Goal: Task Accomplishment & Management: Use online tool/utility

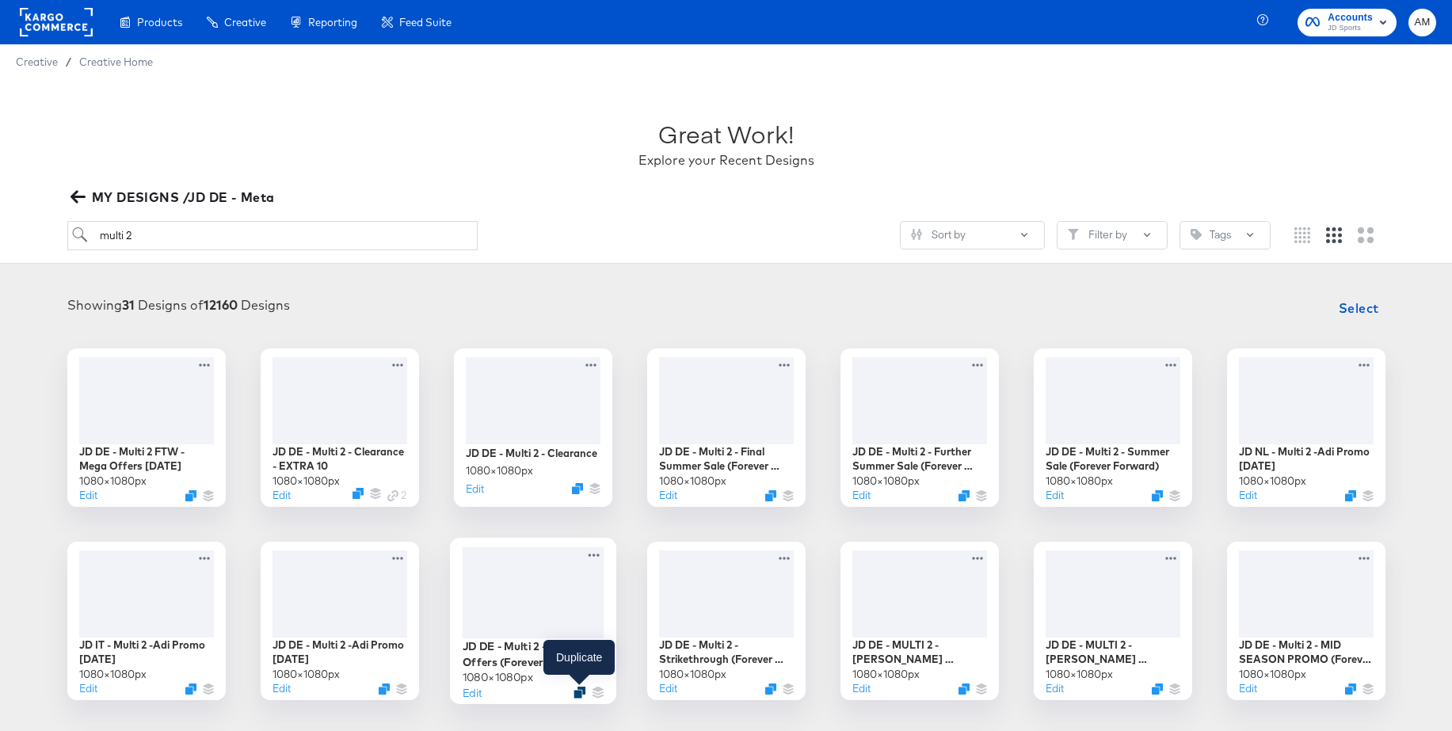
click at [579, 695] on icon "Duplicate" at bounding box center [579, 692] width 12 height 12
click at [591, 555] on icon at bounding box center [594, 554] width 20 height 17
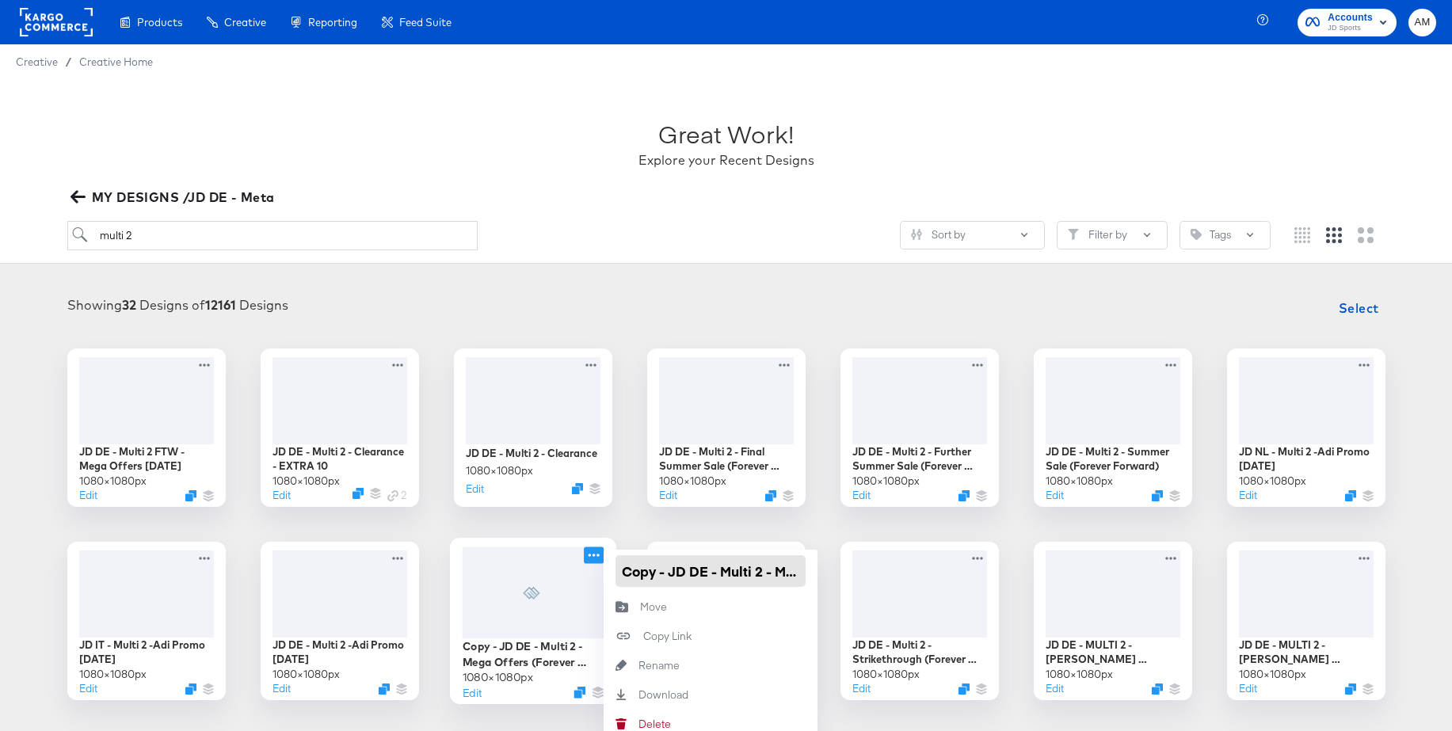
drag, startPoint x: 662, startPoint y: 577, endPoint x: 600, endPoint y: 577, distance: 62.6
click at [600, 577] on div "Copy - JD DE - Multi 2 - Mega Offers (Forever Forward) 1080 × 1080 px Edit Copy…" at bounding box center [533, 621] width 158 height 158
drag, startPoint x: 746, startPoint y: 575, endPoint x: 794, endPoint y: 575, distance: 48.3
click at [809, 574] on div "JD DE - Multi 2 - Mega Offers (Forever Forward)" at bounding box center [710, 571] width 214 height 43
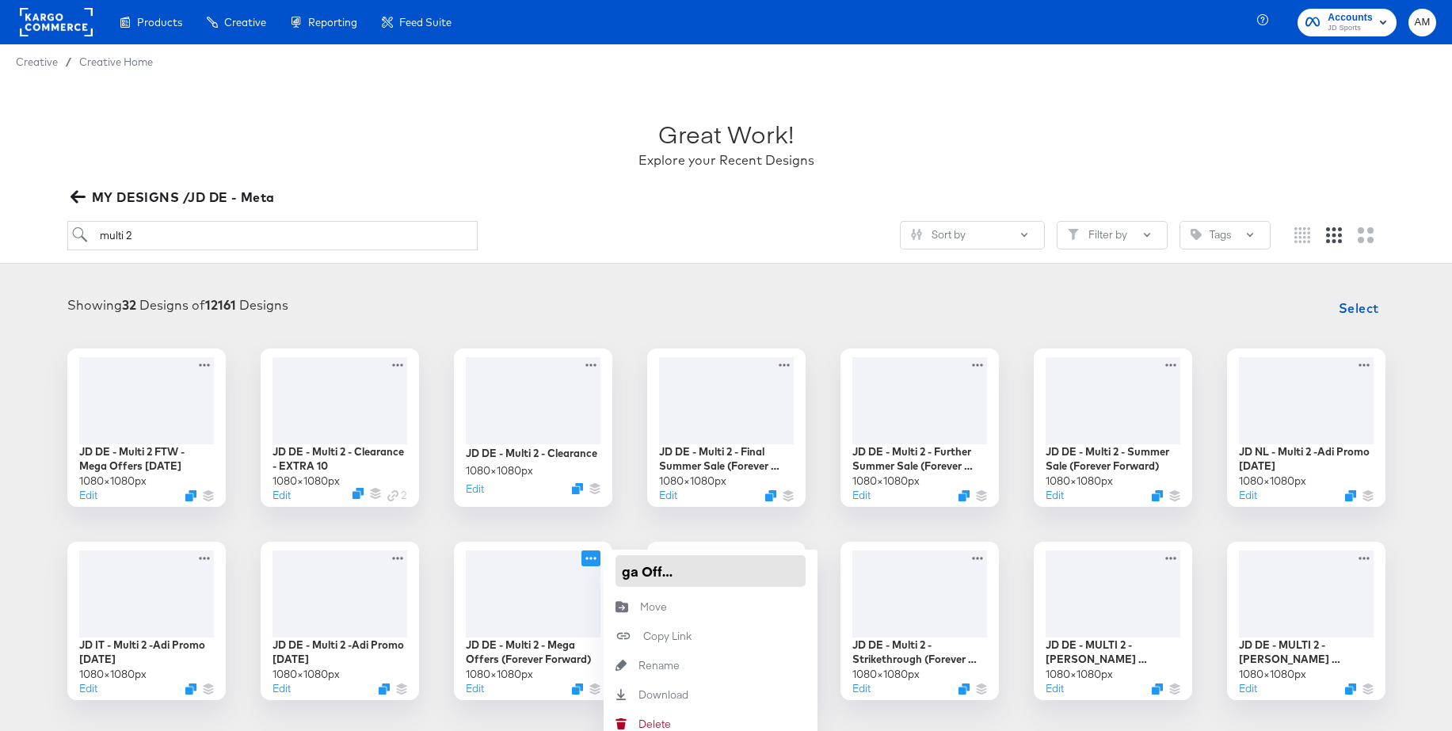
click at [792, 575] on input "JD DE - Multi 2 - Mega Offers (Forever Forward)" at bounding box center [710, 571] width 190 height 32
drag, startPoint x: 801, startPoint y: 573, endPoint x: 693, endPoint y: 573, distance: 107.7
click at [693, 573] on input "JD DE - Multi 2 - Mega Offers (Forever Forward)" at bounding box center [710, 571] width 190 height 32
type input "JD DE - Multi 2 - Mega Offers [DATE]"
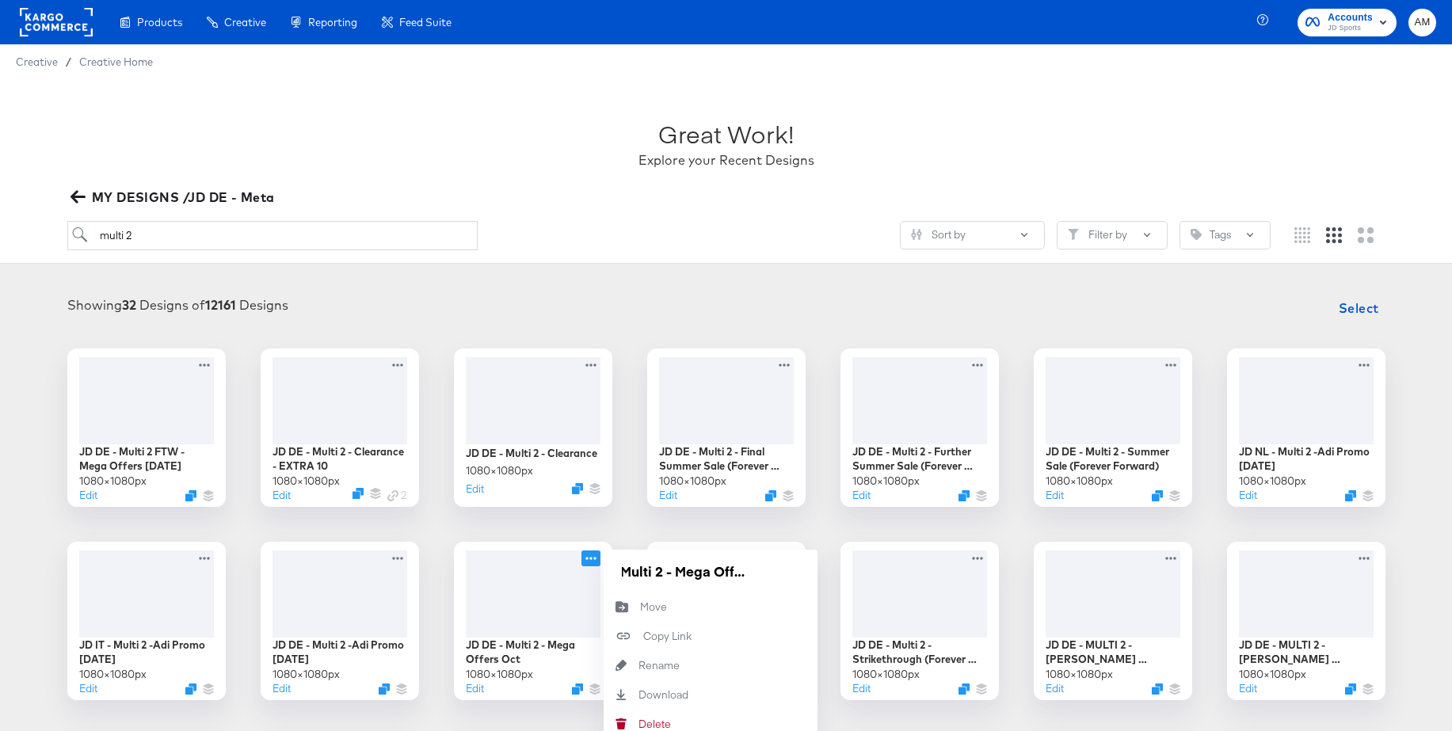
click at [657, 528] on div "JD DE - Multi 2 FTW - Mega Offers Oct 25 1080 × 1080 px Edit JD DE - Multi 2 - …" at bounding box center [726, 717] width 1420 height 738
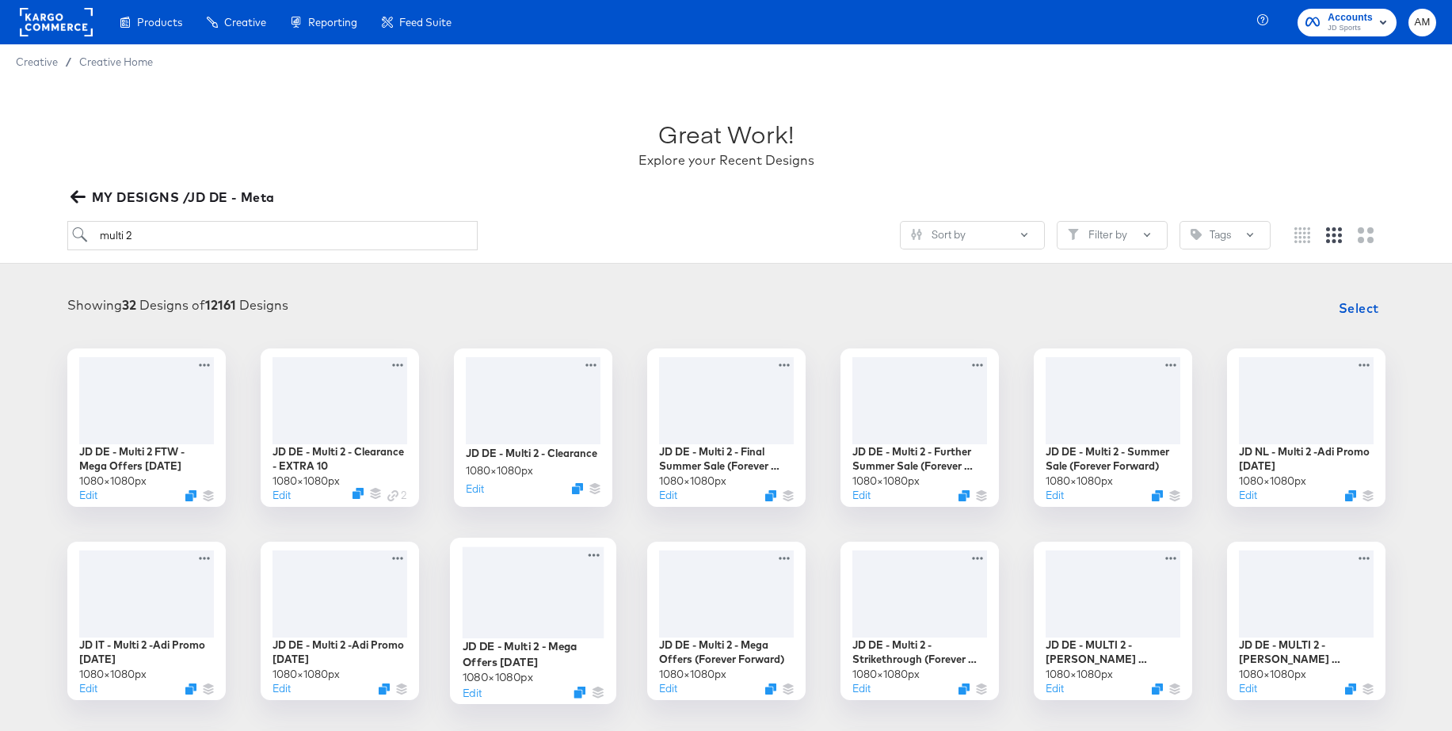
click at [538, 582] on div at bounding box center [533, 592] width 142 height 92
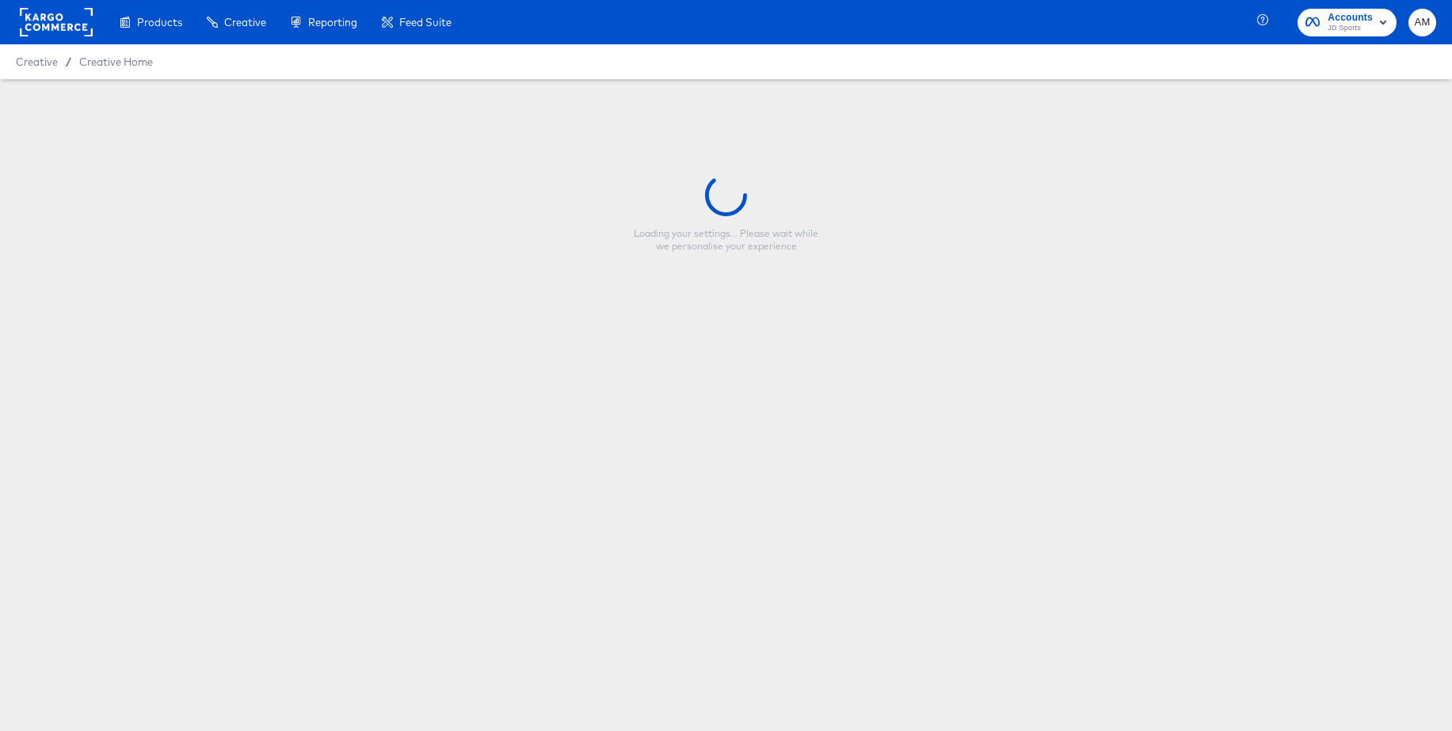
type input "JD DE - Multi 2 - Mega Offers [DATE]"
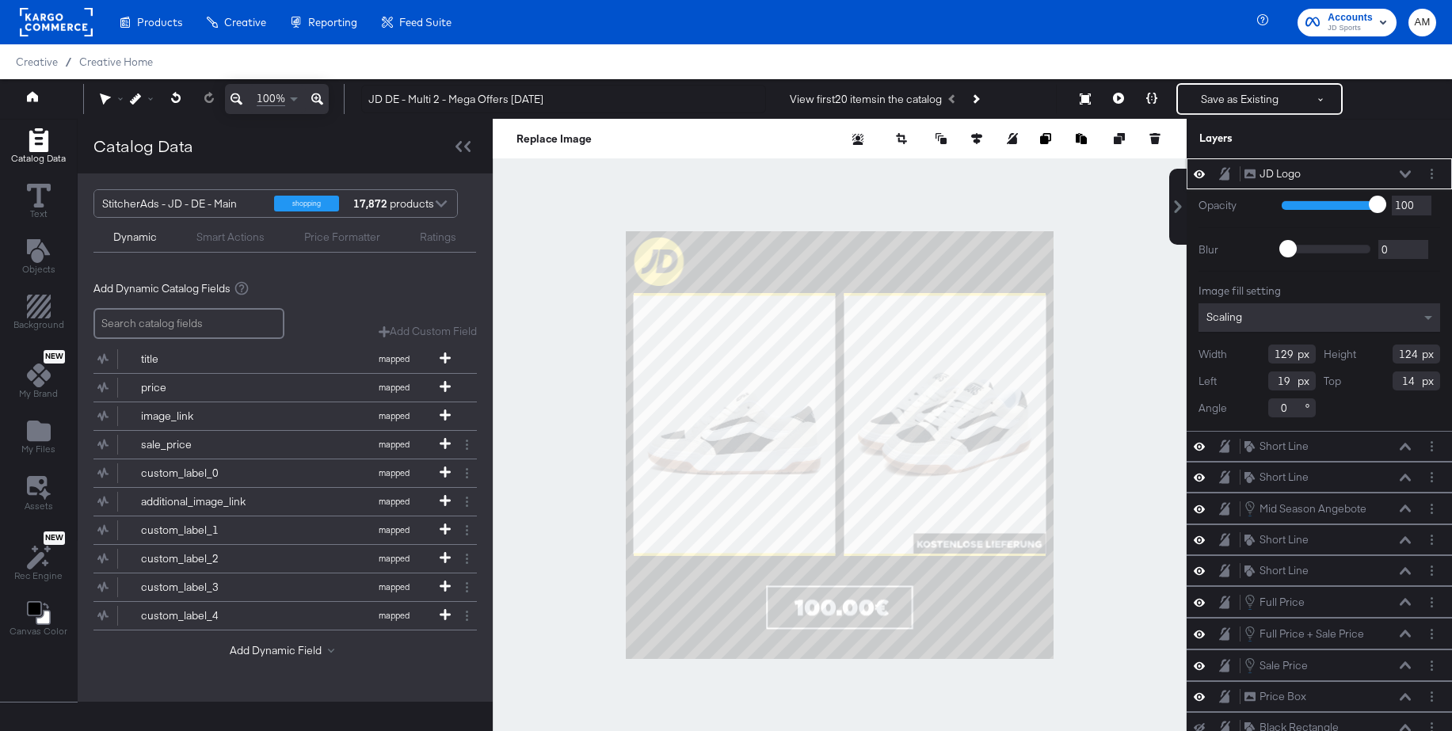
click at [1201, 176] on icon at bounding box center [1198, 173] width 11 height 13
click at [1201, 176] on icon at bounding box center [1198, 174] width 11 height 10
click at [980, 100] on icon "Next Product" at bounding box center [975, 98] width 9 height 9
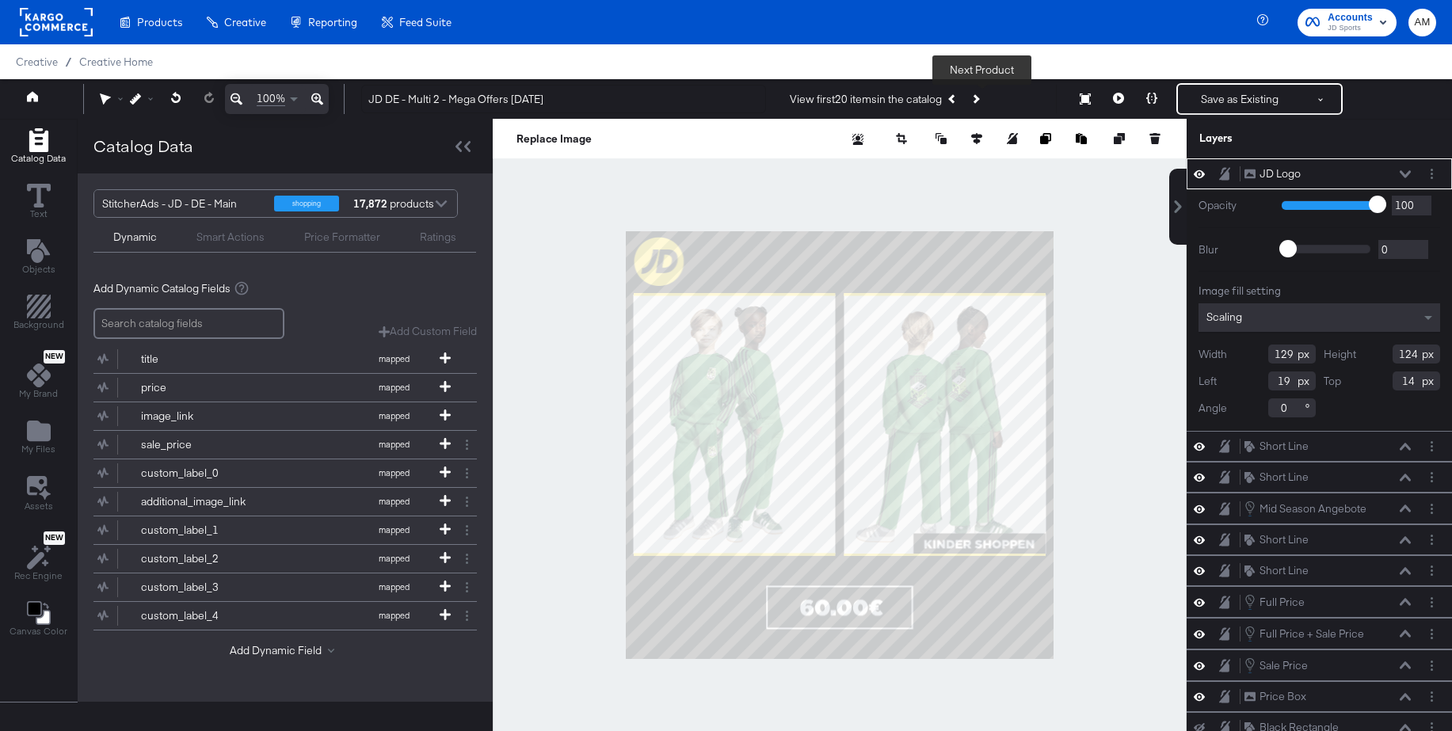
click at [980, 100] on icon "Next Product" at bounding box center [975, 98] width 9 height 9
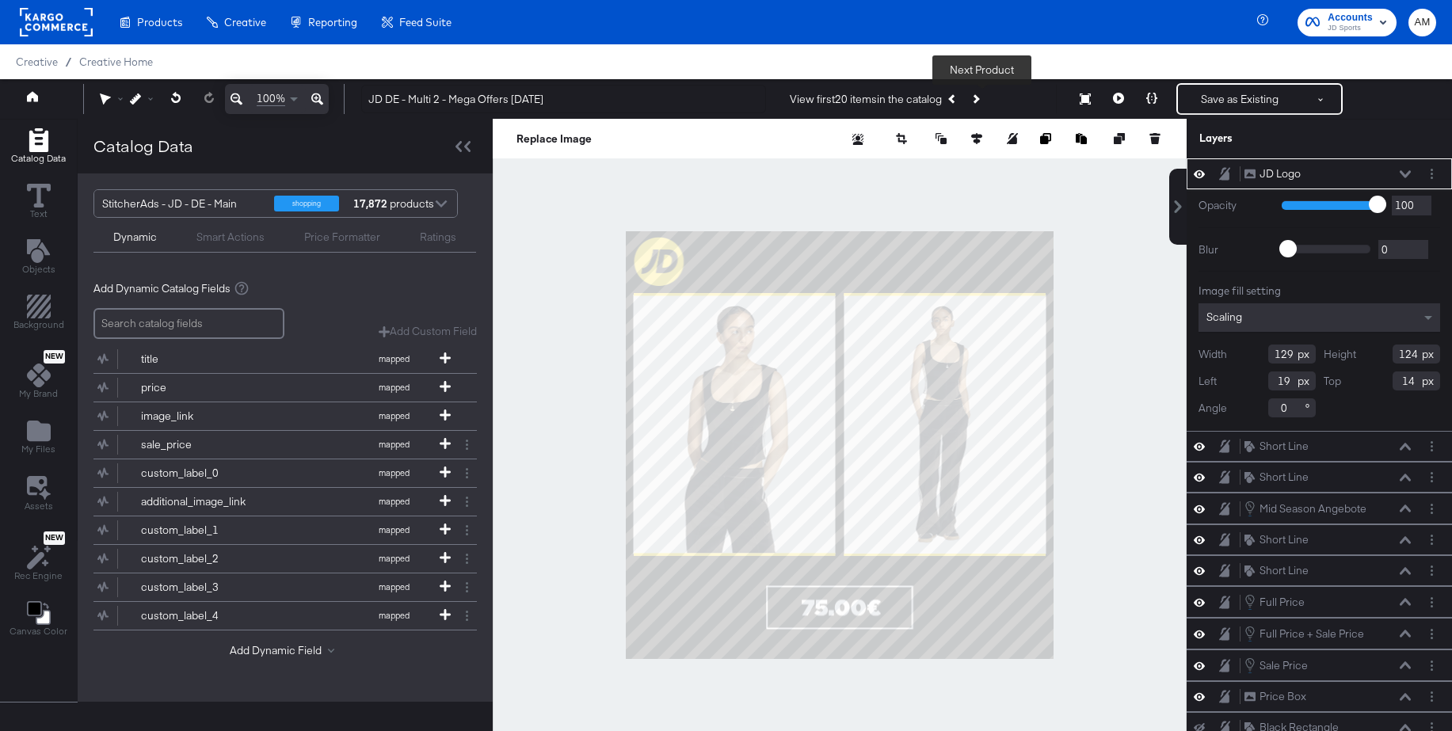
click at [980, 100] on icon "Next Product" at bounding box center [975, 98] width 9 height 9
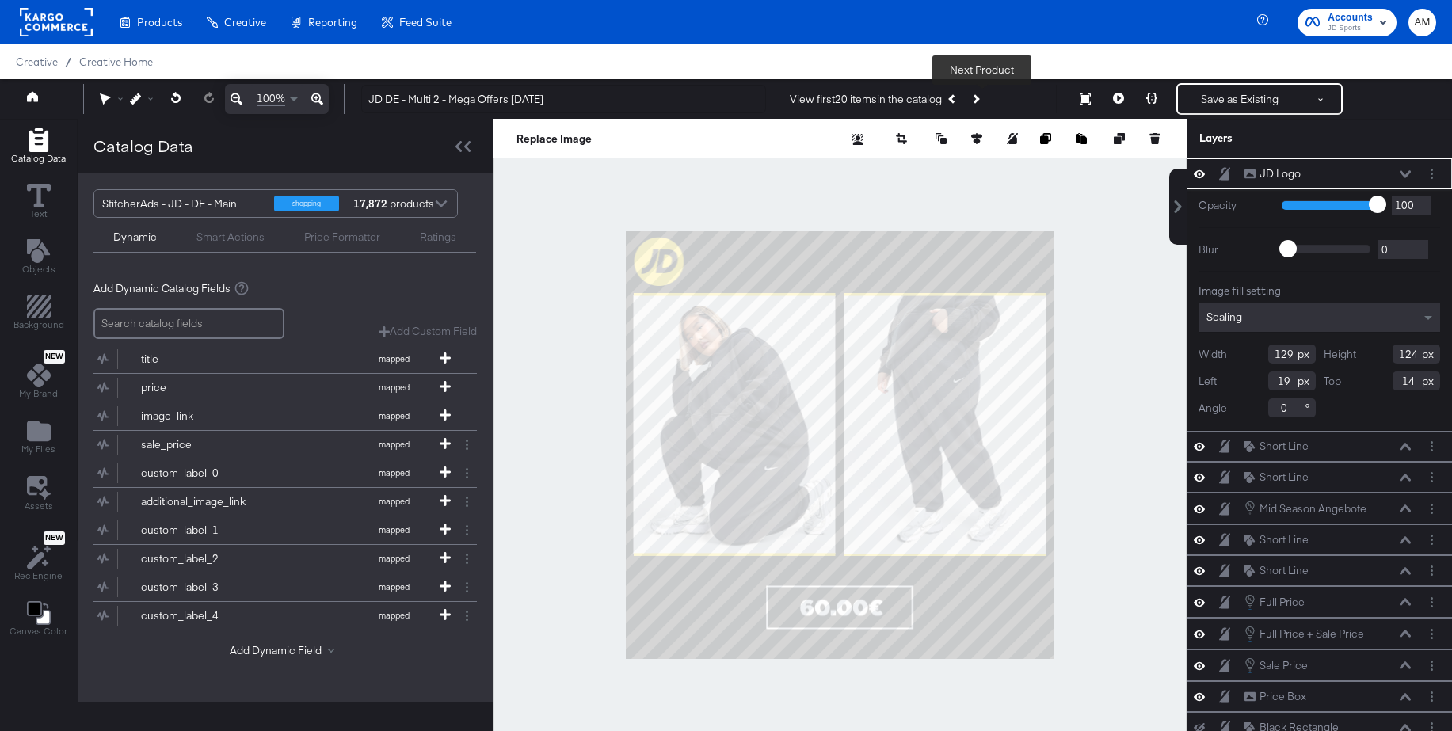
click at [980, 100] on icon "Next Product" at bounding box center [975, 98] width 9 height 9
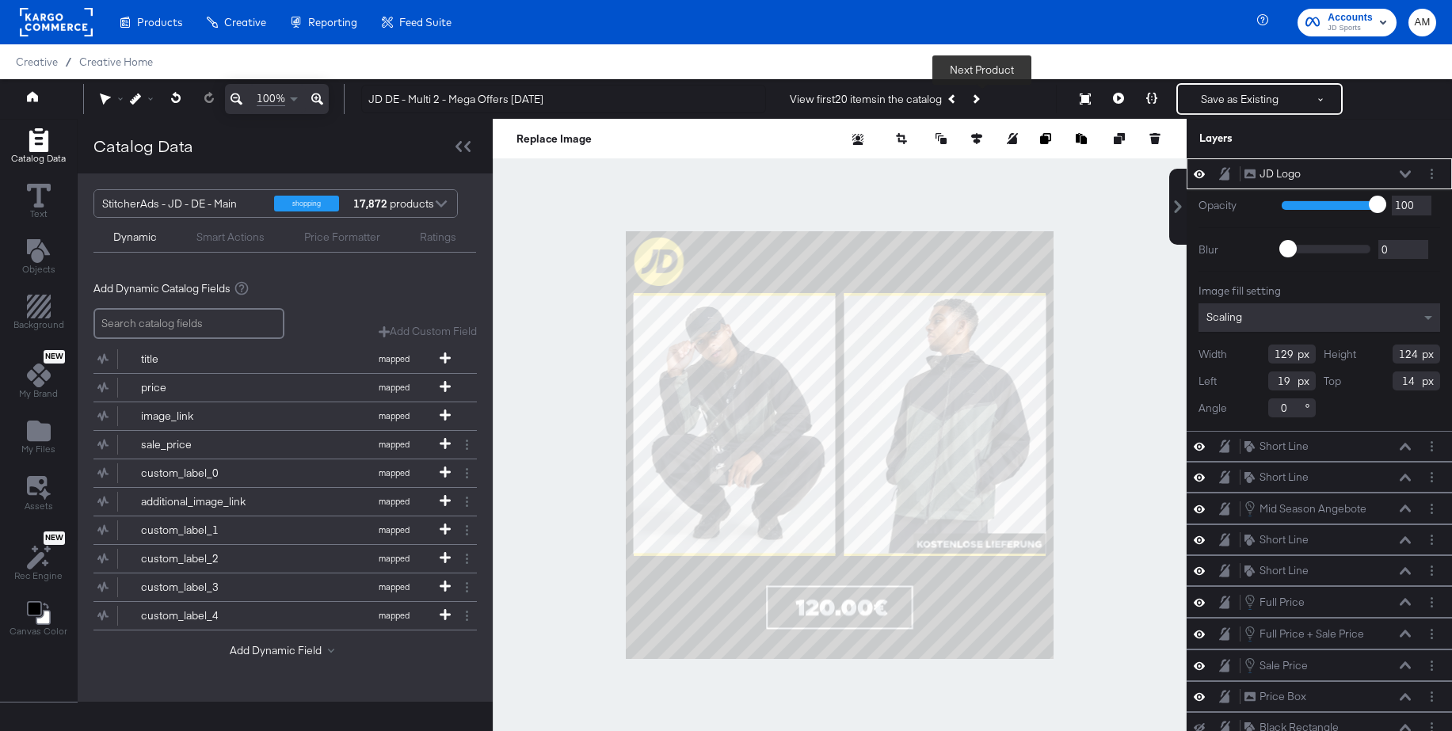
click at [980, 100] on icon "Next Product" at bounding box center [975, 98] width 9 height 9
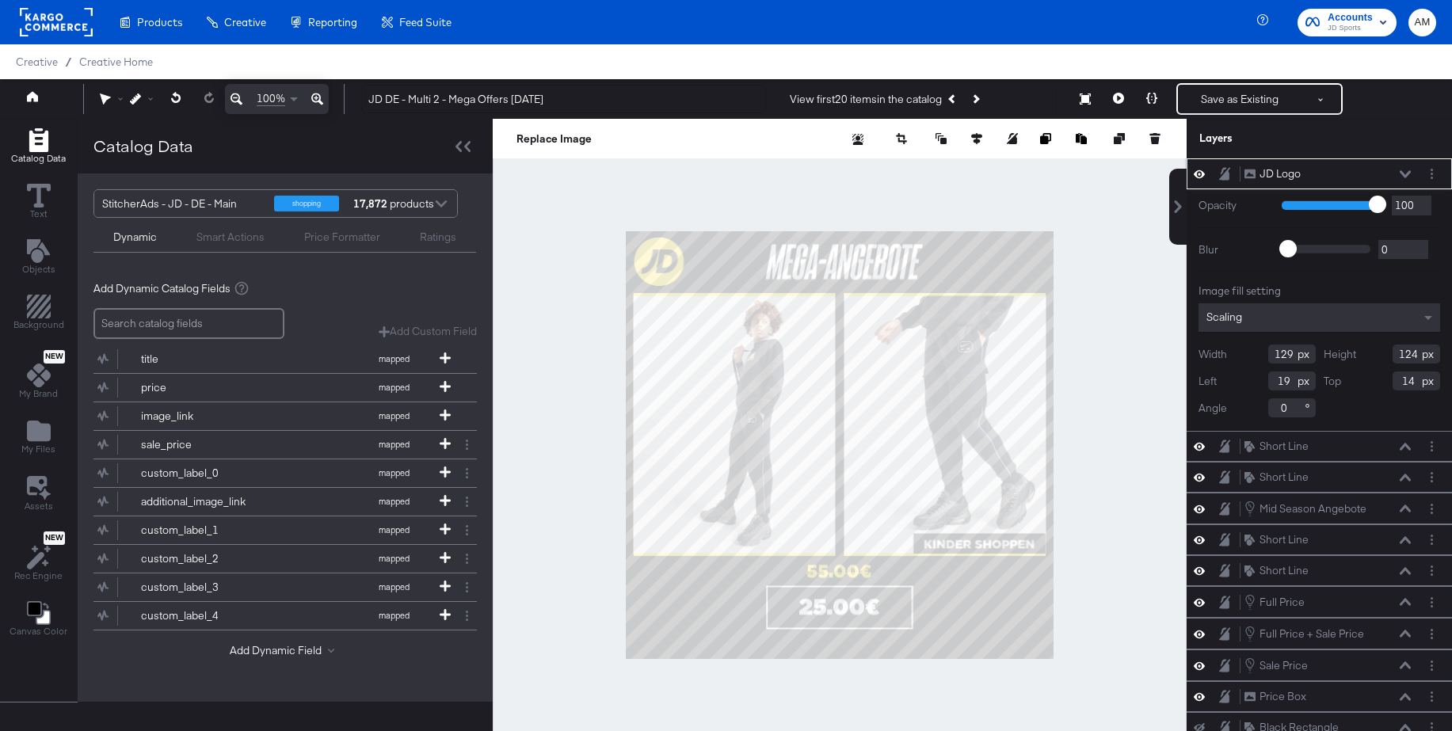
click at [1406, 170] on icon at bounding box center [1404, 174] width 11 height 8
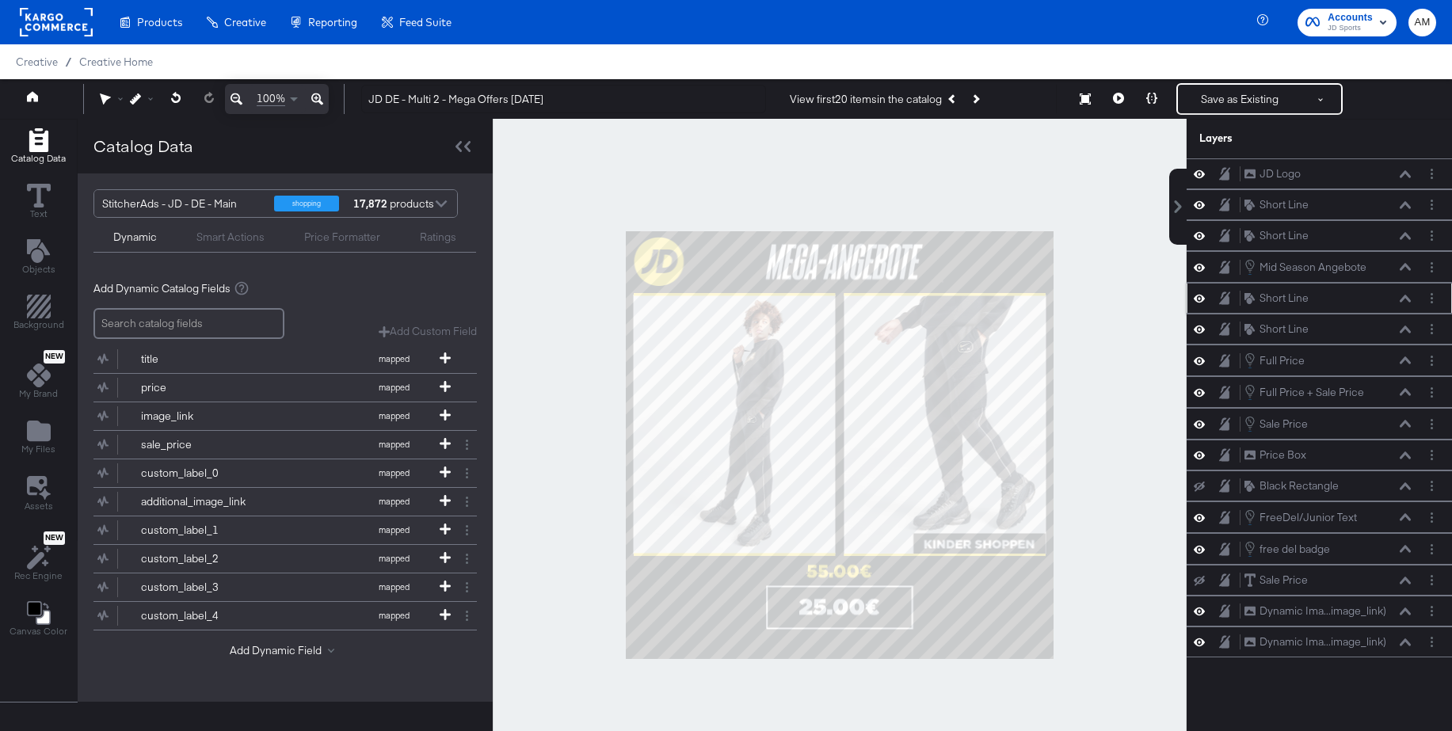
click at [1437, 303] on div at bounding box center [1431, 298] width 17 height 17
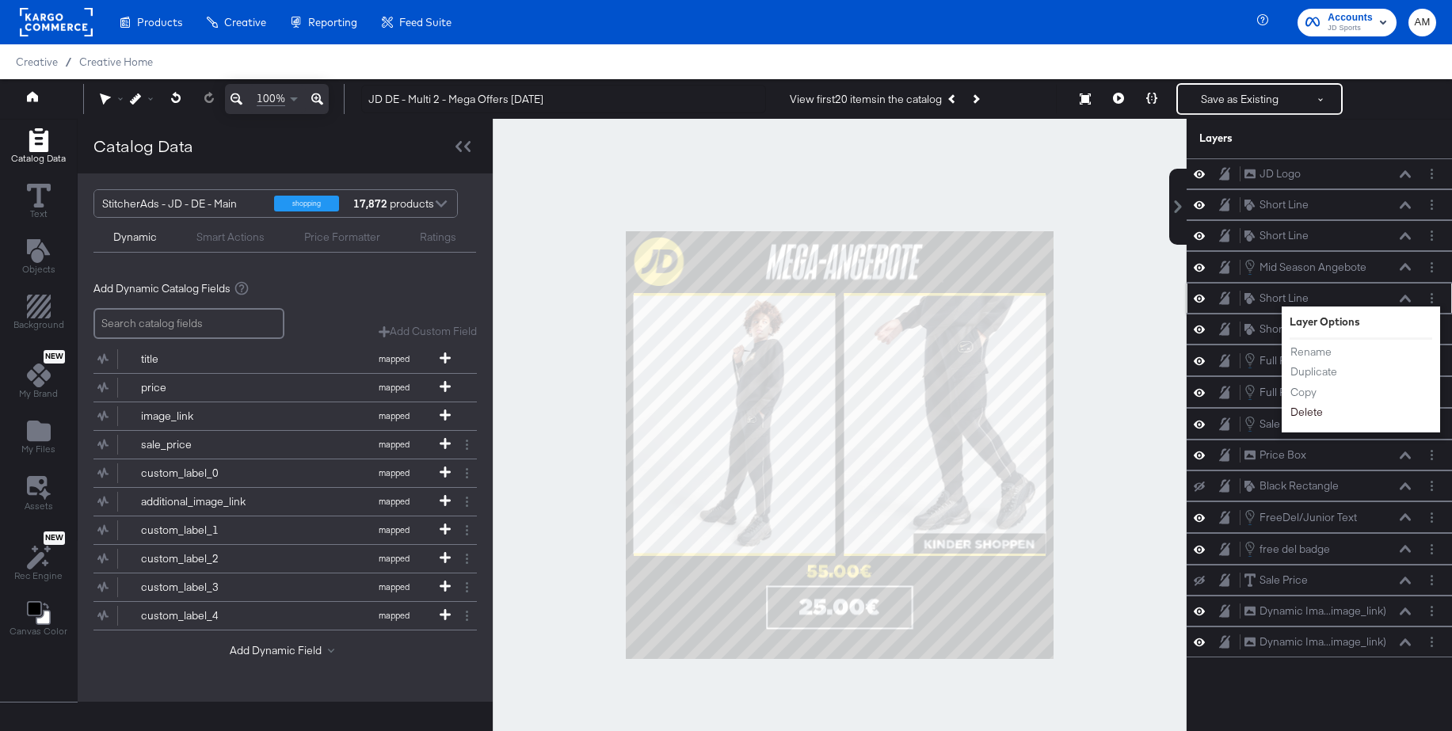
click at [1305, 413] on button "Delete" at bounding box center [1306, 412] width 34 height 17
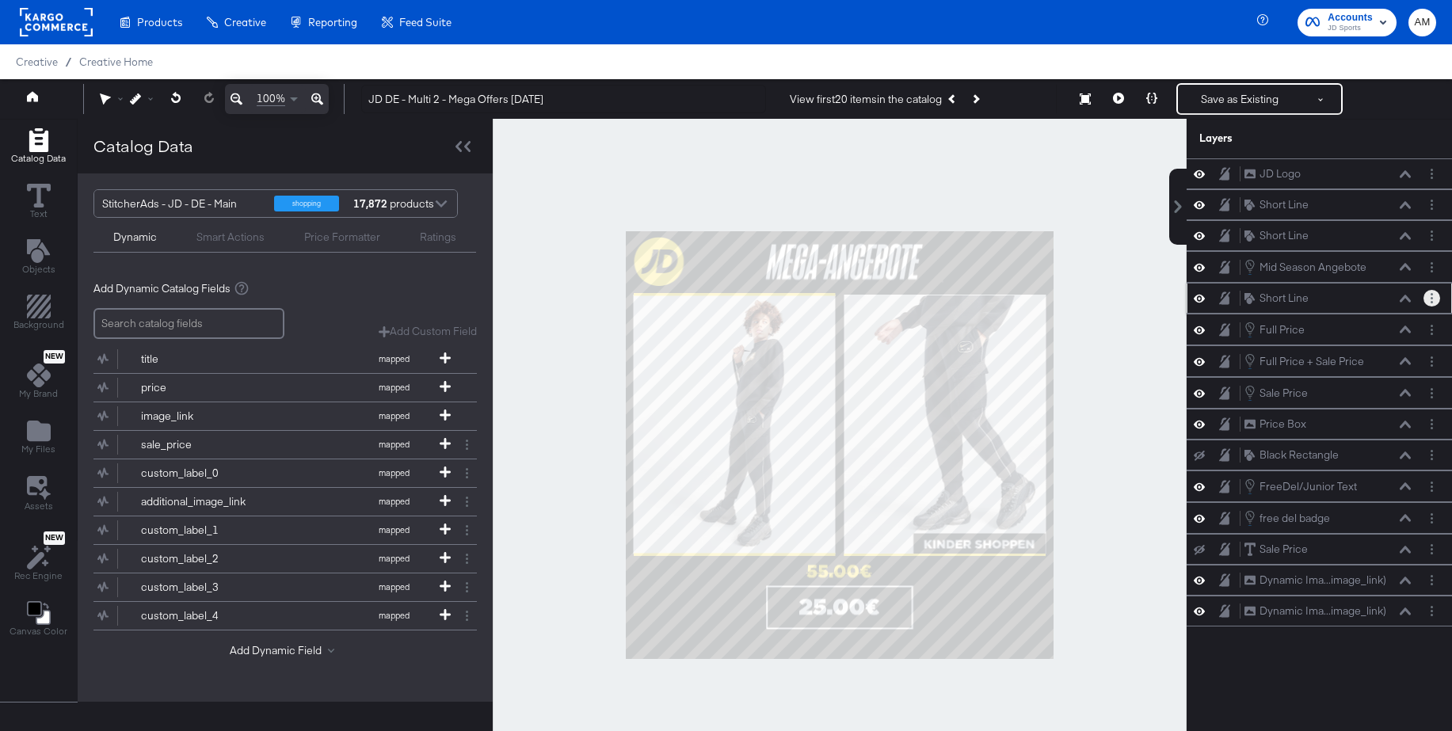
click at [1432, 297] on circle "Layer Options" at bounding box center [1431, 298] width 2 height 2
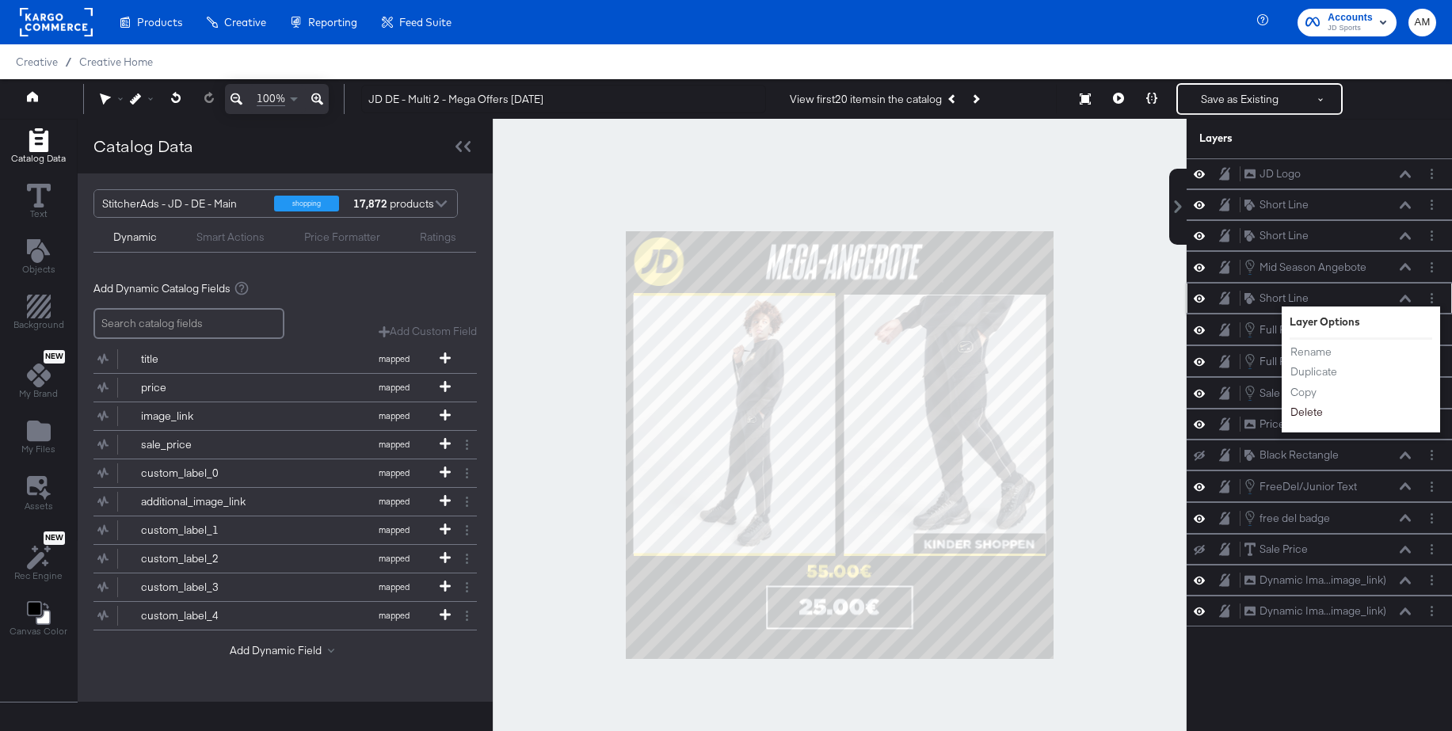
click at [1315, 419] on button "Delete" at bounding box center [1306, 412] width 34 height 17
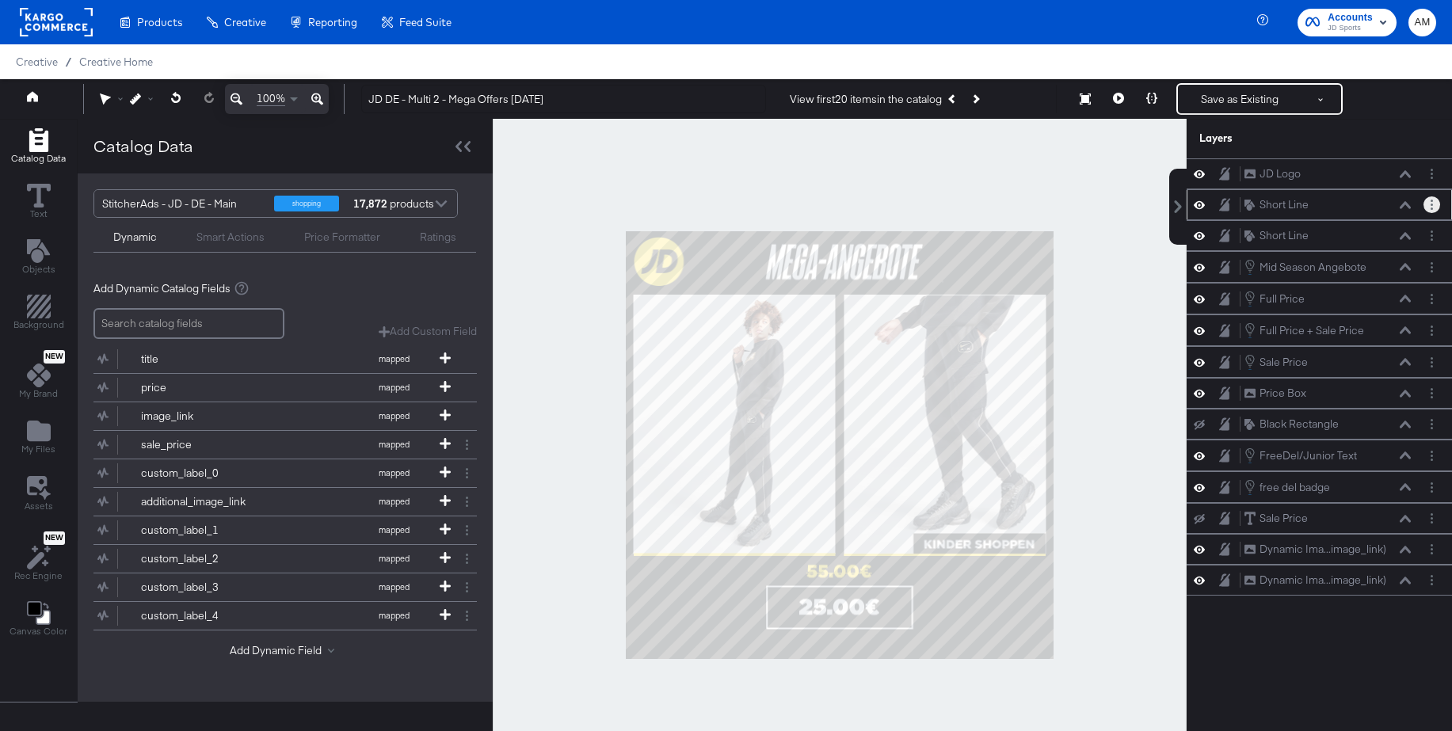
click at [1435, 207] on button "Layer Options" at bounding box center [1431, 204] width 17 height 17
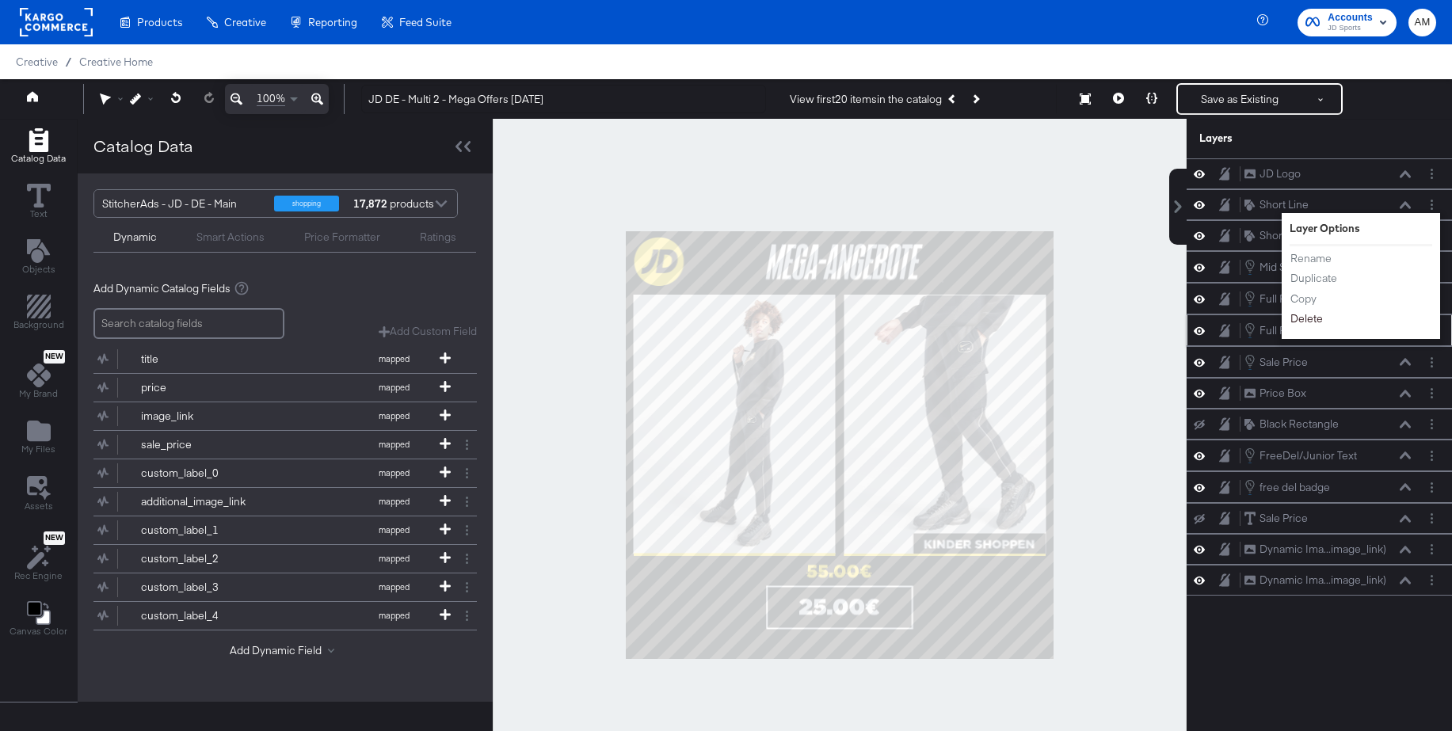
click at [1311, 321] on button "Delete" at bounding box center [1306, 318] width 34 height 17
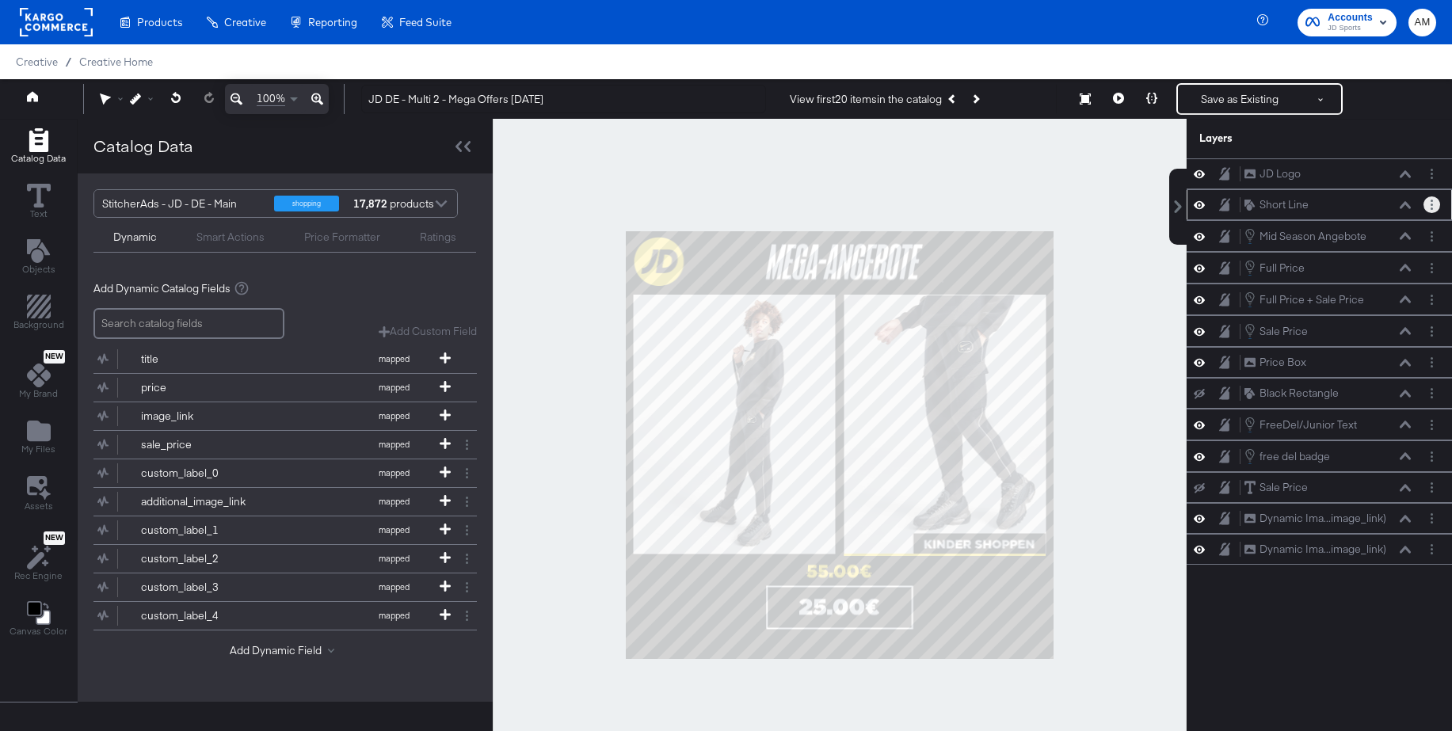
click at [1433, 200] on button "Layer Options" at bounding box center [1431, 204] width 17 height 17
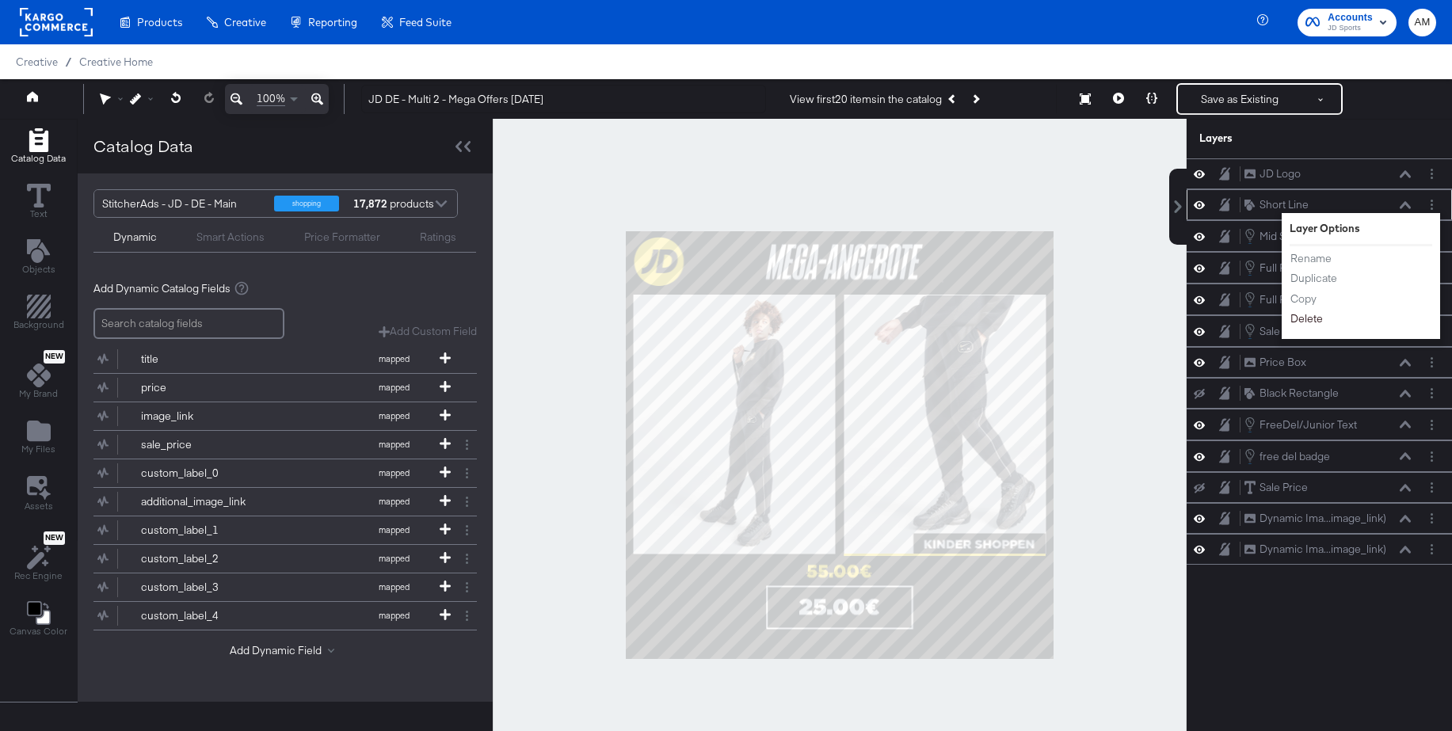
click at [1313, 322] on button "Delete" at bounding box center [1306, 318] width 34 height 17
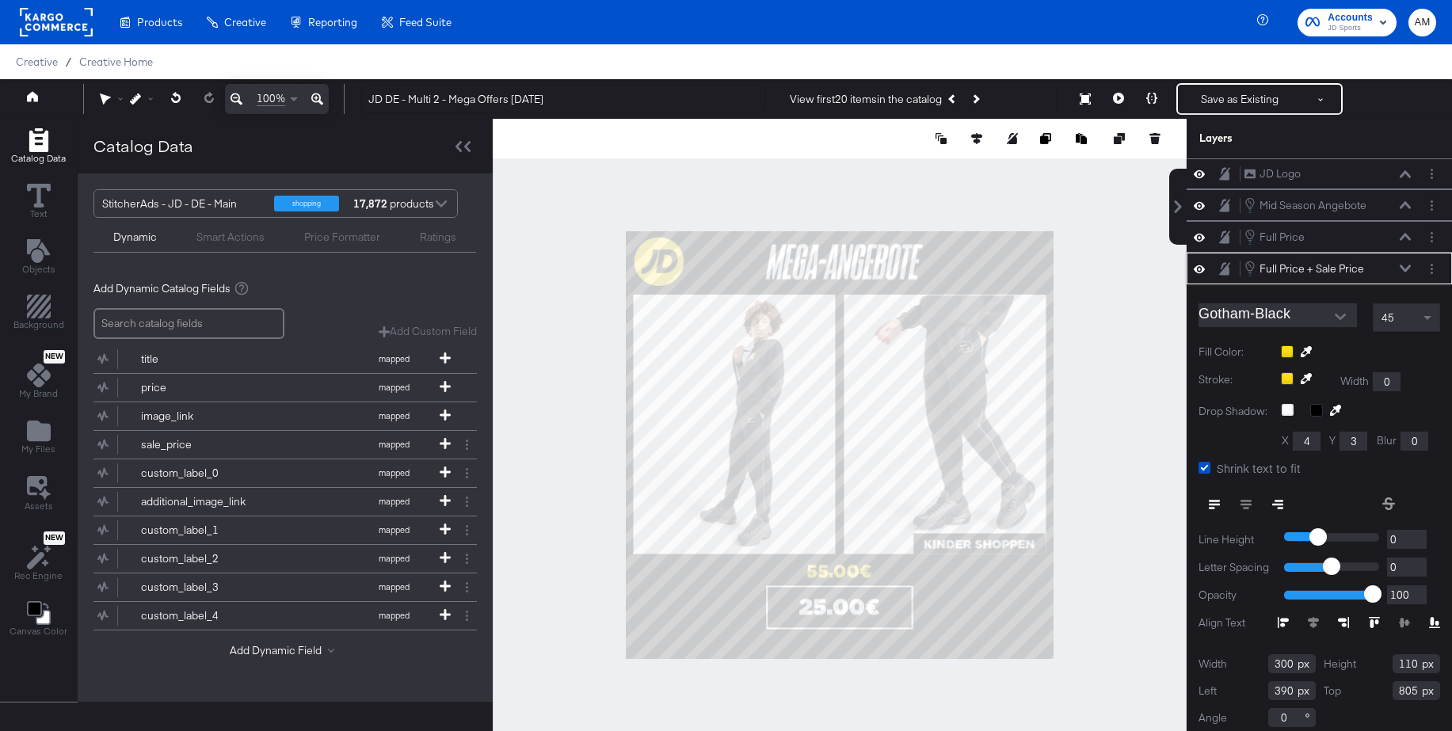
scroll to position [10, 0]
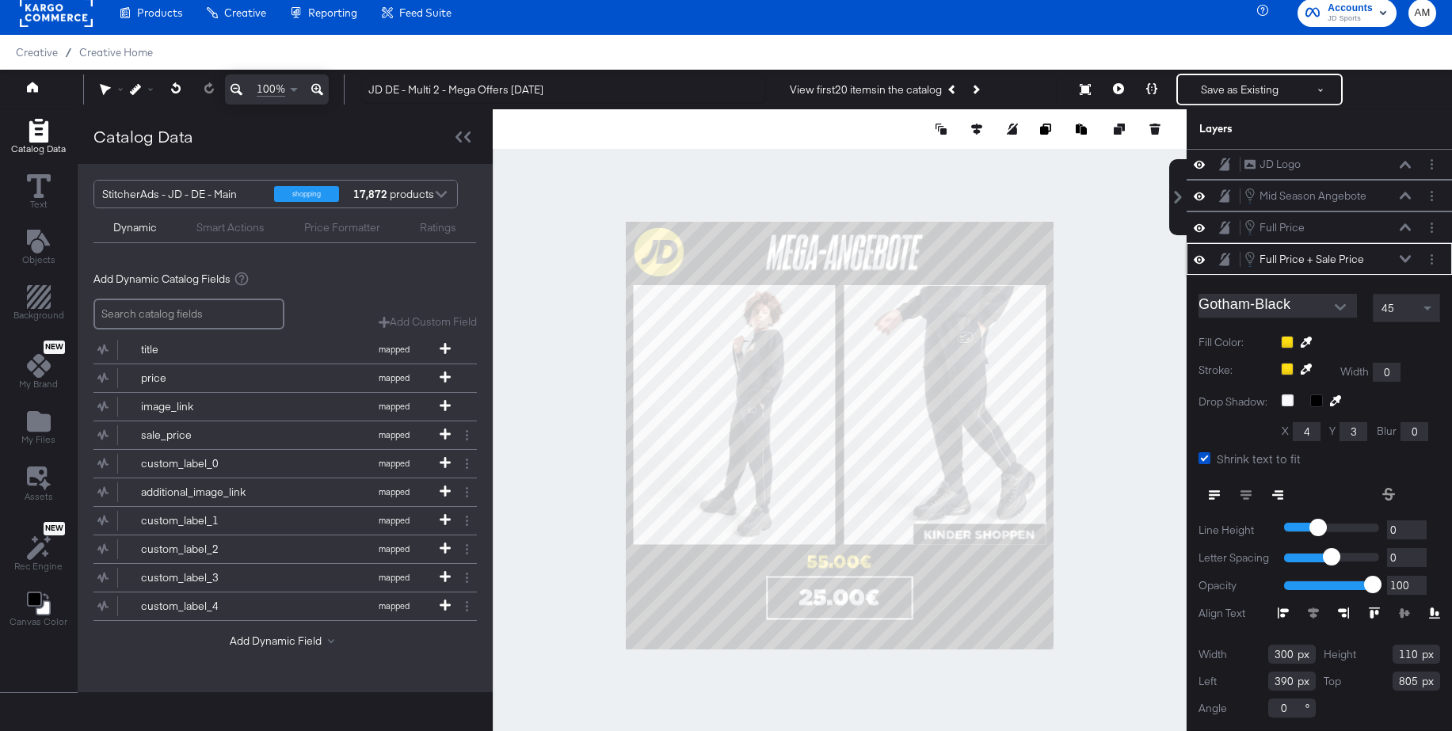
click at [1405, 260] on icon at bounding box center [1404, 258] width 11 height 7
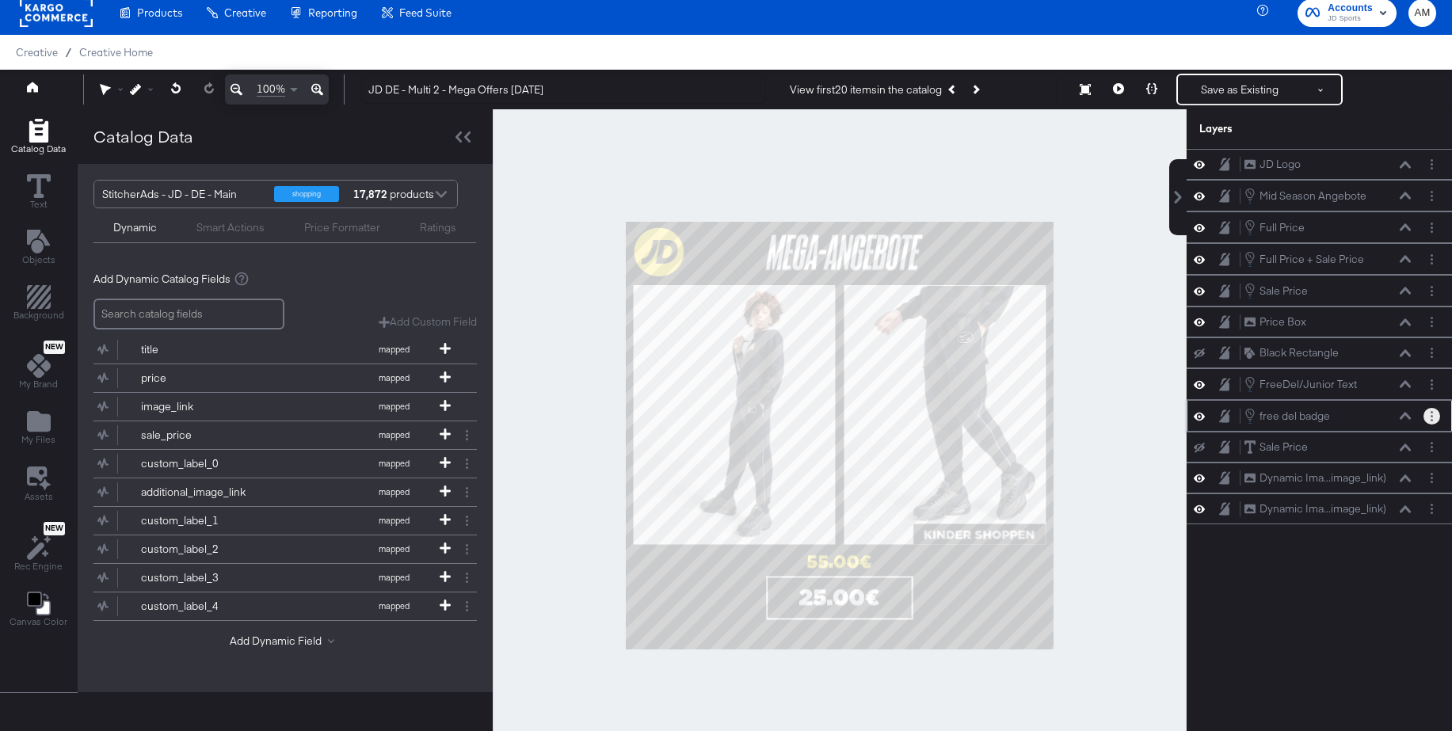
click at [1435, 417] on button "Layer Options" at bounding box center [1431, 416] width 17 height 17
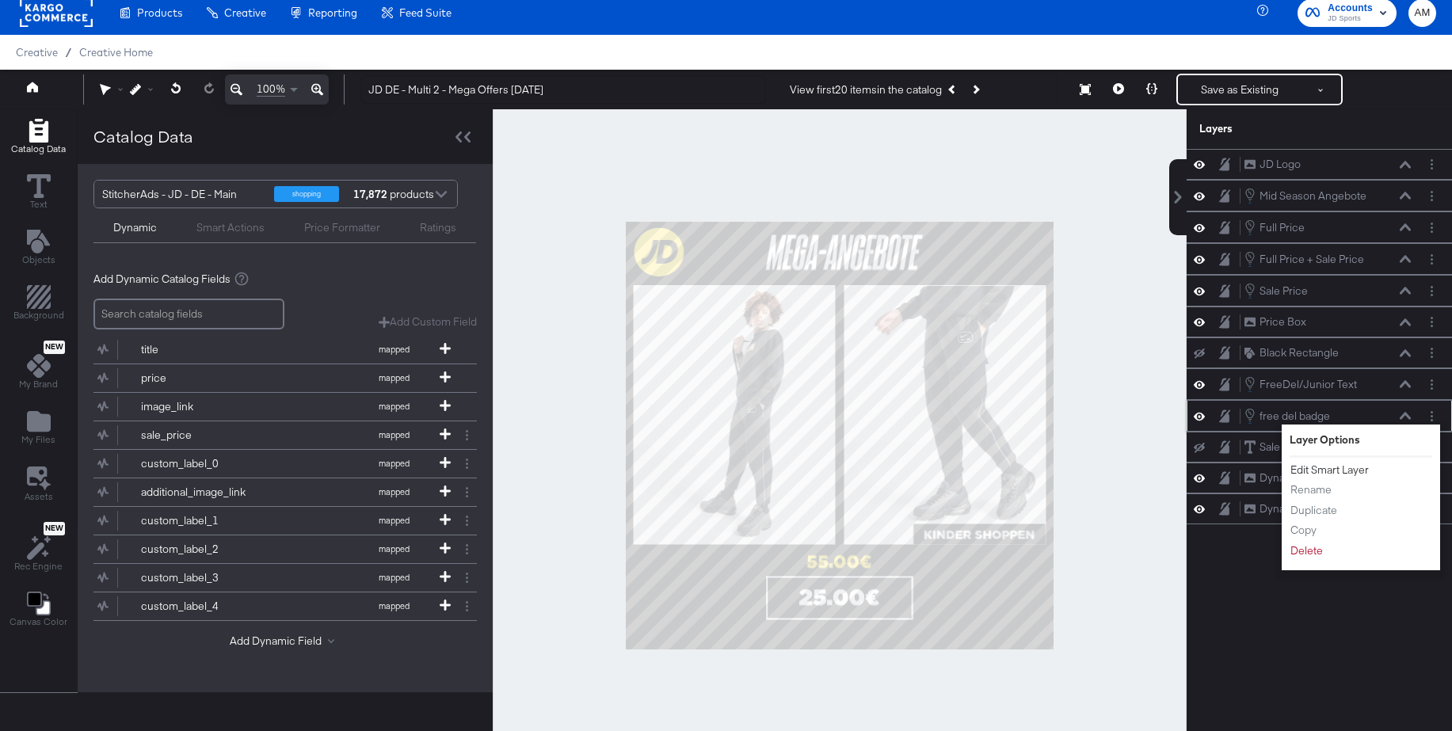
click at [1354, 473] on button "Edit Smart Layer" at bounding box center [1329, 470] width 80 height 17
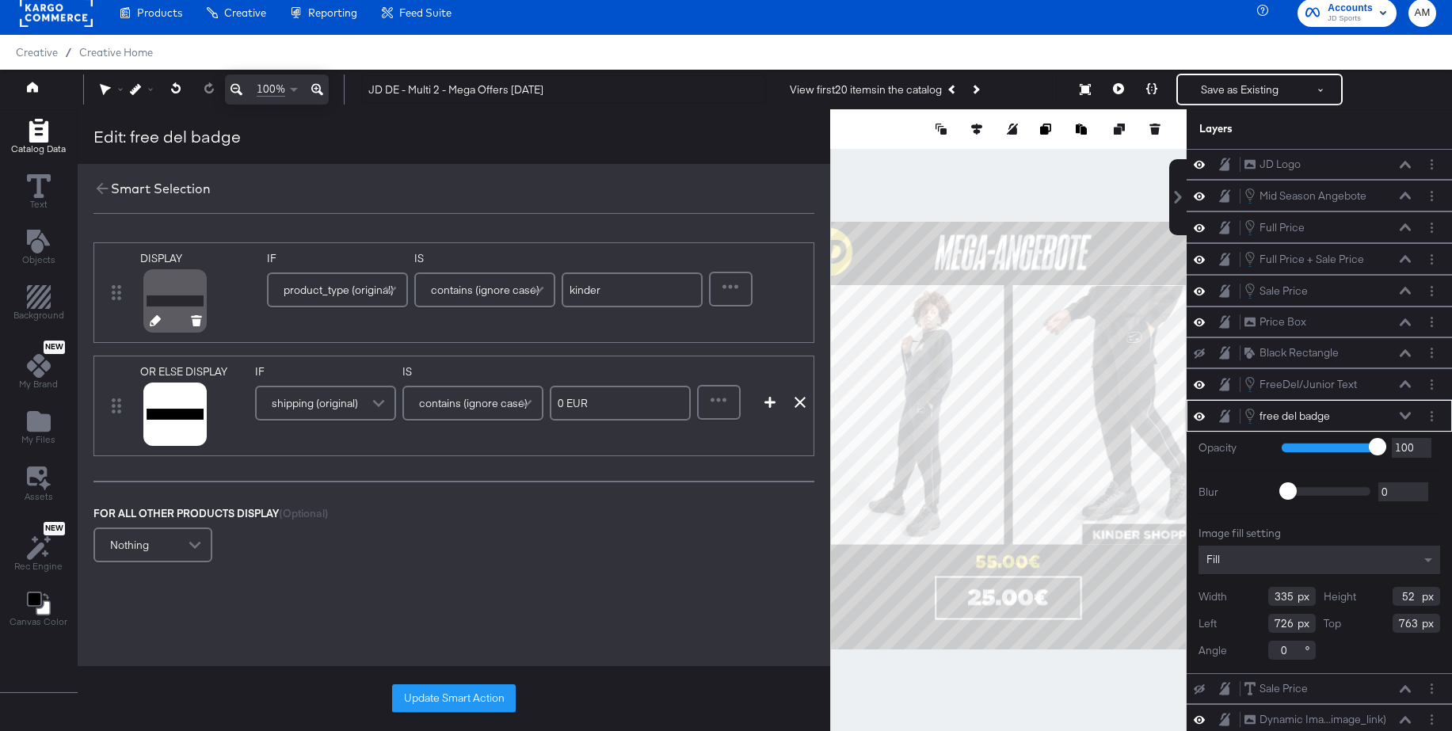
click at [154, 317] on icon at bounding box center [155, 320] width 11 height 11
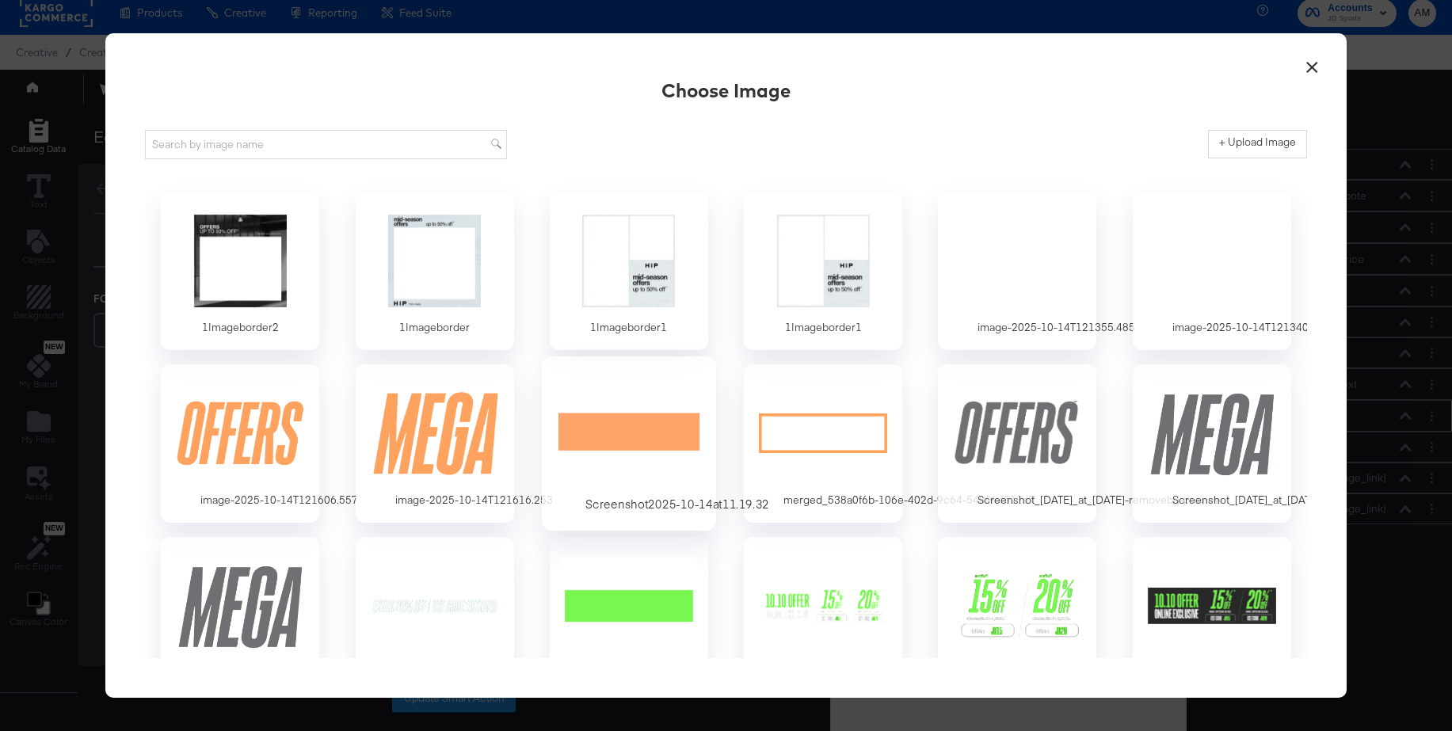
click at [634, 433] on div at bounding box center [628, 432] width 148 height 109
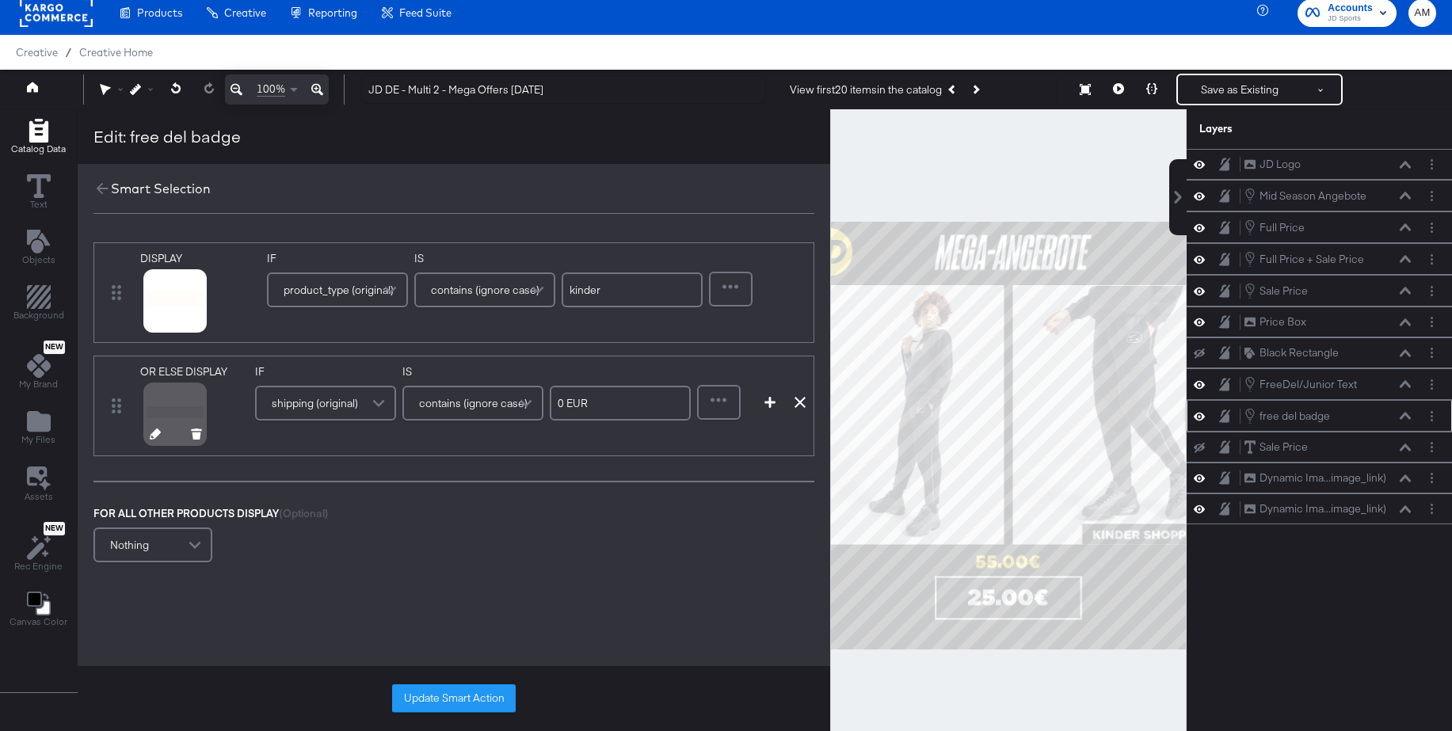
click at [154, 429] on icon at bounding box center [155, 433] width 11 height 11
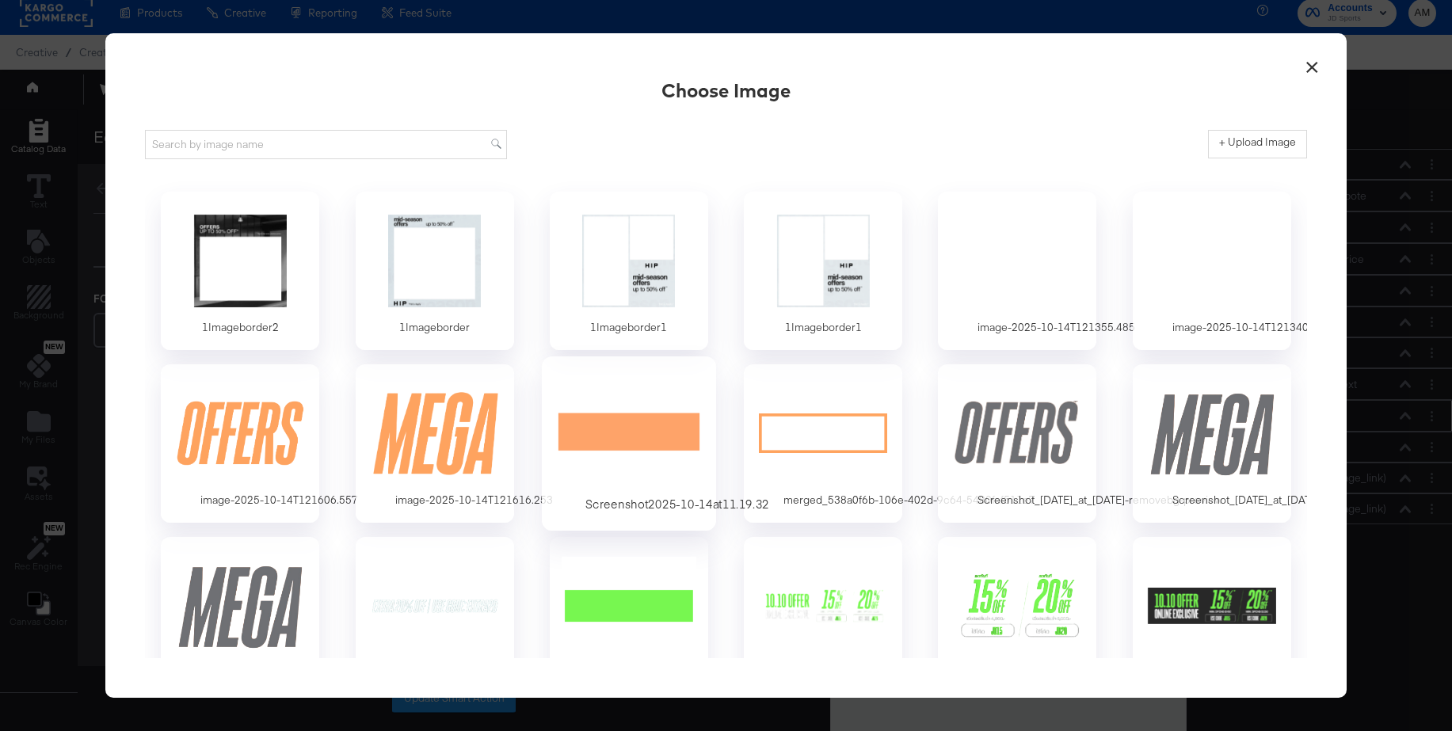
click at [596, 434] on div at bounding box center [628, 432] width 148 height 109
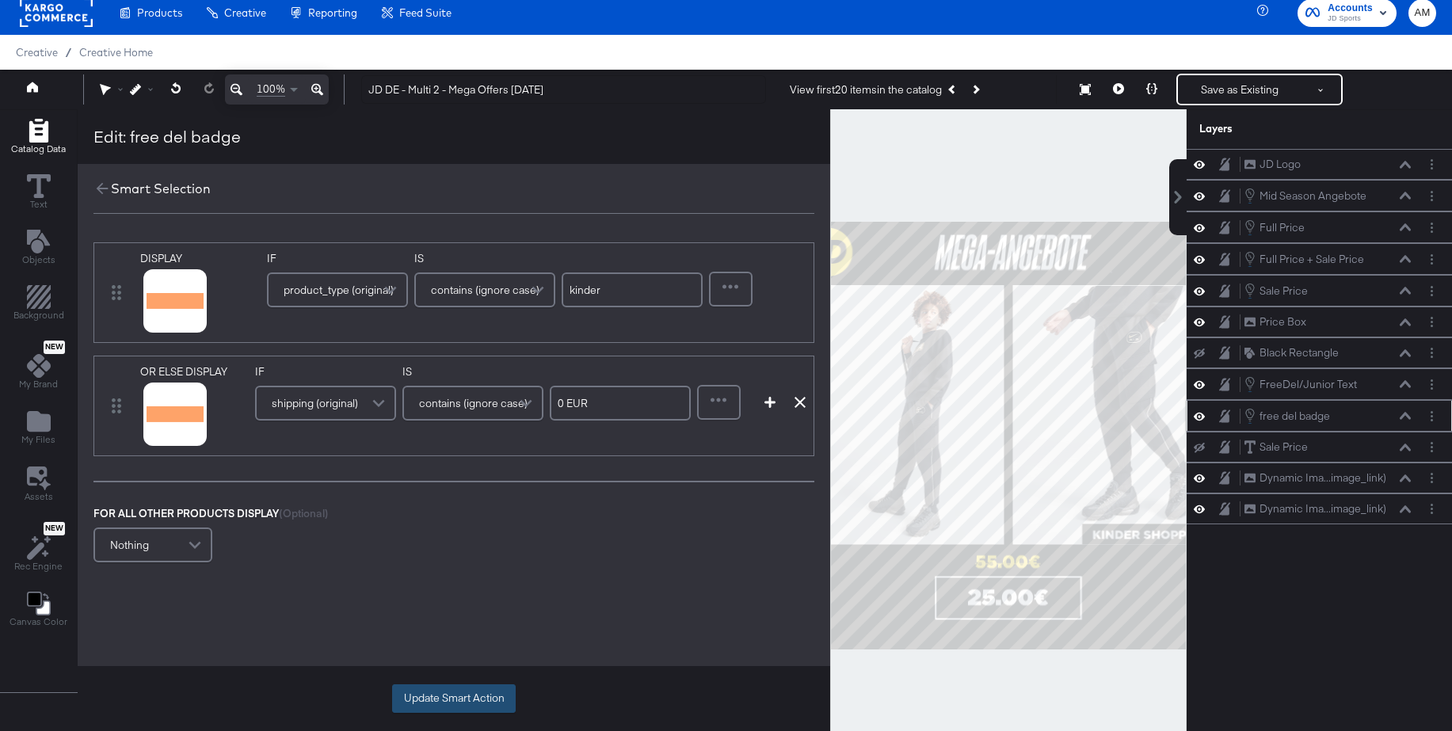
click at [445, 683] on div "Update Smart Action" at bounding box center [454, 698] width 752 height 65
click at [471, 699] on button "Update Smart Action" at bounding box center [454, 698] width 124 height 29
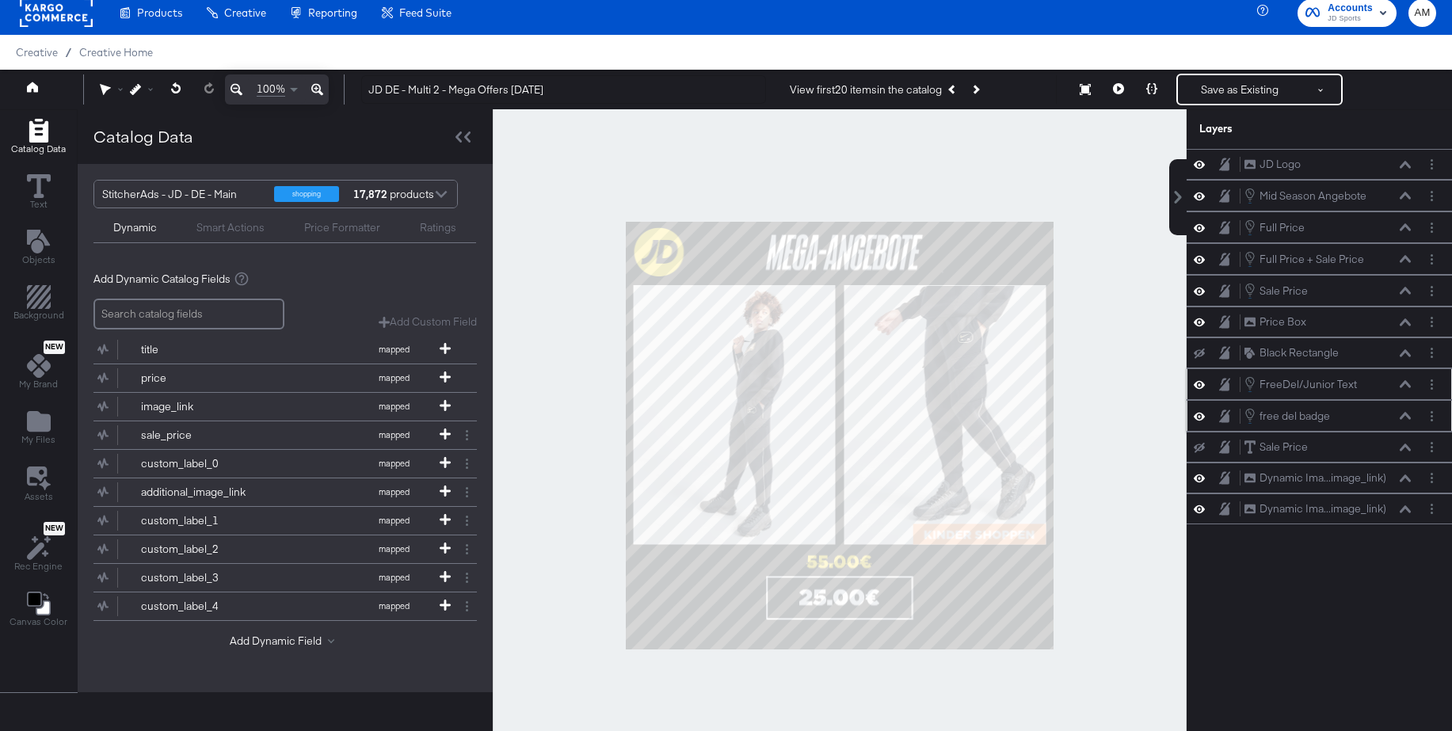
click at [1406, 383] on icon at bounding box center [1404, 383] width 11 height 7
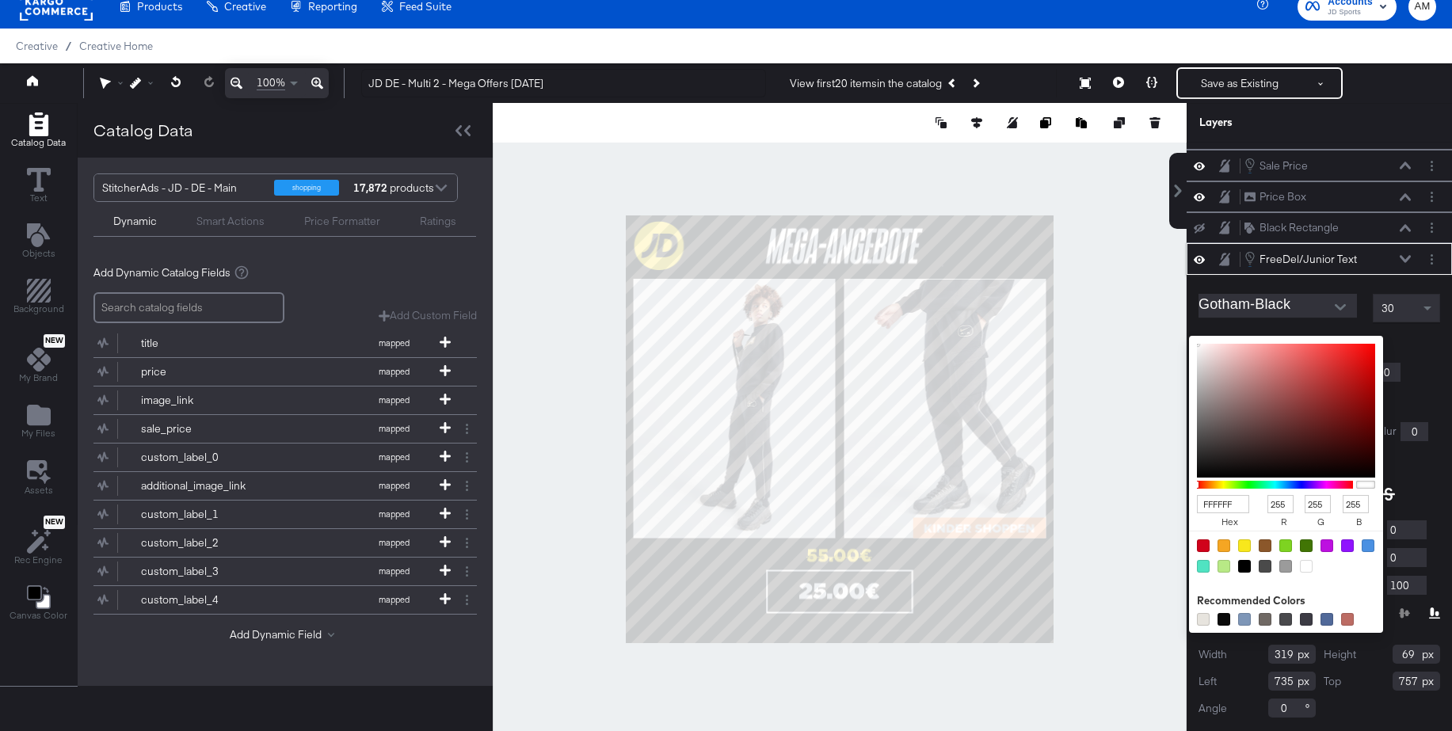
click at [1289, 345] on div "FFFFFF hex 255 r 255 g 255 b 100 a Recommended Colors" at bounding box center [1360, 342] width 159 height 13
click at [1243, 566] on div at bounding box center [1244, 566] width 13 height 13
type input "000000"
type input "0"
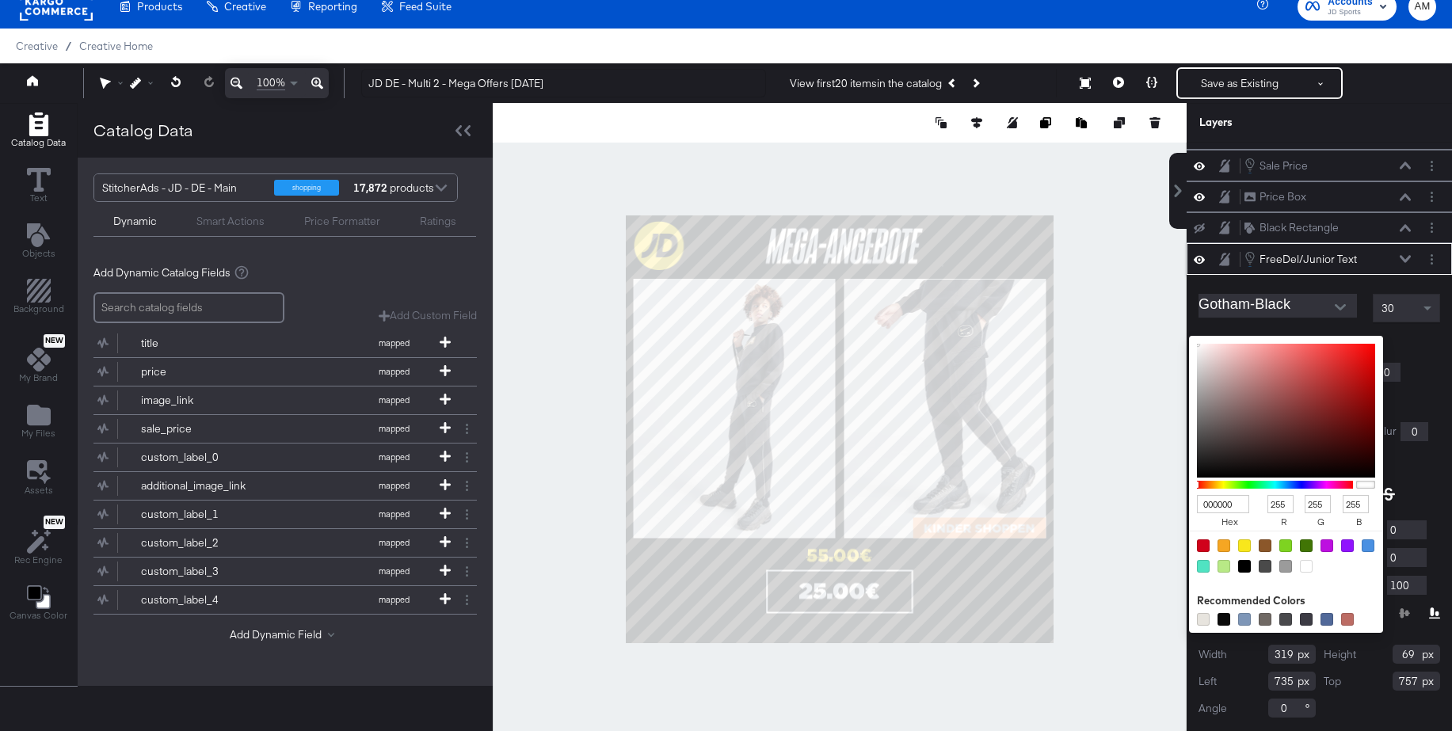
type input "0"
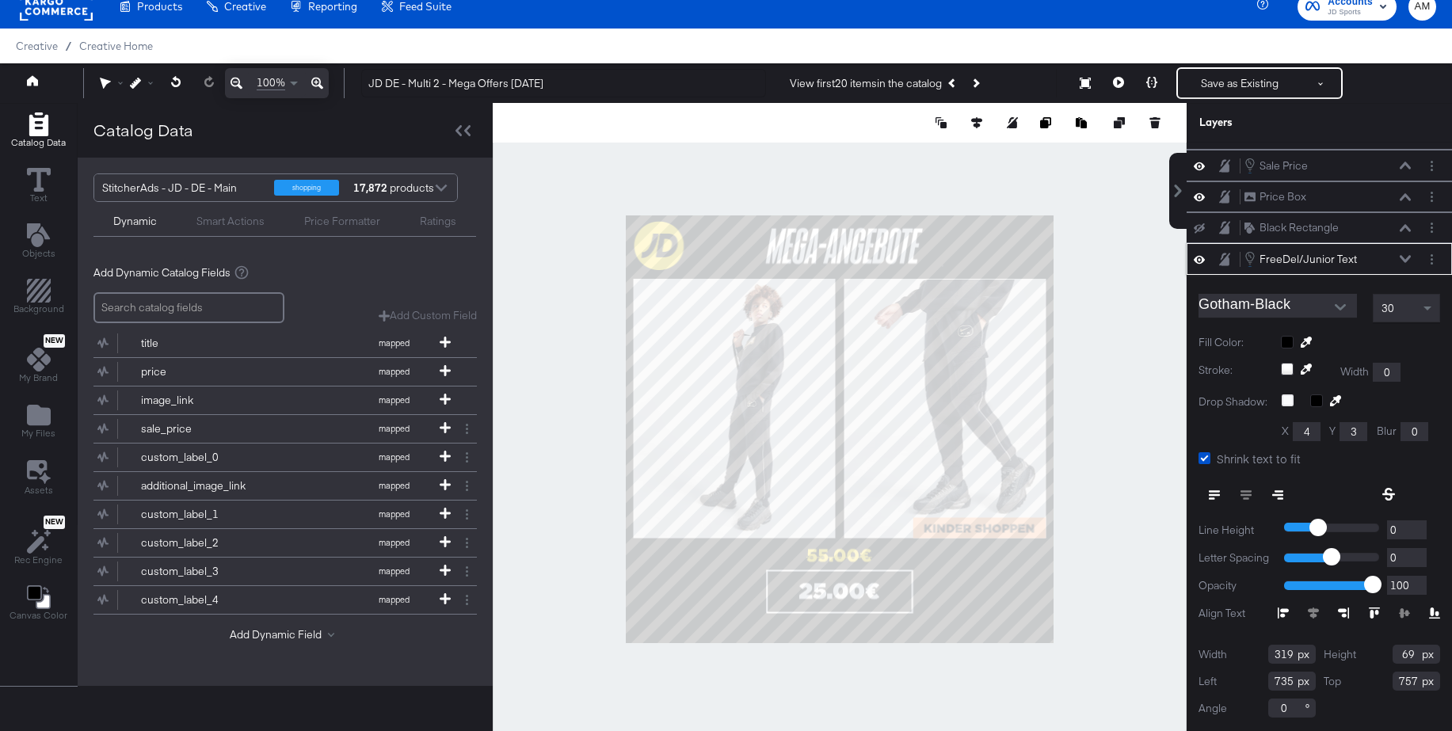
click at [1403, 258] on icon at bounding box center [1404, 258] width 11 height 7
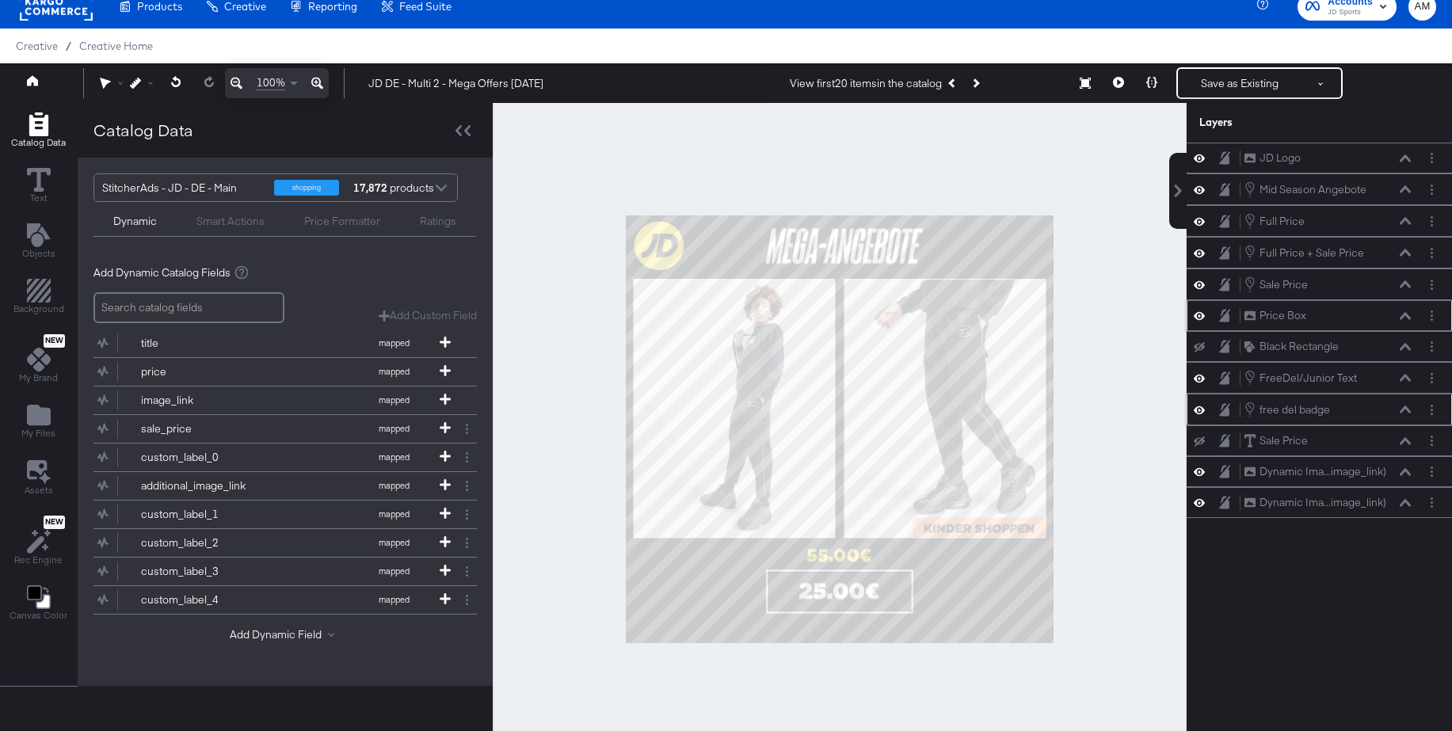
click at [1401, 318] on icon at bounding box center [1404, 315] width 11 height 7
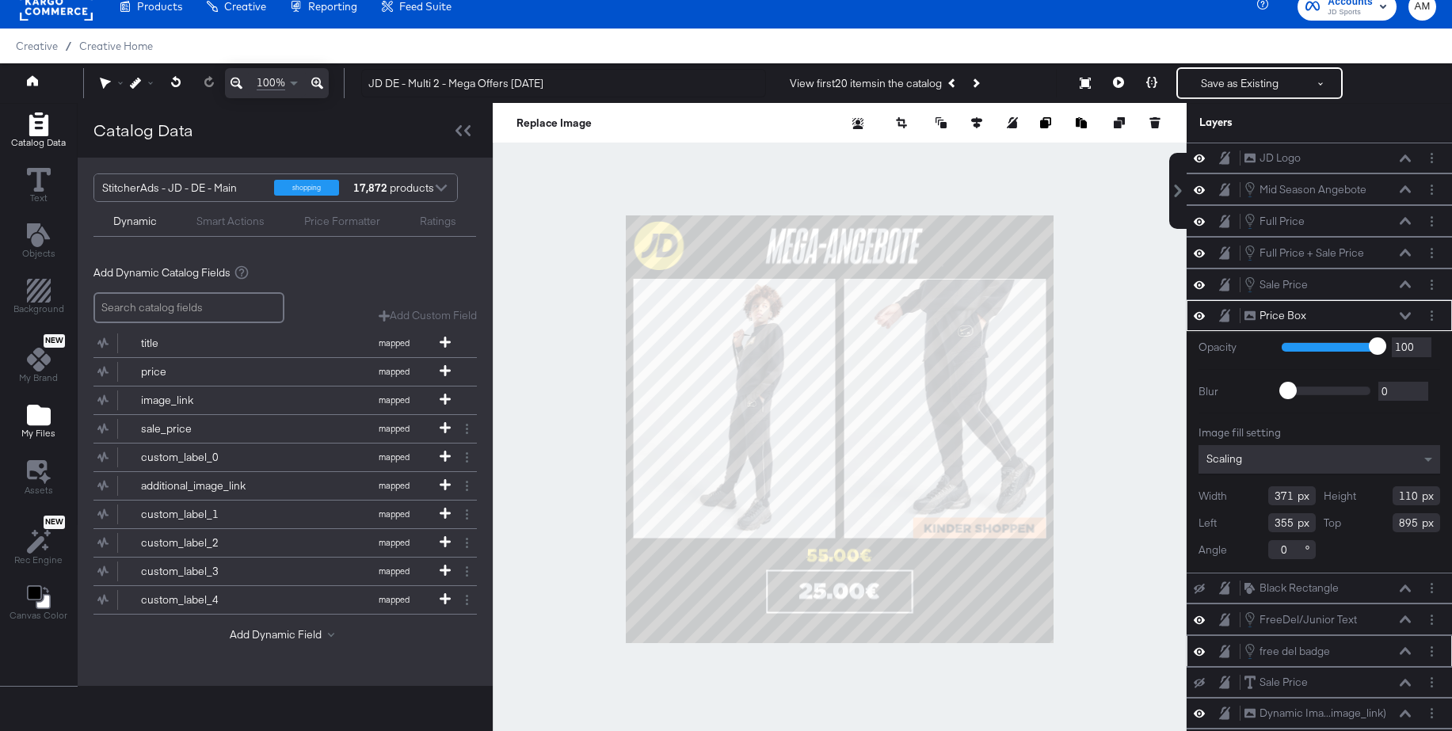
click at [42, 421] on icon "Add Files" at bounding box center [39, 415] width 24 height 21
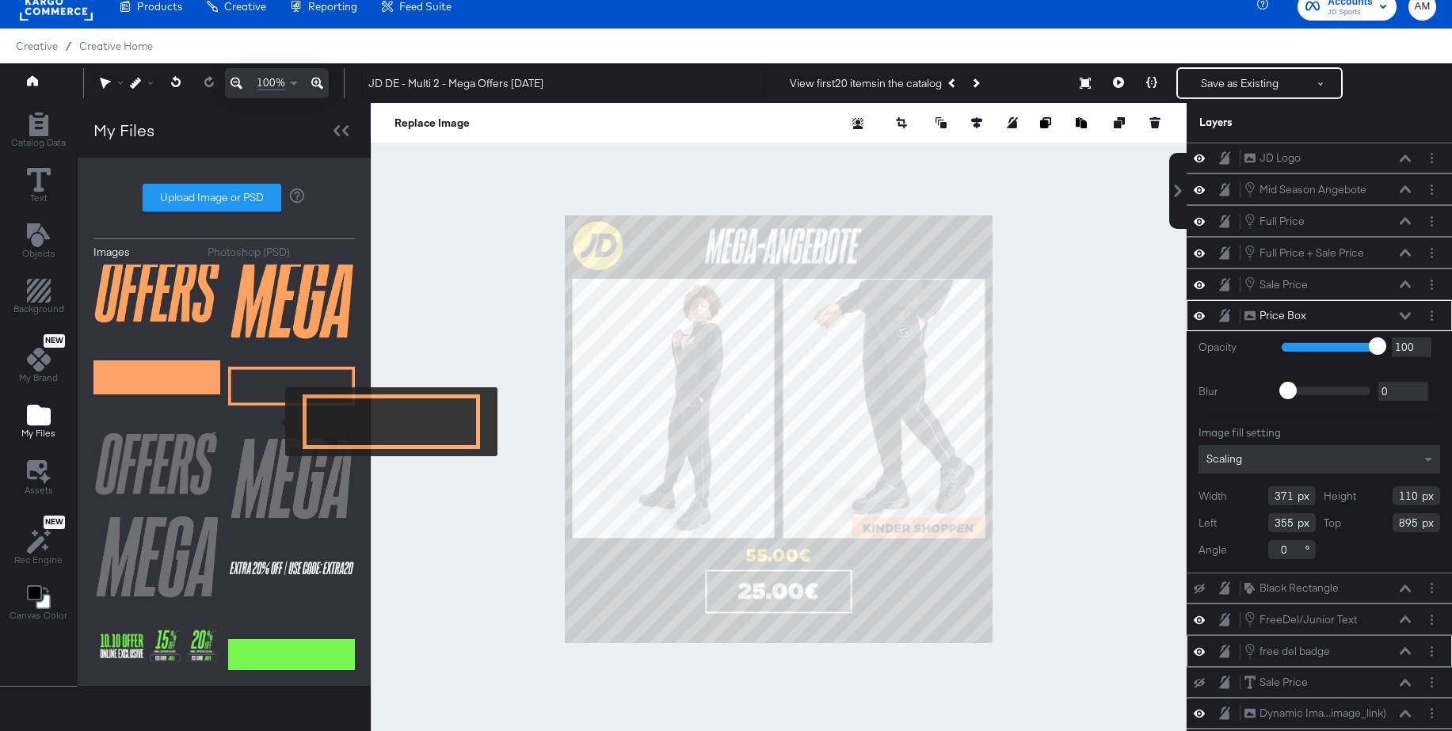
scroll to position [388, 0]
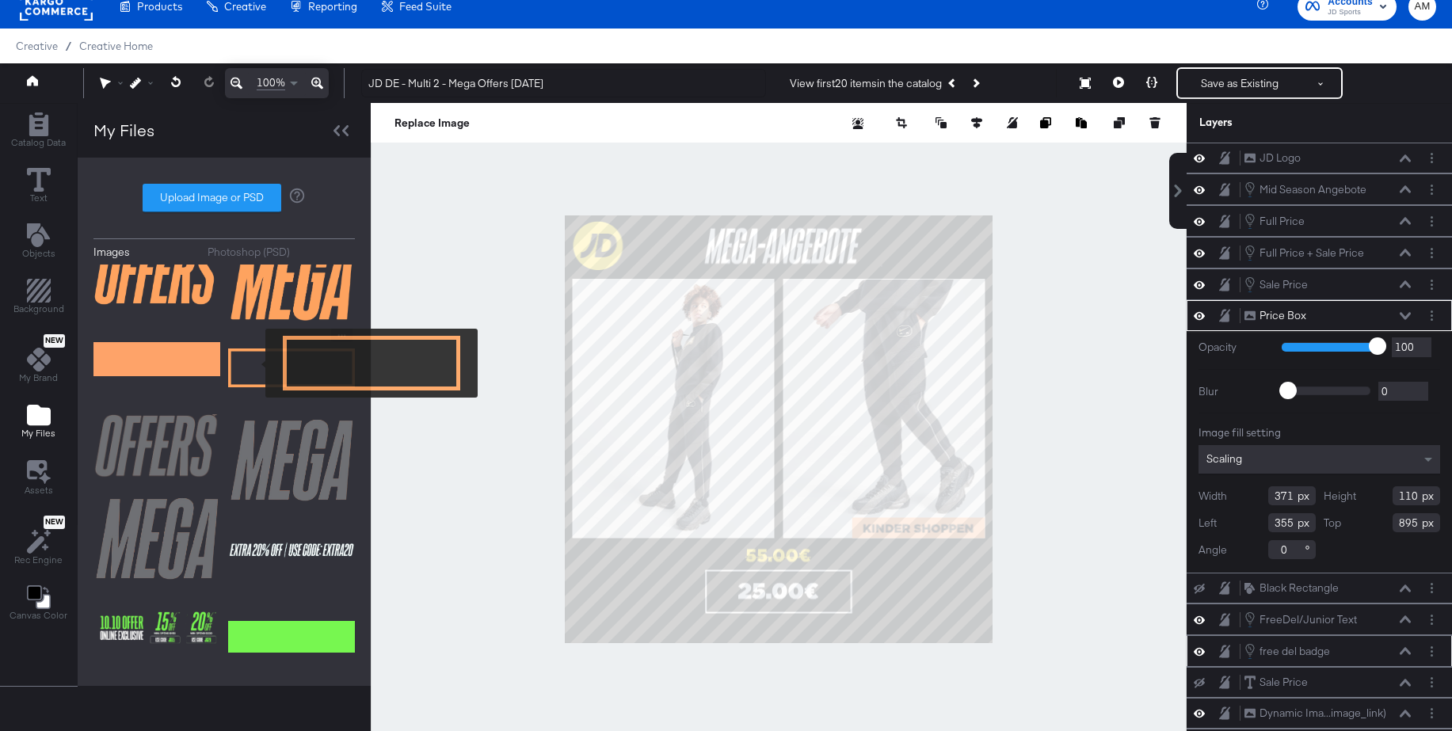
click at [255, 364] on img at bounding box center [291, 368] width 127 height 79
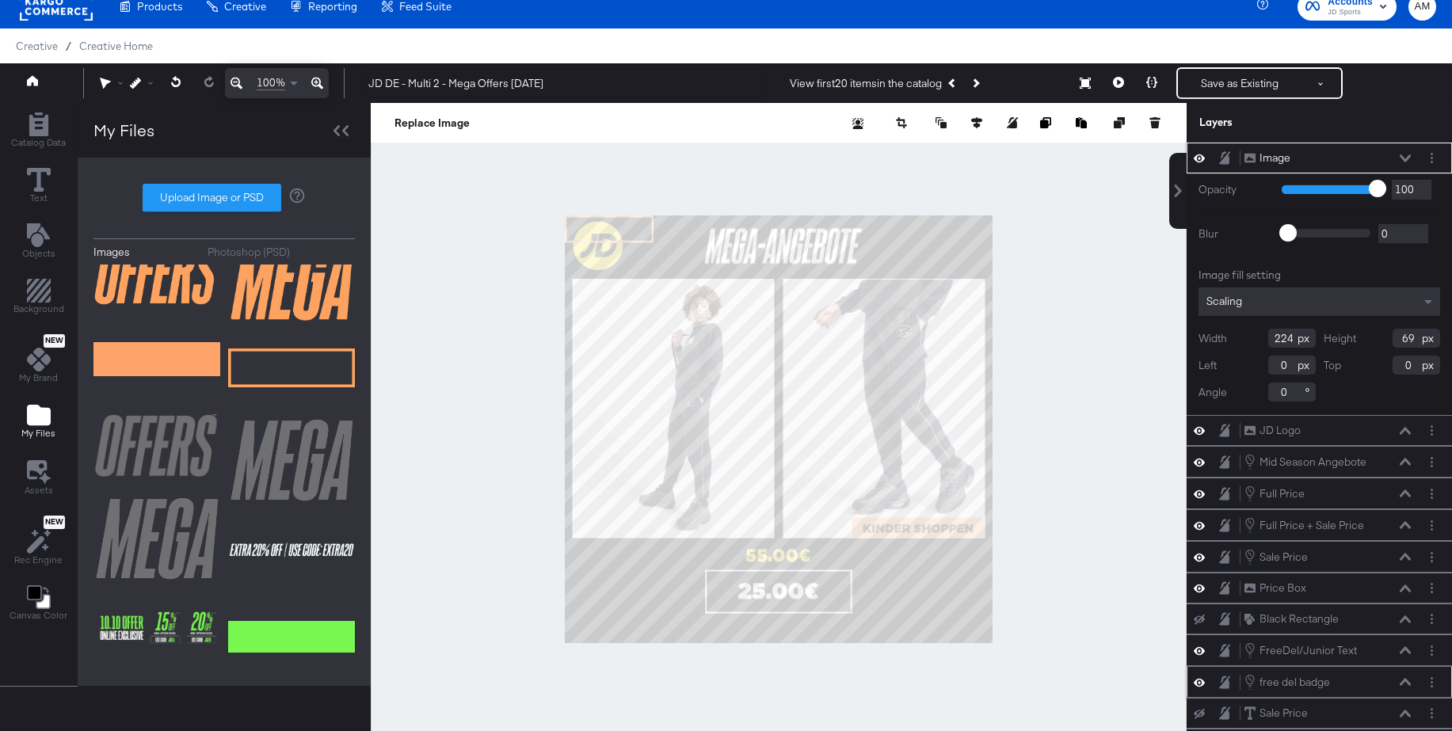
click at [1410, 154] on icon at bounding box center [1404, 158] width 11 height 8
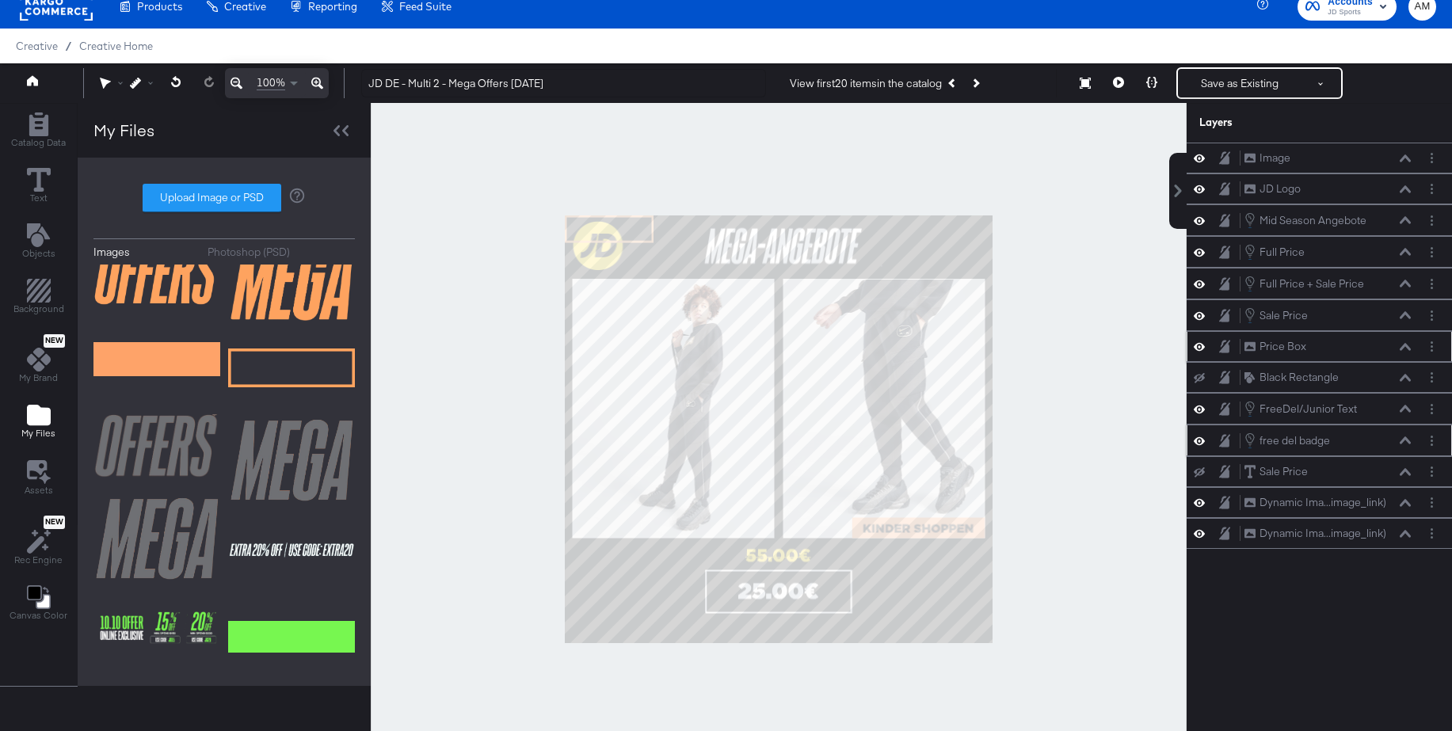
click at [1197, 346] on icon at bounding box center [1198, 346] width 11 height 13
click at [1404, 348] on icon at bounding box center [1404, 347] width 11 height 8
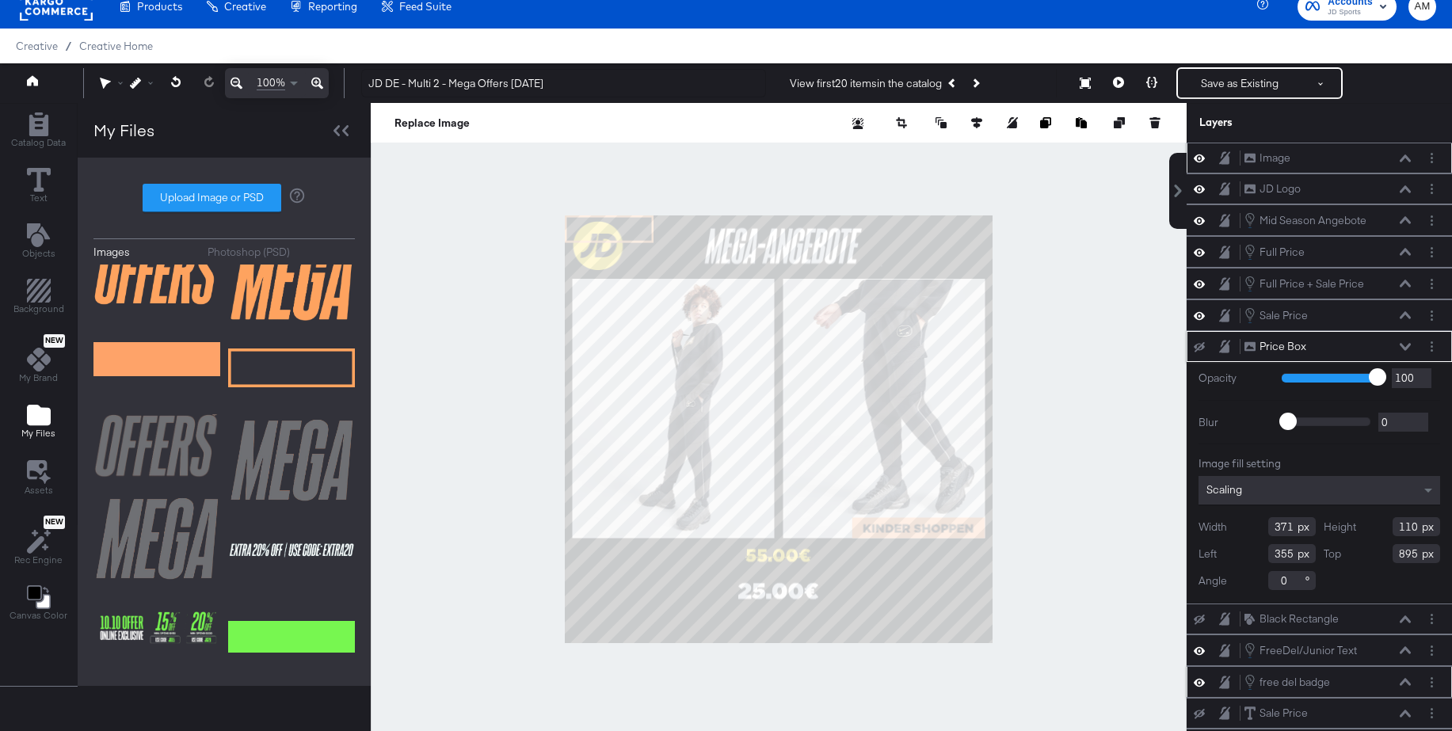
click at [1407, 154] on icon at bounding box center [1404, 158] width 11 height 8
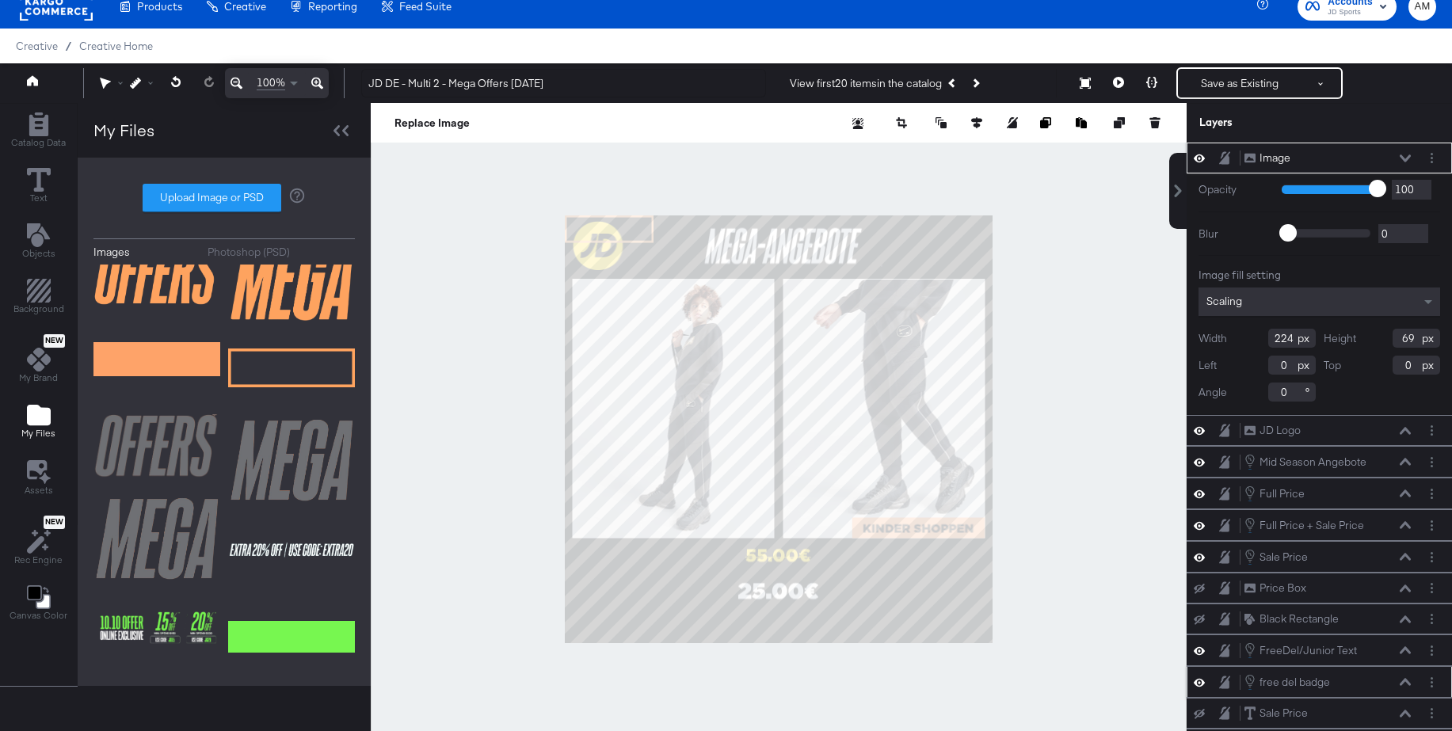
drag, startPoint x: 1268, startPoint y: 340, endPoint x: 1224, endPoint y: 338, distance: 43.6
click at [1224, 338] on div "Width 224" at bounding box center [1256, 338] width 117 height 19
type input "371"
drag, startPoint x: 1396, startPoint y: 340, endPoint x: 1380, endPoint y: 340, distance: 16.6
click at [1380, 340] on div "Height 69" at bounding box center [1381, 338] width 117 height 19
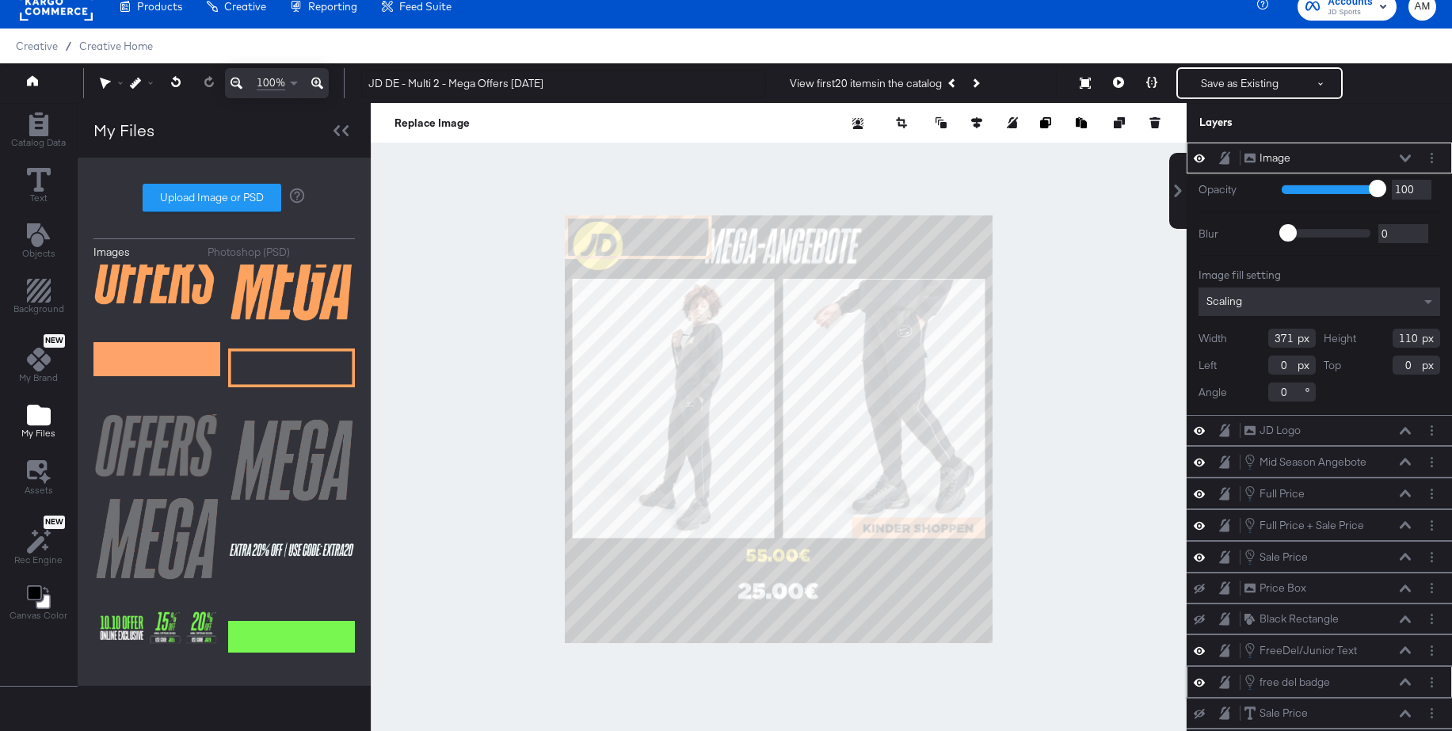
type input "110"
drag, startPoint x: 1287, startPoint y: 368, endPoint x: 1250, endPoint y: 368, distance: 37.2
click at [1250, 368] on div "Left 0" at bounding box center [1256, 365] width 117 height 19
type input "335"
drag, startPoint x: 1410, startPoint y: 367, endPoint x: 1396, endPoint y: 364, distance: 14.5
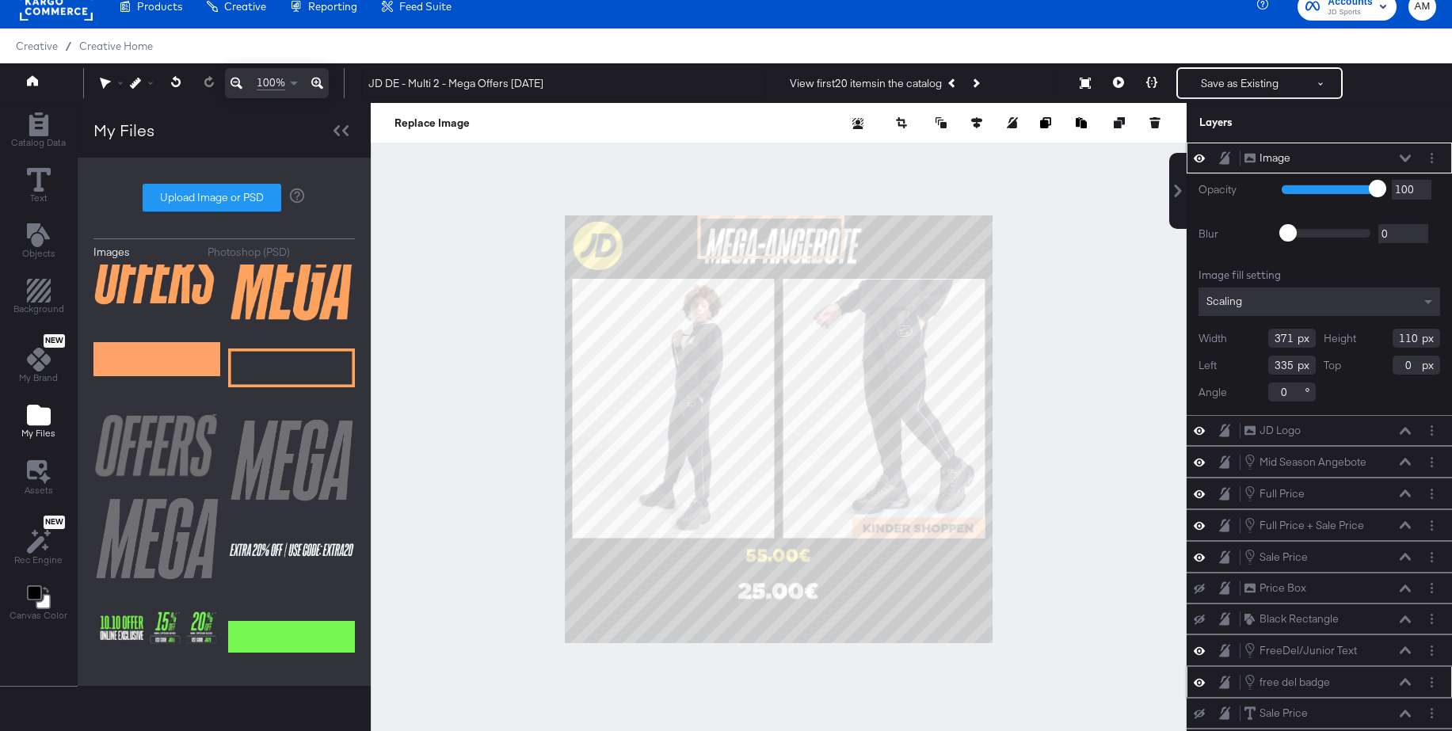
click at [1396, 364] on input "0" at bounding box center [1416, 365] width 48 height 19
type input "9"
click at [1400, 368] on input "9895" at bounding box center [1416, 365] width 48 height 19
type input "895"
click at [1144, 485] on div at bounding box center [779, 429] width 816 height 653
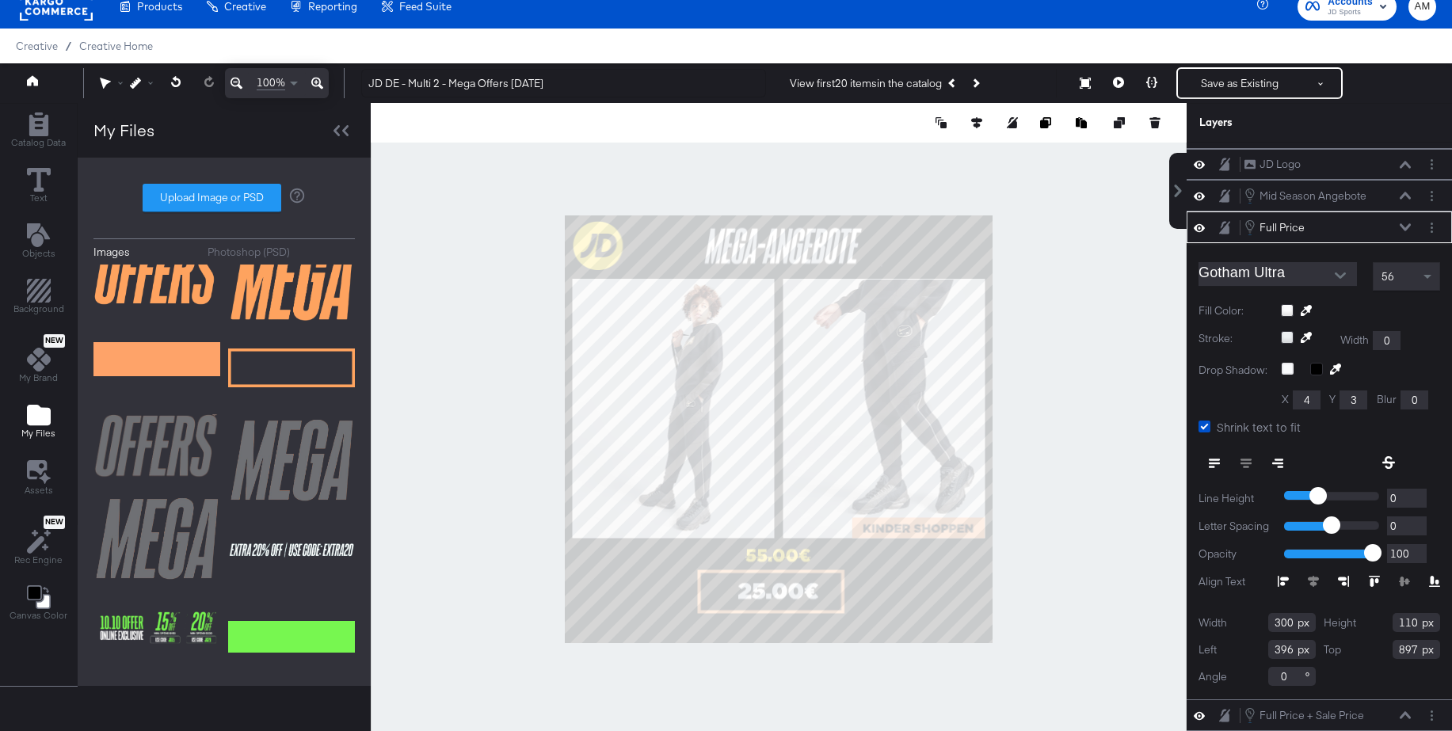
scroll to position [0, 0]
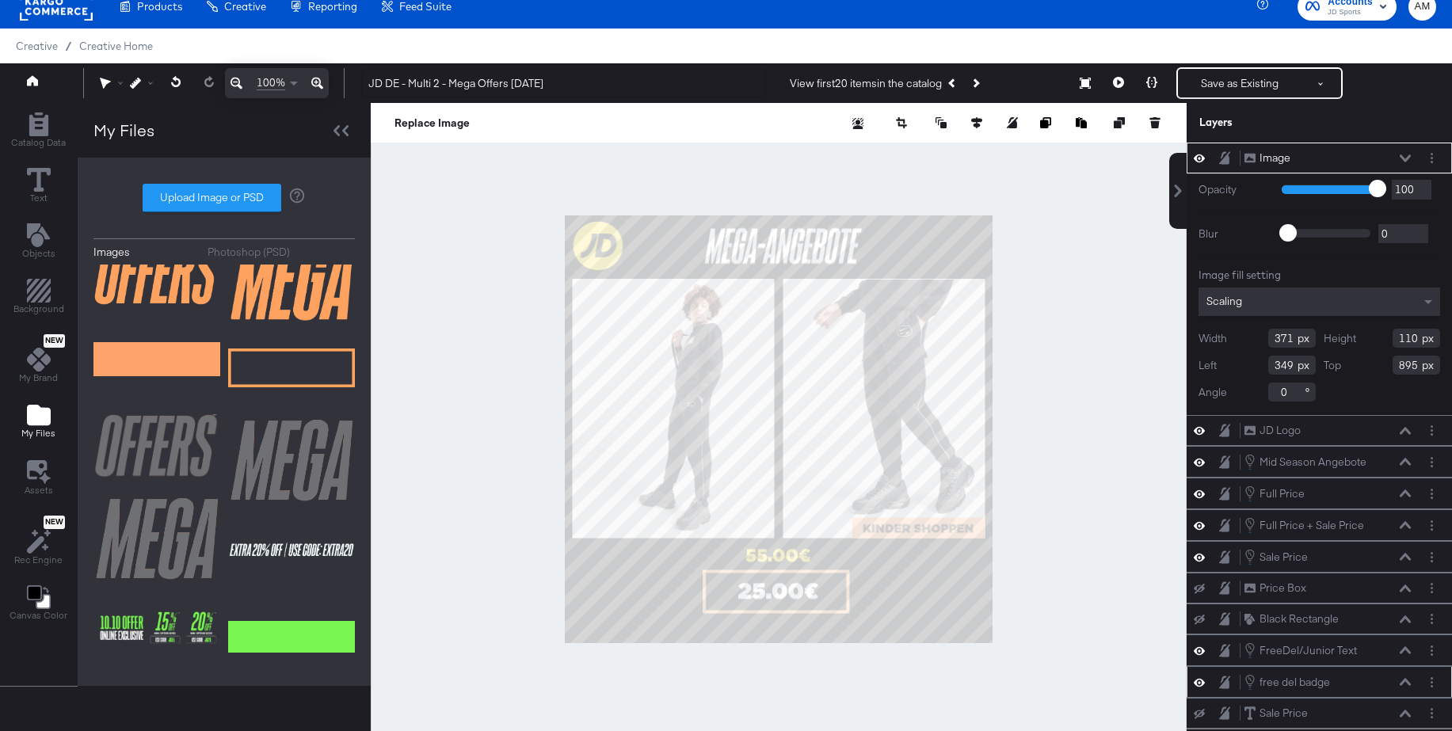
type input "350"
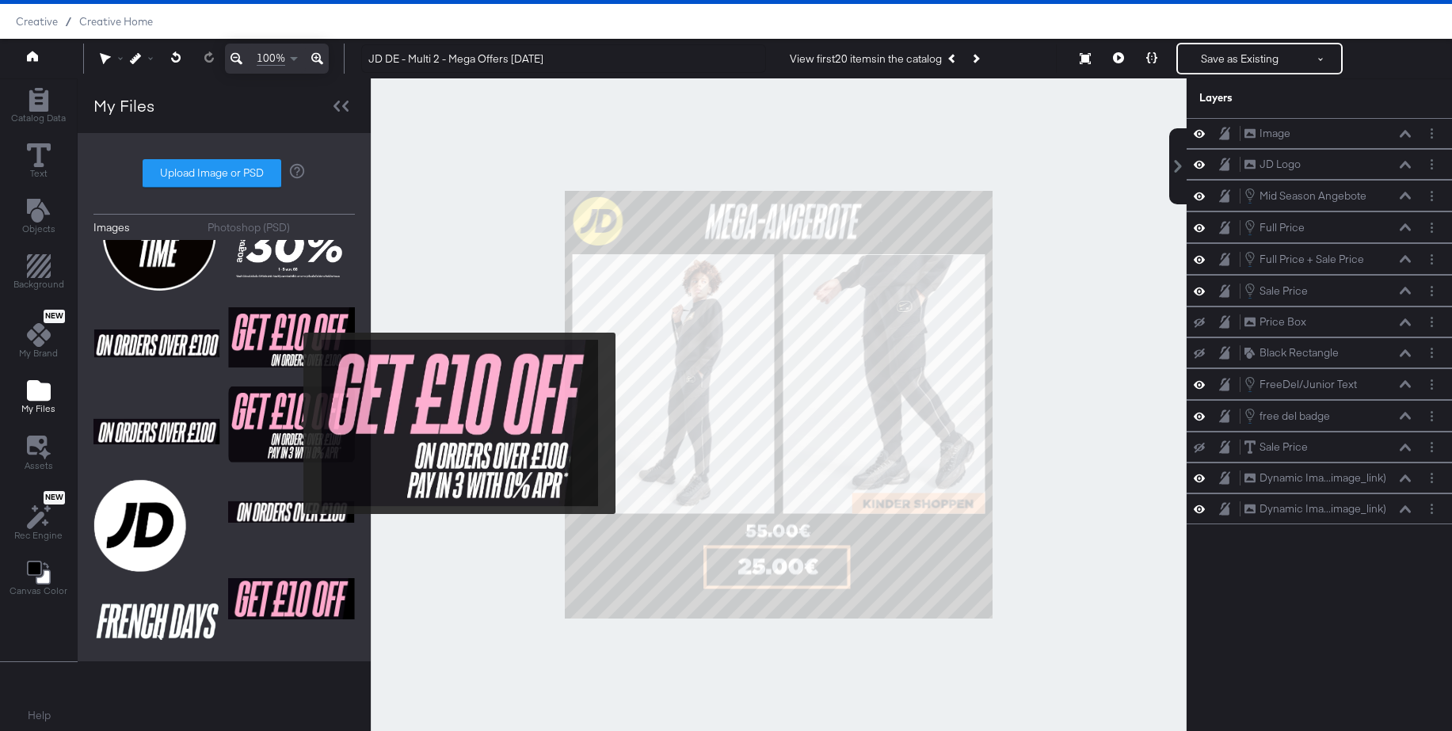
scroll to position [13501, 0]
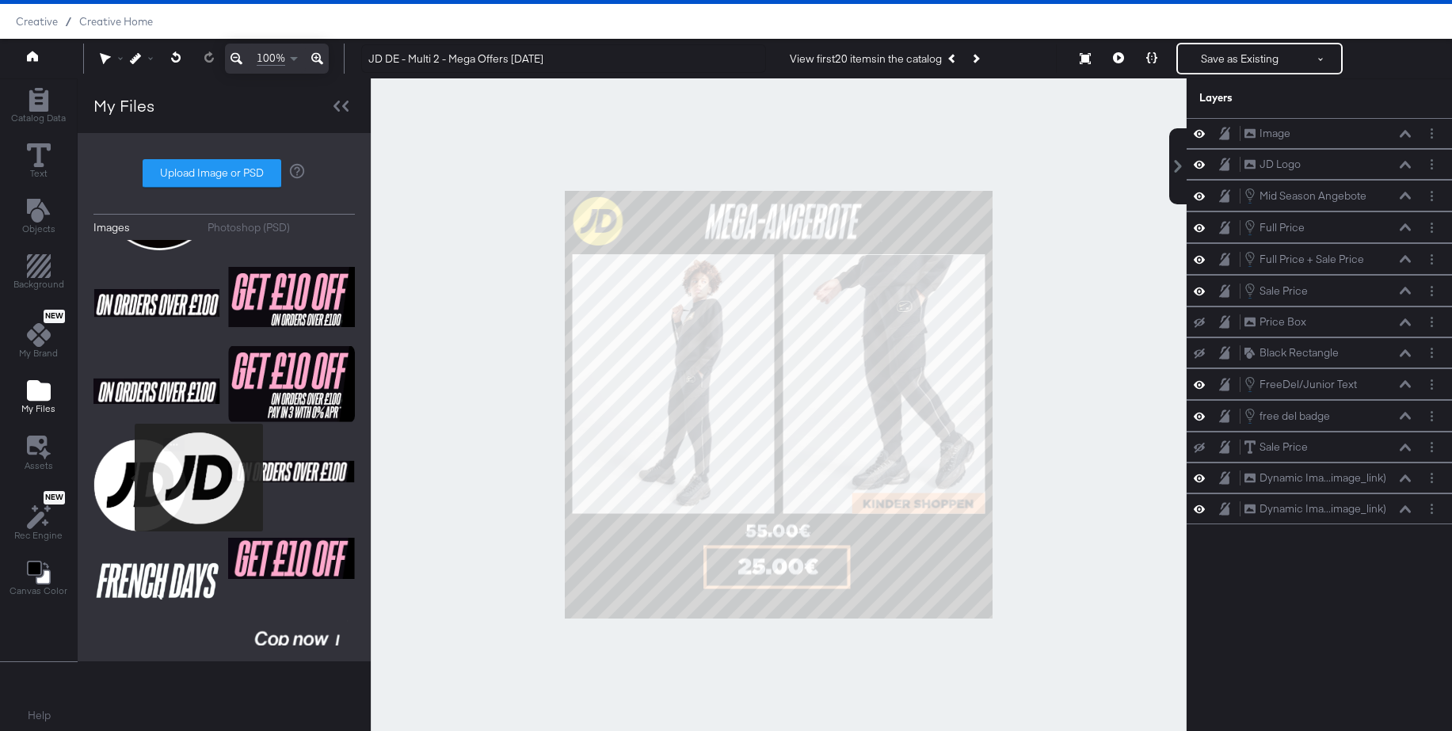
click at [124, 478] on img at bounding box center [139, 484] width 93 height 93
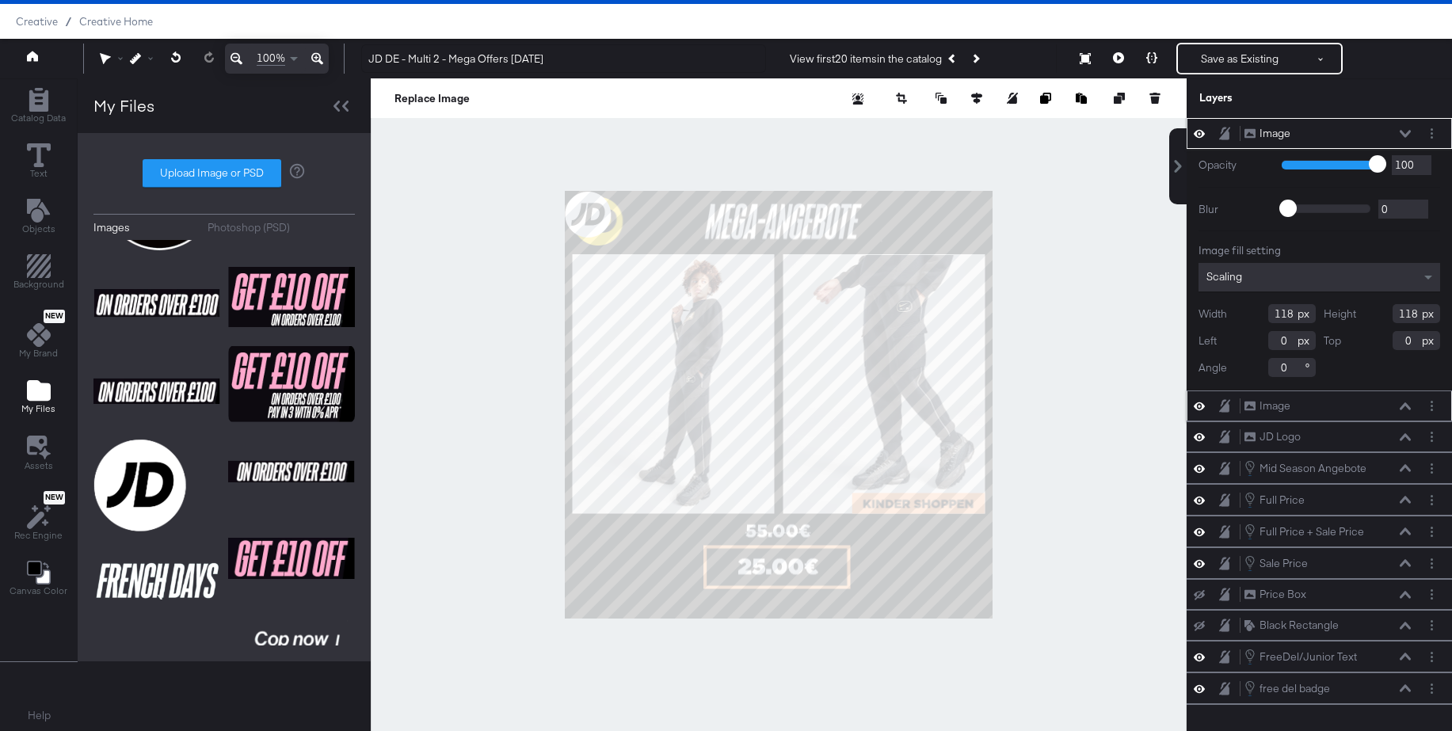
click at [1201, 406] on icon at bounding box center [1198, 405] width 11 height 13
click at [1201, 406] on icon at bounding box center [1198, 407] width 11 height 10
click at [1407, 438] on icon at bounding box center [1404, 436] width 11 height 7
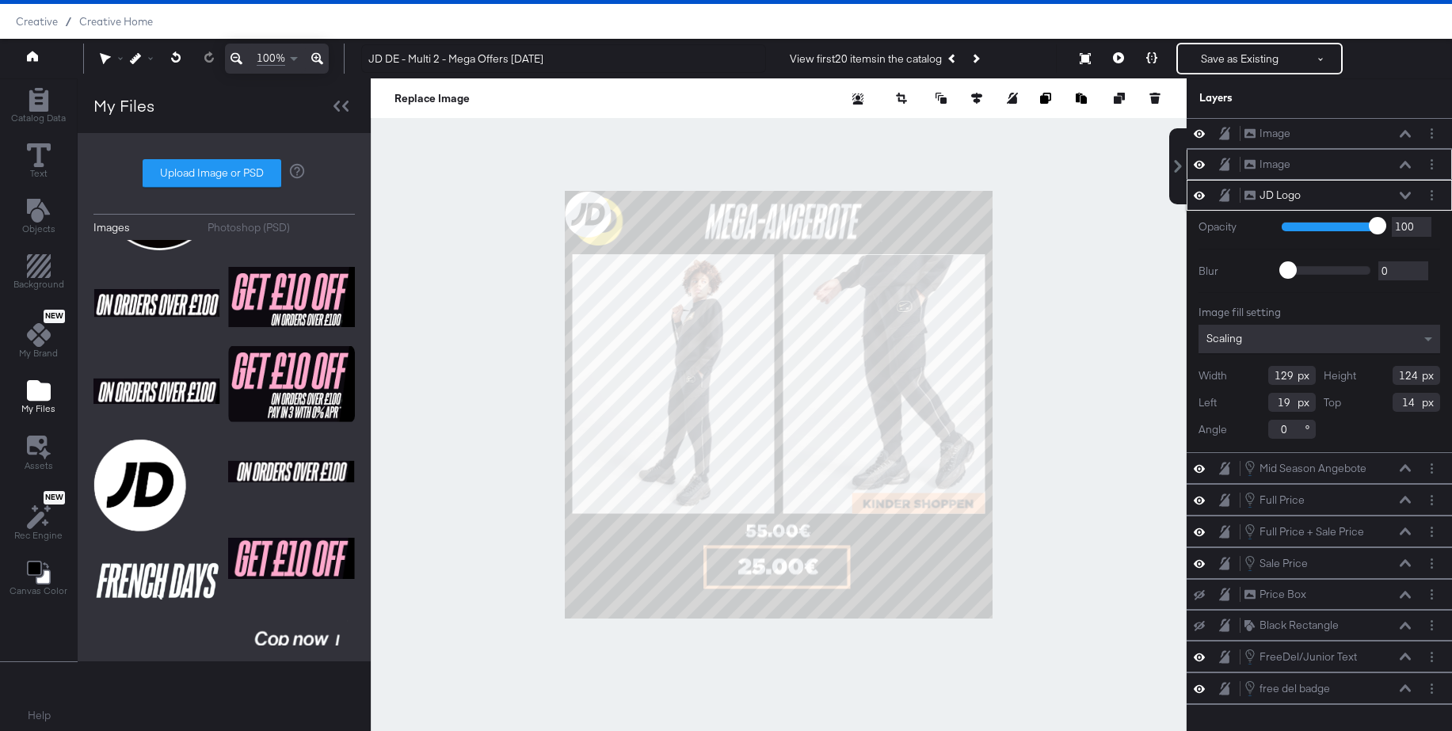
click at [1197, 191] on icon at bounding box center [1198, 194] width 11 height 13
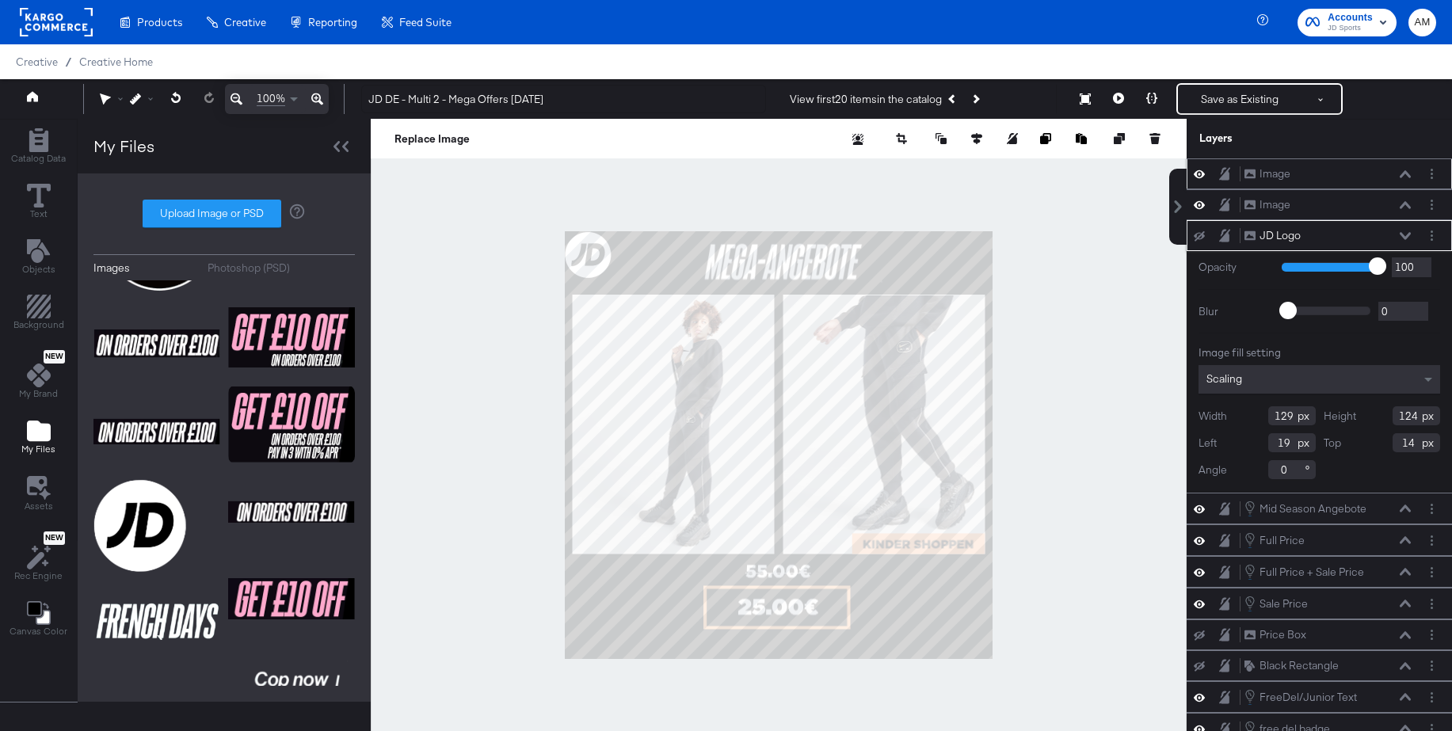
click at [1409, 175] on icon at bounding box center [1404, 173] width 11 height 7
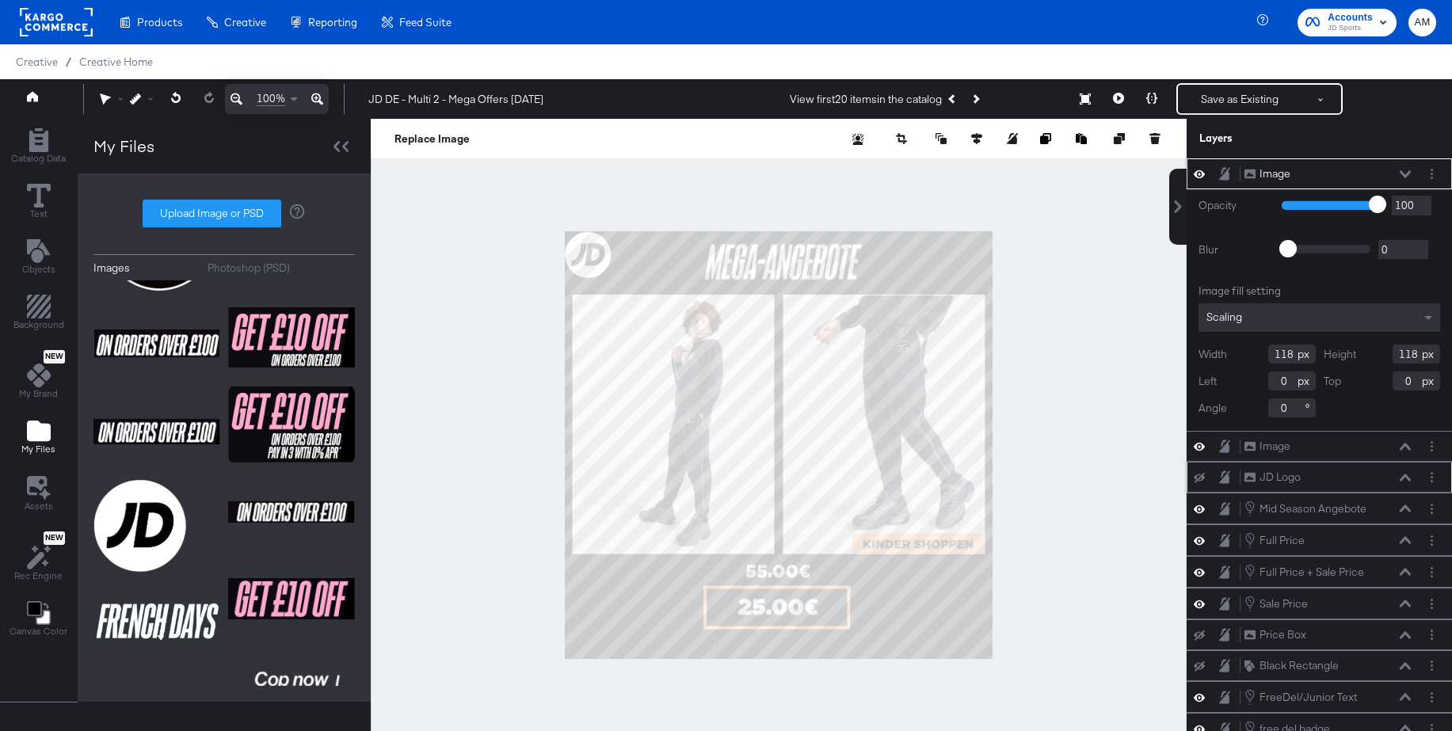
drag, startPoint x: 1280, startPoint y: 354, endPoint x: 1247, endPoint y: 355, distance: 33.3
click at [1247, 355] on div "Width 118" at bounding box center [1256, 354] width 117 height 19
type input "129"
drag, startPoint x: 1419, startPoint y: 356, endPoint x: 1363, endPoint y: 356, distance: 56.2
click at [1363, 356] on div "Height 118" at bounding box center [1381, 354] width 117 height 19
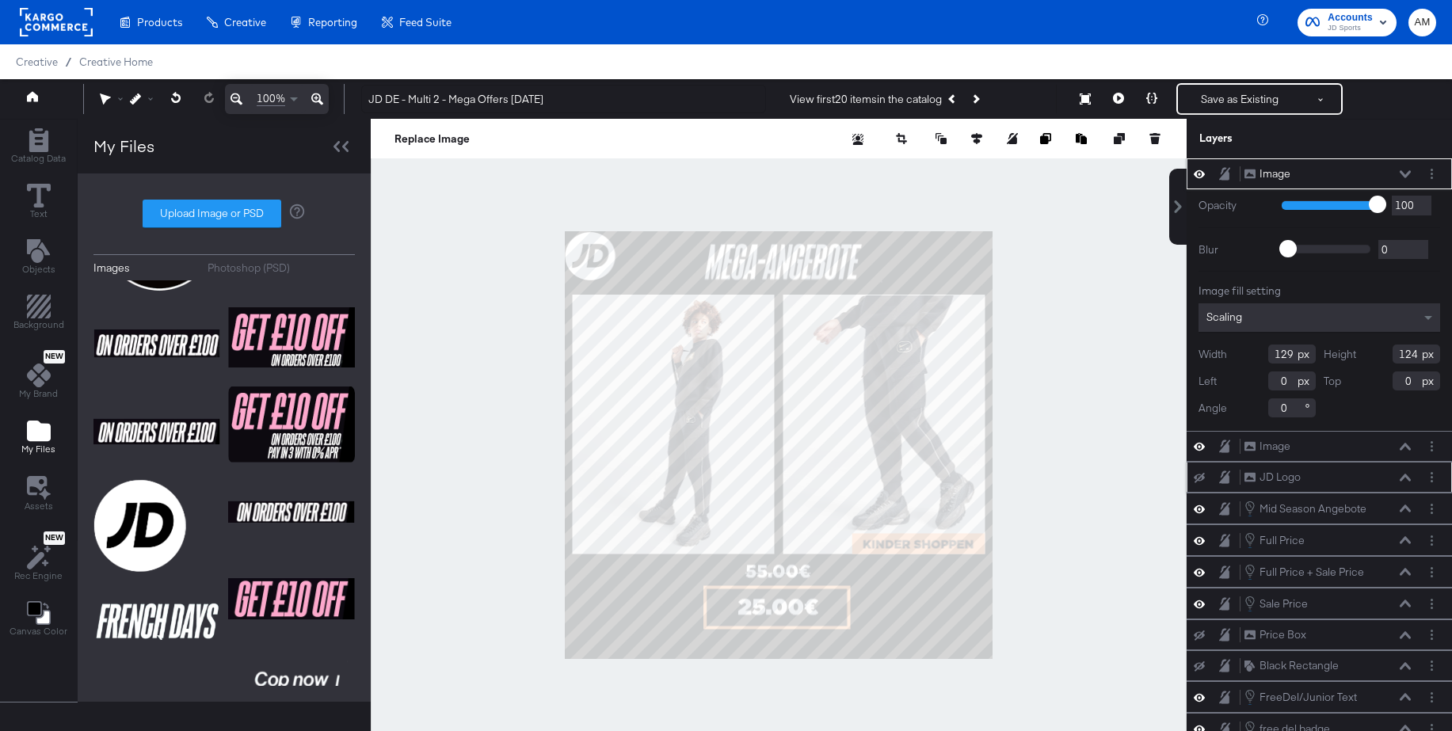
type input "124"
drag, startPoint x: 1281, startPoint y: 383, endPoint x: 1266, endPoint y: 384, distance: 15.9
click at [1266, 384] on div "Left 0" at bounding box center [1256, 380] width 117 height 19
type input "19"
drag, startPoint x: 1413, startPoint y: 381, endPoint x: 1397, endPoint y: 381, distance: 15.8
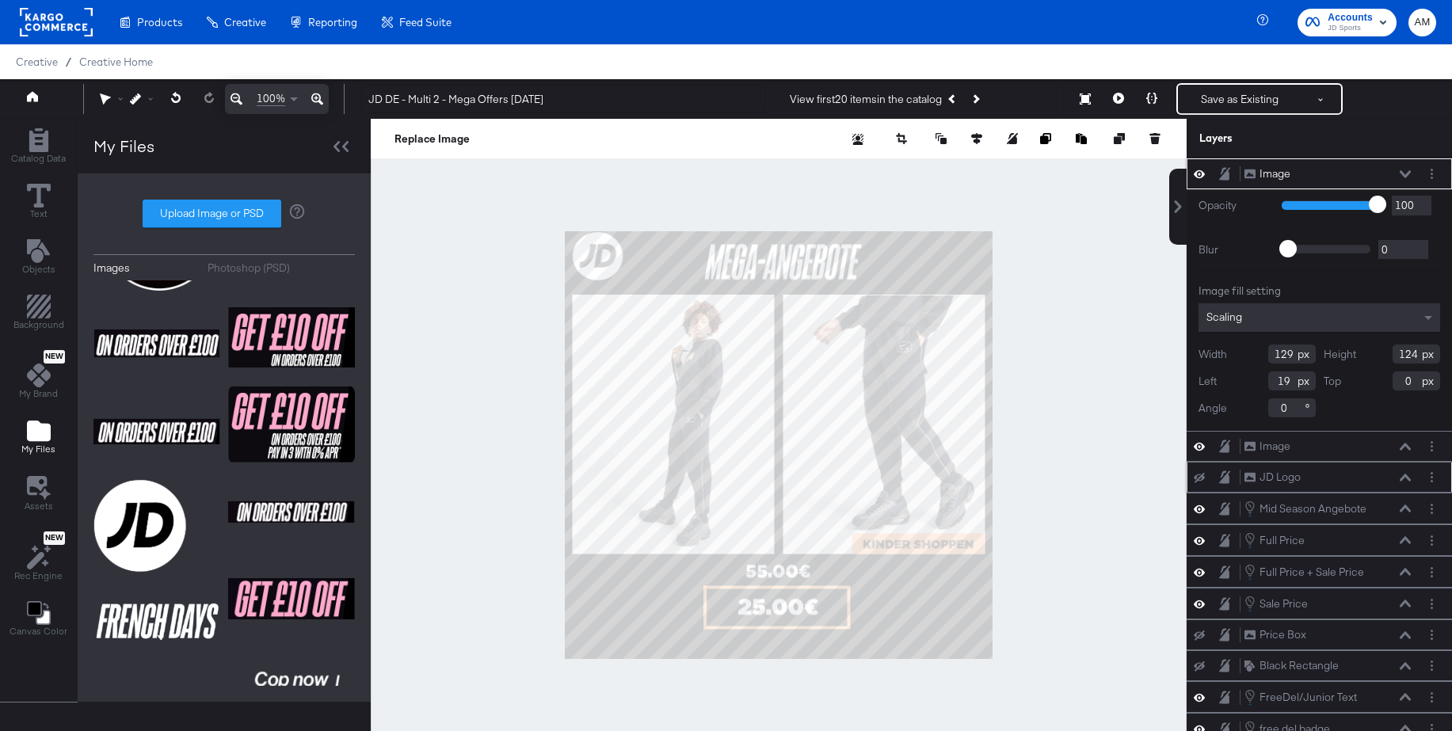
click at [1397, 381] on input "0" at bounding box center [1416, 380] width 48 height 19
type input "14"
click at [1228, 106] on button "Save as Existing" at bounding box center [1240, 99] width 124 height 29
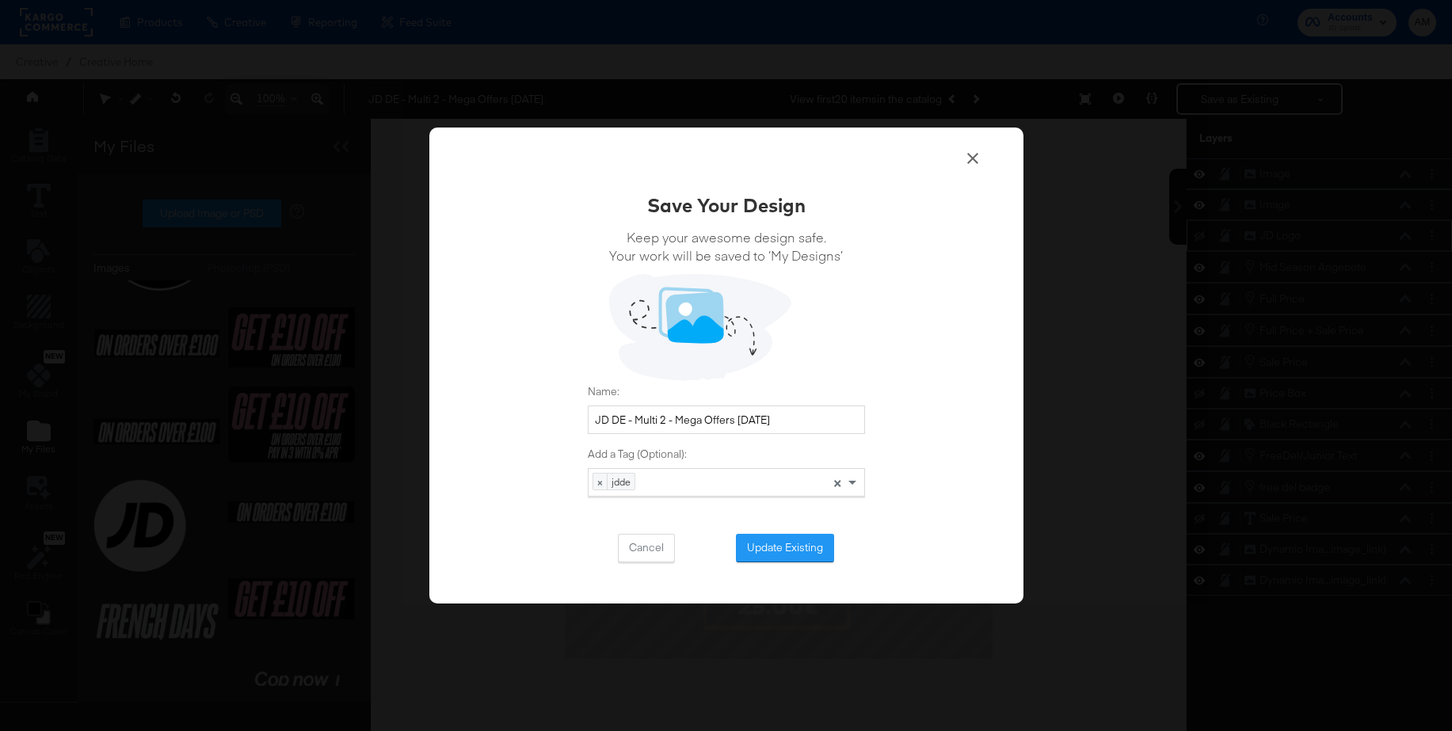
click at [805, 549] on button "Update Existing" at bounding box center [785, 548] width 98 height 29
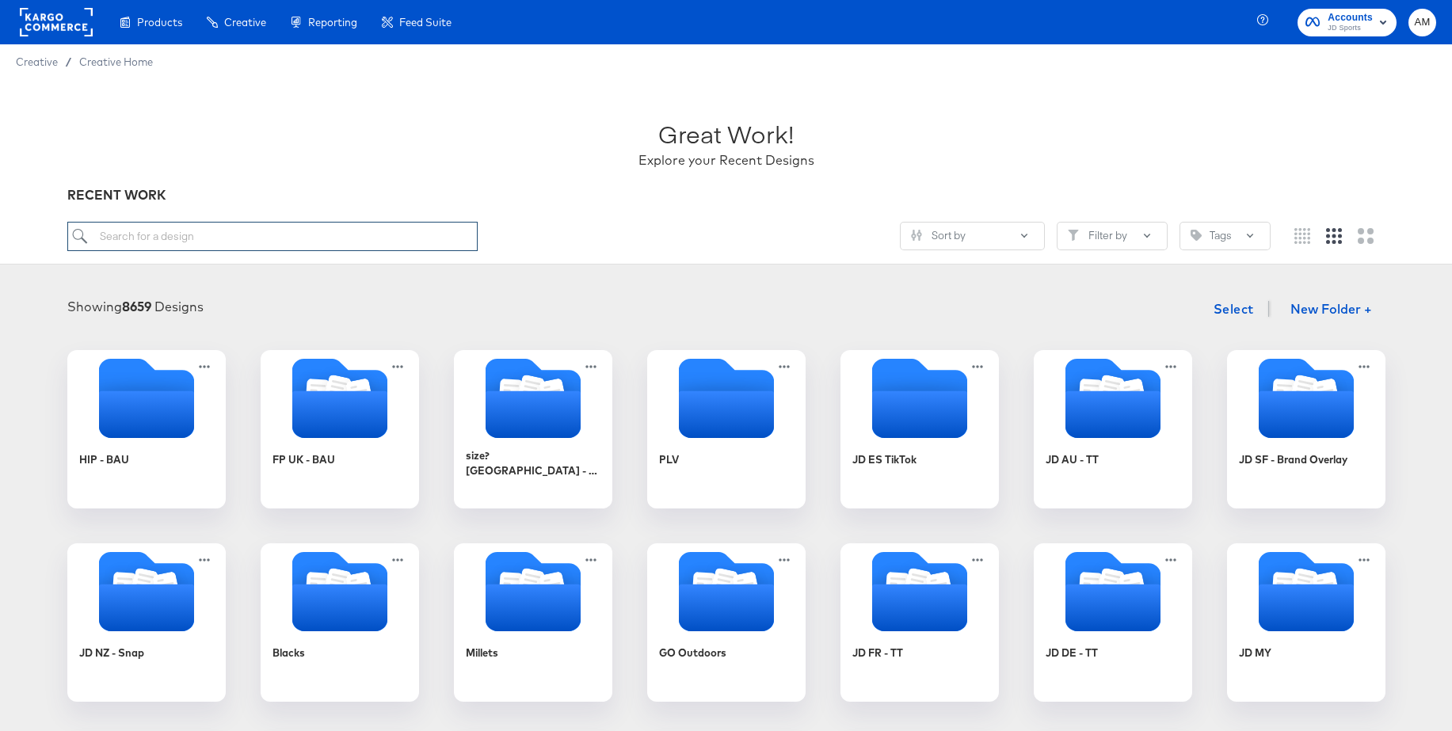
click at [207, 238] on input "search" at bounding box center [272, 236] width 410 height 29
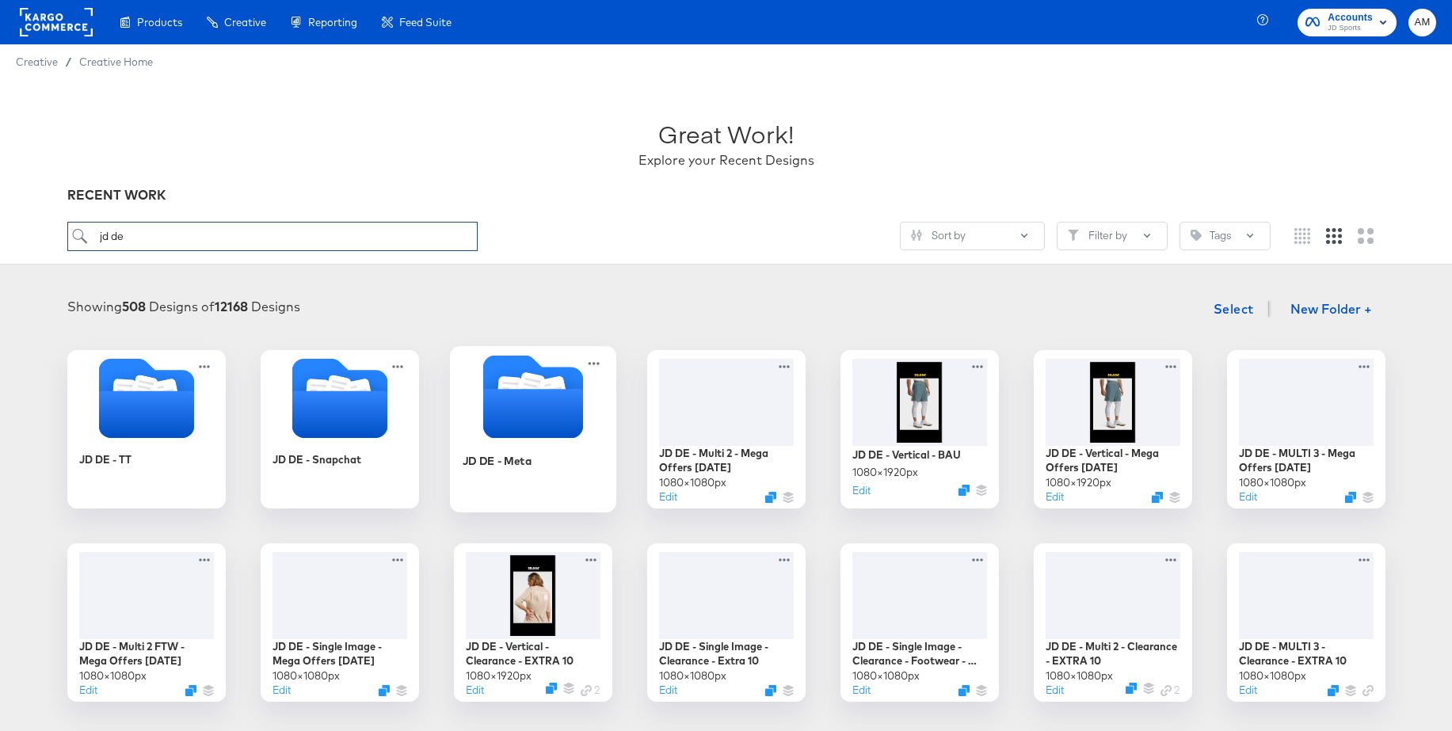
type input "jd de"
click at [515, 410] on icon "Folder" at bounding box center [532, 413] width 100 height 49
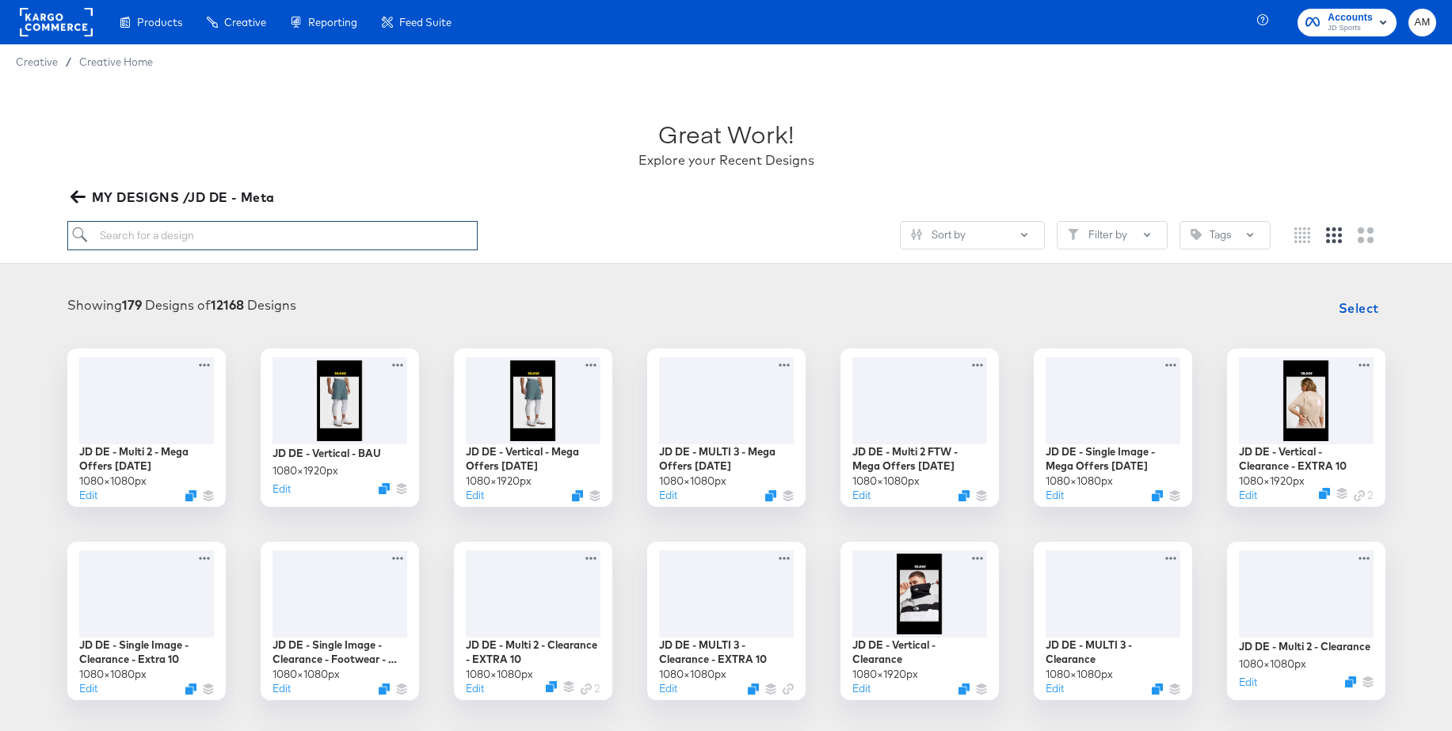
click at [146, 238] on input "search" at bounding box center [272, 235] width 410 height 29
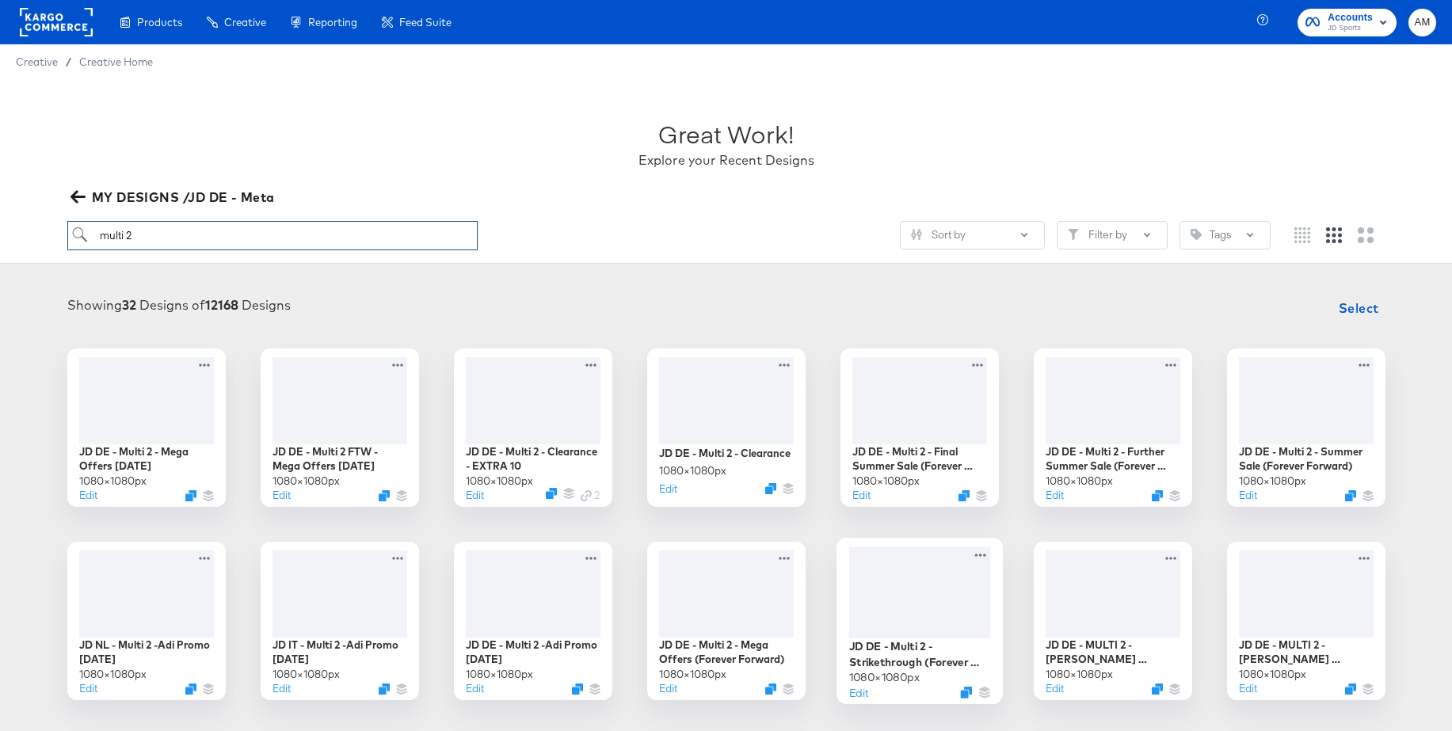
type input "multi 2"
click at [935, 594] on div at bounding box center [919, 592] width 142 height 92
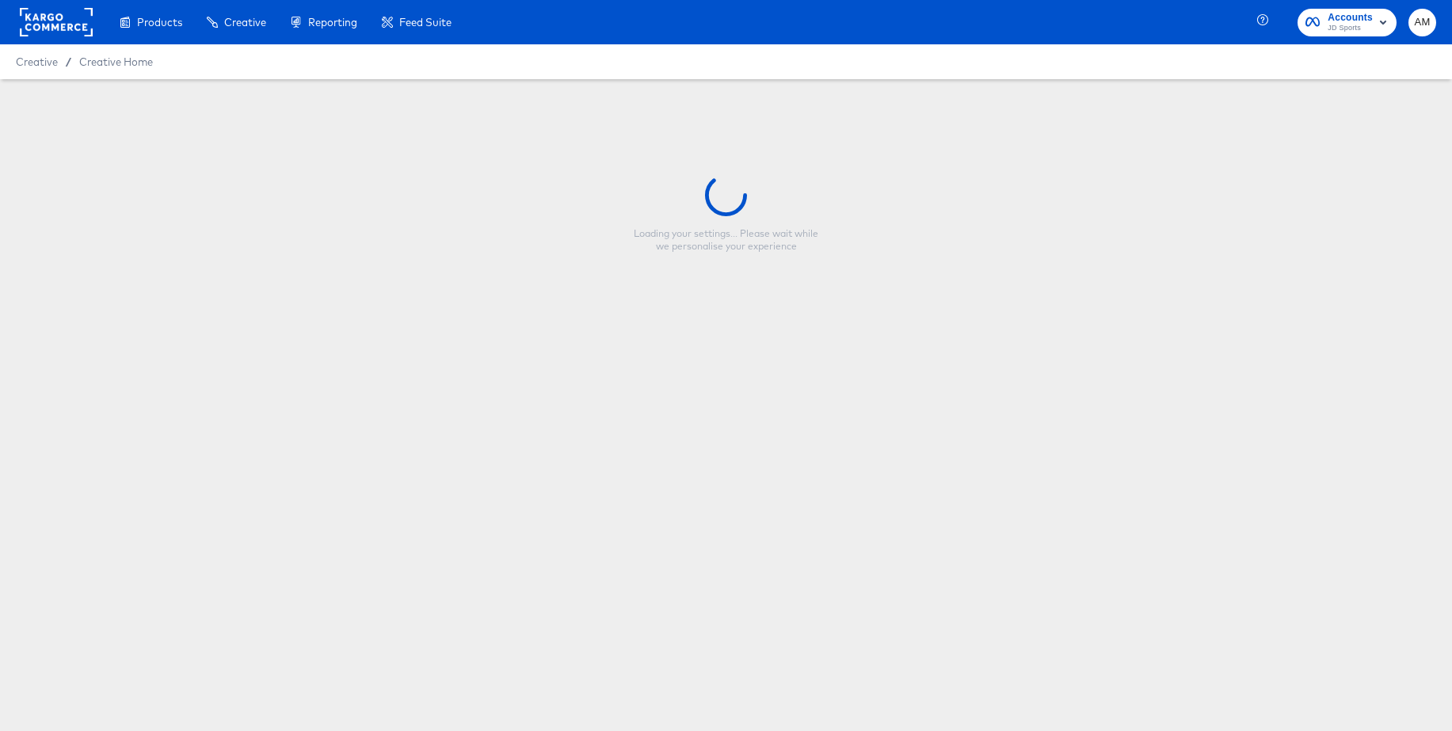
type input "JD DE - Multi 2 - Strikethrough (Forever Forward)"
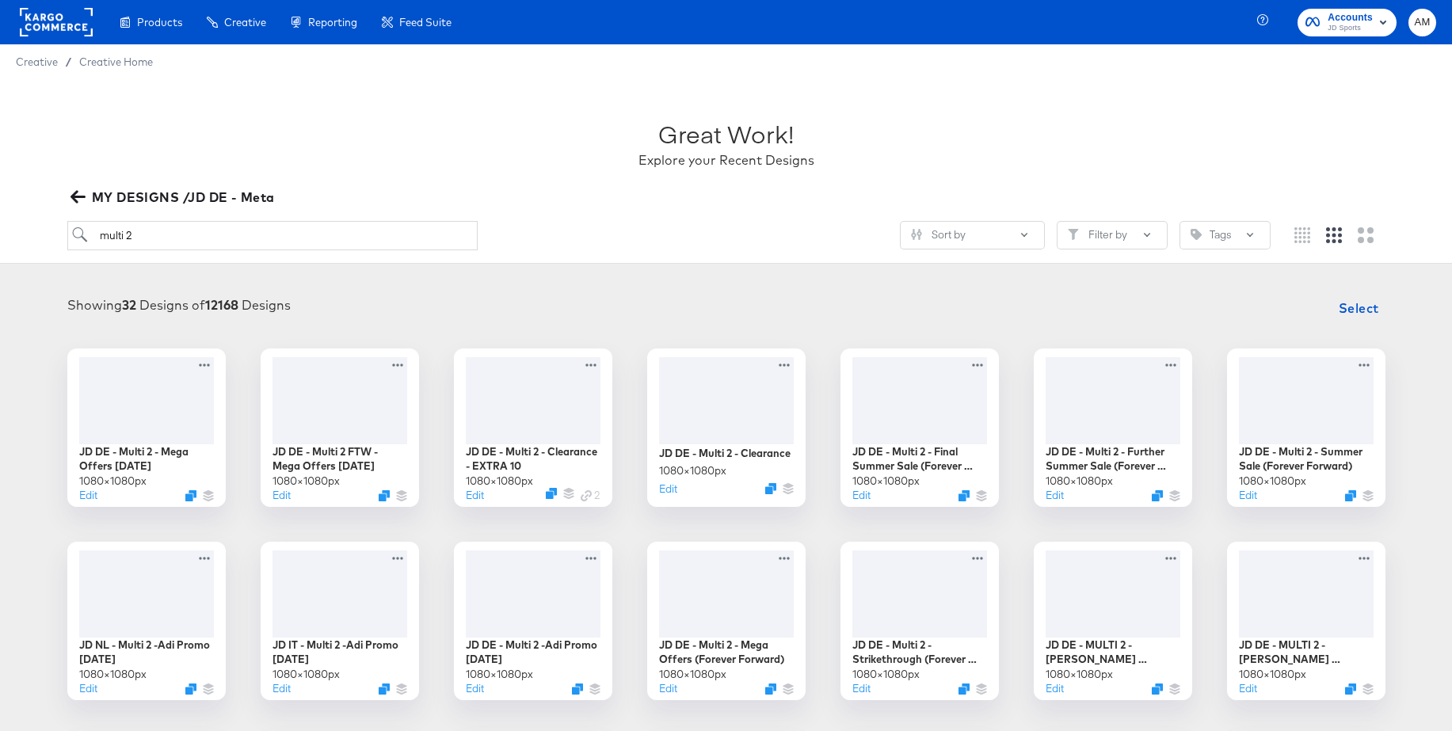
click at [75, 196] on icon "button" at bounding box center [77, 197] width 15 height 13
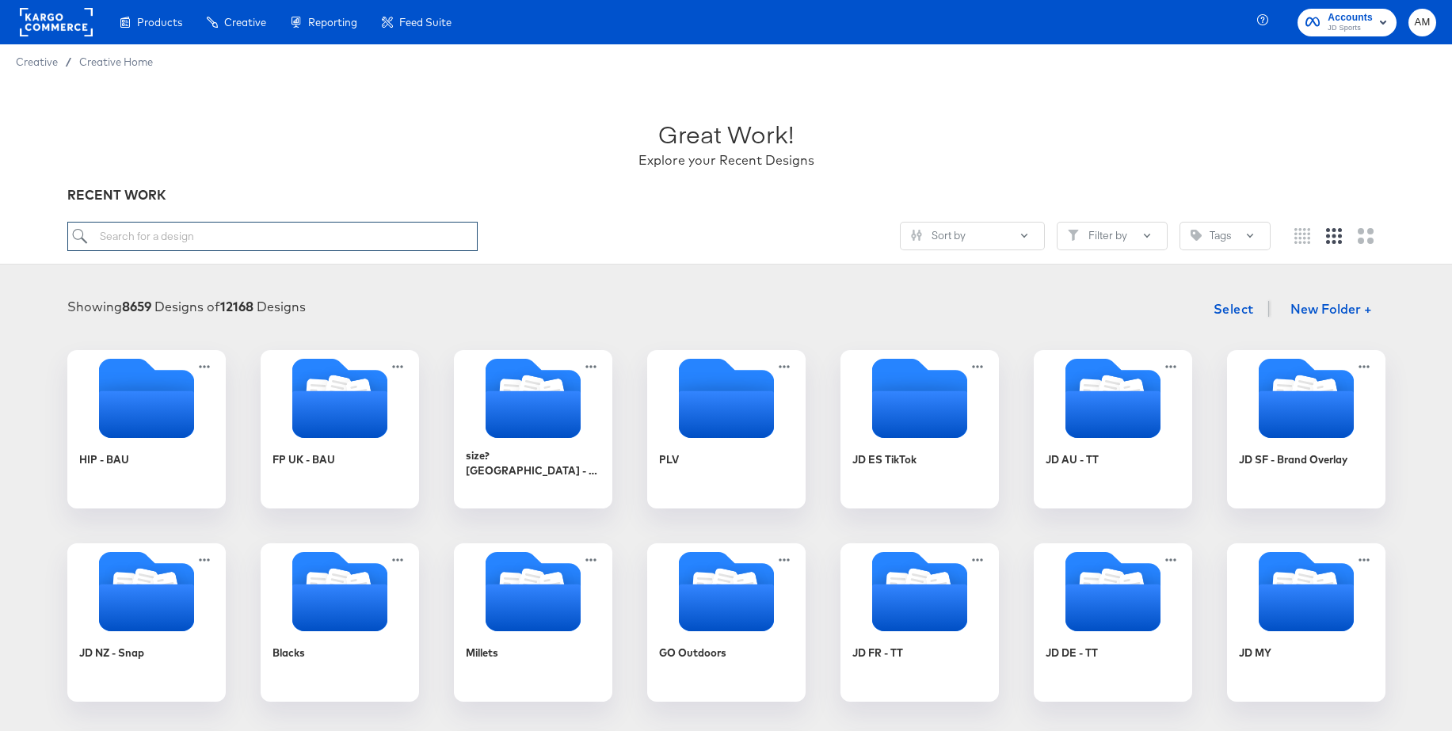
click at [197, 238] on input "search" at bounding box center [272, 236] width 410 height 29
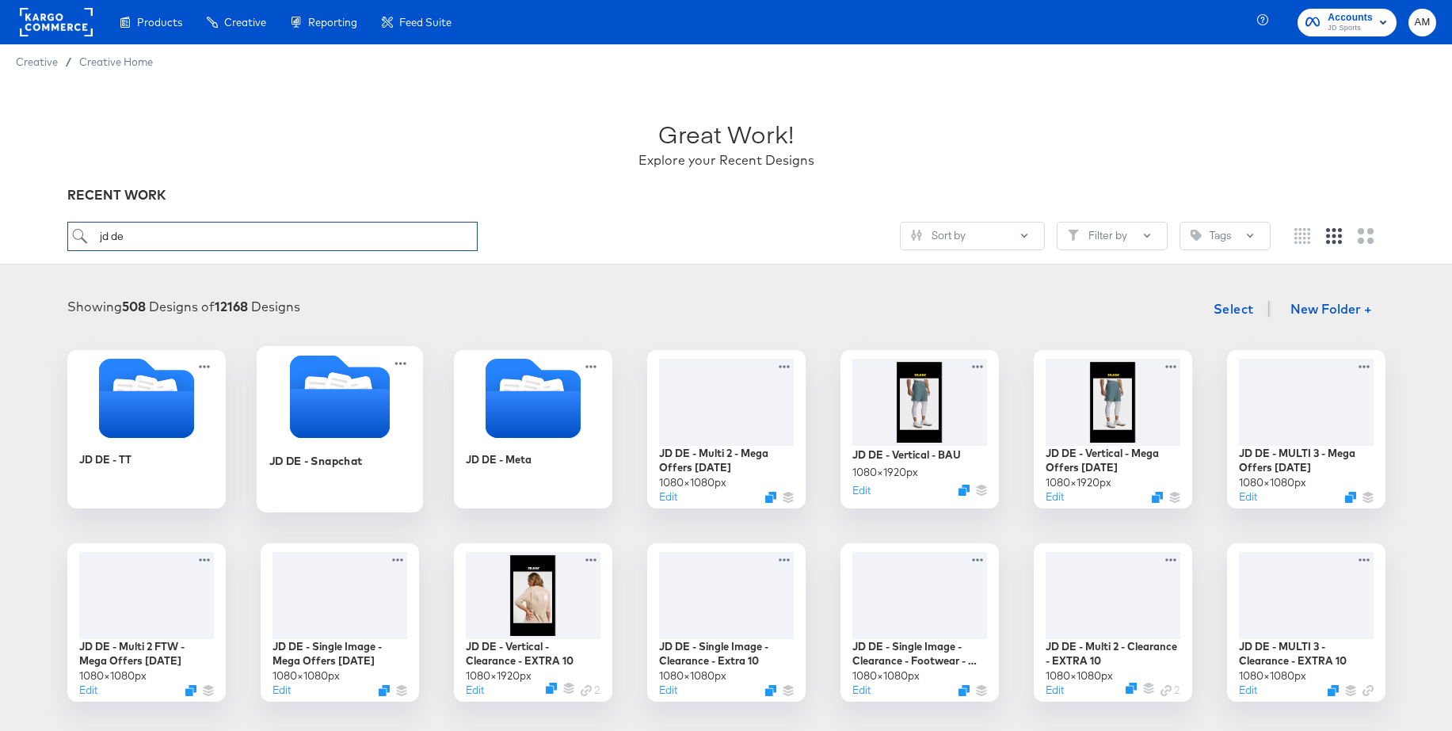
type input "jd de"
click at [333, 384] on icon "Folder" at bounding box center [337, 388] width 19 height 21
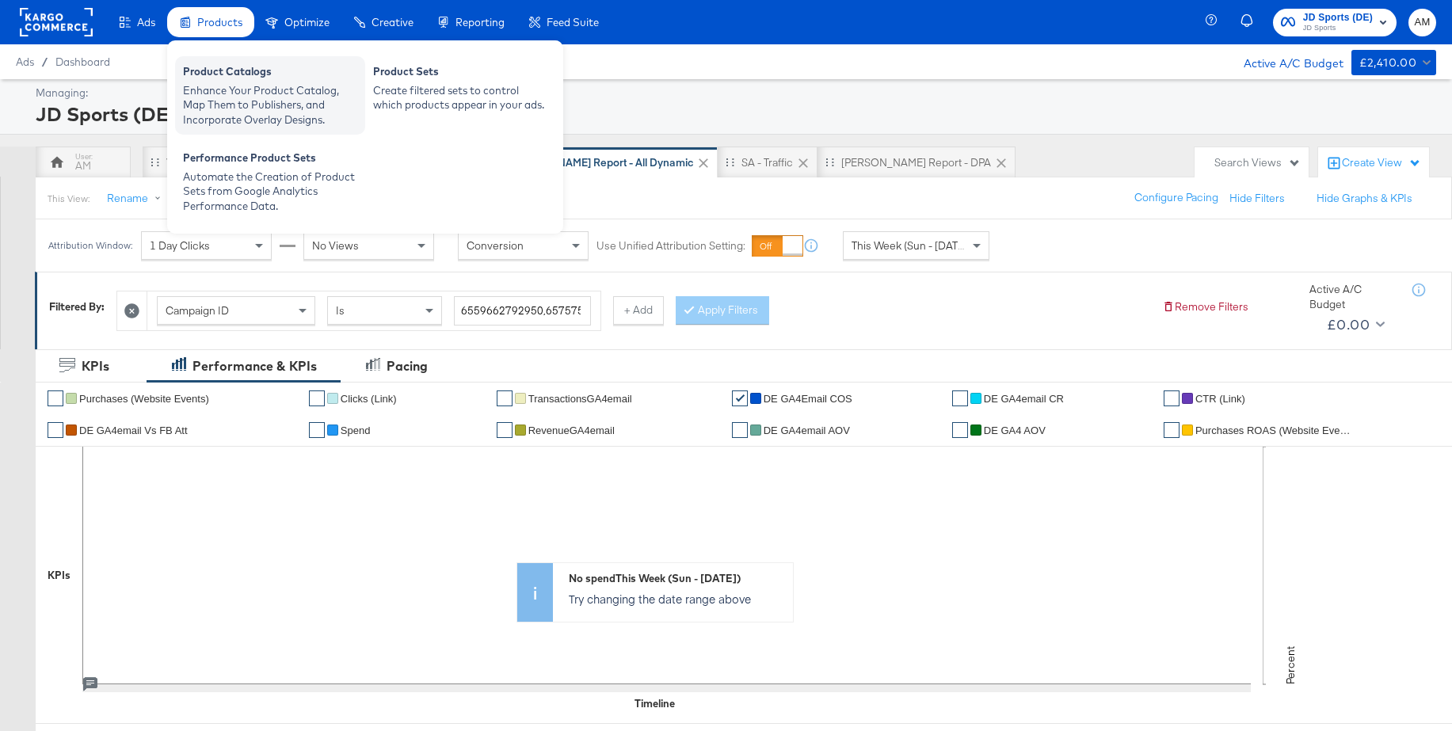
click at [223, 69] on div "Product Catalogs" at bounding box center [270, 73] width 174 height 19
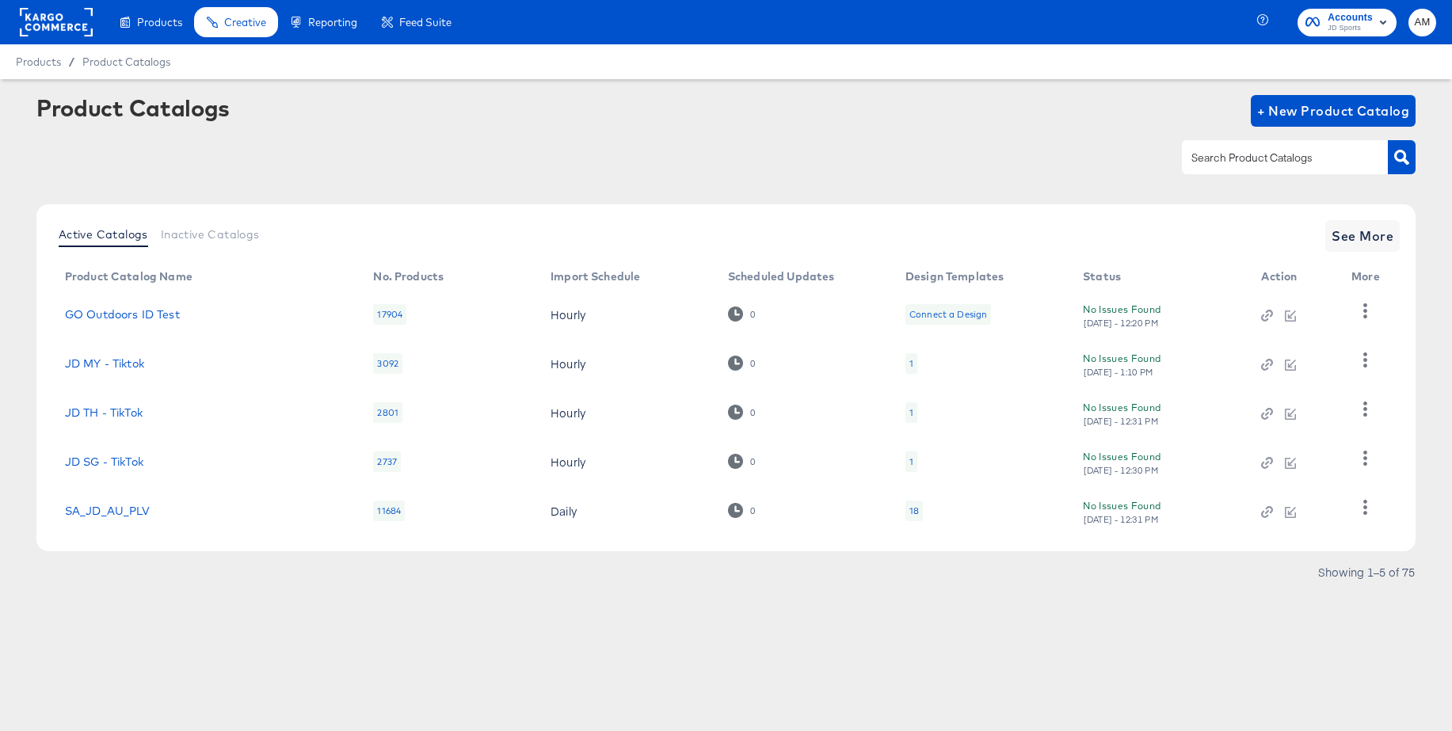
click at [1296, 163] on input "text" at bounding box center [1272, 158] width 169 height 18
type input "de - m"
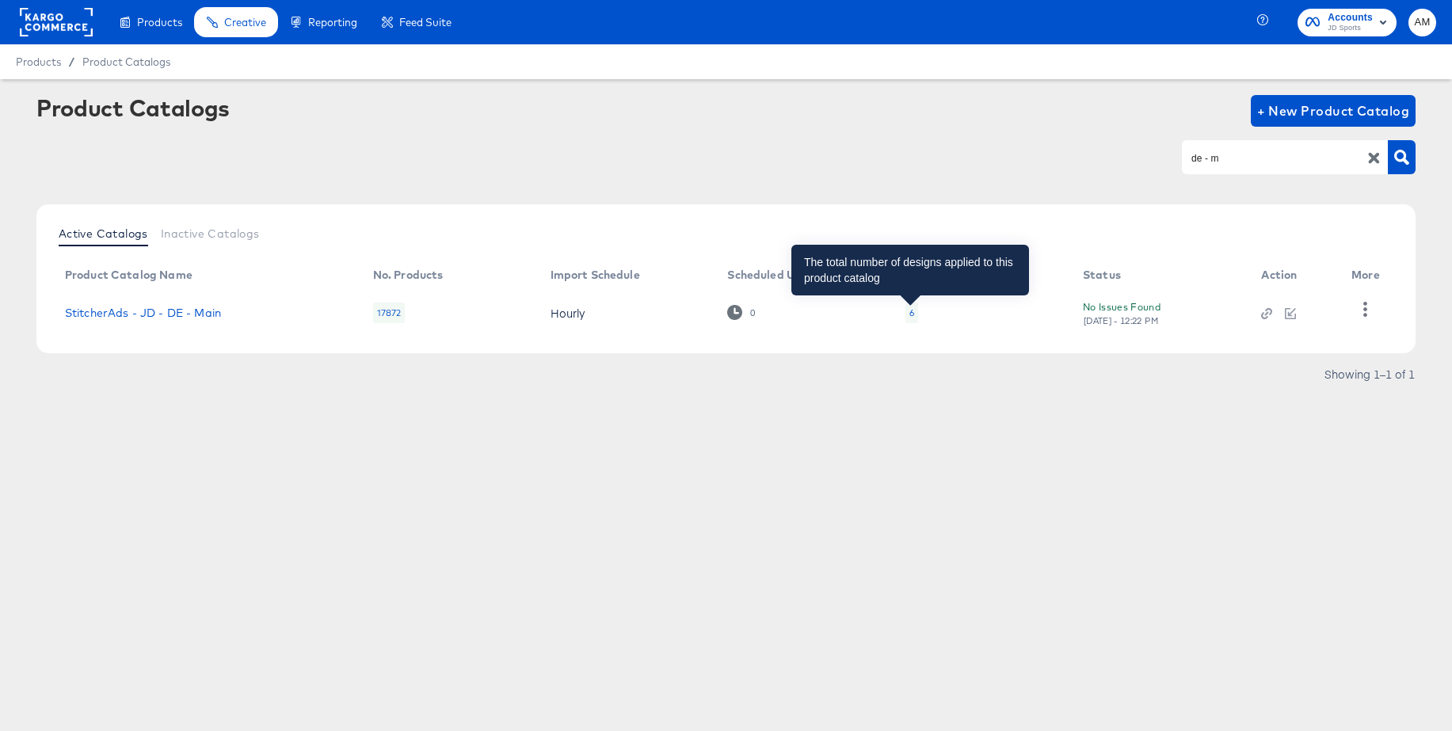
click at [909, 316] on div "6" at bounding box center [911, 312] width 5 height 13
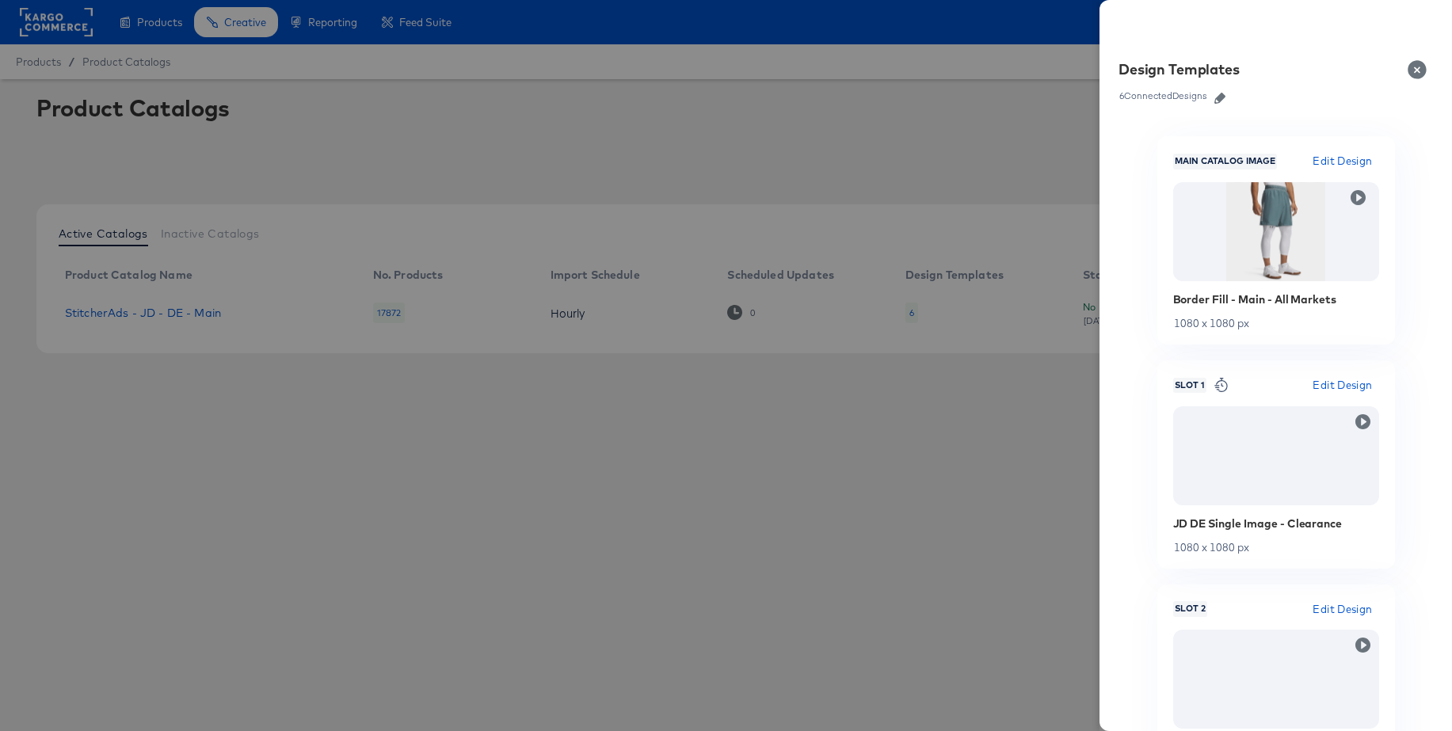
click at [1224, 99] on icon "button" at bounding box center [1219, 98] width 11 height 11
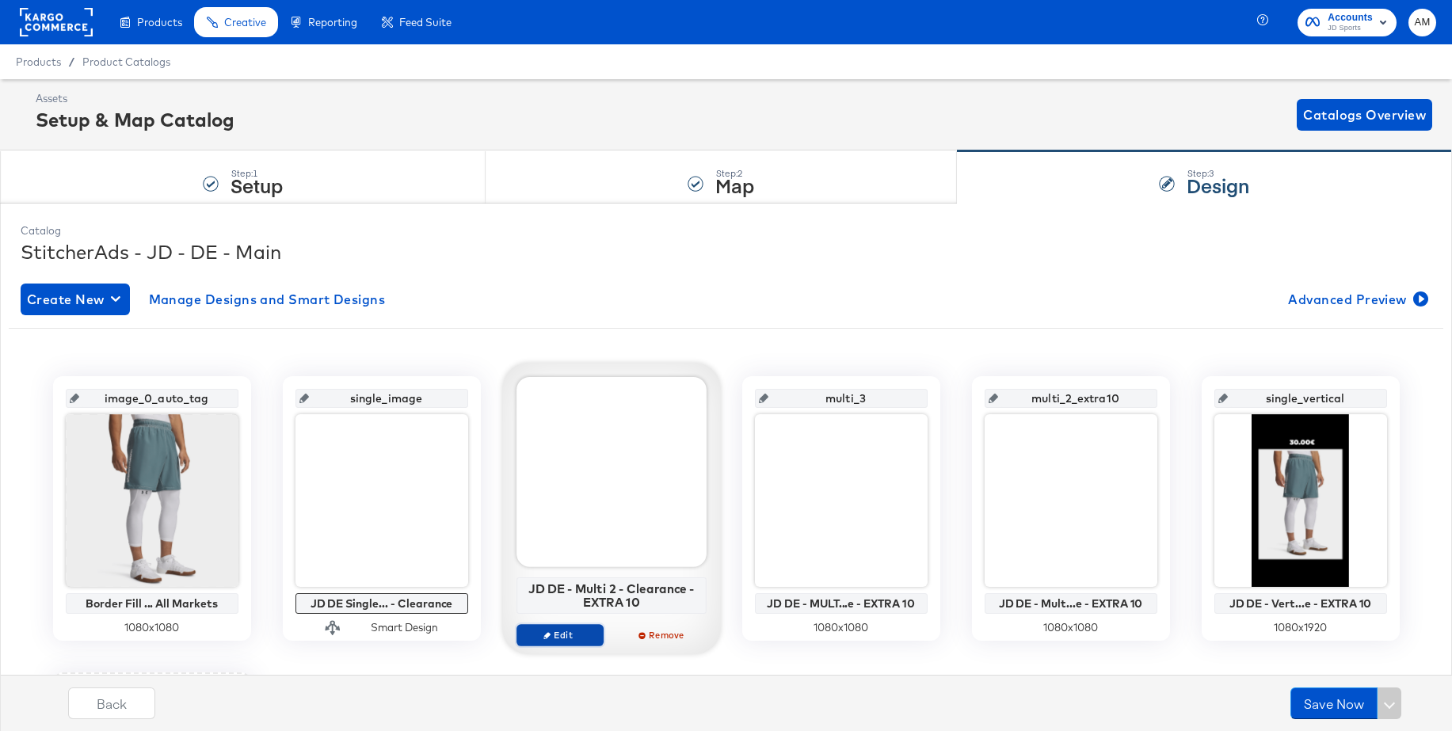
click at [556, 634] on span "Edit" at bounding box center [559, 635] width 73 height 12
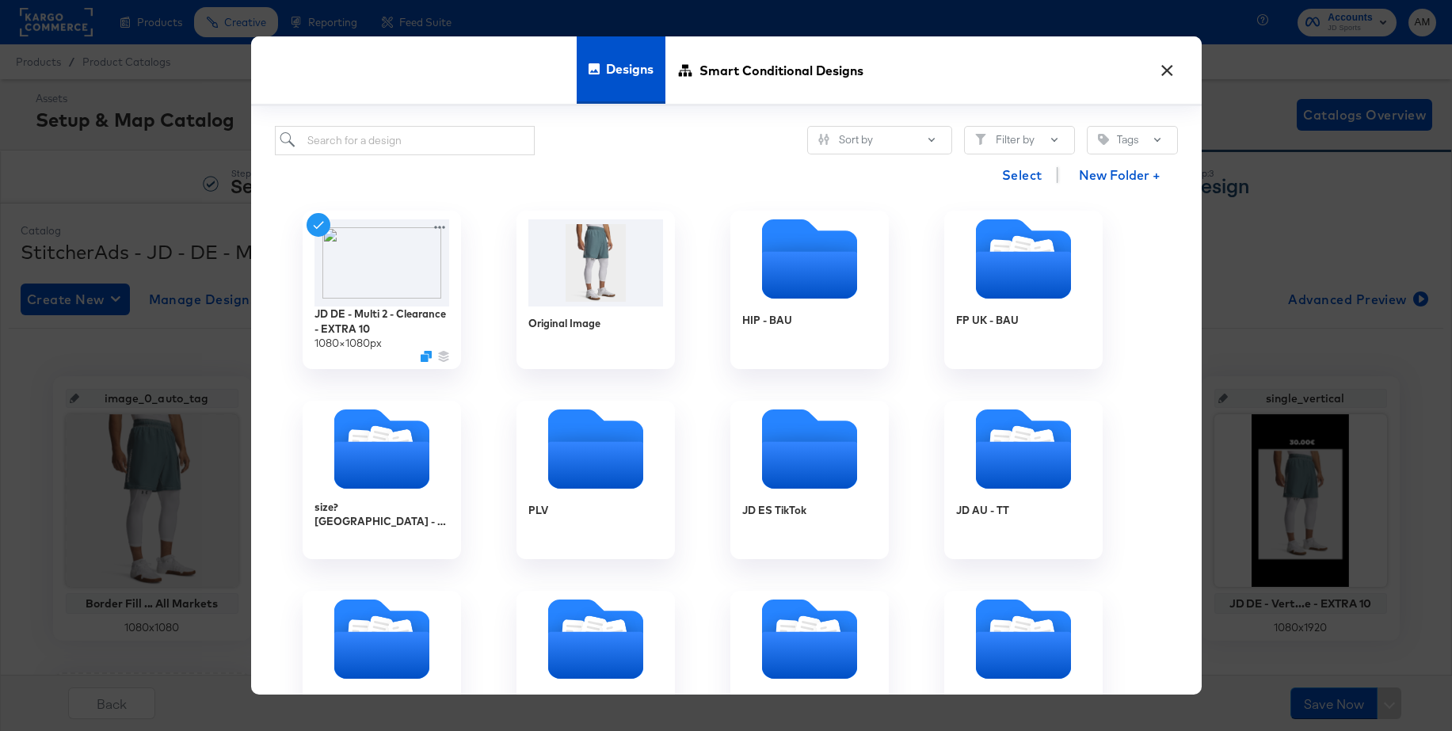
click at [1164, 70] on button "×" at bounding box center [1167, 66] width 29 height 29
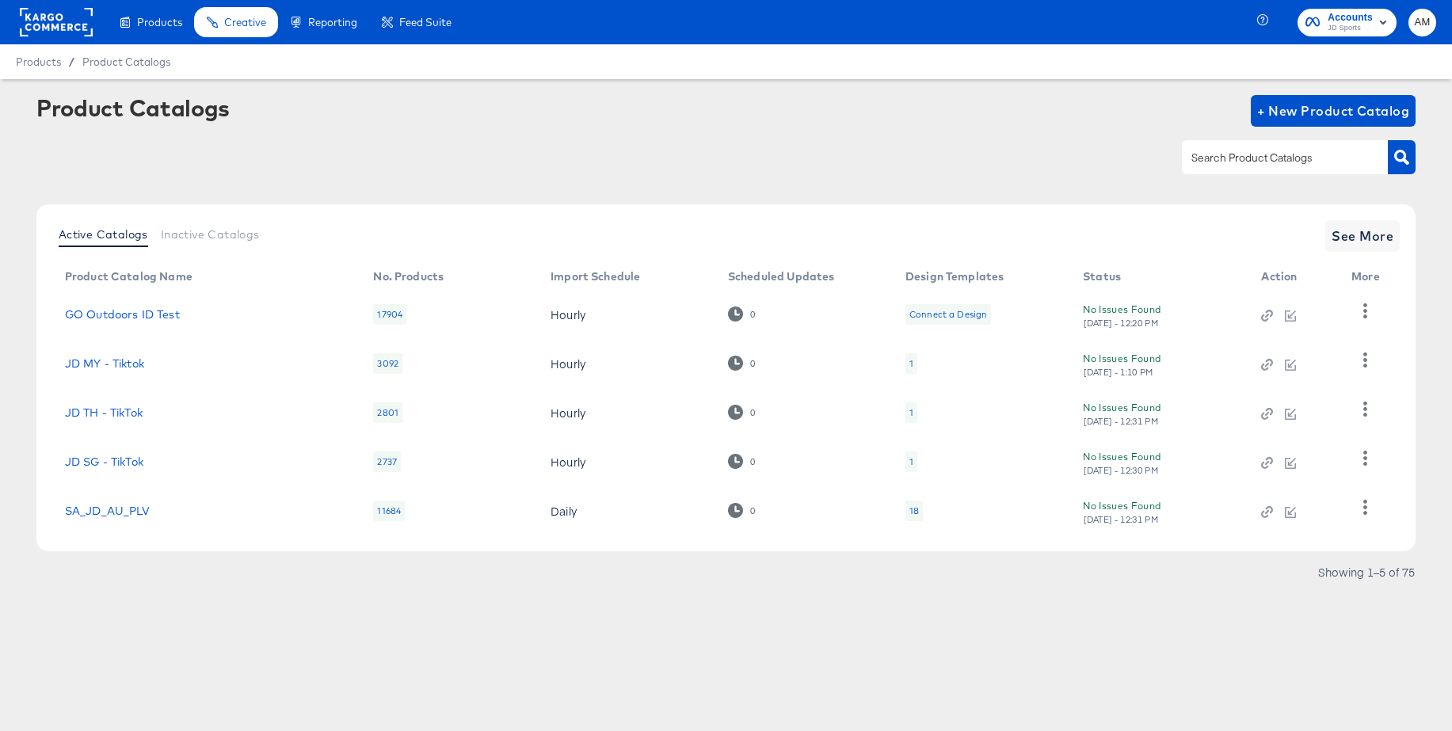
click at [1230, 150] on input "text" at bounding box center [1272, 158] width 169 height 18
type input "main"
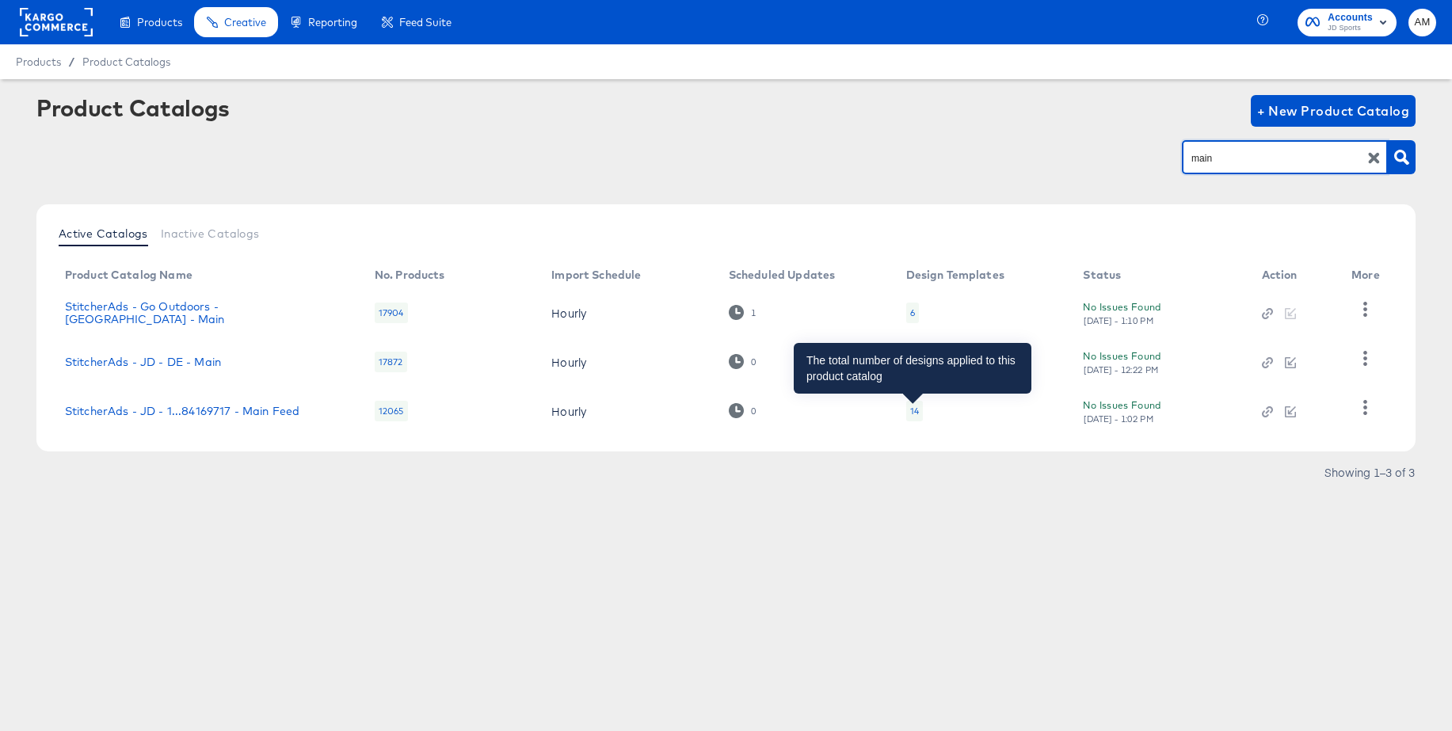
click at [914, 406] on div "14" at bounding box center [914, 411] width 9 height 13
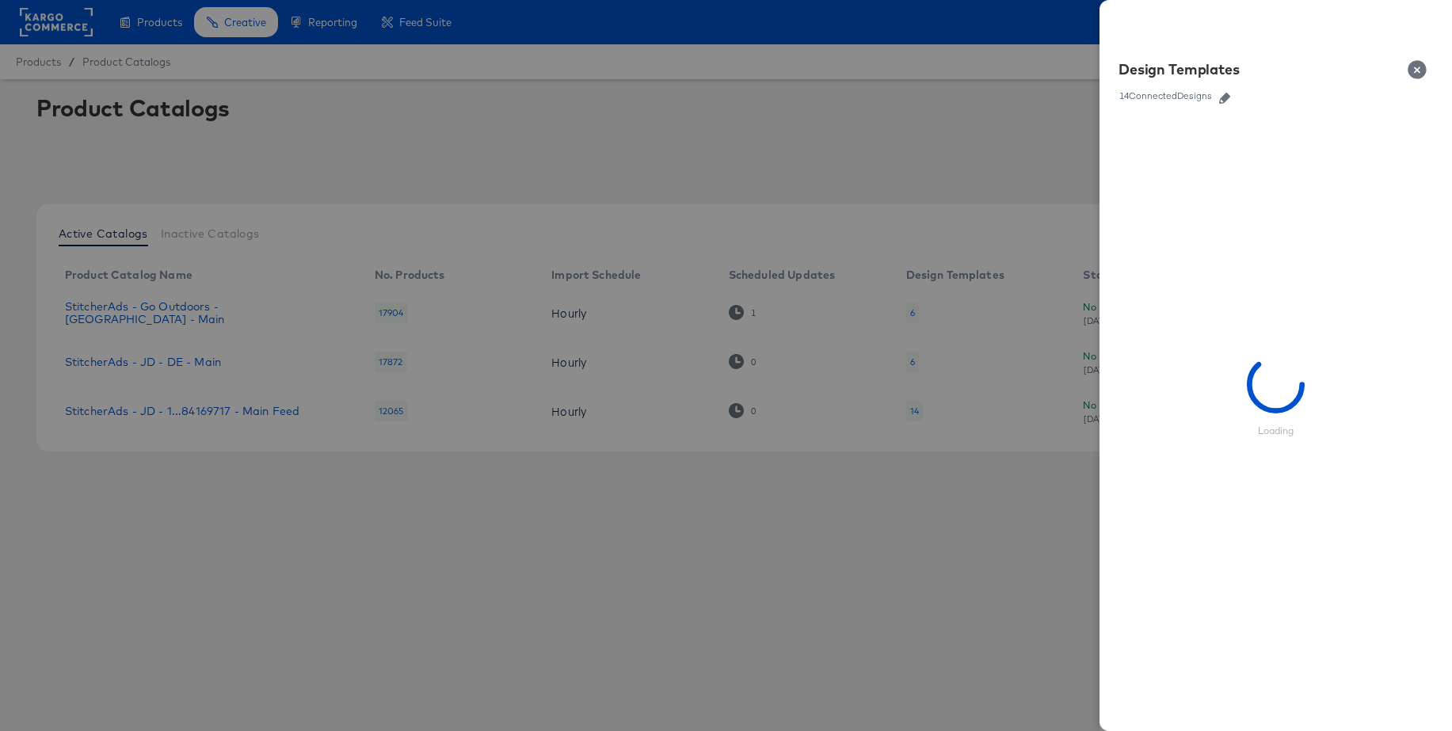
click at [1224, 96] on icon "button" at bounding box center [1224, 98] width 11 height 11
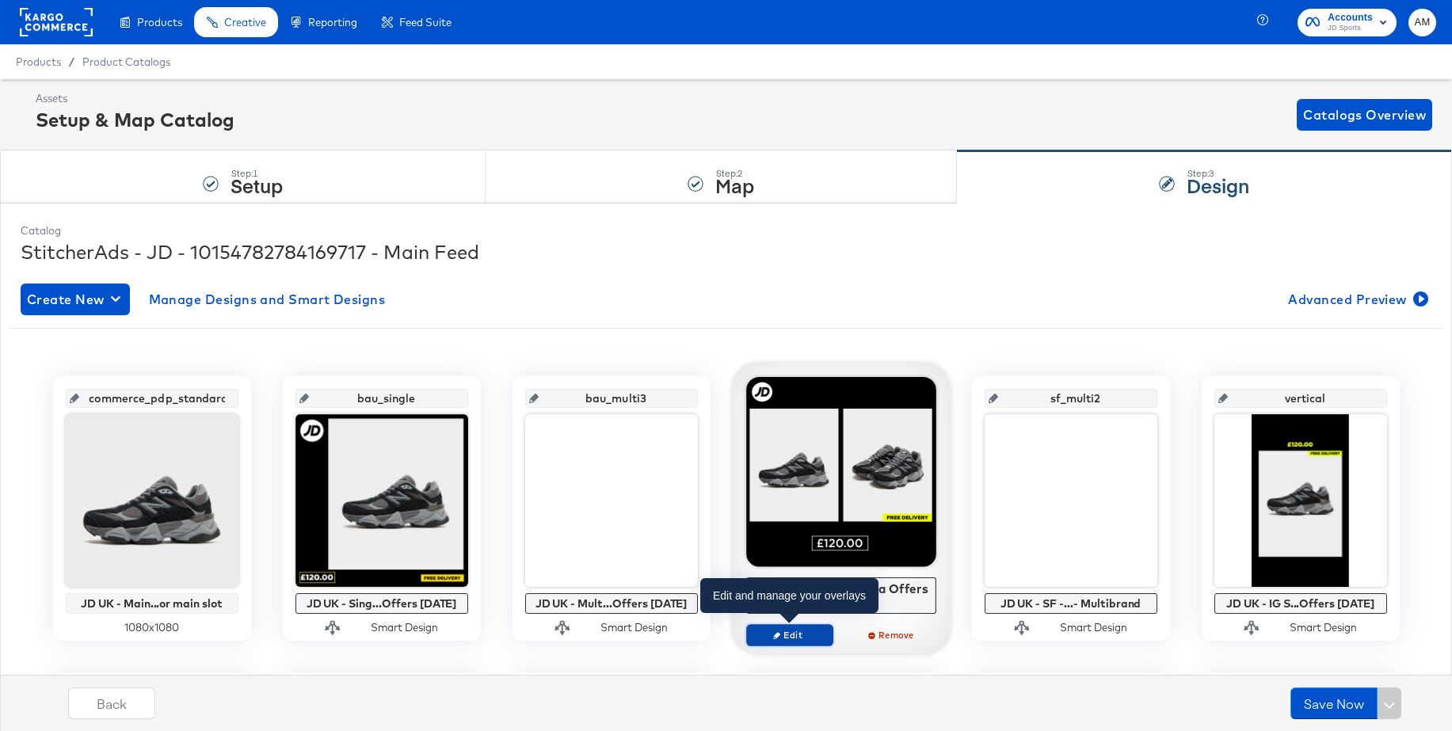
click at [783, 633] on span "Edit" at bounding box center [788, 635] width 73 height 12
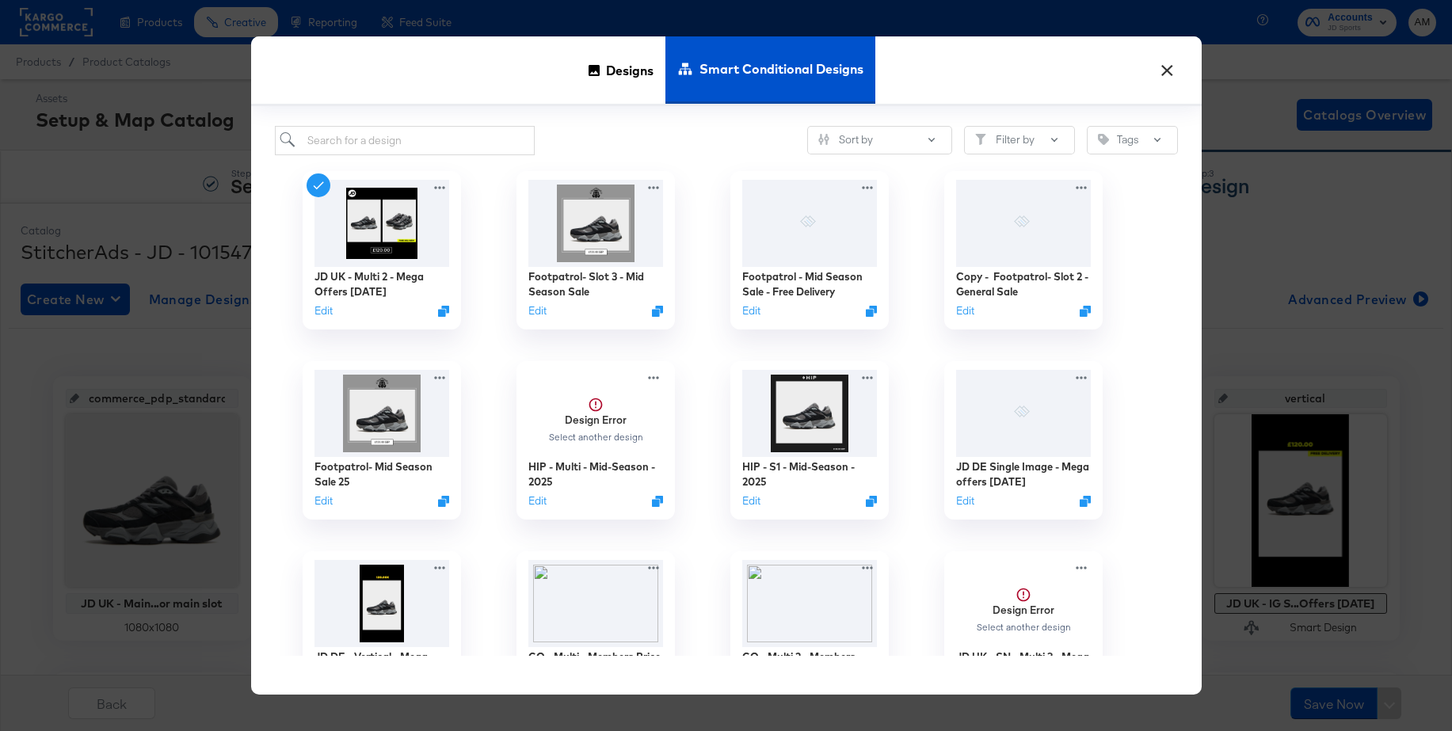
click at [1169, 72] on button "×" at bounding box center [1167, 66] width 29 height 29
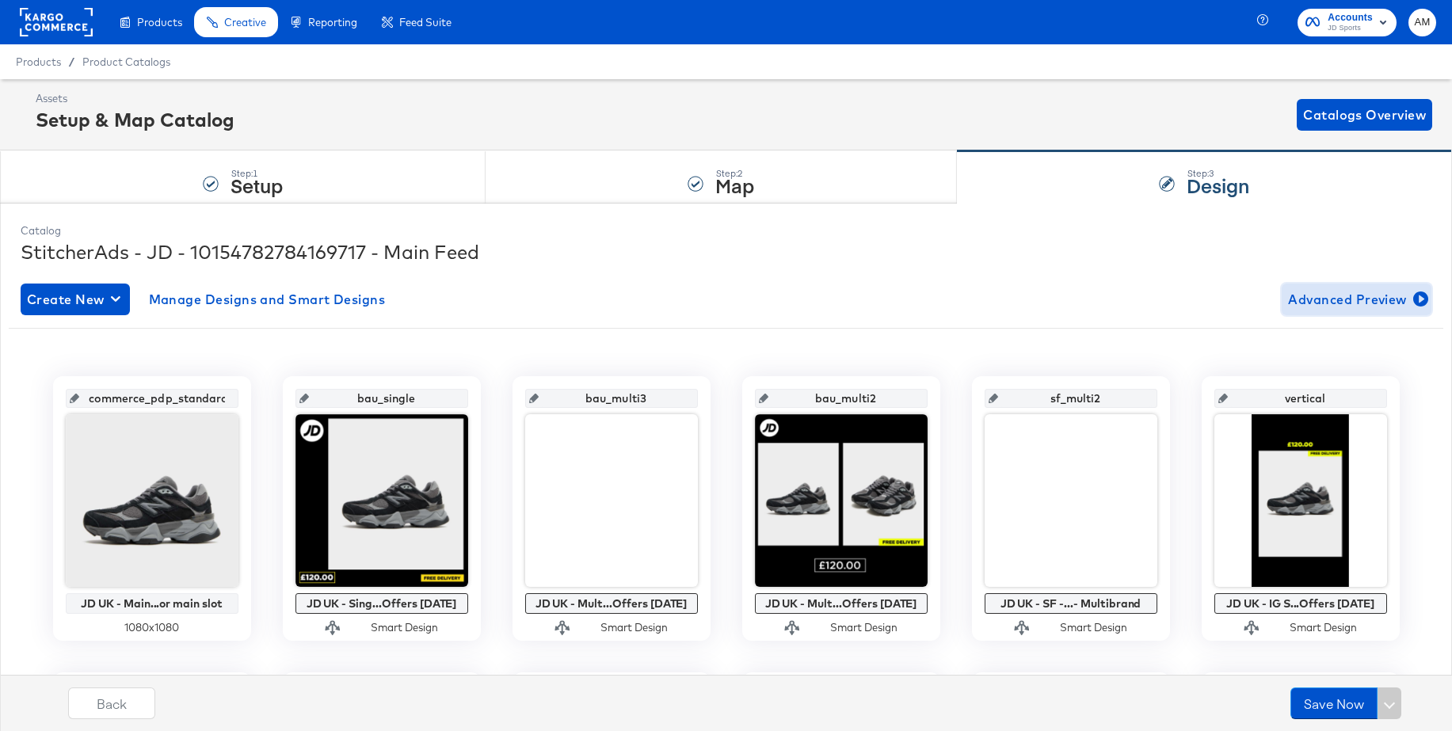
click at [1319, 303] on span "Advanced Preview" at bounding box center [1356, 299] width 137 height 22
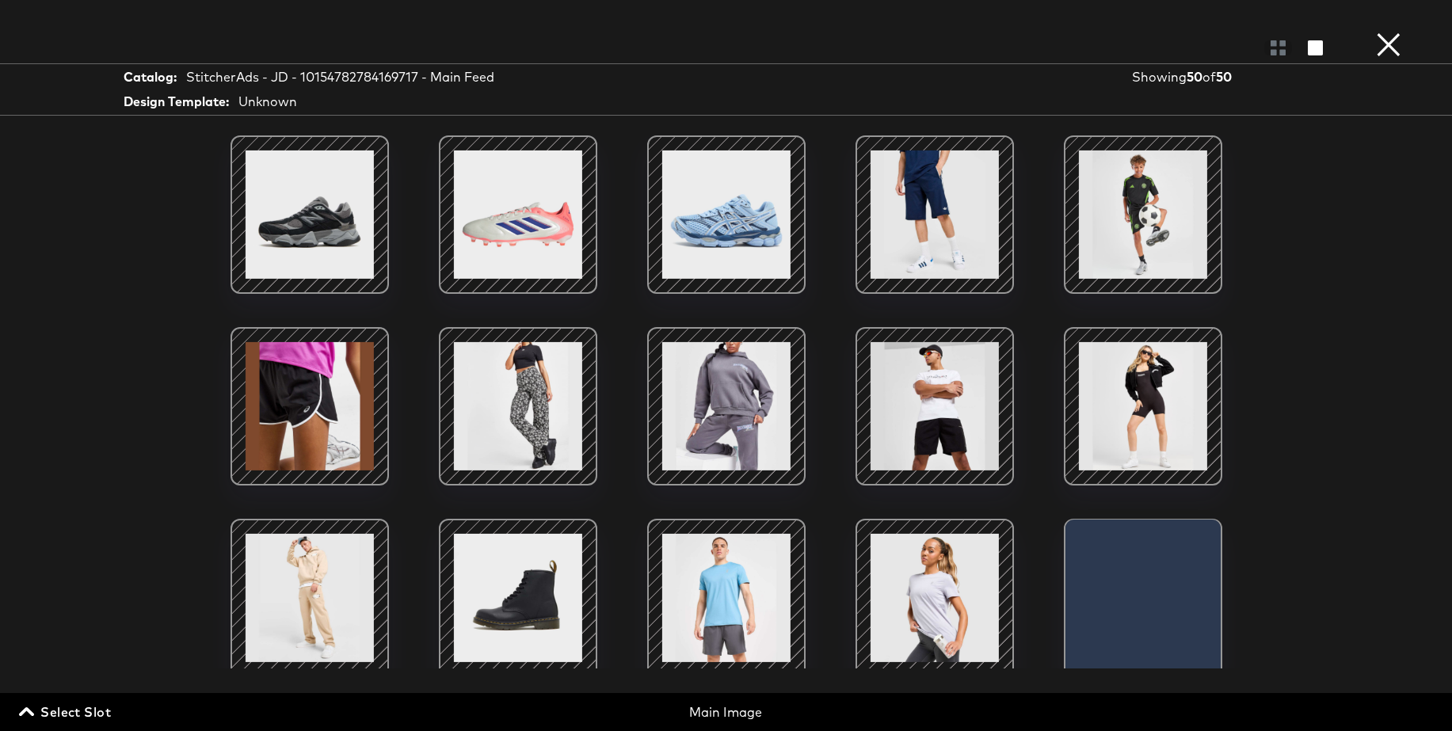
click at [73, 706] on span "Select Slot" at bounding box center [66, 712] width 89 height 22
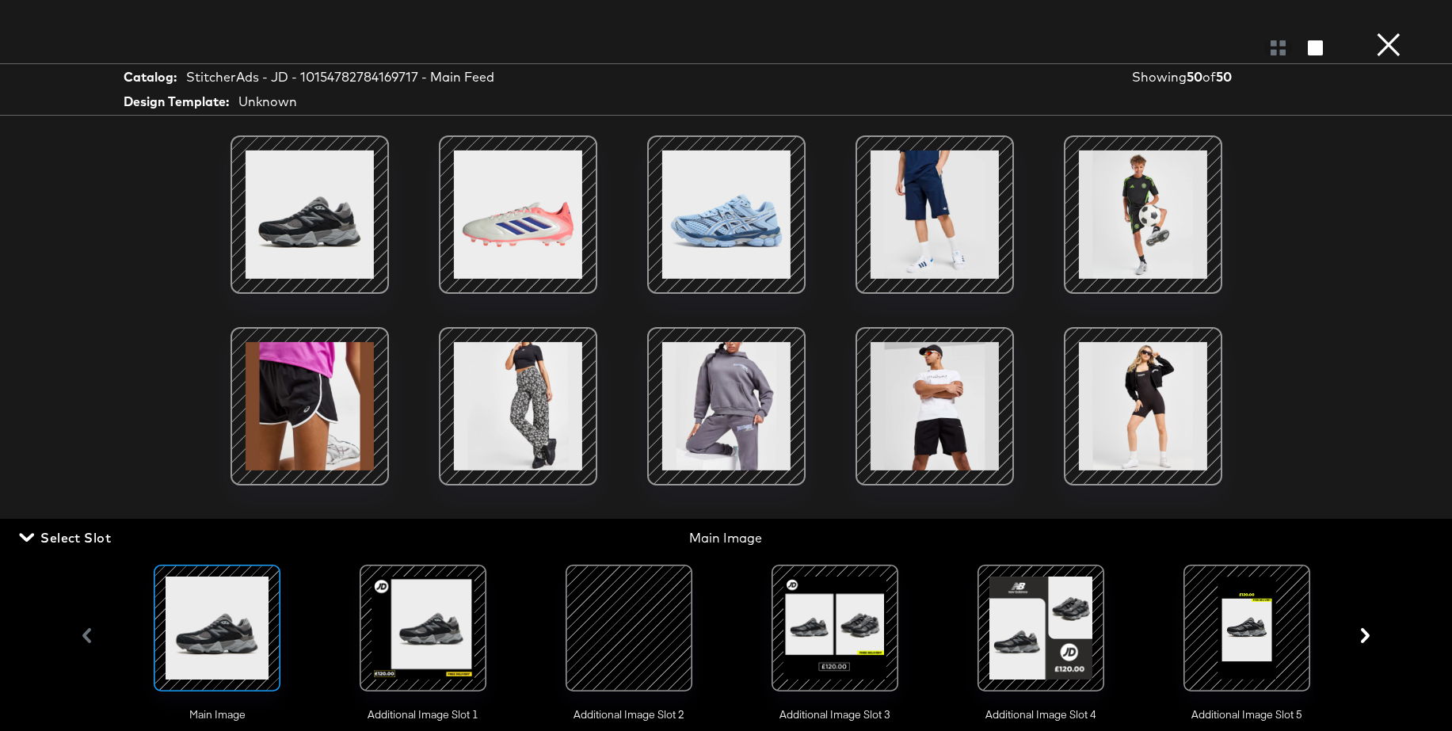
drag, startPoint x: 866, startPoint y: 622, endPoint x: 866, endPoint y: 607, distance: 14.3
click at [866, 622] on div at bounding box center [835, 628] width 108 height 108
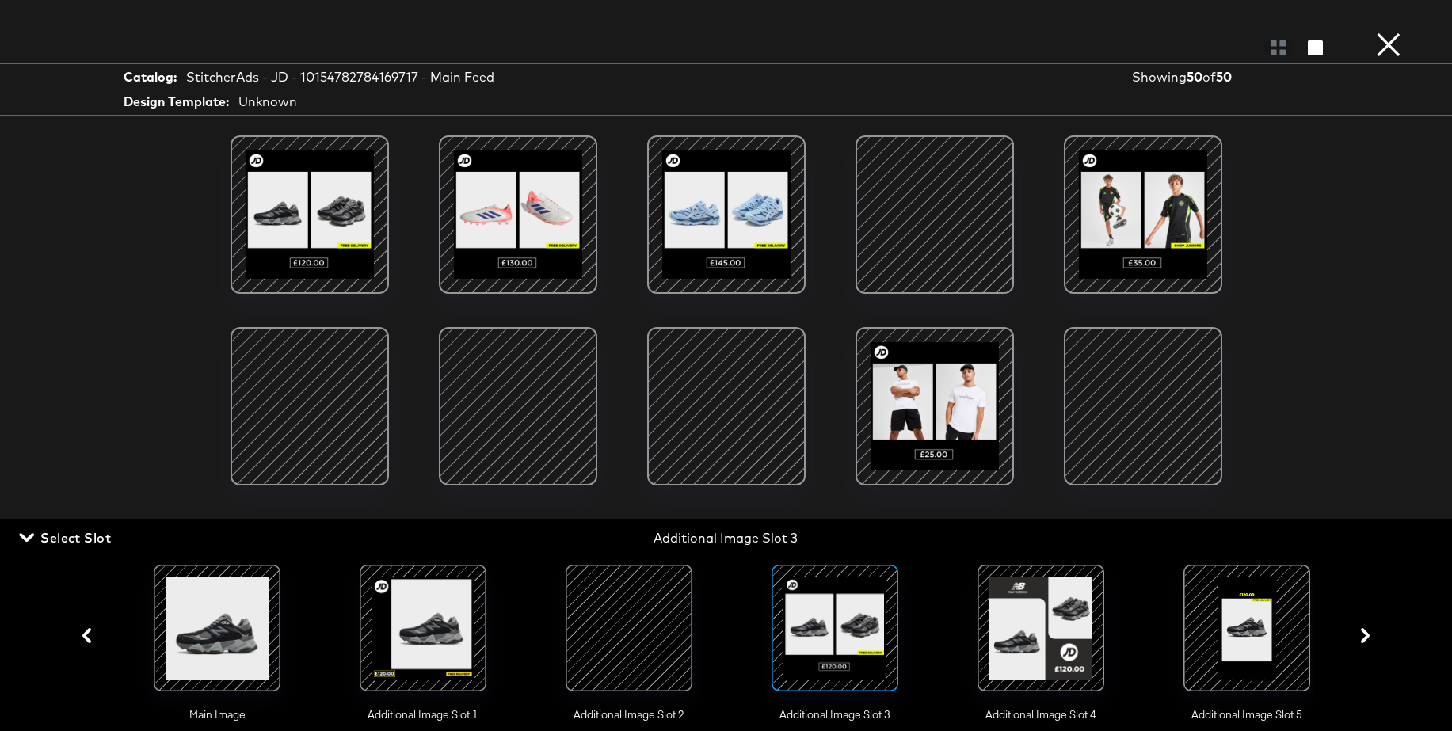
click at [1387, 32] on button "×" at bounding box center [1388, 16] width 32 height 32
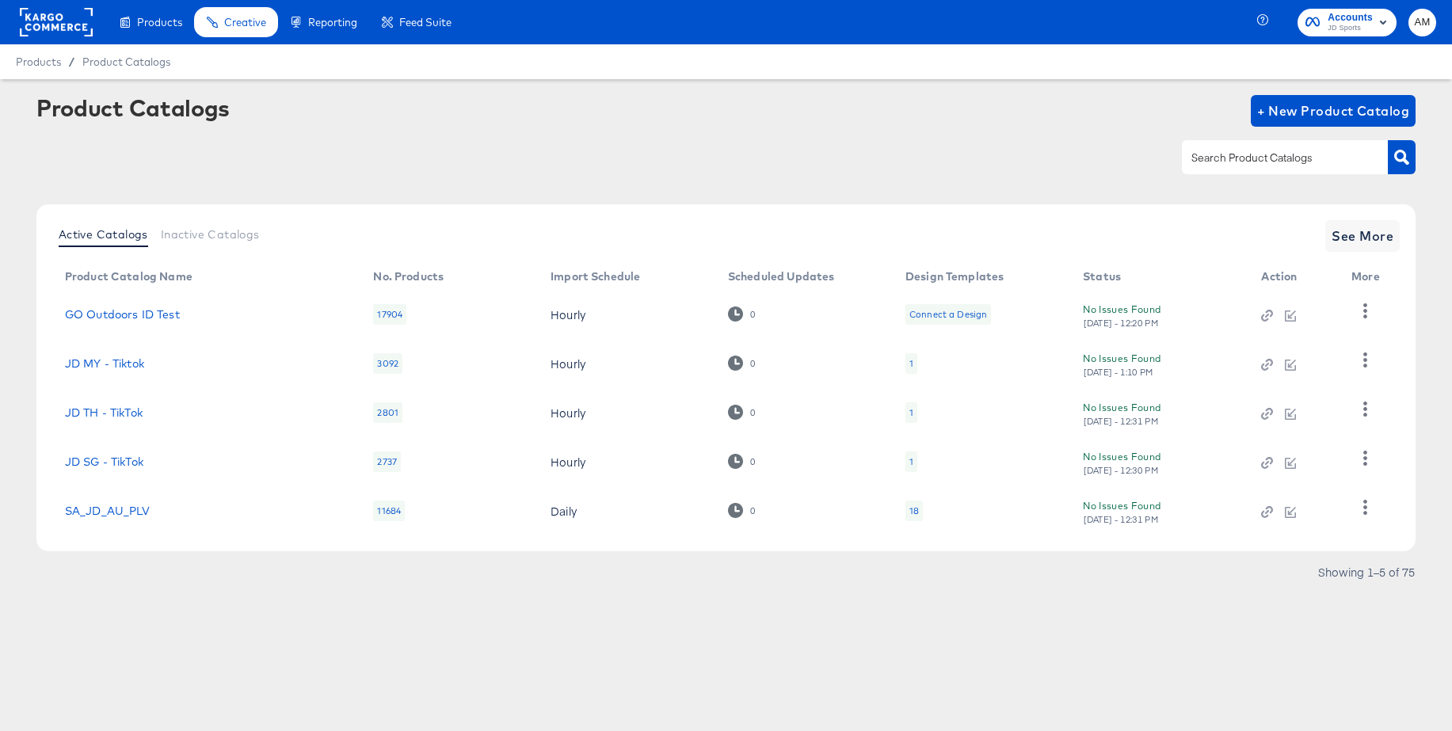
click at [1217, 154] on input "text" at bounding box center [1272, 158] width 169 height 18
type input "de - m"
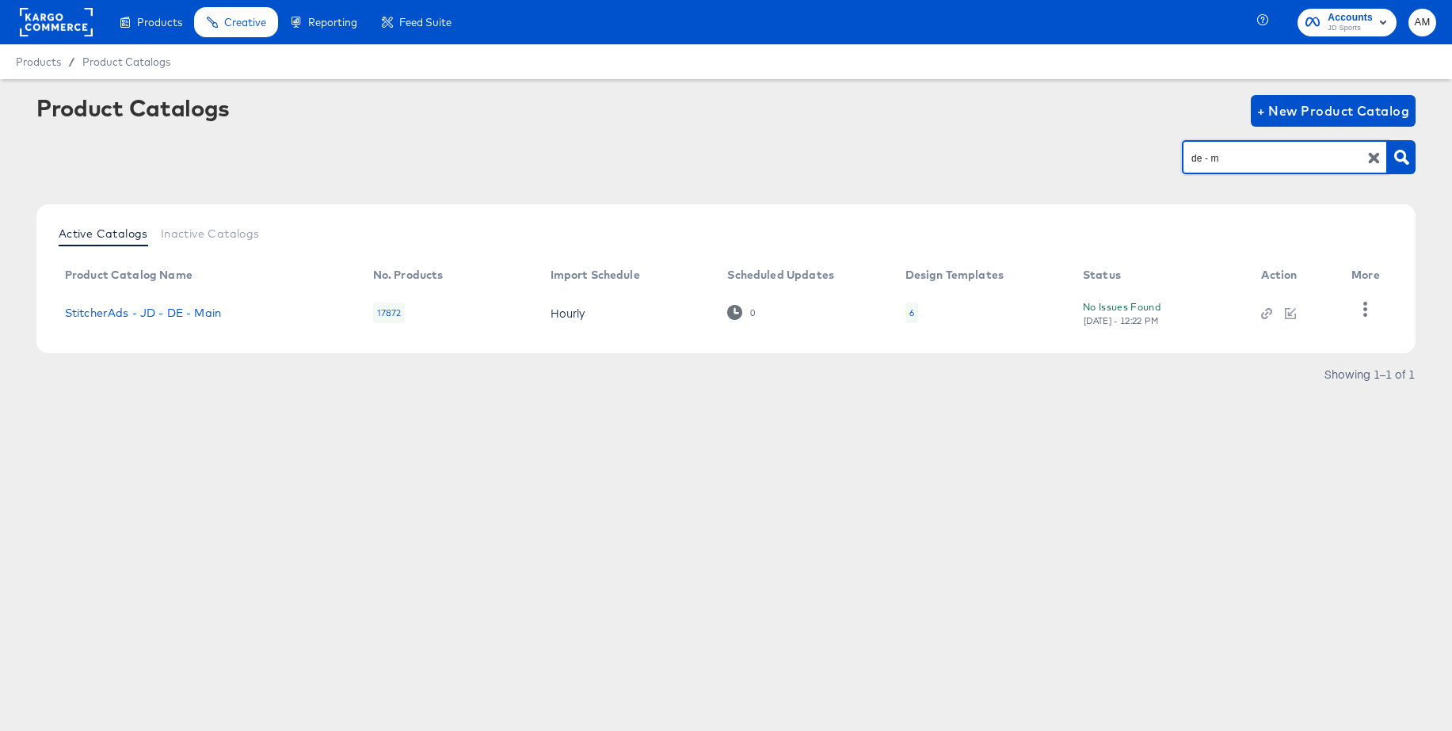
click at [910, 319] on div "6" at bounding box center [911, 313] width 13 height 21
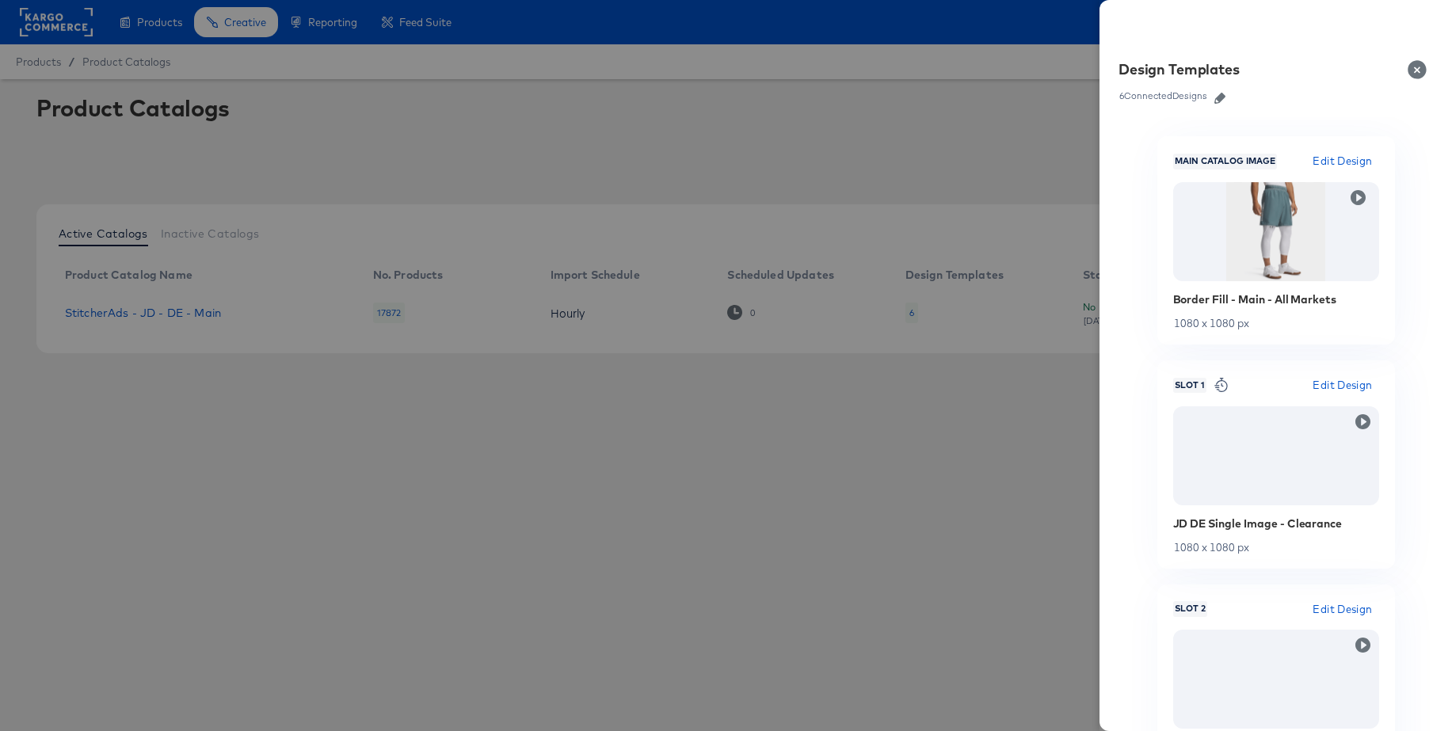
click at [1216, 99] on icon "button" at bounding box center [1219, 98] width 11 height 11
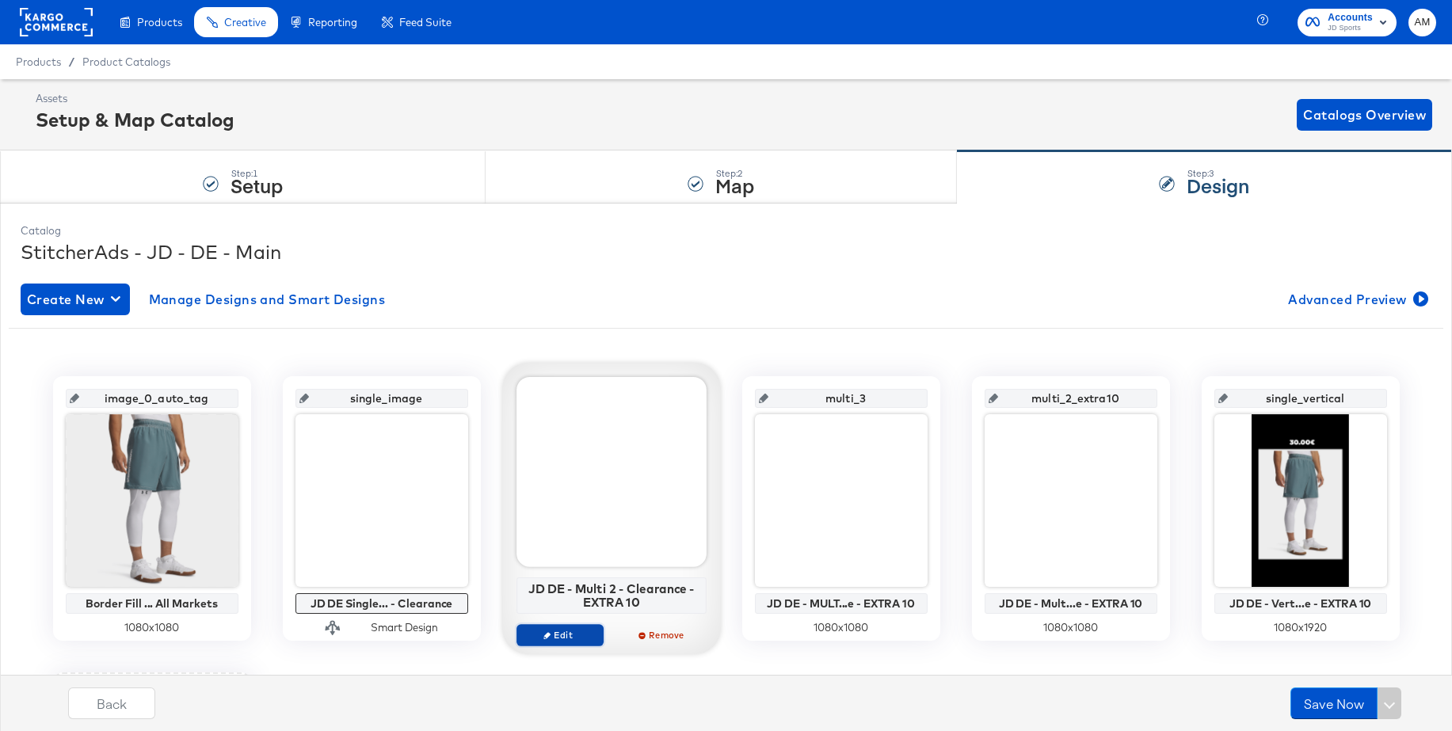
click at [549, 635] on icon "button" at bounding box center [546, 634] width 7 height 7
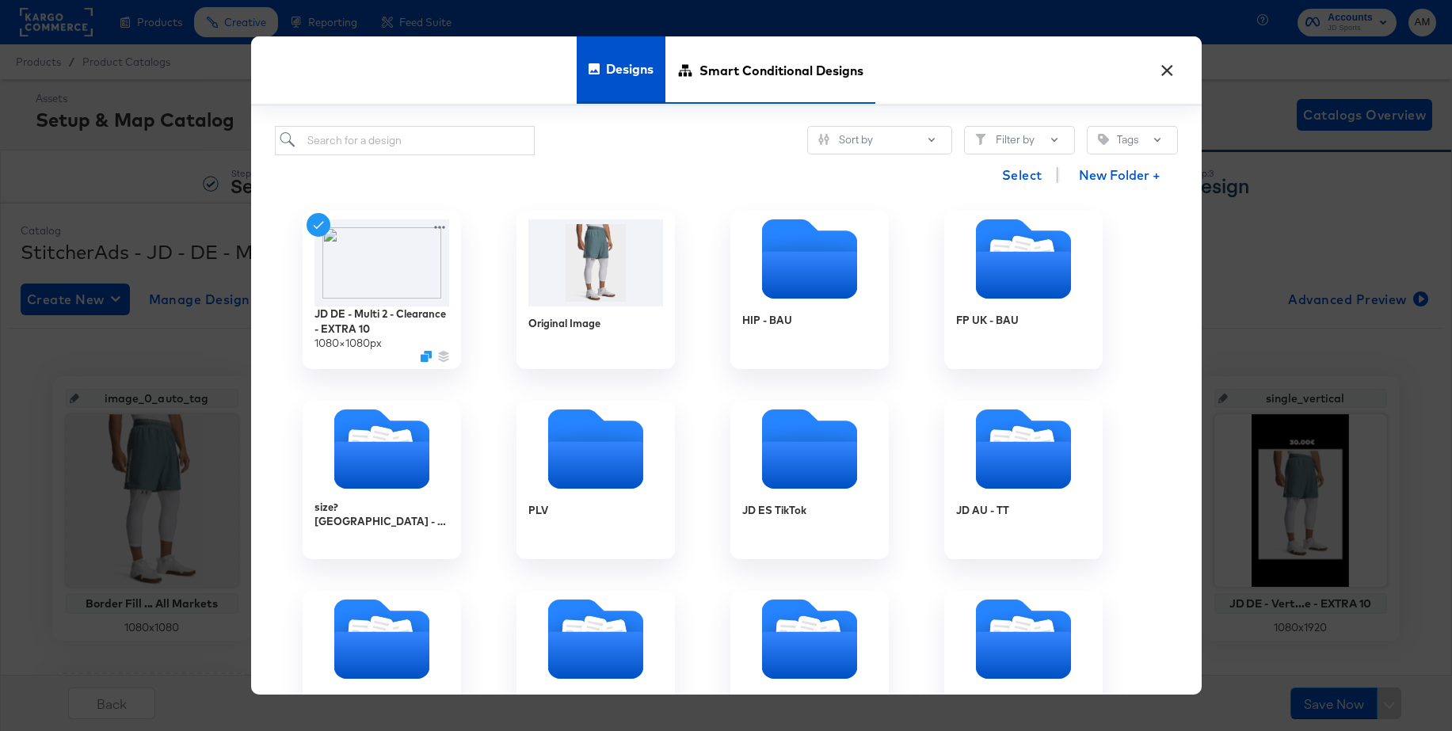
click at [766, 71] on span "Smart Conditional Designs" at bounding box center [781, 71] width 164 height 70
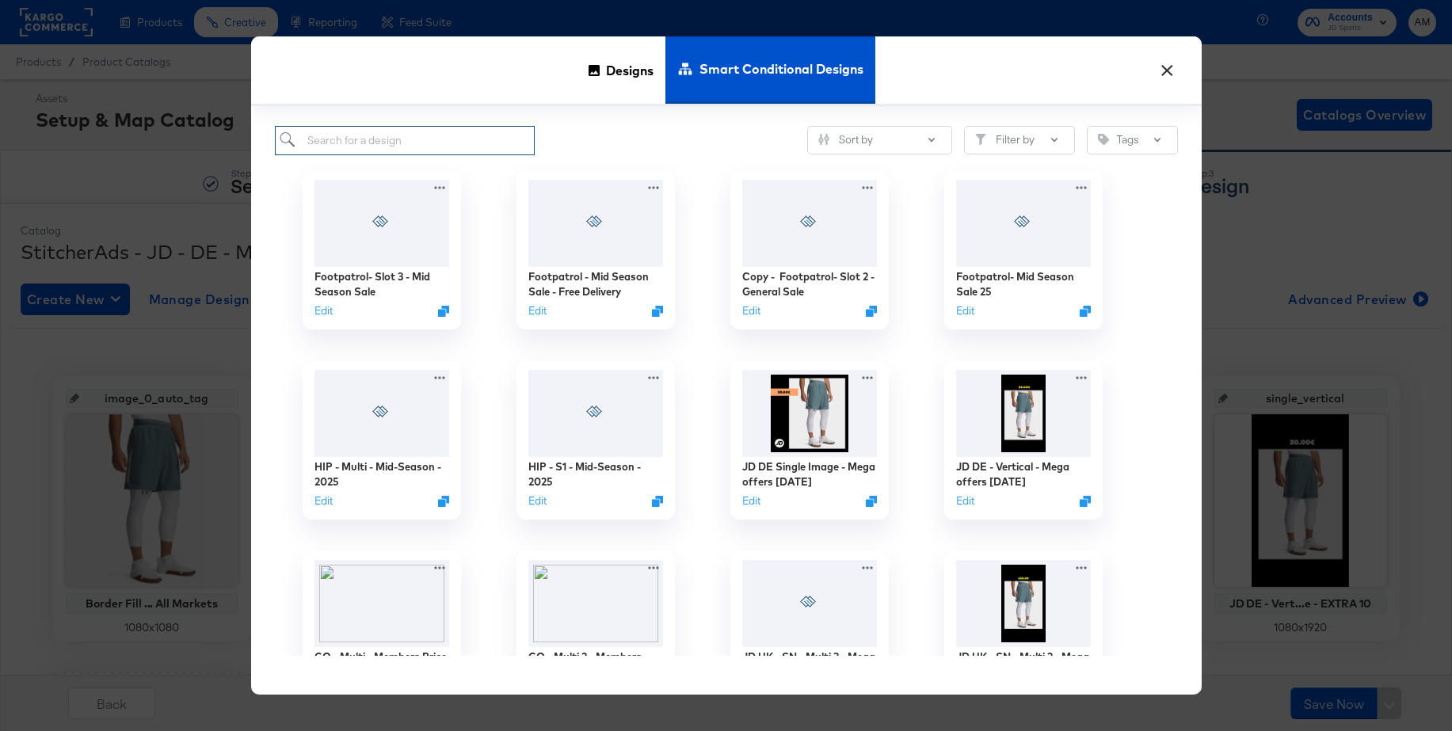
click at [420, 138] on input "search" at bounding box center [405, 140] width 261 height 29
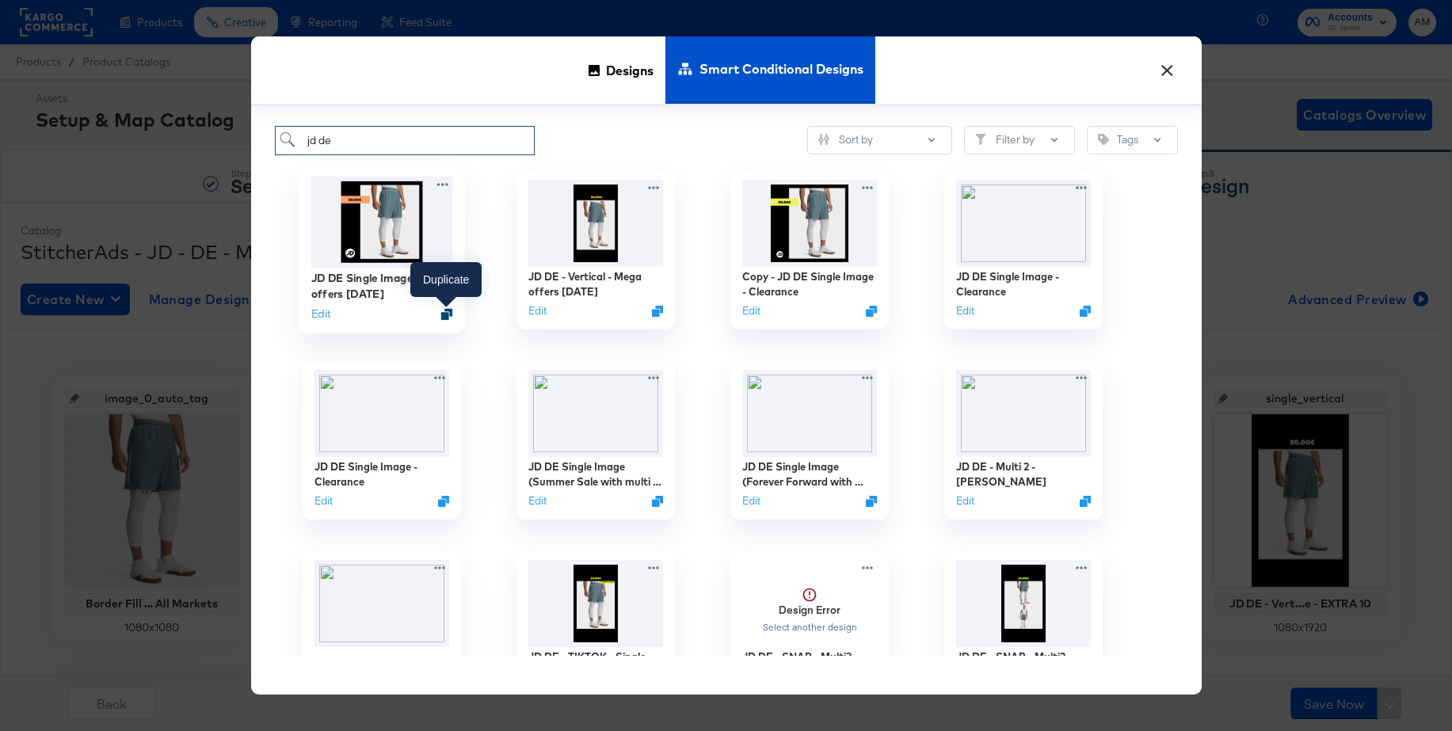
type input "jd de"
click at [447, 314] on icon "Duplicate" at bounding box center [446, 314] width 12 height 12
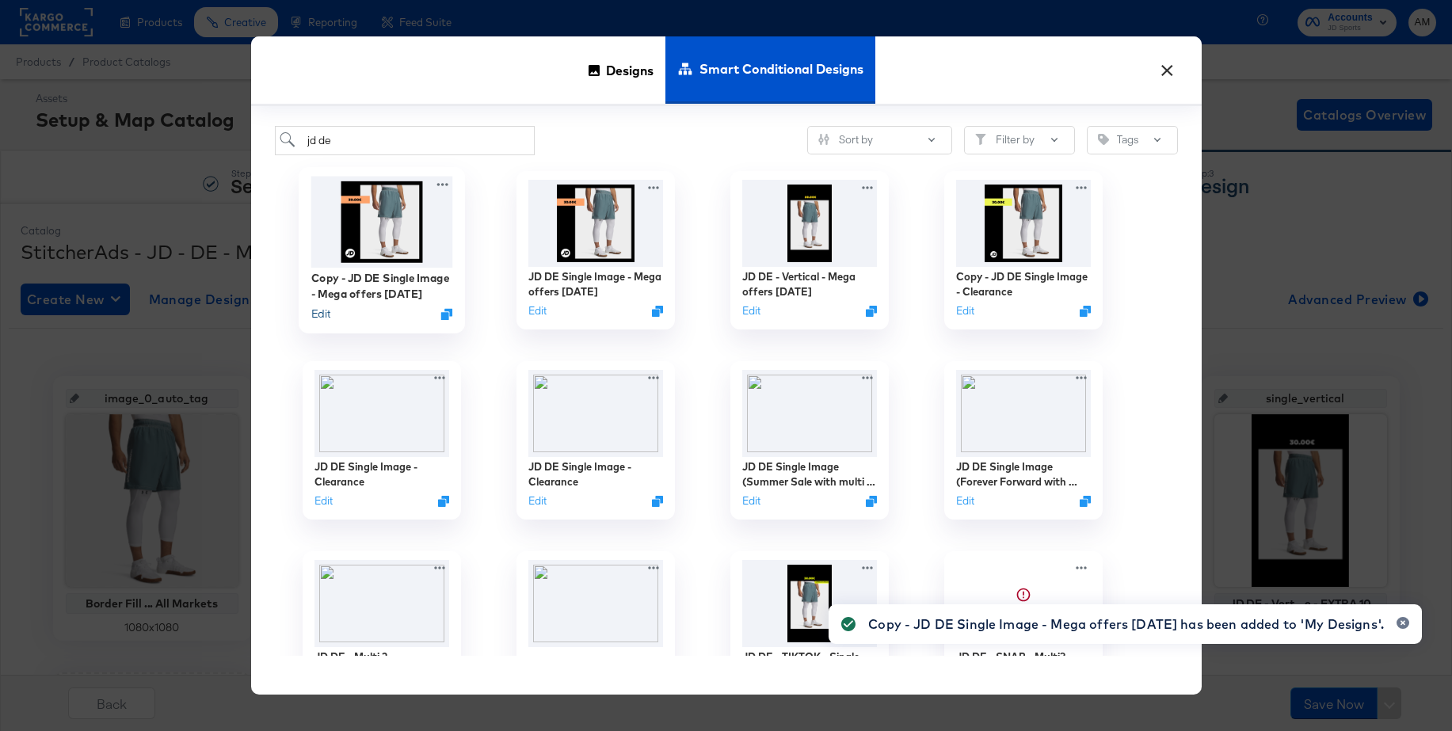
click at [321, 317] on button "Edit" at bounding box center [319, 313] width 19 height 15
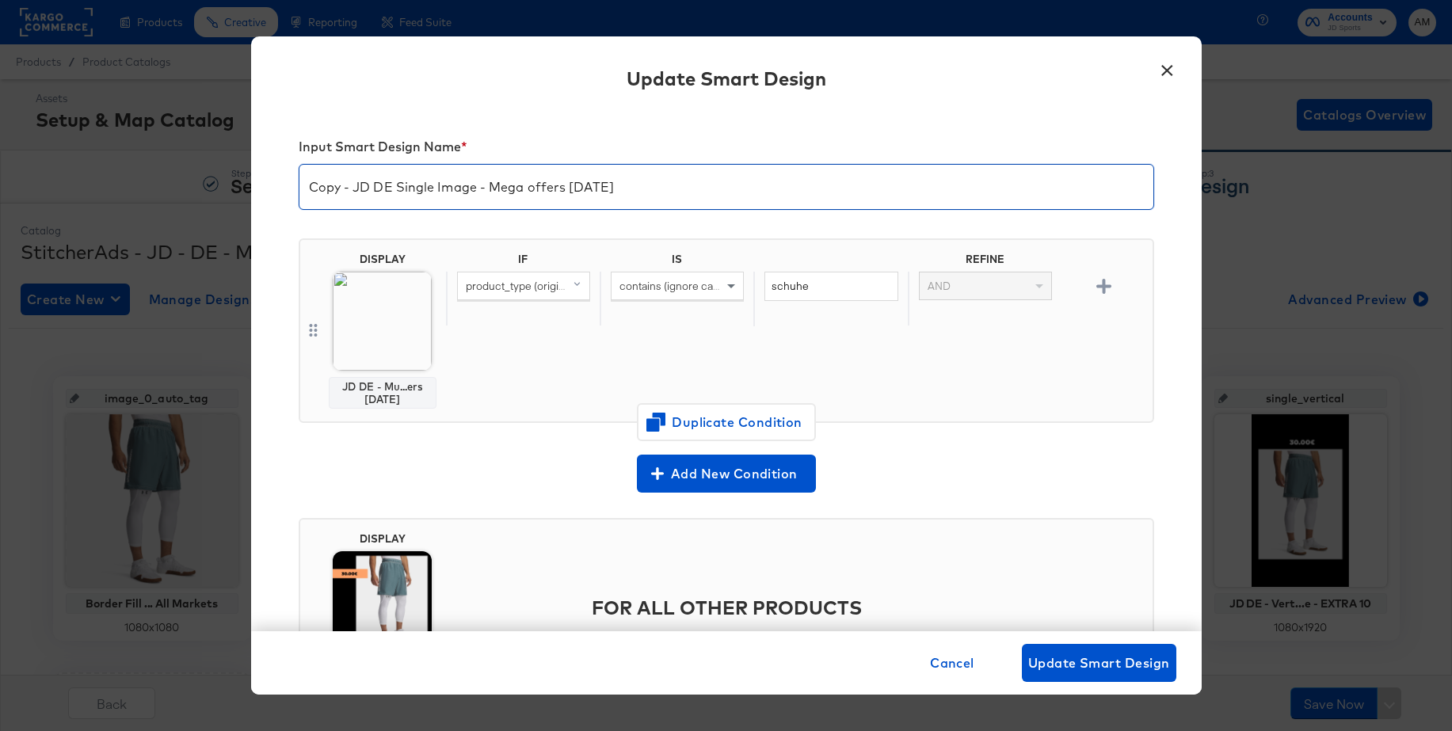
drag, startPoint x: 355, startPoint y: 189, endPoint x: 314, endPoint y: 186, distance: 40.5
click at [295, 182] on div "Input Smart Design Name * Copy - JD DE Single Image - Mega offers Oct 25 DISPLA…" at bounding box center [726, 370] width 950 height 521
click at [430, 190] on input "JD DE Single Image - Mega offers Oct 25" at bounding box center [726, 180] width 854 height 44
type input "JD DE - MUlti 2 - Mega offers Oct 25"
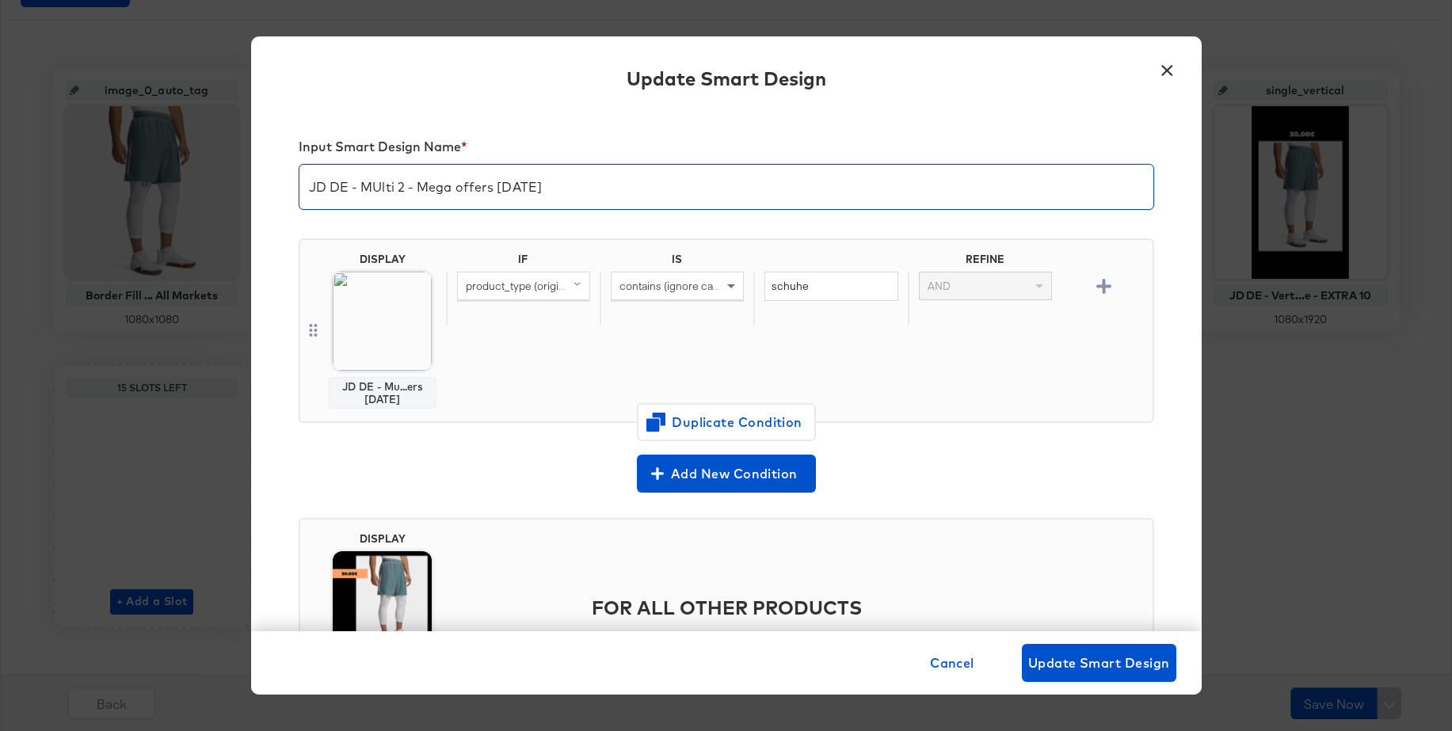
scroll to position [112, 0]
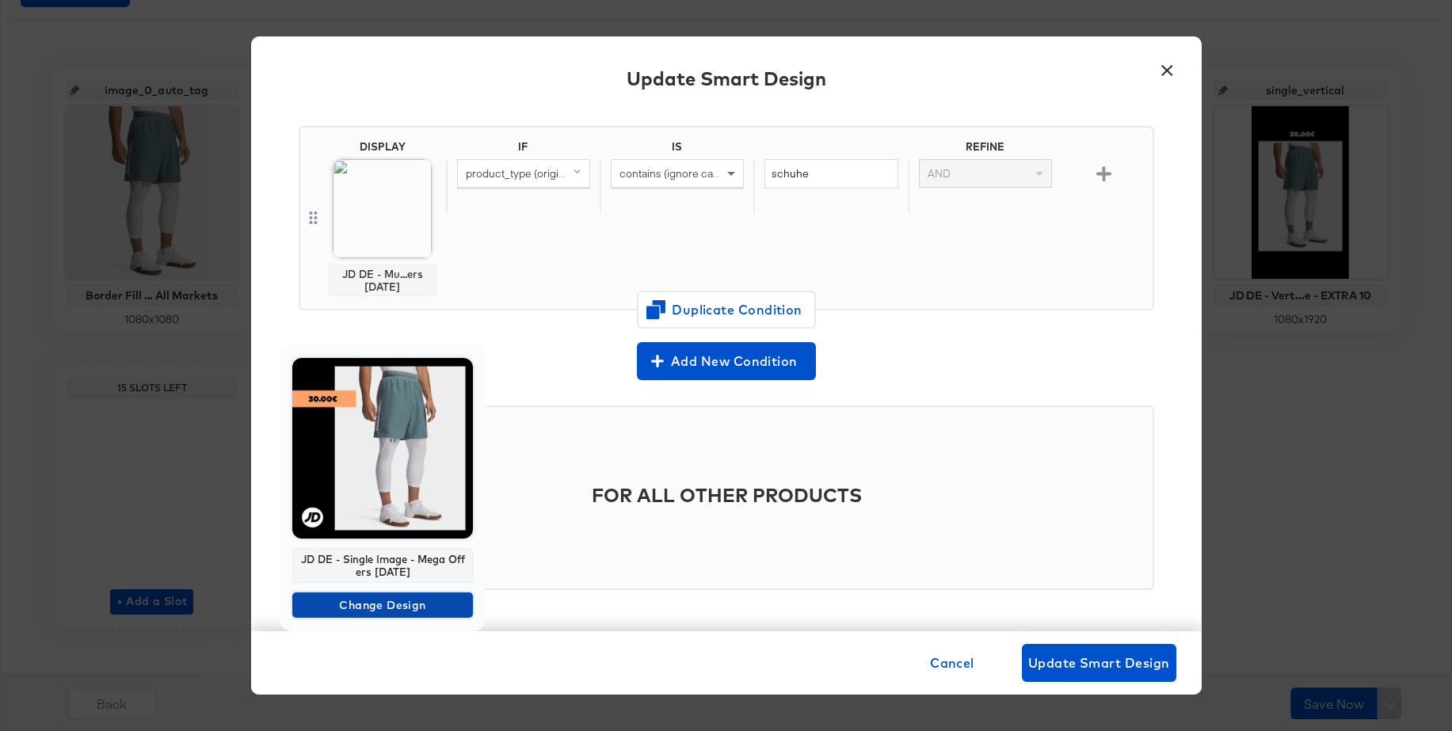
click at [349, 604] on span "Change Design" at bounding box center [383, 606] width 168 height 20
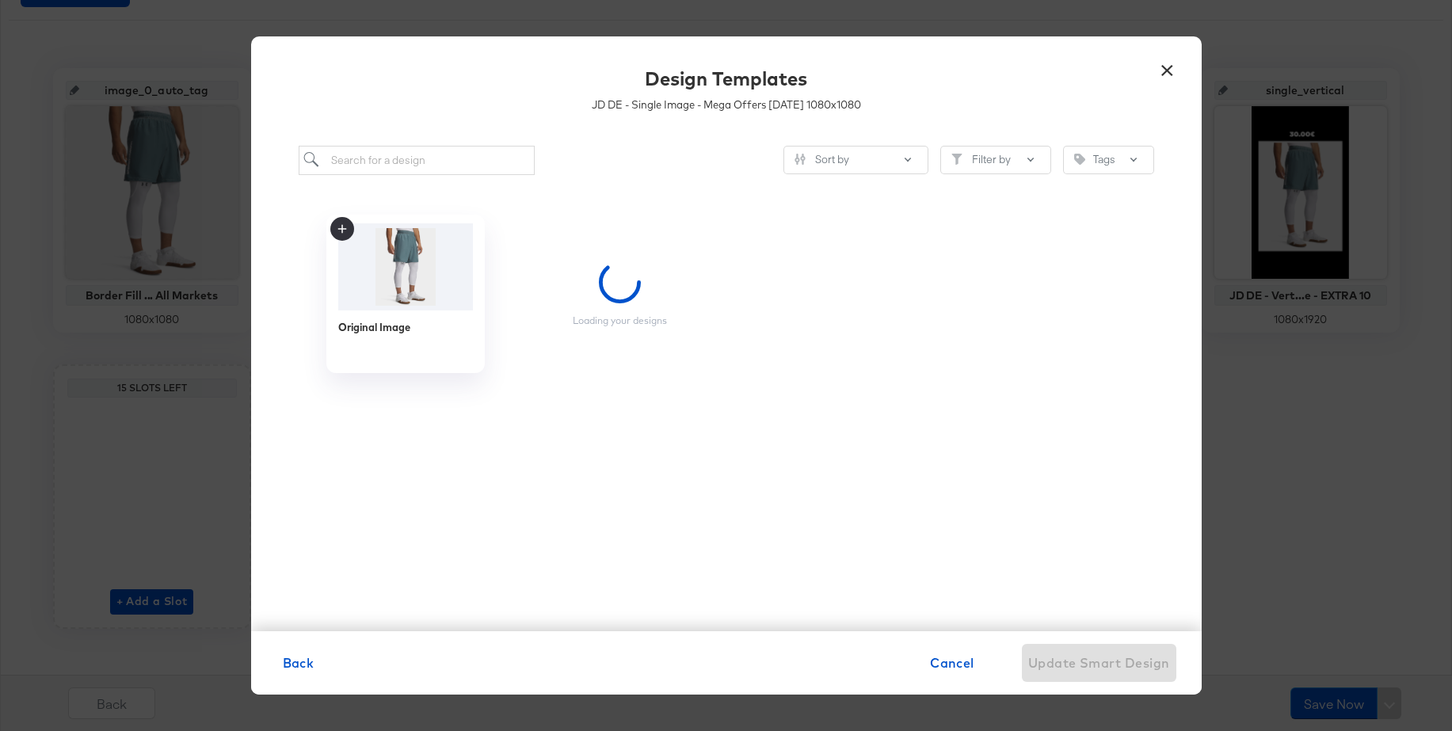
scroll to position [0, 0]
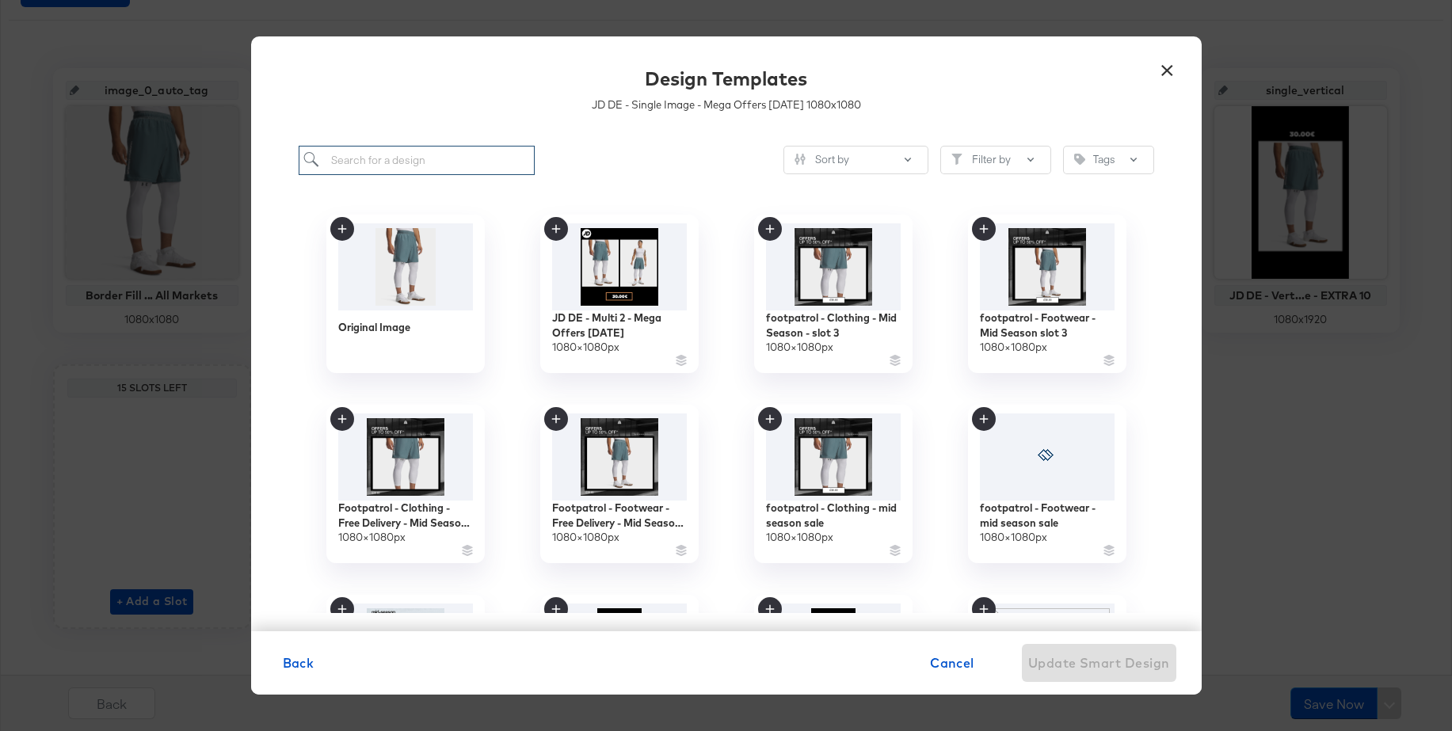
click at [456, 164] on input "search" at bounding box center [417, 160] width 237 height 29
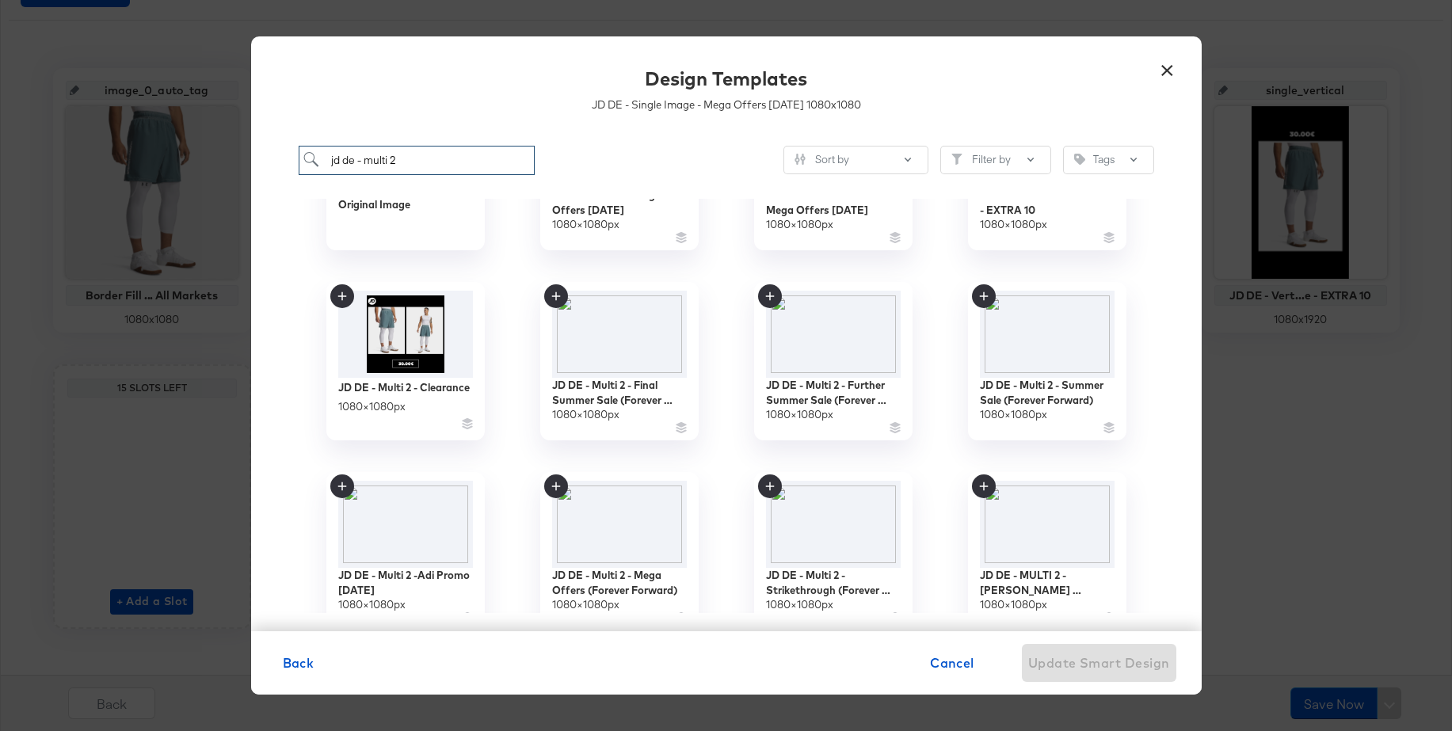
scroll to position [215, 0]
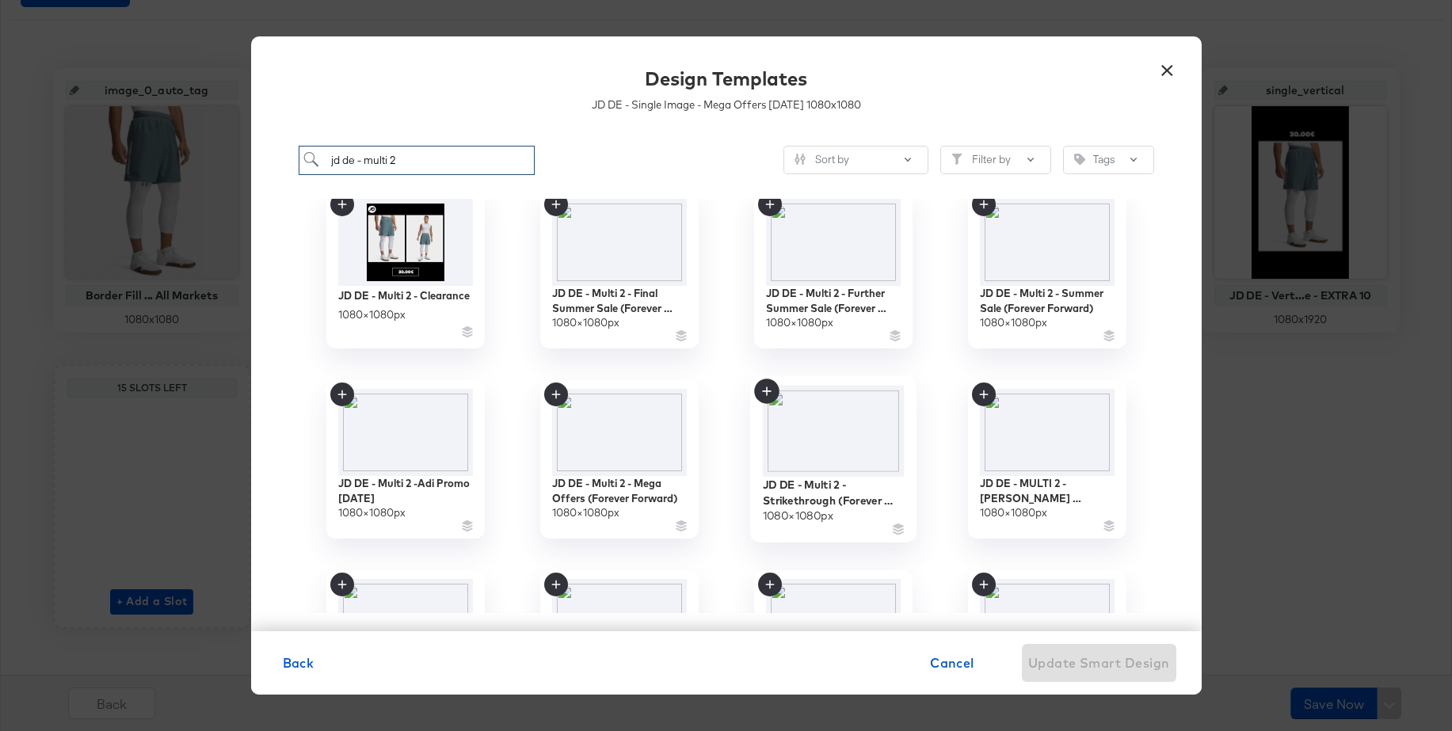
type input "jd de - multi 2"
click at [832, 428] on img at bounding box center [833, 430] width 142 height 91
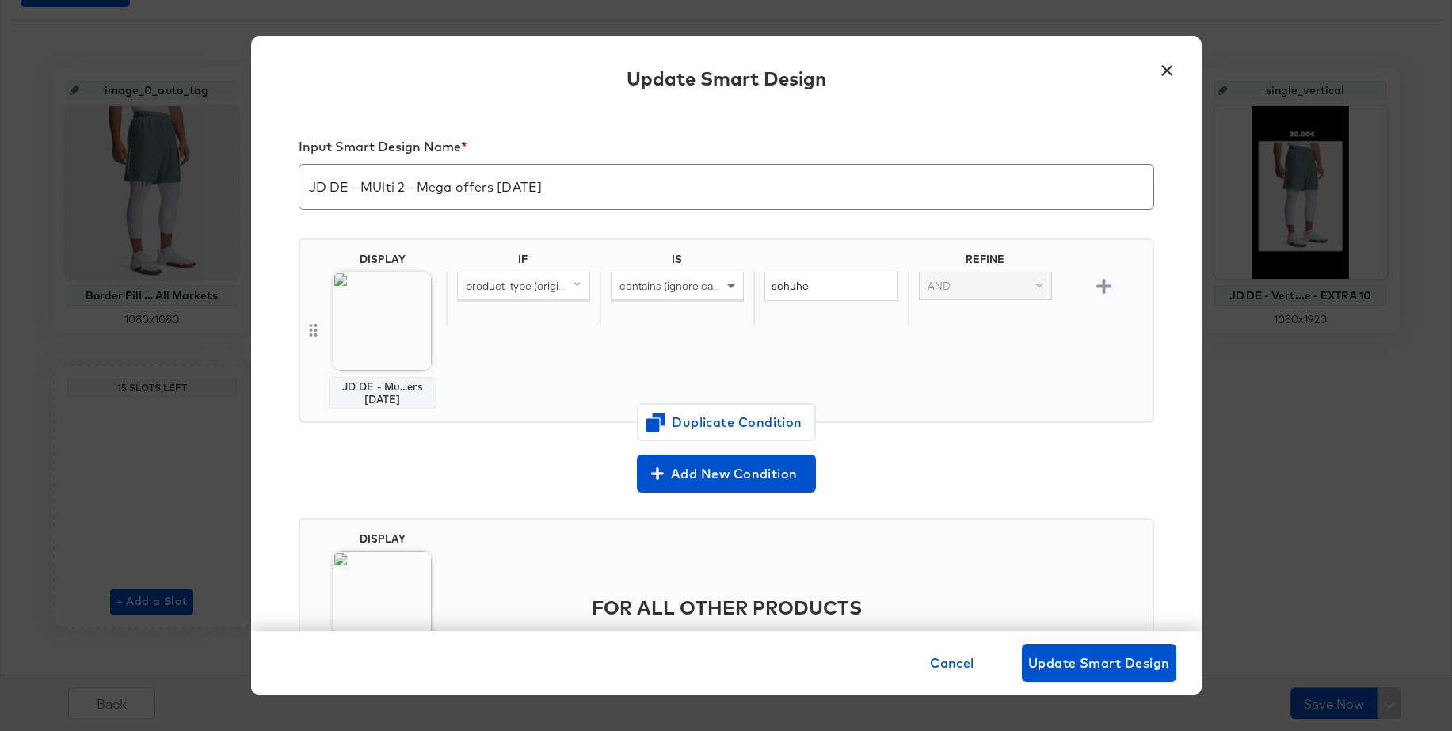
scroll to position [112, 0]
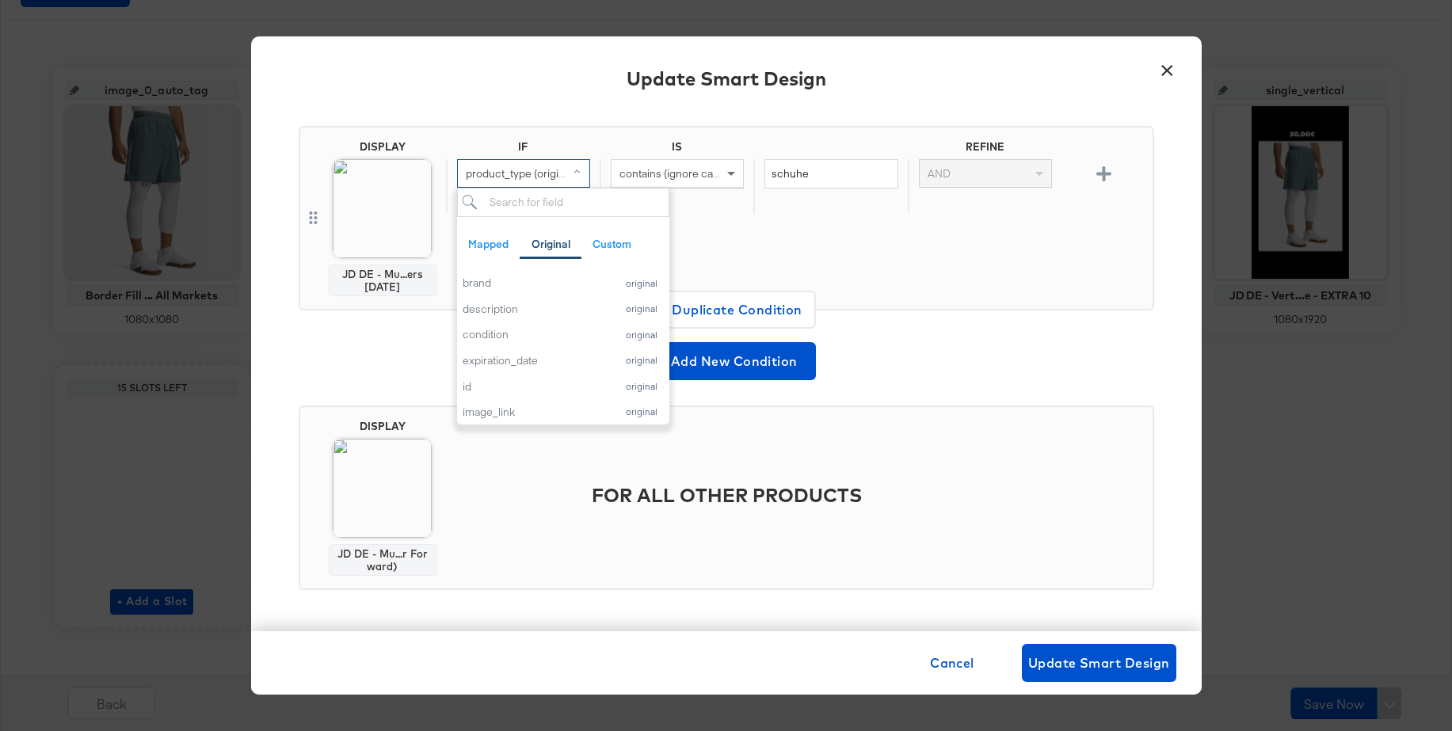
click at [525, 176] on span "product_type (original)" at bounding box center [521, 173] width 110 height 14
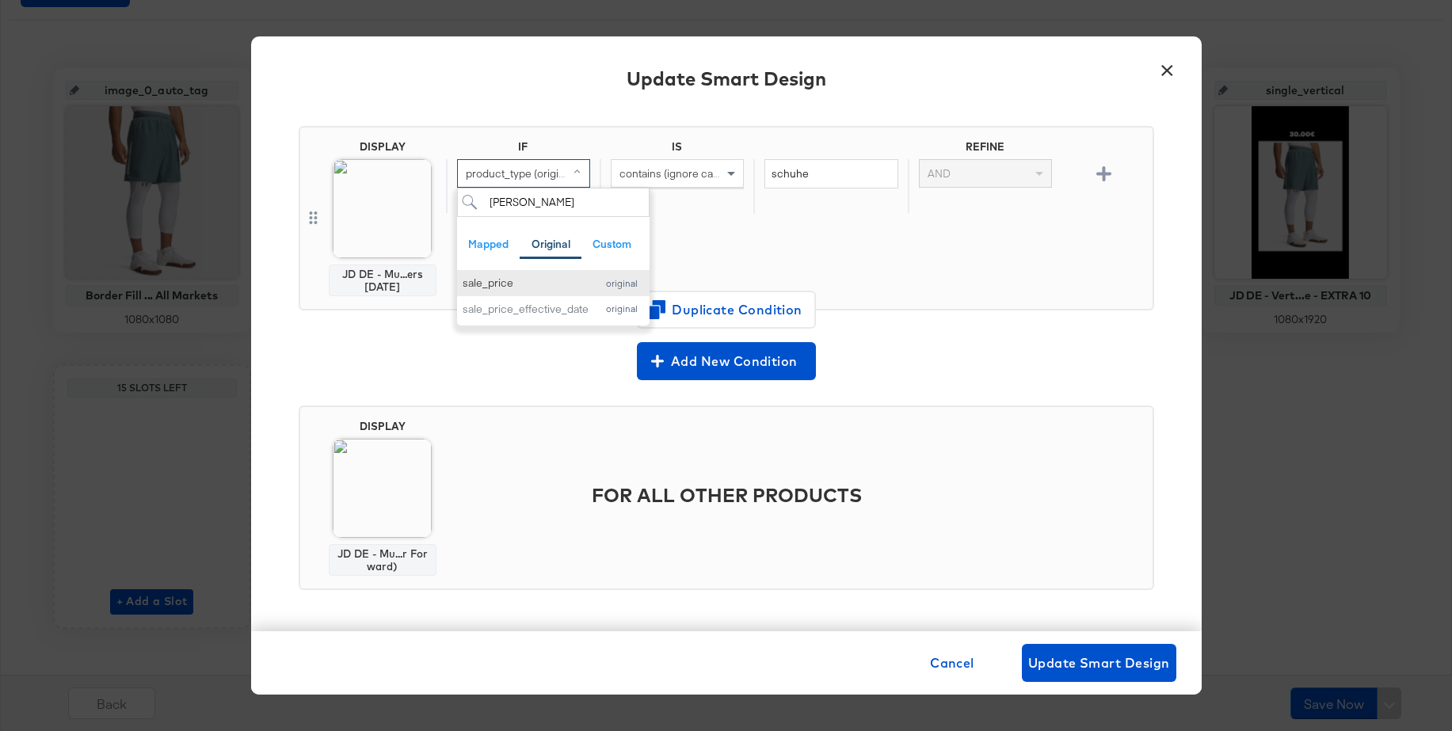
type input "sal"
click at [490, 285] on div "sale_price" at bounding box center [526, 283] width 126 height 15
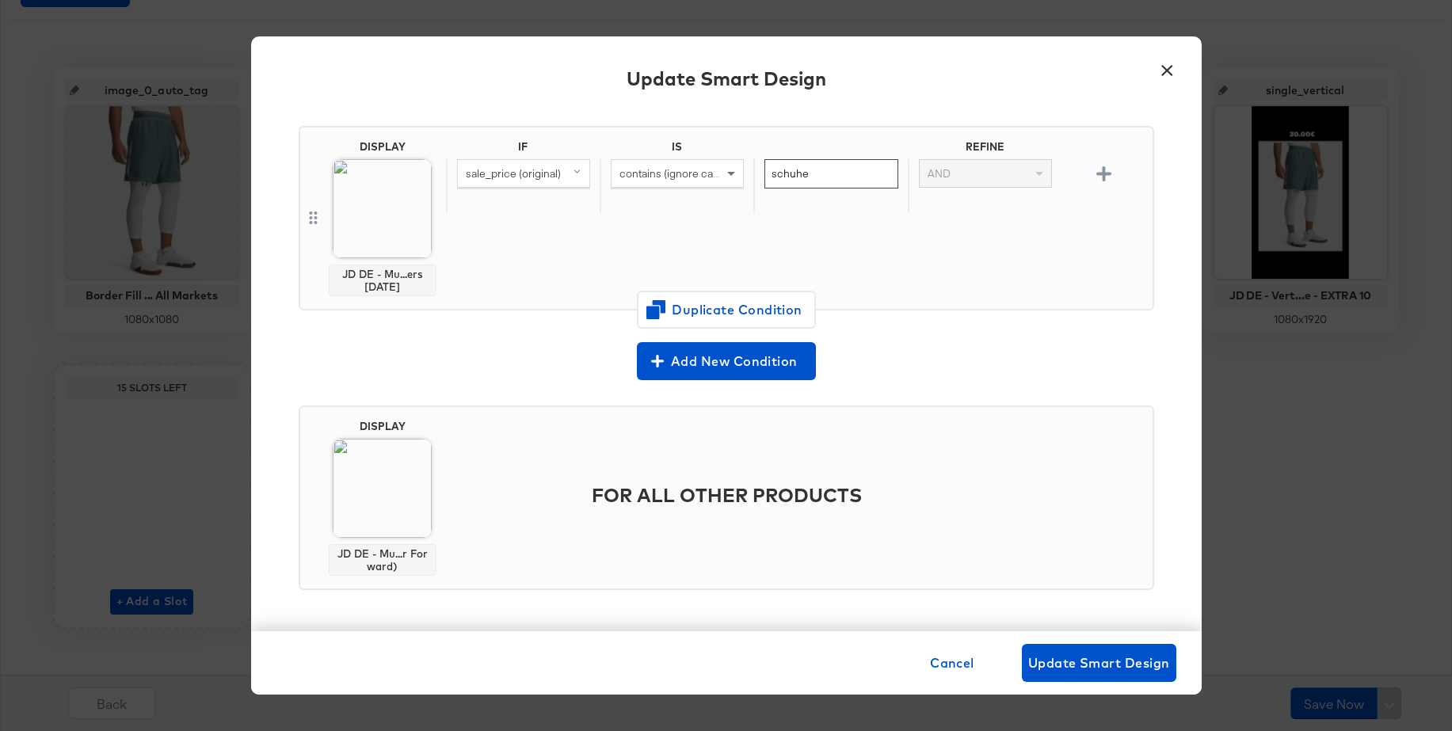
drag, startPoint x: 820, startPoint y: 175, endPoint x: 754, endPoint y: 172, distance: 65.8
click at [754, 172] on div "schuhe" at bounding box center [830, 186] width 154 height 55
type input "."
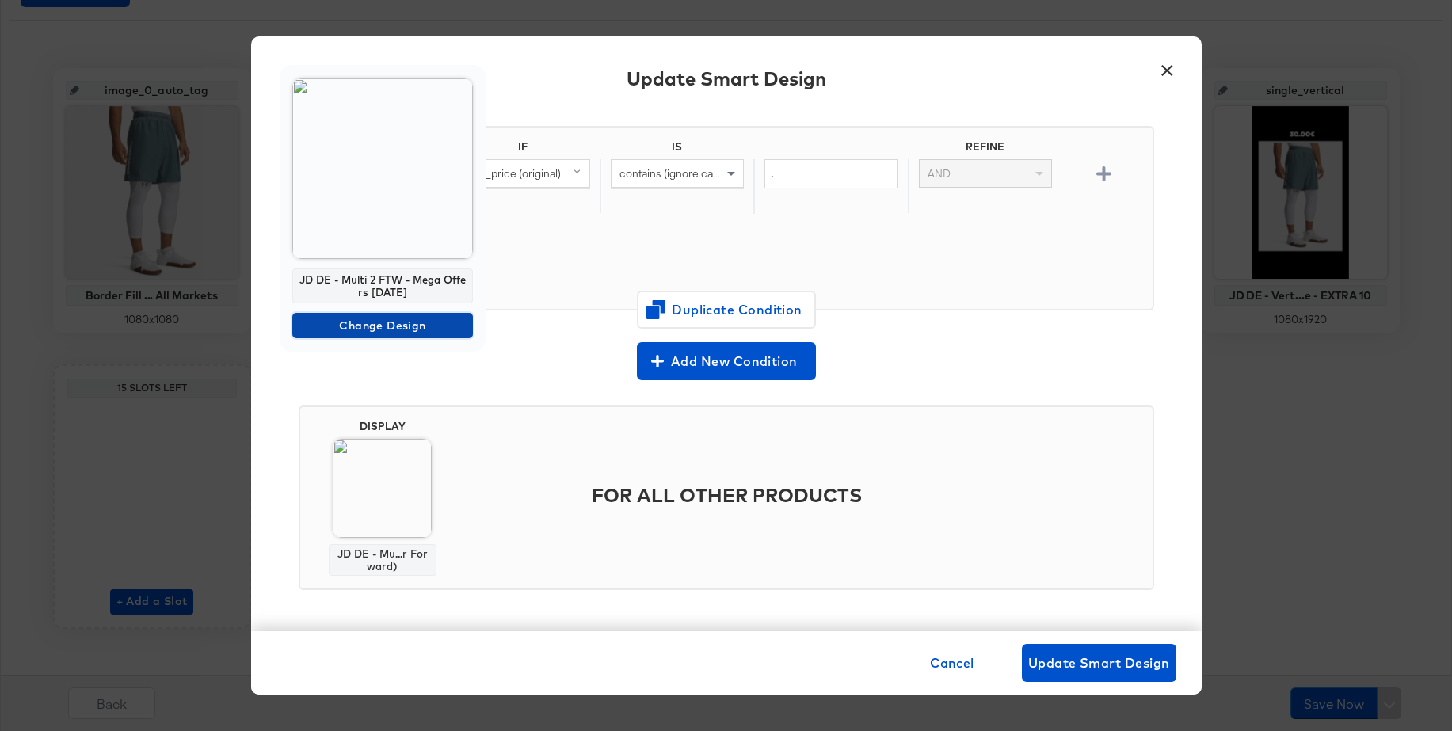
click at [332, 330] on span "Change Design" at bounding box center [383, 326] width 168 height 20
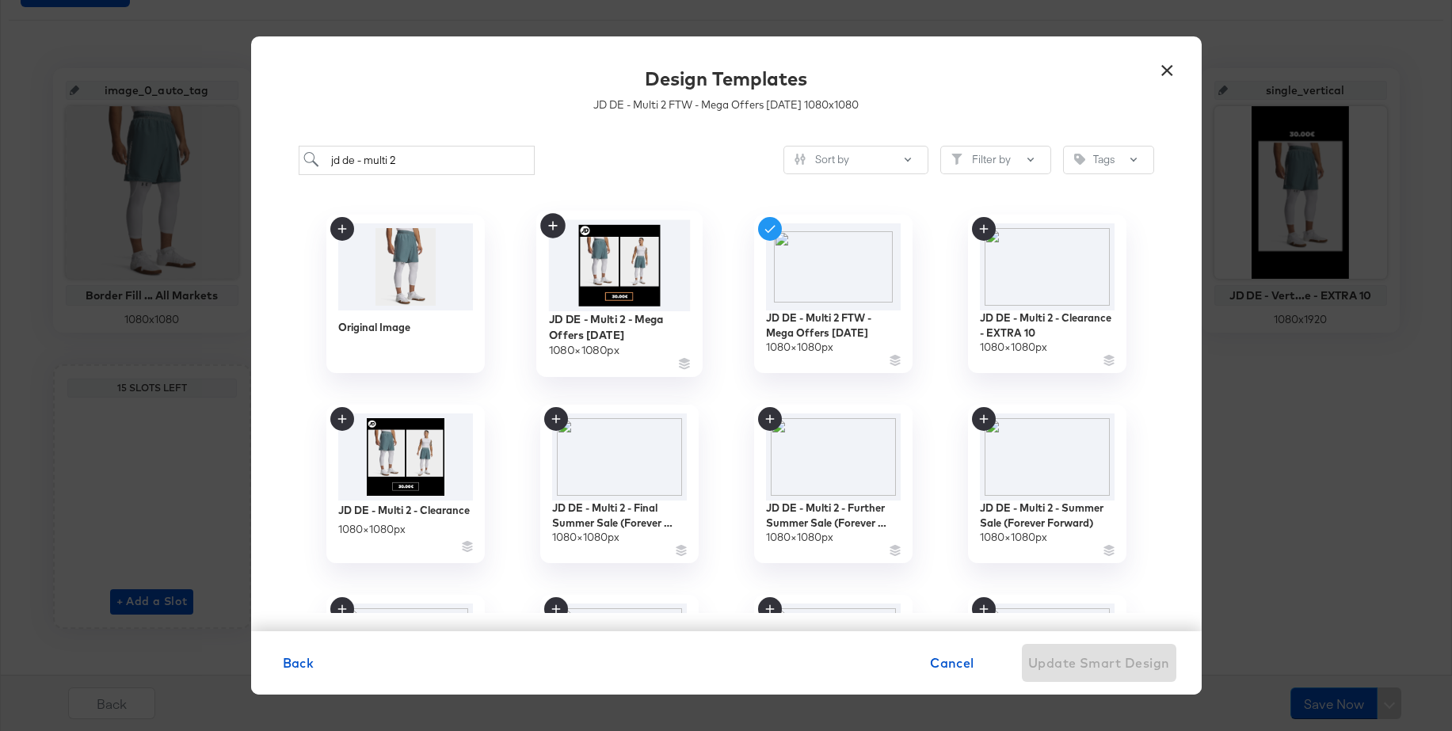
click at [620, 257] on img at bounding box center [619, 264] width 142 height 91
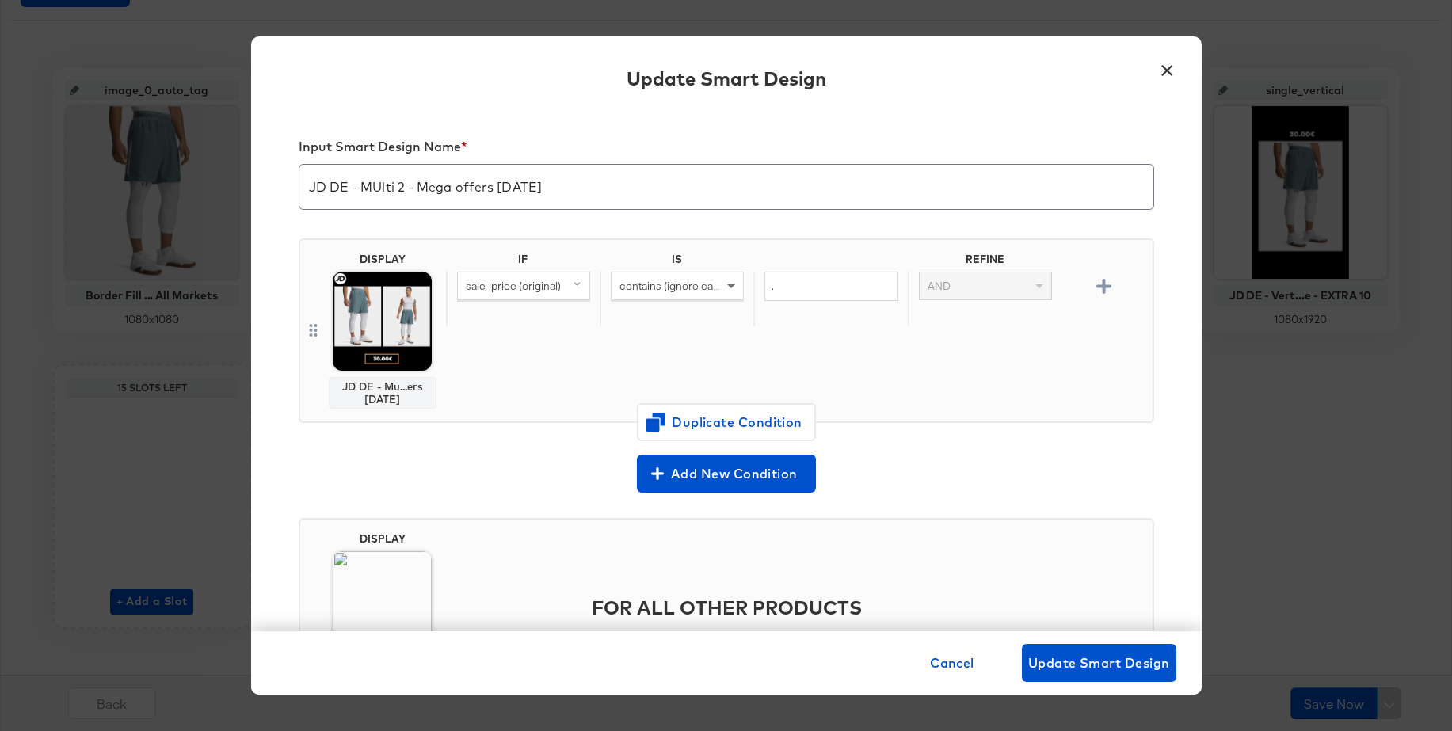
scroll to position [112, 0]
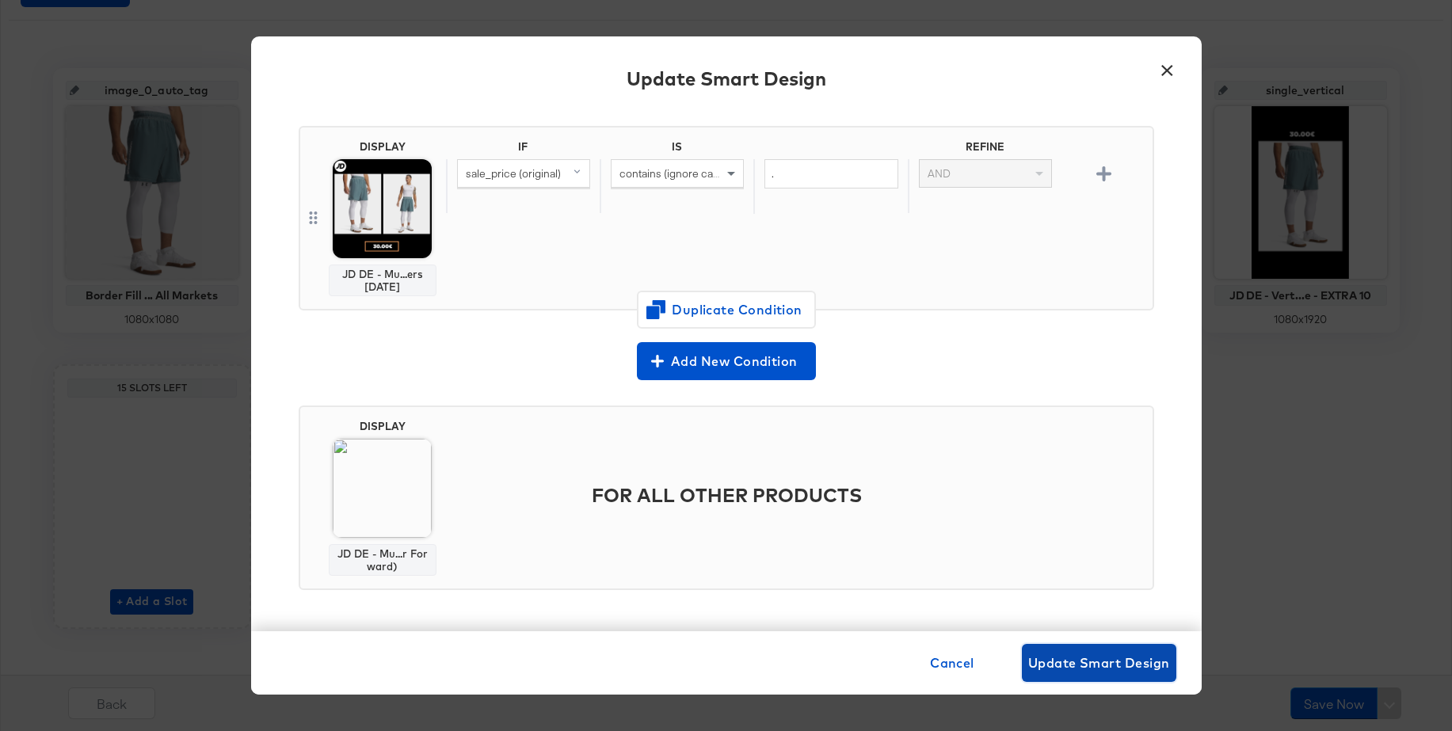
click at [1076, 656] on span "Update Smart Design" at bounding box center [1099, 663] width 142 height 22
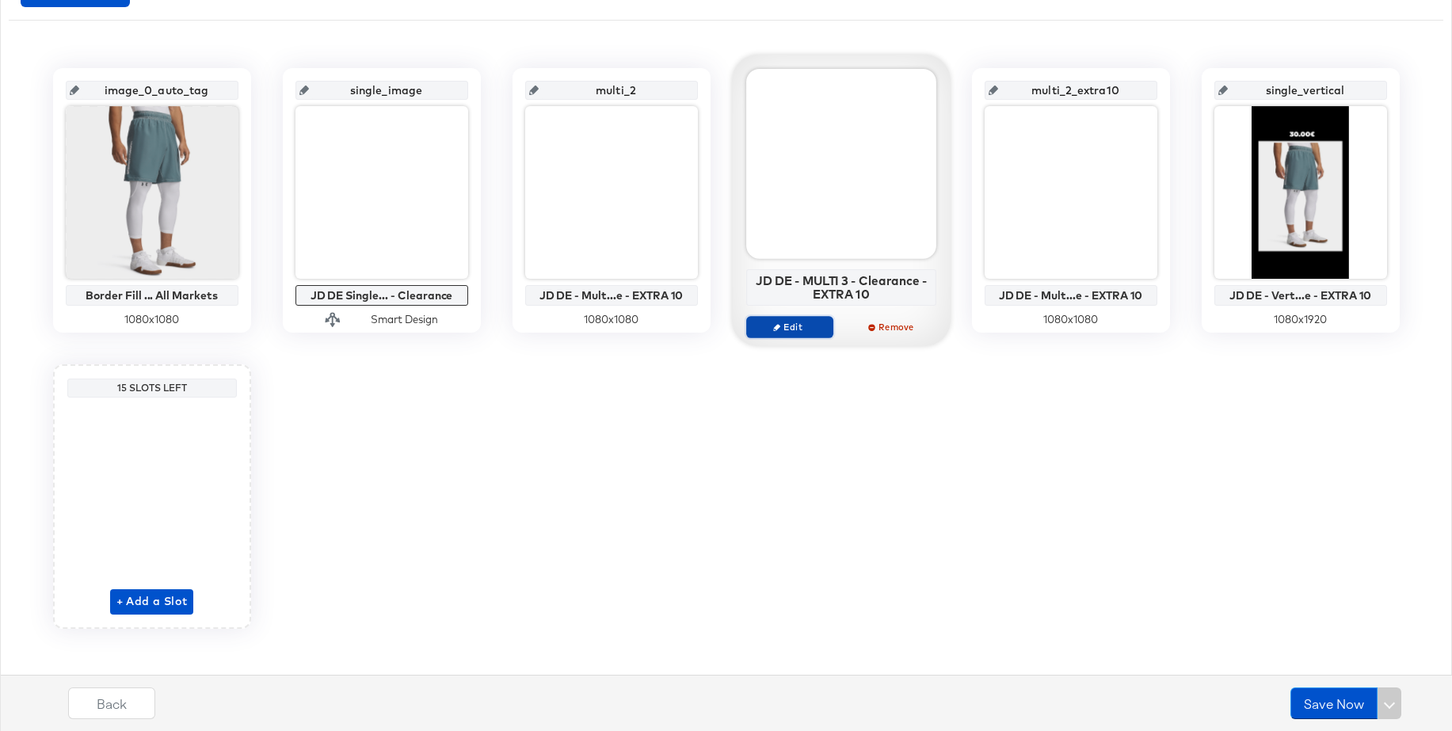
click at [794, 326] on span "Edit" at bounding box center [788, 327] width 73 height 12
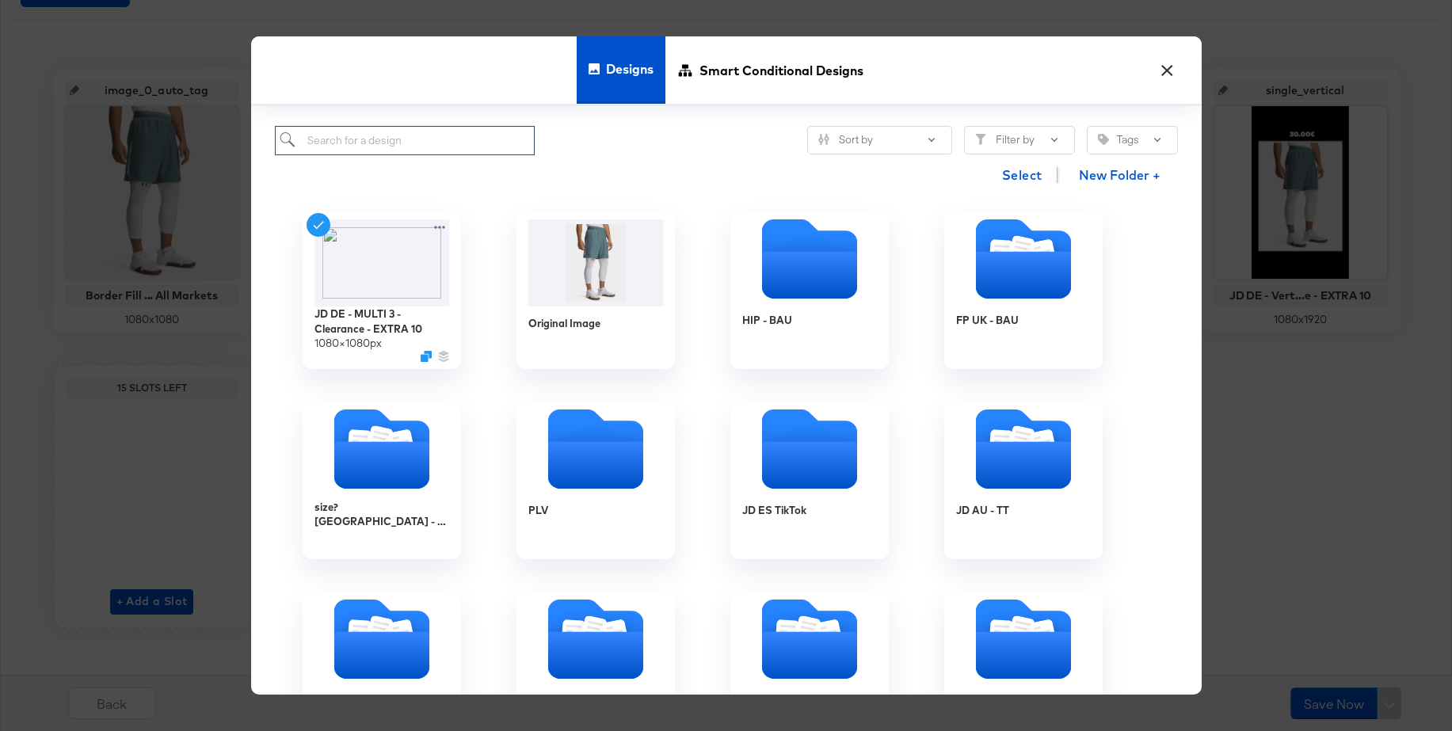
click at [440, 139] on input "search" at bounding box center [405, 140] width 261 height 29
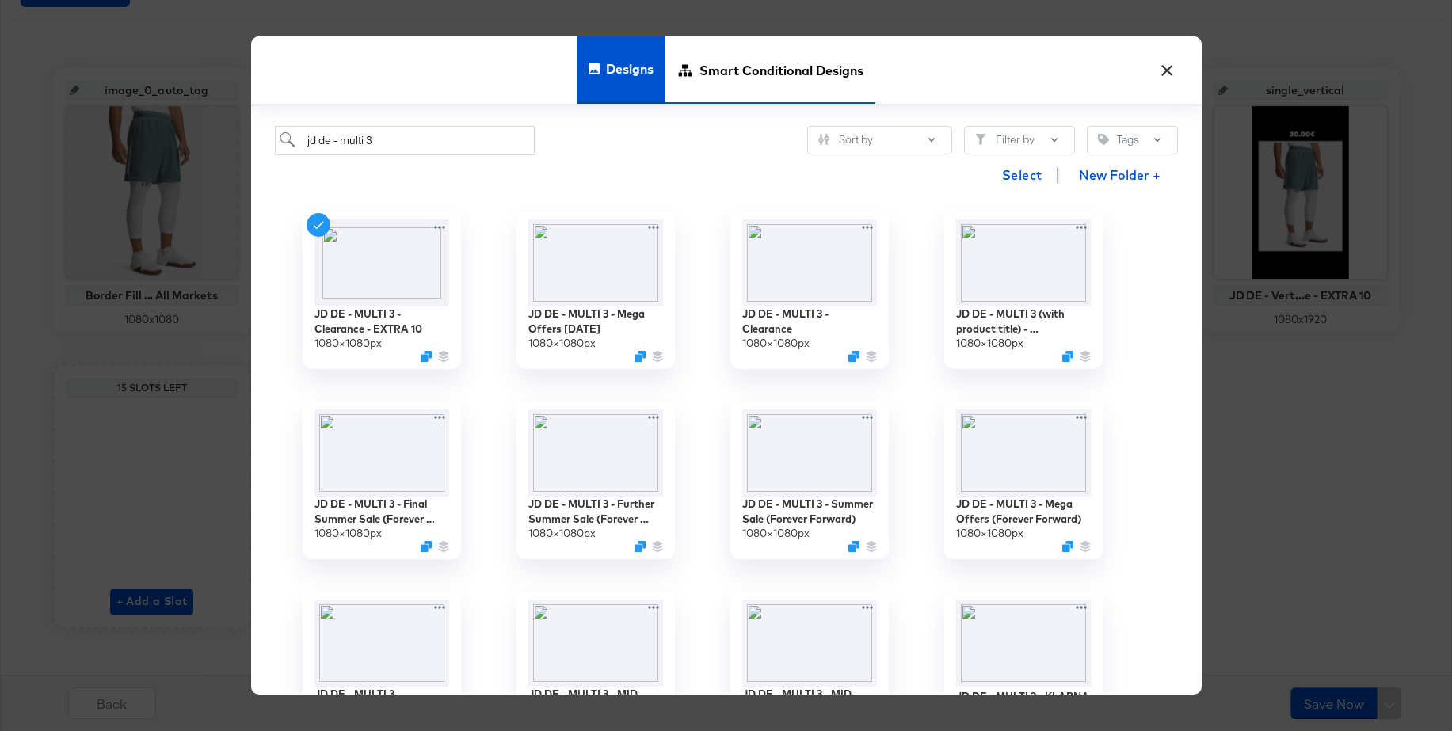
click at [738, 78] on span "Smart Conditional Designs" at bounding box center [781, 71] width 164 height 70
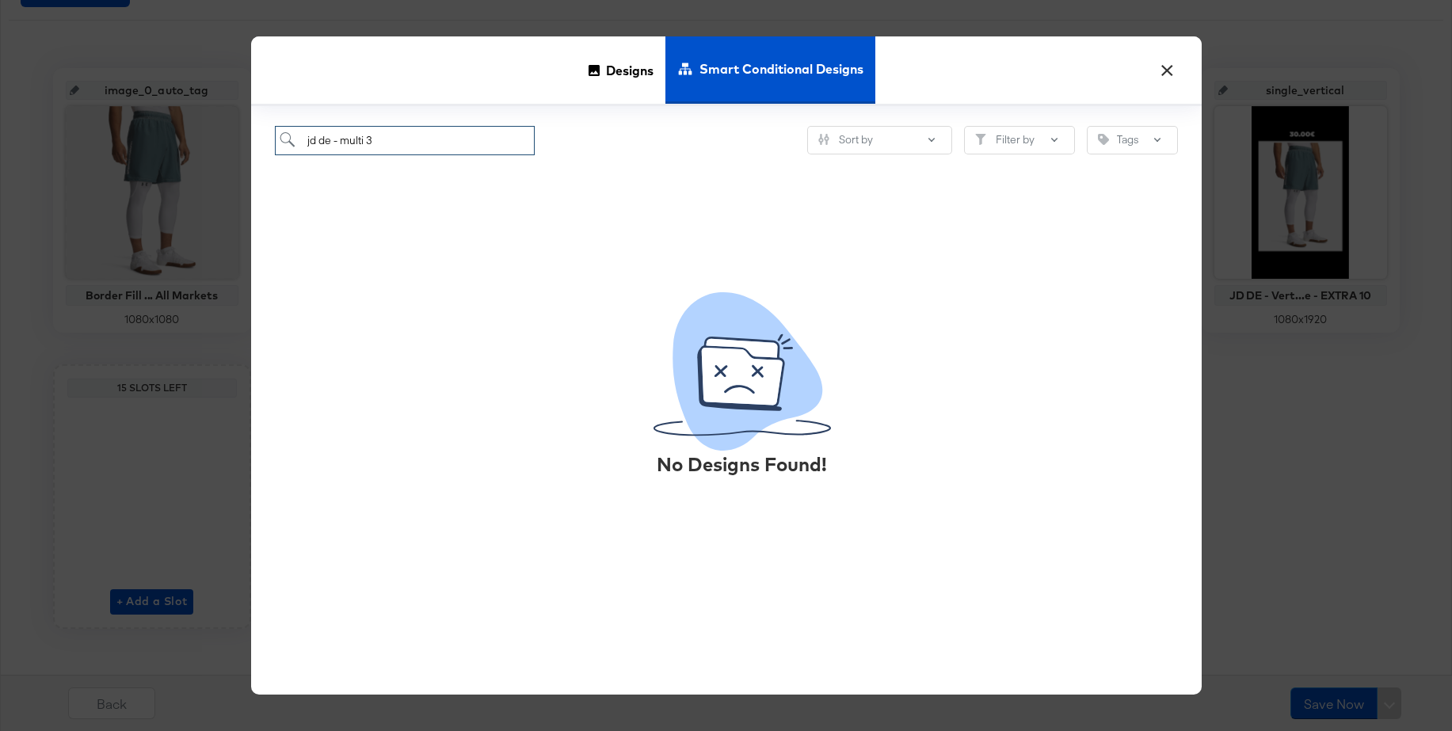
drag, startPoint x: 408, startPoint y: 135, endPoint x: 368, endPoint y: 135, distance: 39.6
click at [365, 135] on input "jd de - multi 3" at bounding box center [405, 140] width 261 height 29
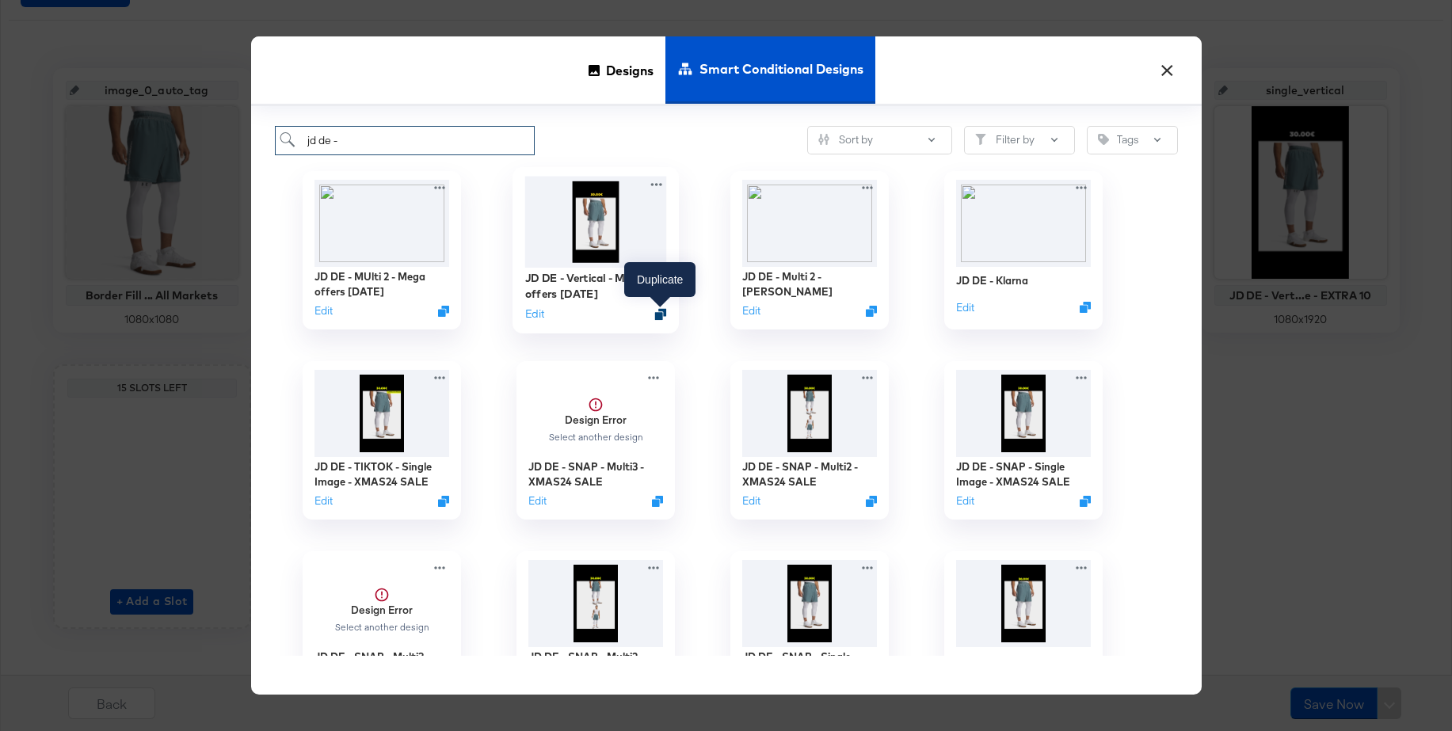
type input "jd de -"
click at [659, 315] on icon "Duplicate" at bounding box center [660, 314] width 12 height 12
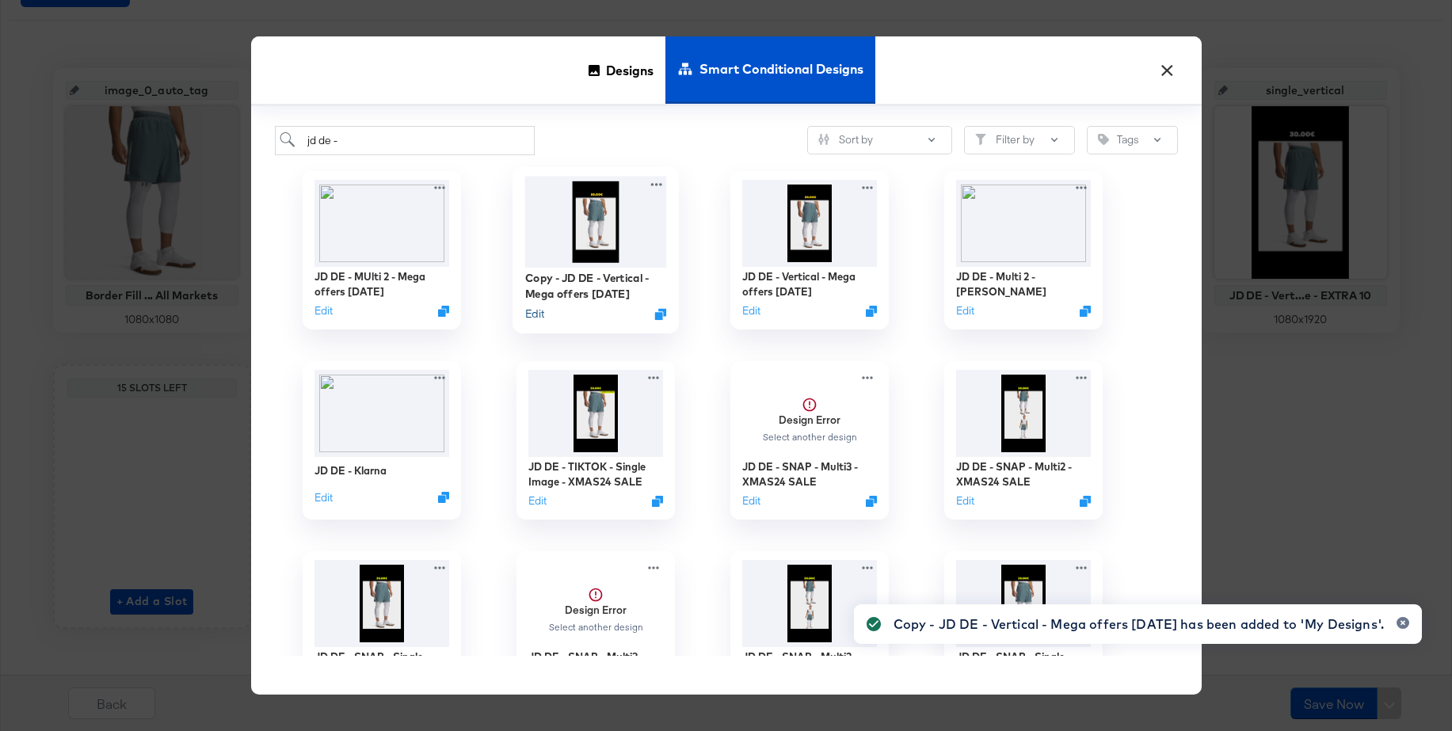
click at [533, 315] on button "Edit" at bounding box center [533, 313] width 19 height 15
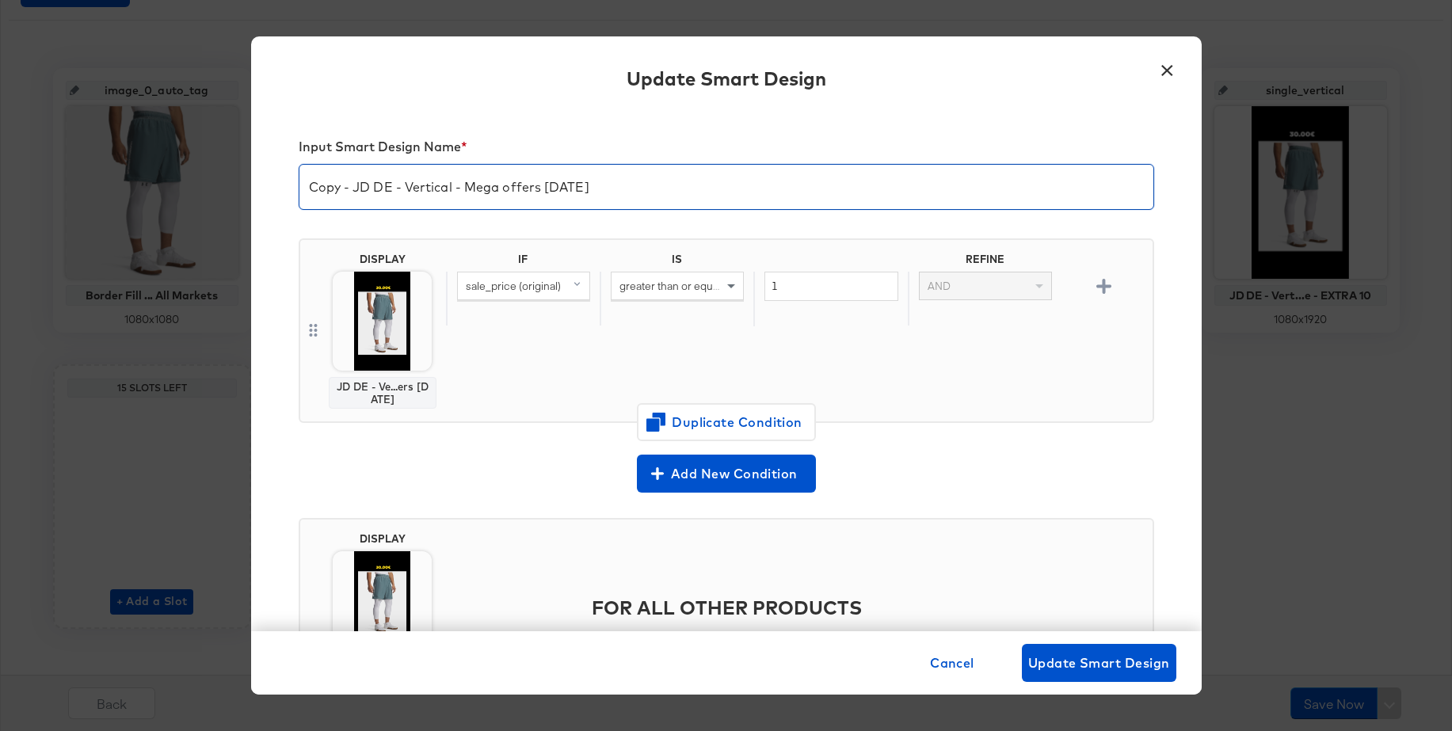
drag, startPoint x: 354, startPoint y: 189, endPoint x: 292, endPoint y: 184, distance: 62.0
click at [292, 184] on div "Input Smart Design Name * Copy - JD DE - Vertical - Mega offers Oct 25 DISPLAY …" at bounding box center [726, 370] width 950 height 521
click at [409, 190] on input "JD DE - Vertical - Mega offers Oct 25" at bounding box center [726, 180] width 854 height 44
type input "JD DE - Multi 3 - Mega offers Oct 25"
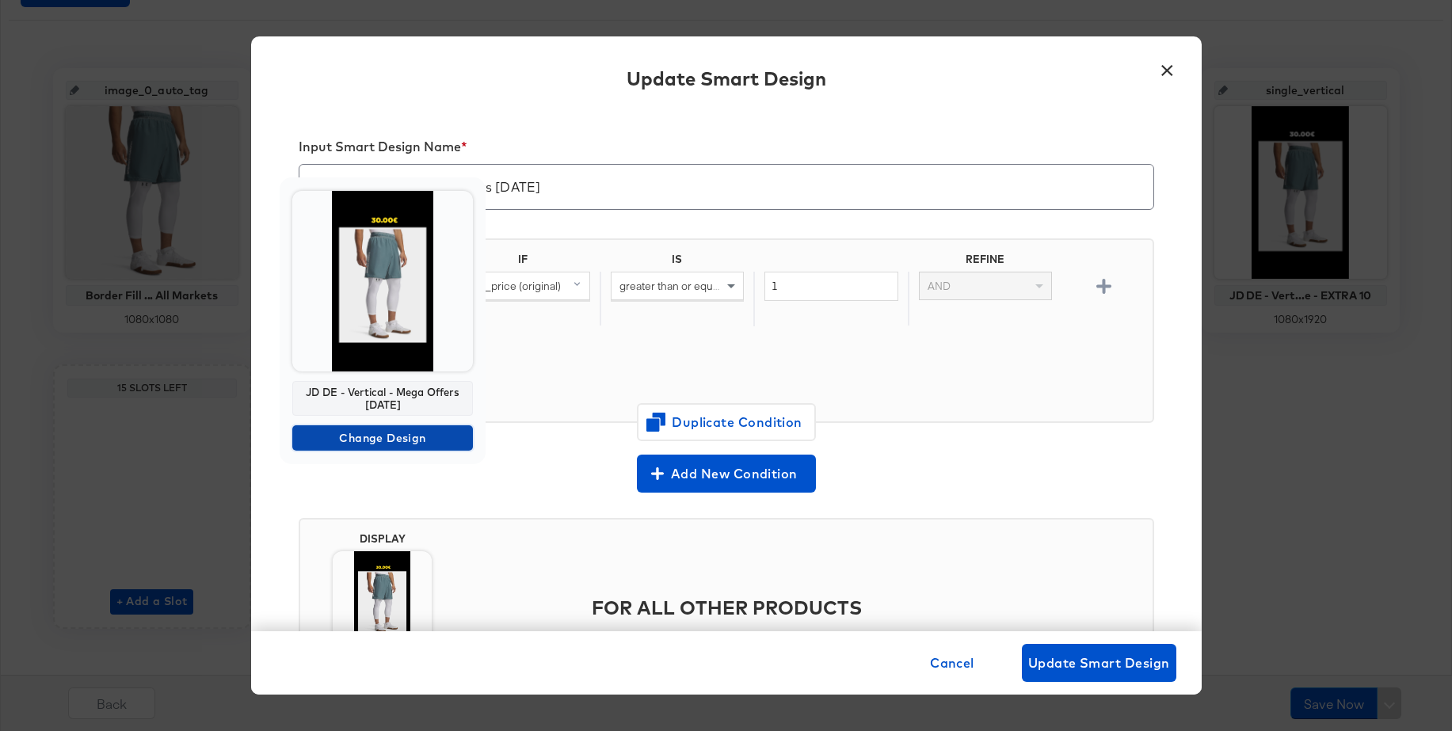
click at [347, 434] on span "Change Design" at bounding box center [383, 438] width 168 height 20
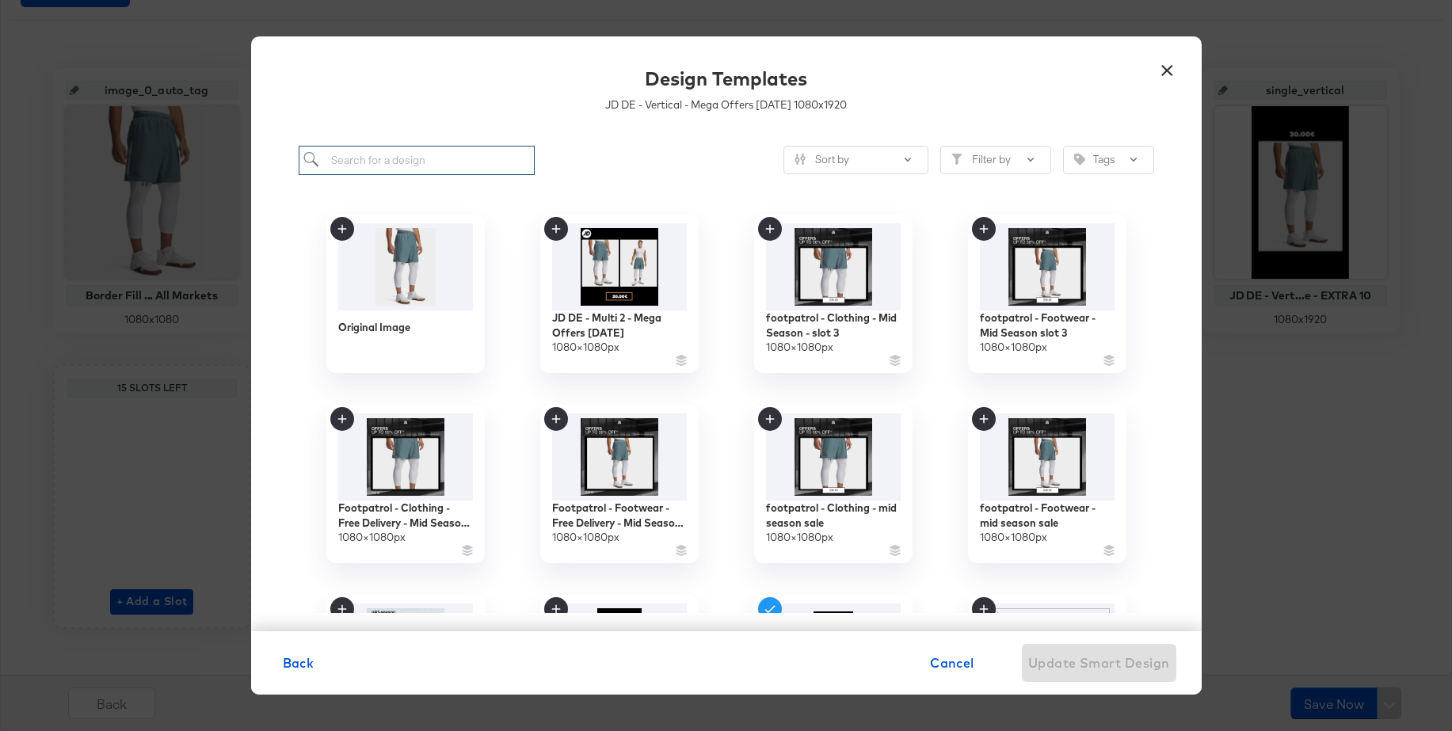
click at [413, 159] on input "search" at bounding box center [417, 160] width 237 height 29
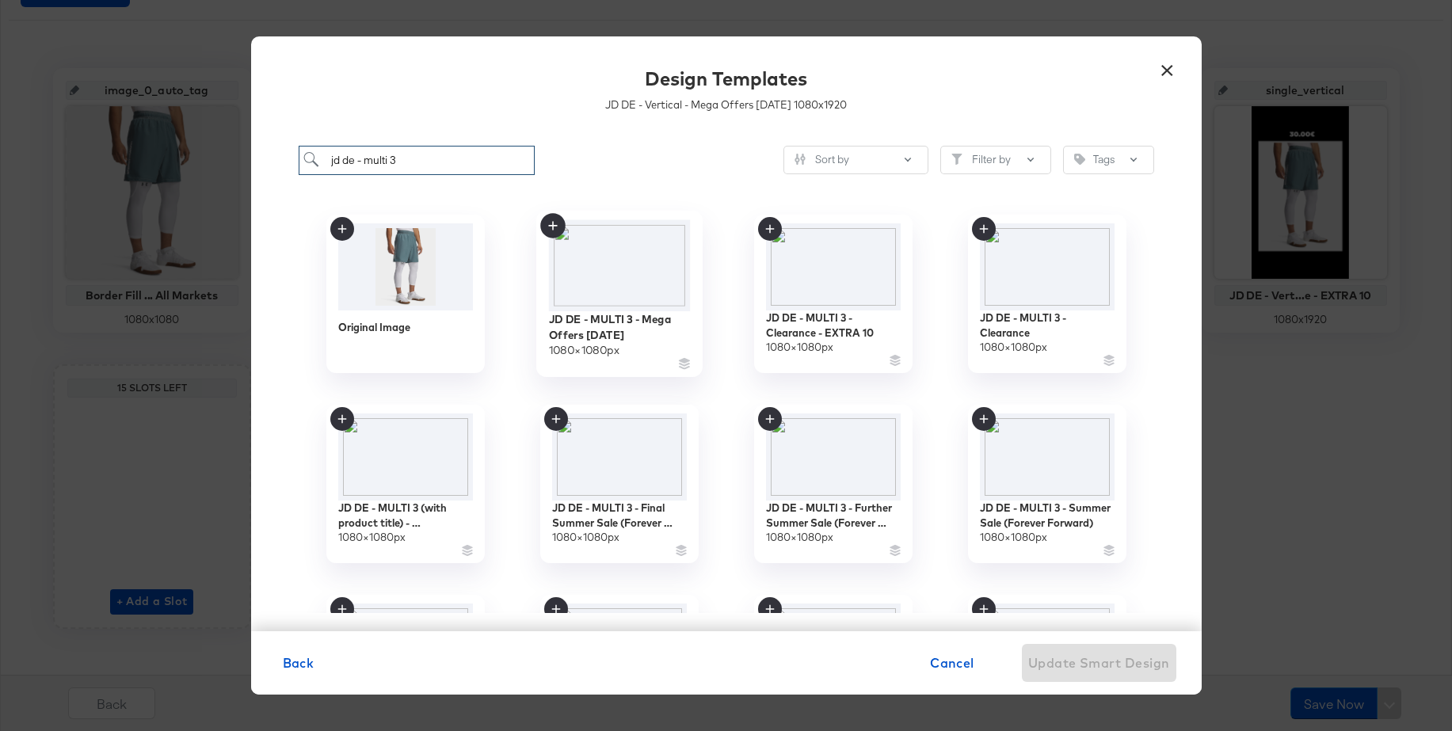
type input "jd de - multi 3"
click at [620, 247] on img at bounding box center [619, 264] width 142 height 91
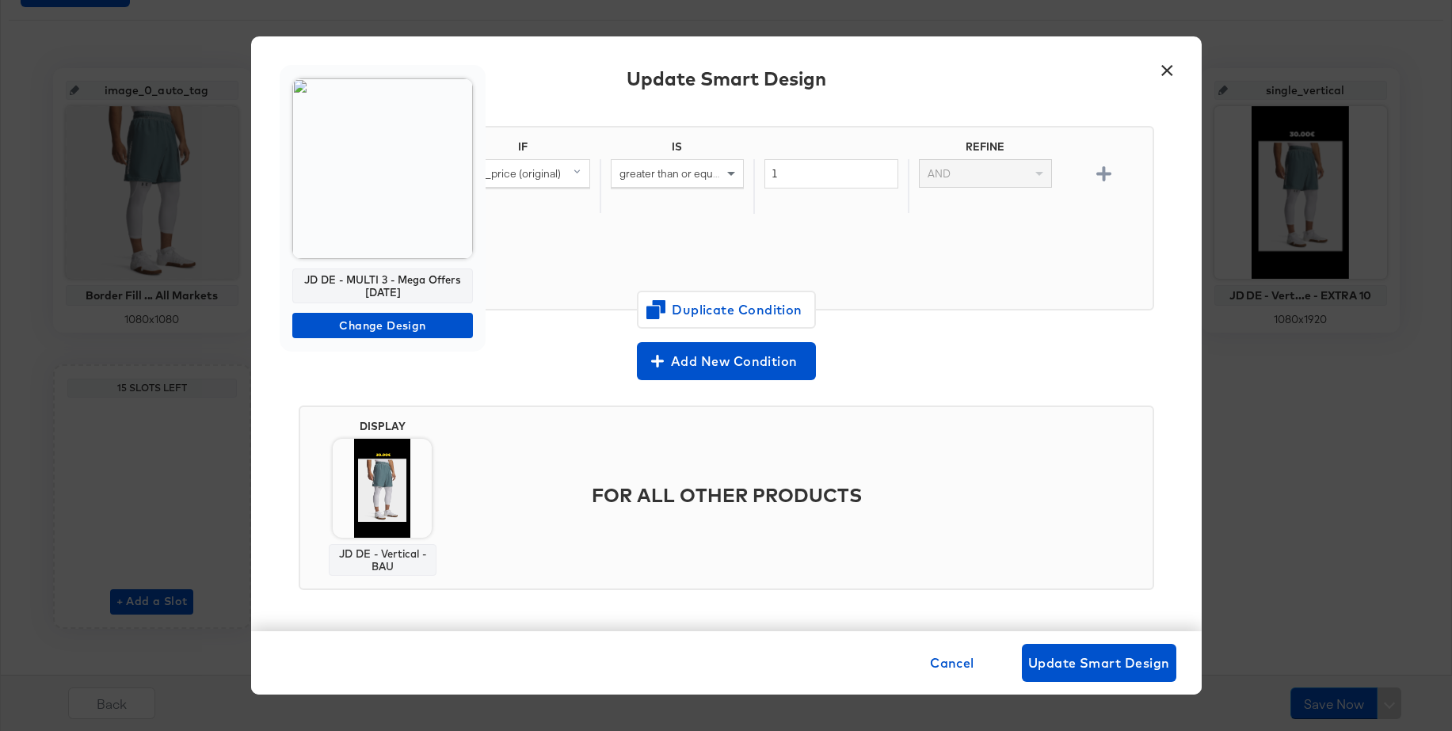
click at [584, 372] on div at bounding box center [726, 365] width 1452 height 731
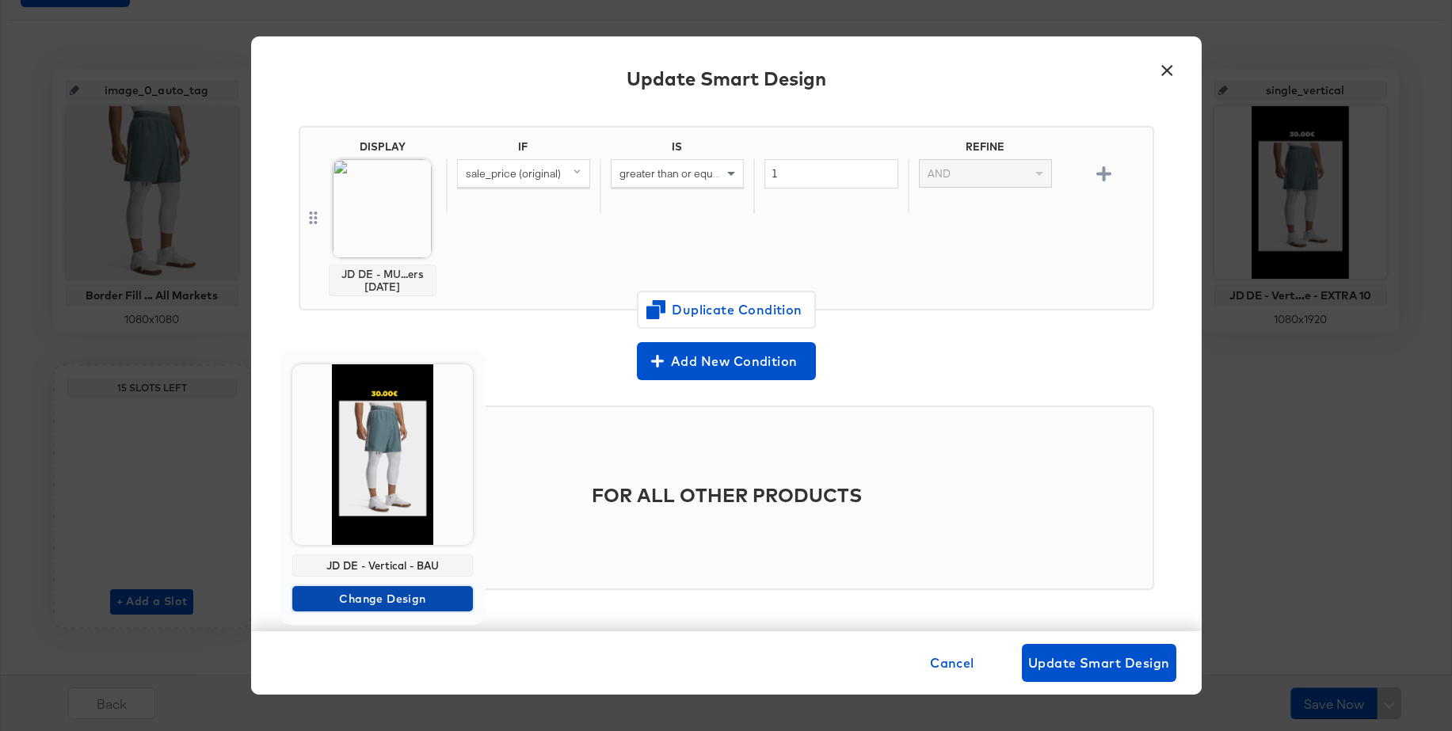
click at [368, 599] on span "Change Design" at bounding box center [383, 599] width 168 height 20
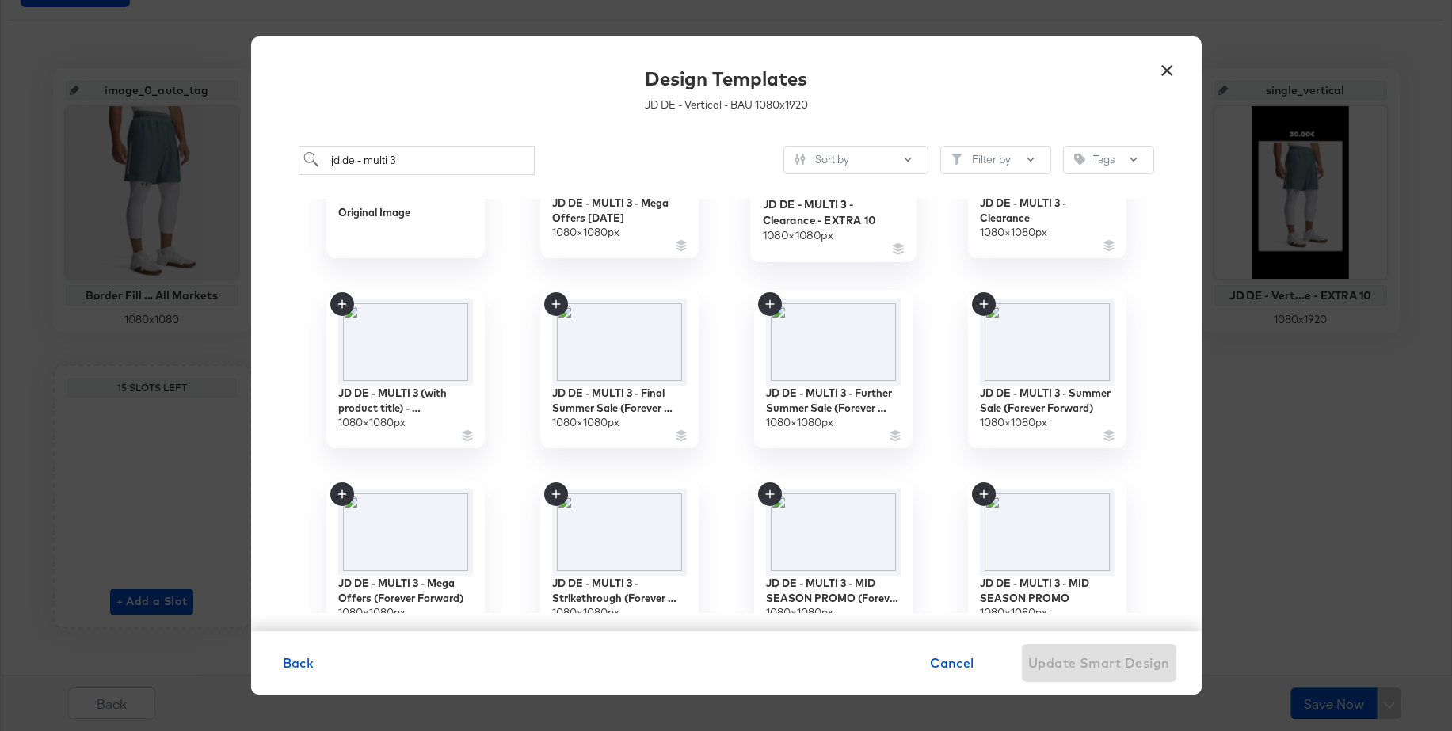
scroll to position [135, 0]
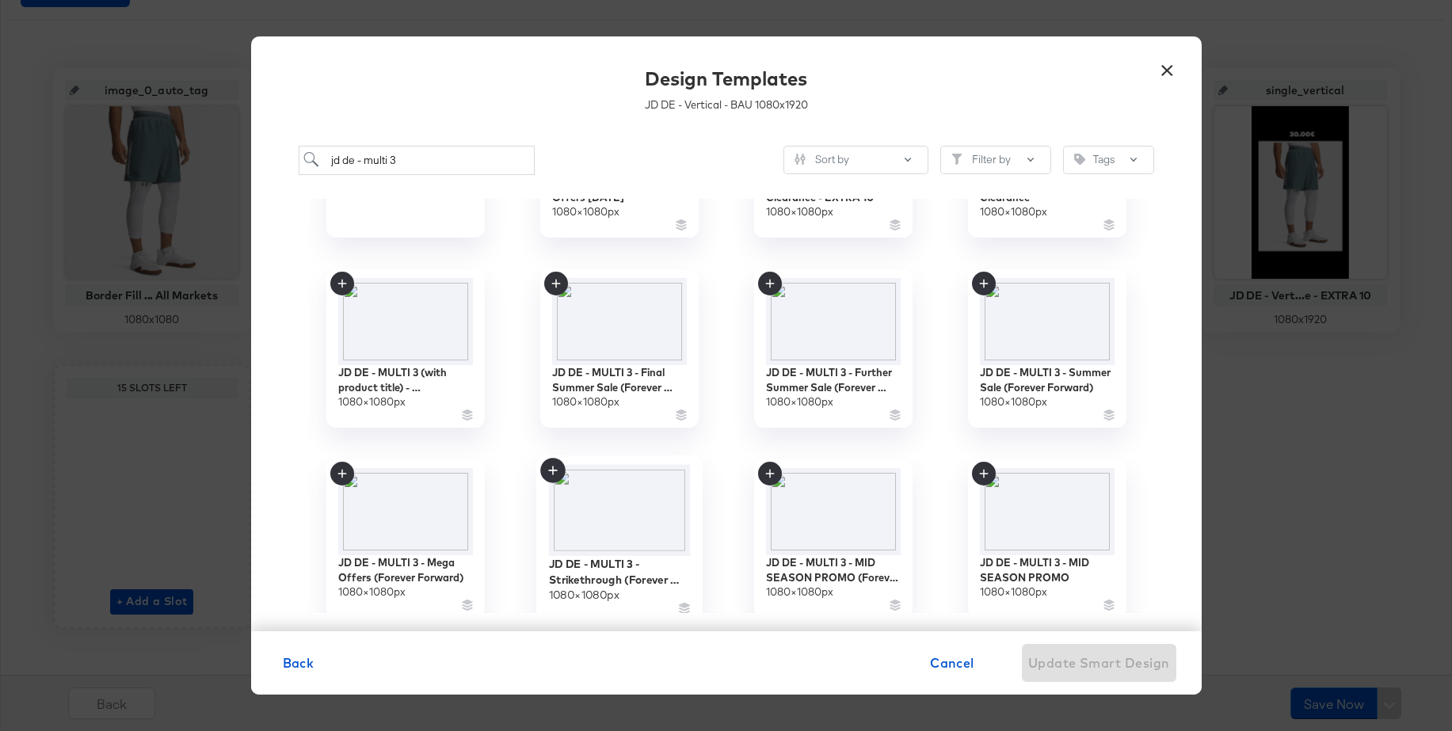
click at [600, 493] on img at bounding box center [619, 510] width 142 height 92
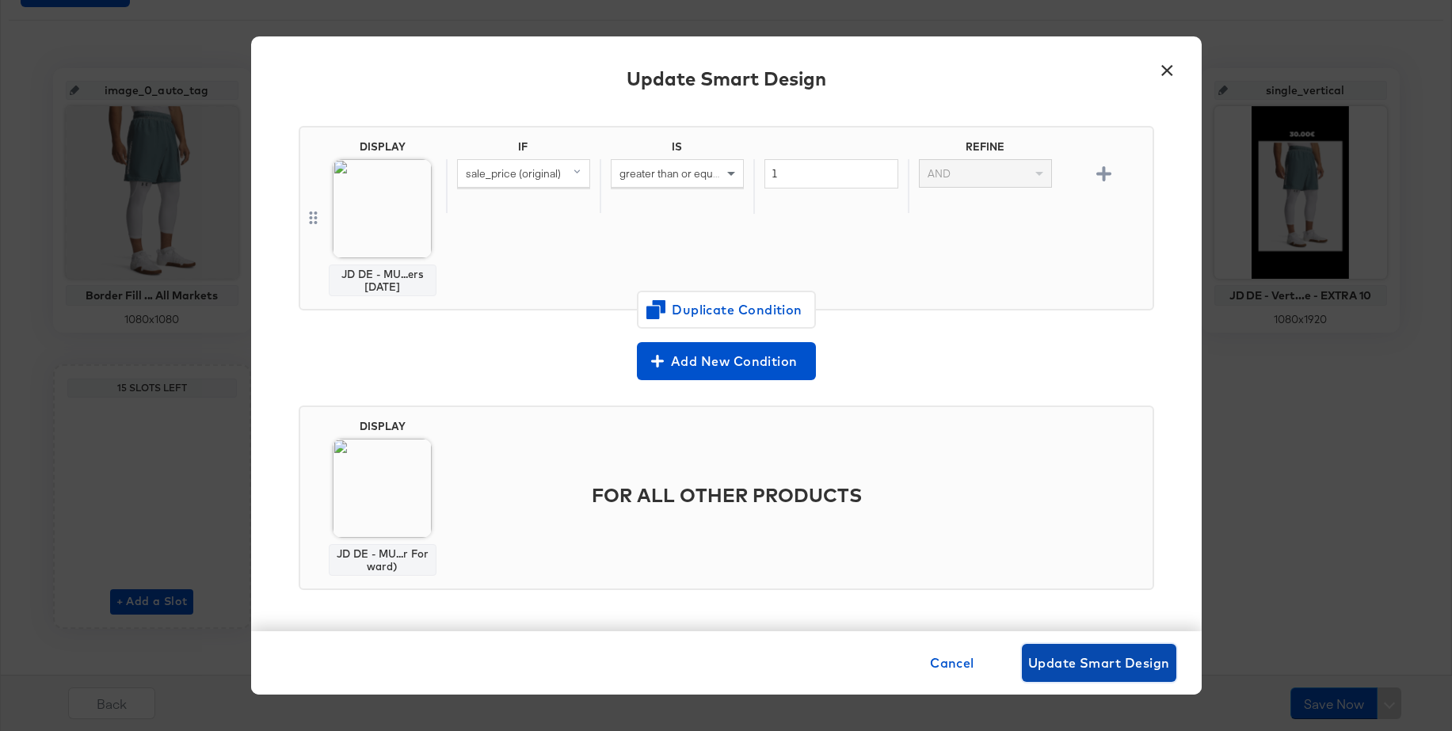
click at [1084, 664] on span "Update Smart Design" at bounding box center [1099, 663] width 142 height 22
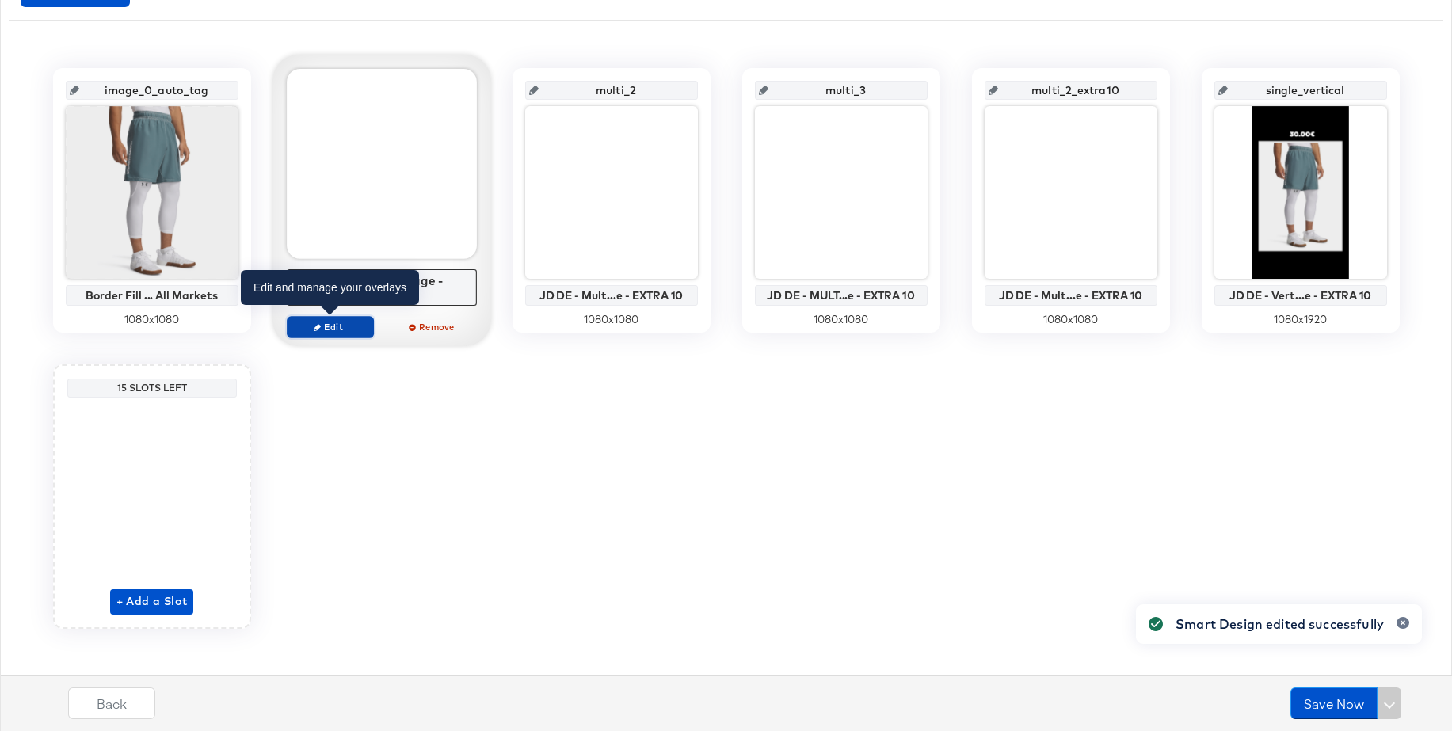
click at [348, 325] on span "Edit" at bounding box center [329, 327] width 73 height 12
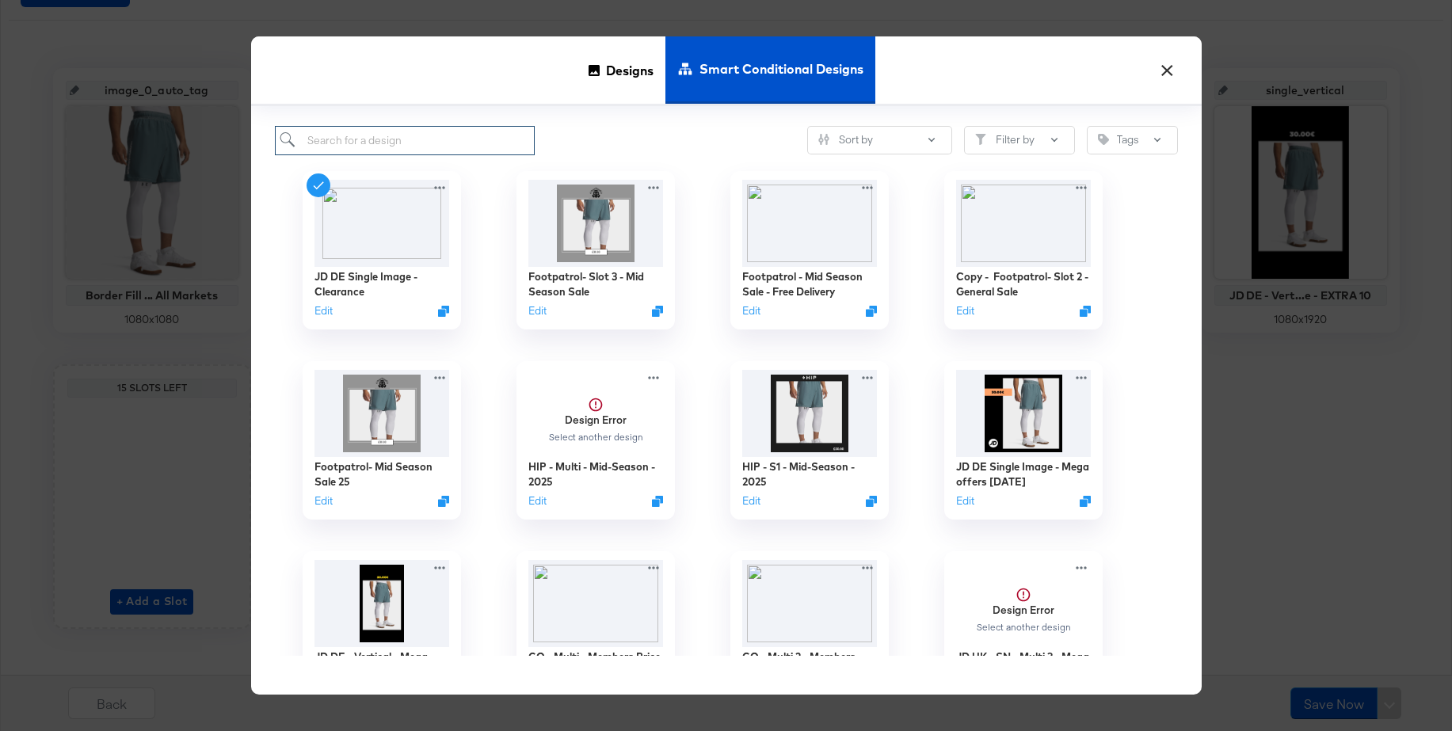
click at [403, 139] on input "search" at bounding box center [405, 140] width 261 height 29
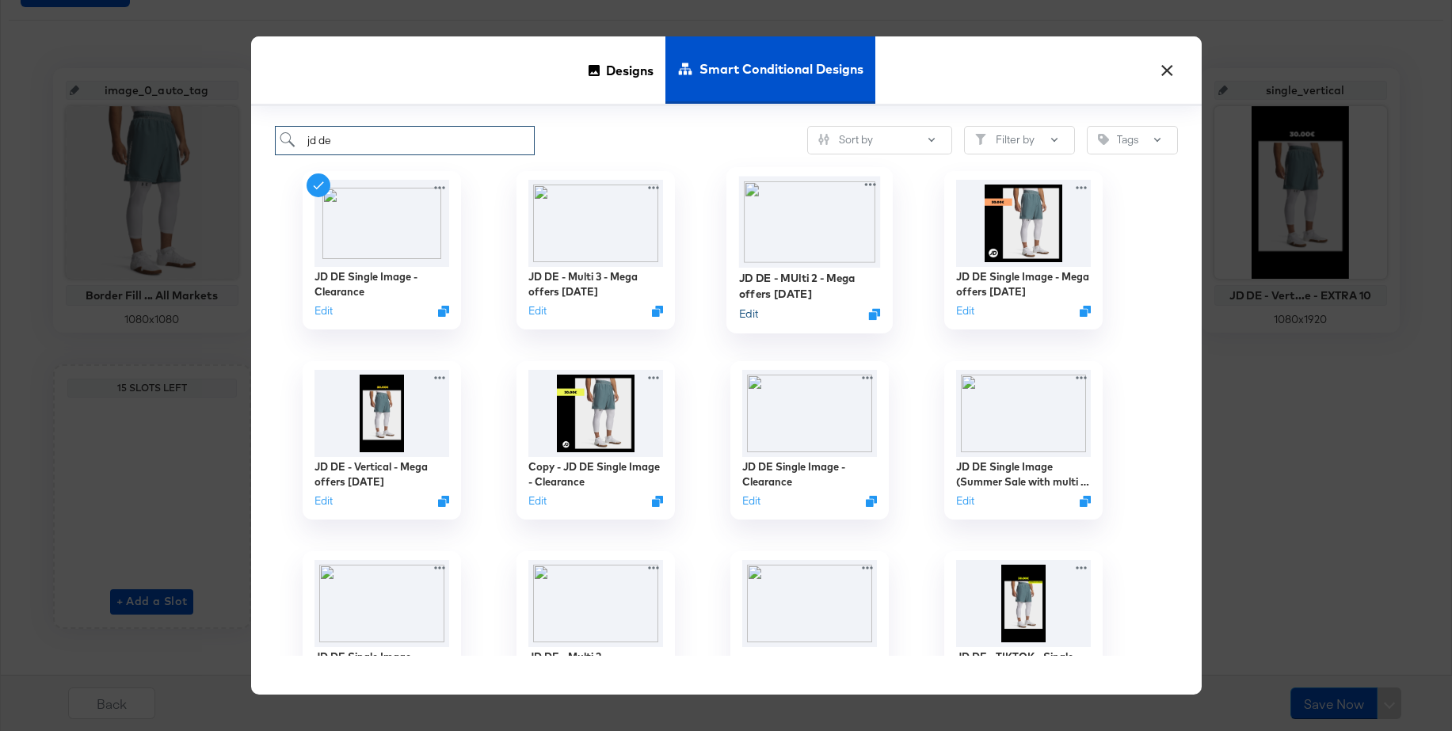
type input "jd de"
click at [743, 314] on button "Edit" at bounding box center [747, 313] width 19 height 15
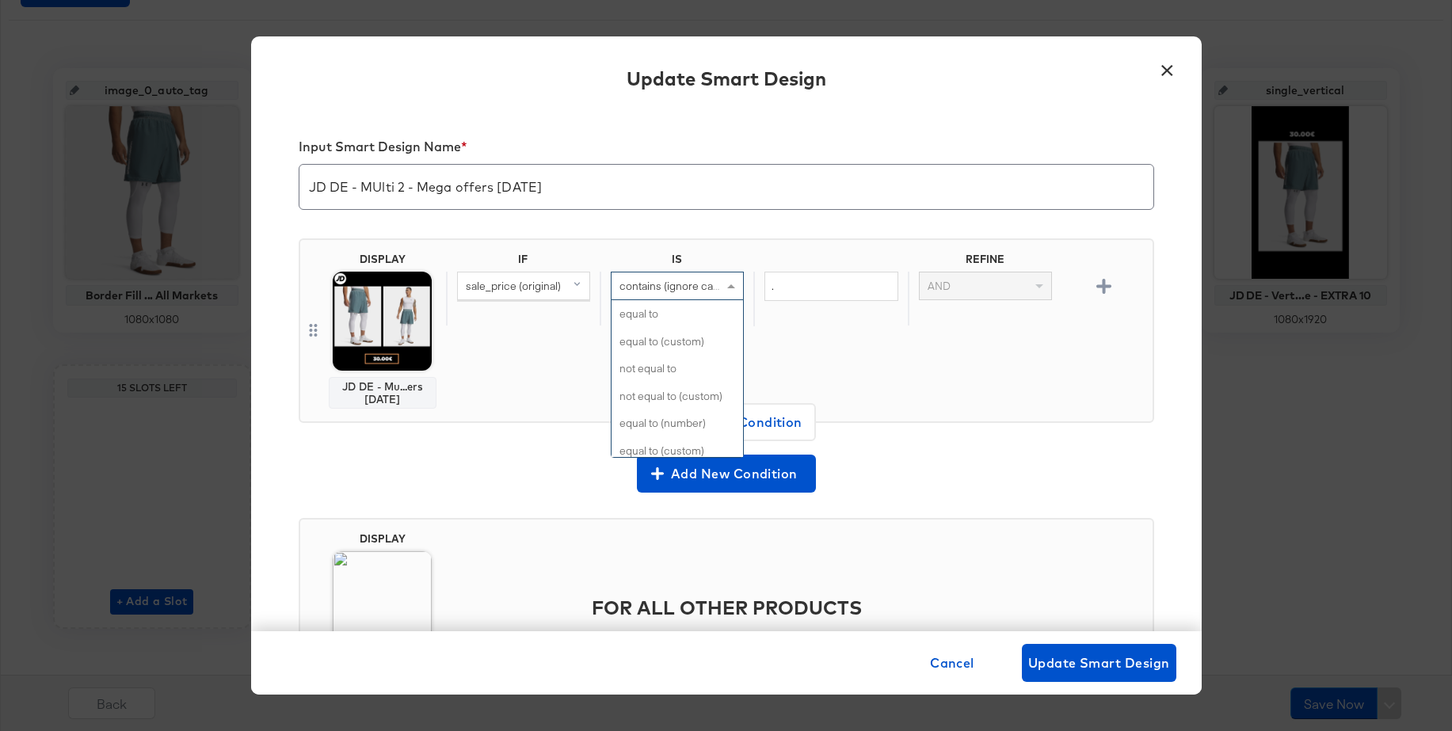
click at [676, 292] on span "contains (ignore case)" at bounding box center [673, 286] width 108 height 14
type input "great"
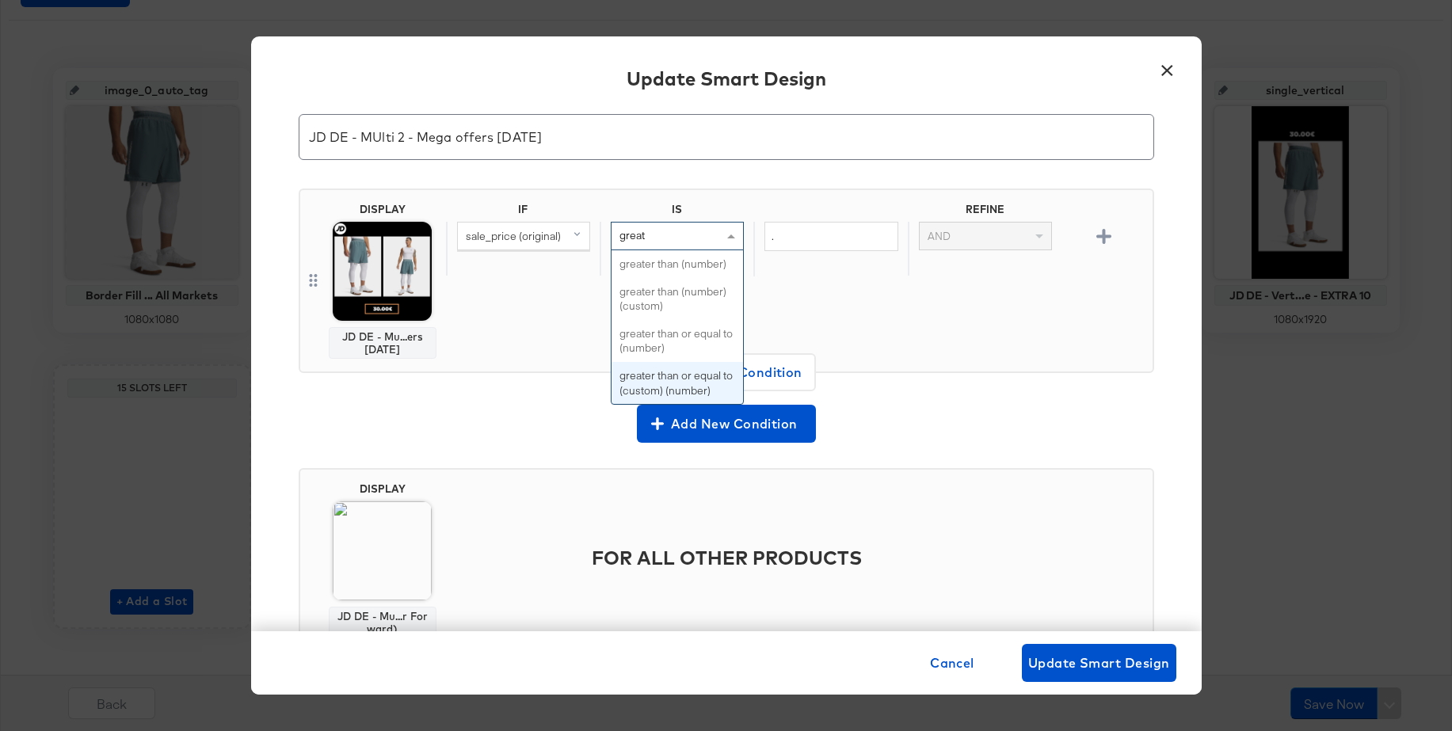
scroll to position [84, 0]
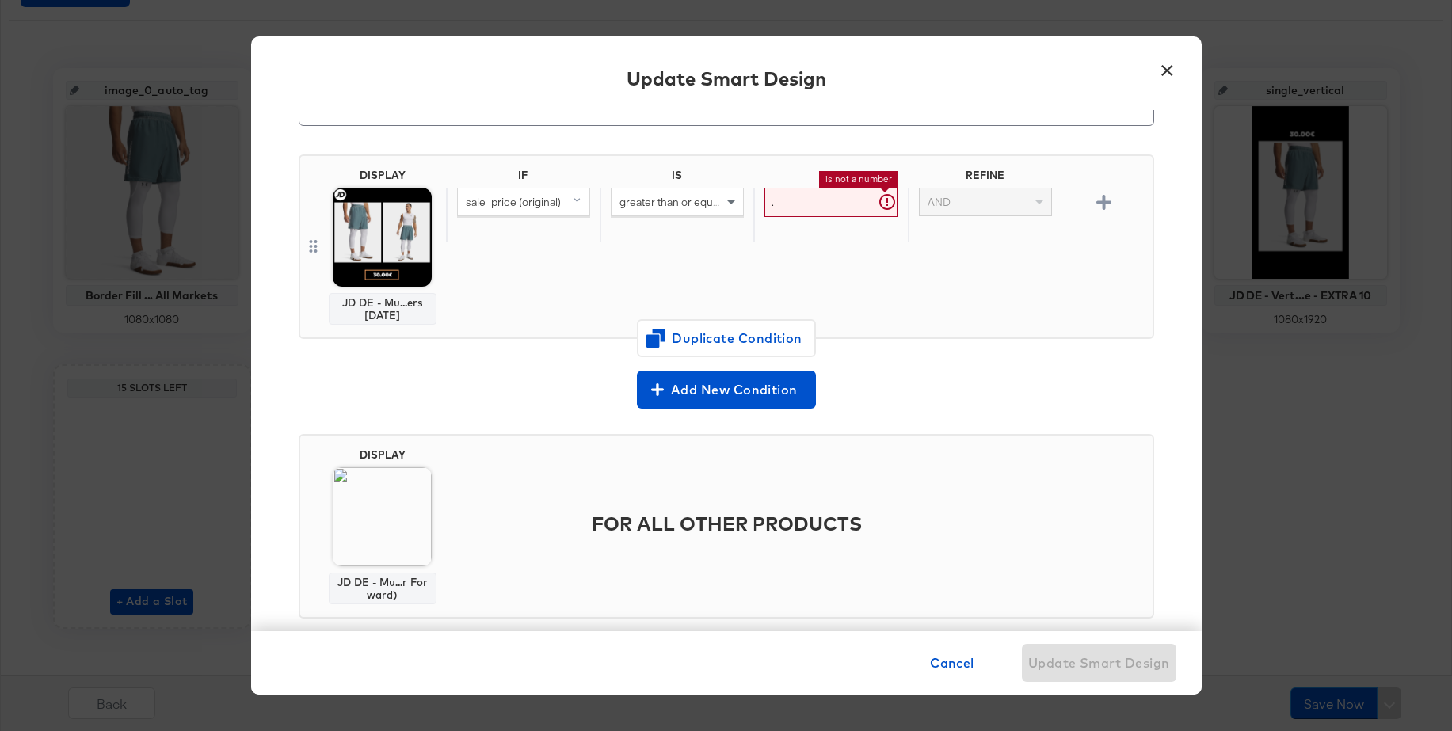
drag, startPoint x: 779, startPoint y: 210, endPoint x: 755, endPoint y: 204, distance: 25.2
click at [755, 204] on div ". is not a number" at bounding box center [830, 215] width 154 height 55
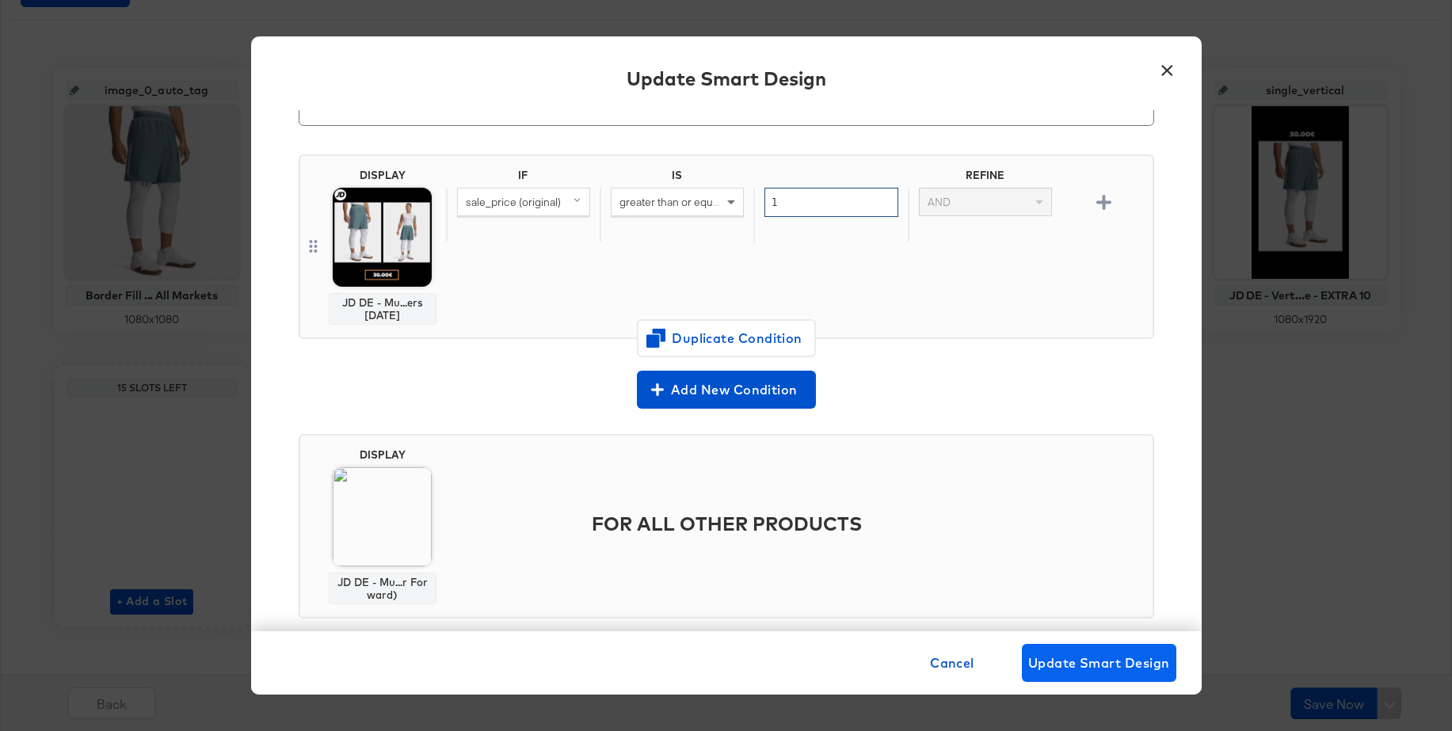
type input "1"
click at [1102, 667] on span "Update Smart Design" at bounding box center [1099, 663] width 142 height 22
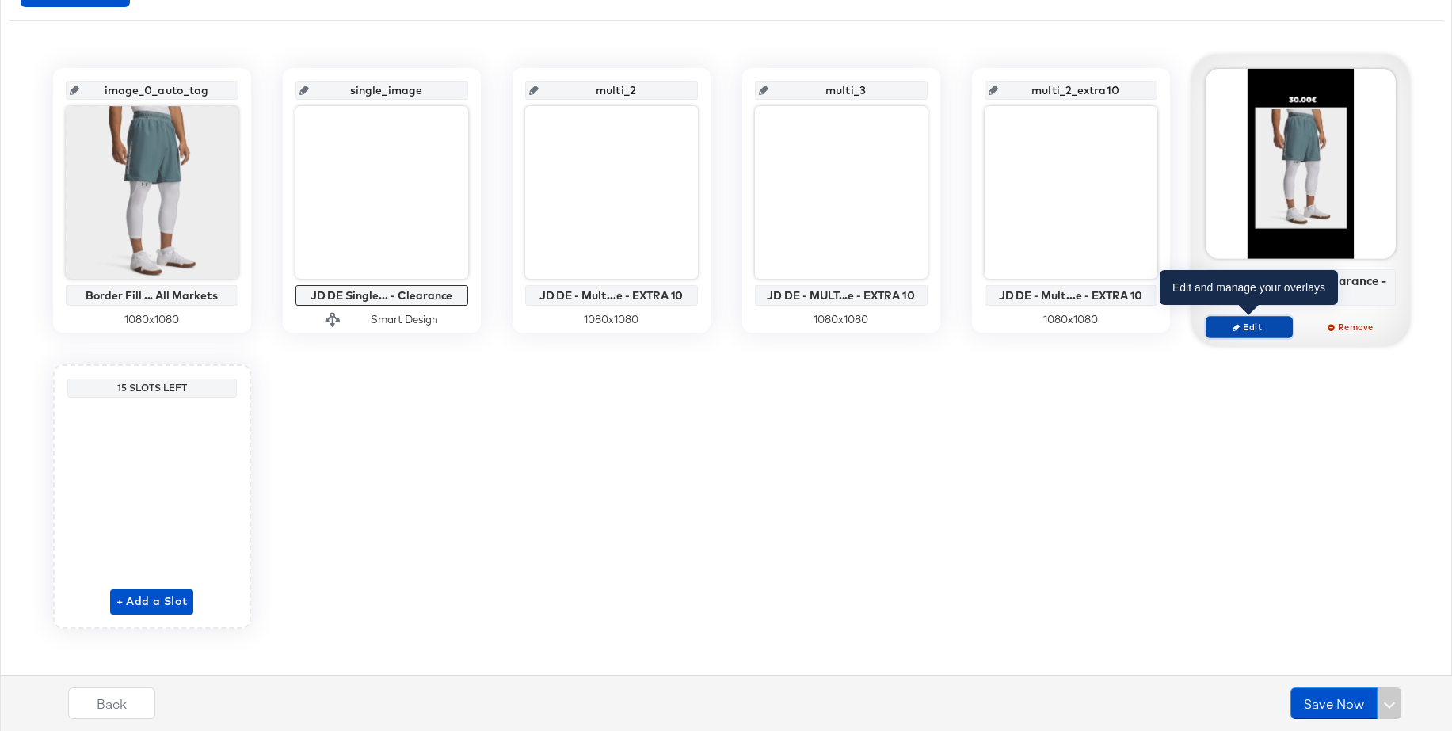
click at [1239, 325] on icon "button" at bounding box center [1235, 326] width 7 height 7
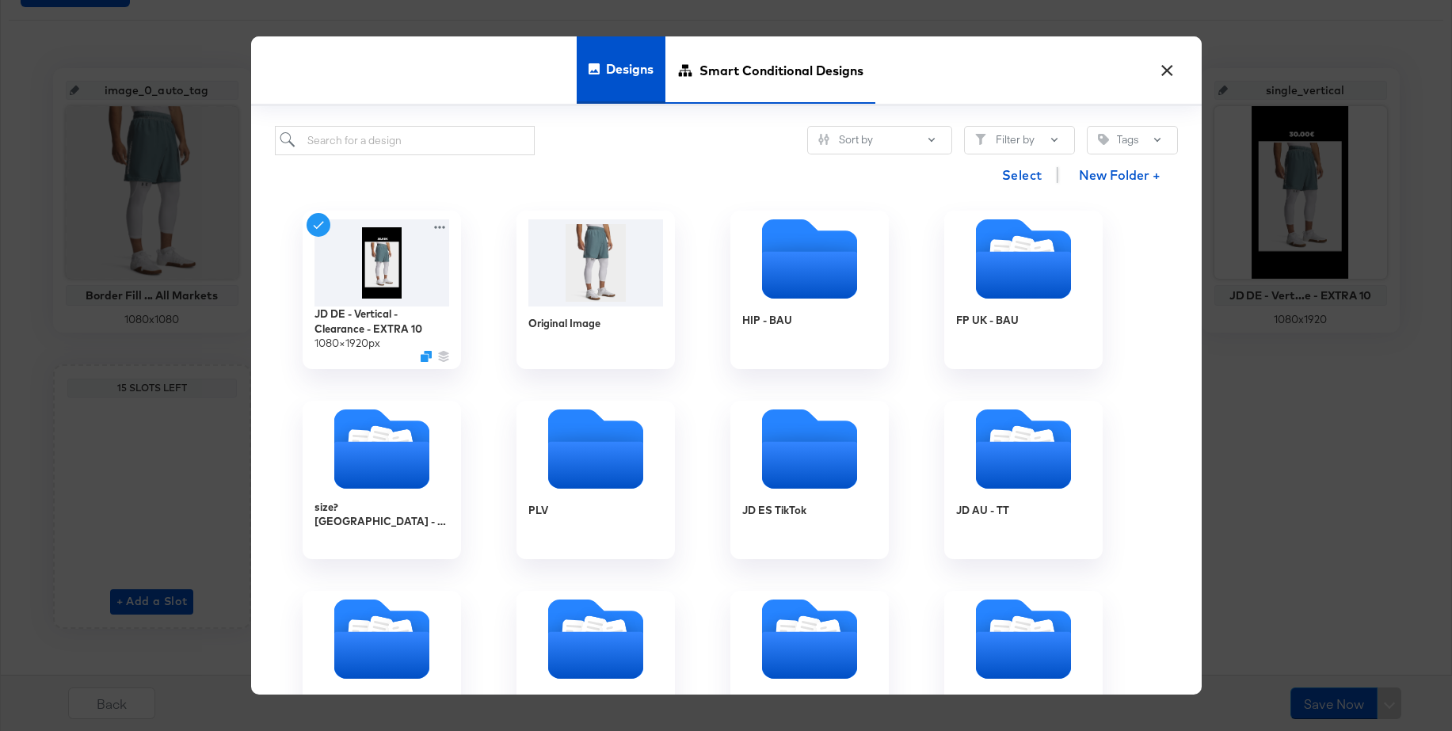
click at [740, 78] on span "Smart Conditional Designs" at bounding box center [781, 71] width 164 height 70
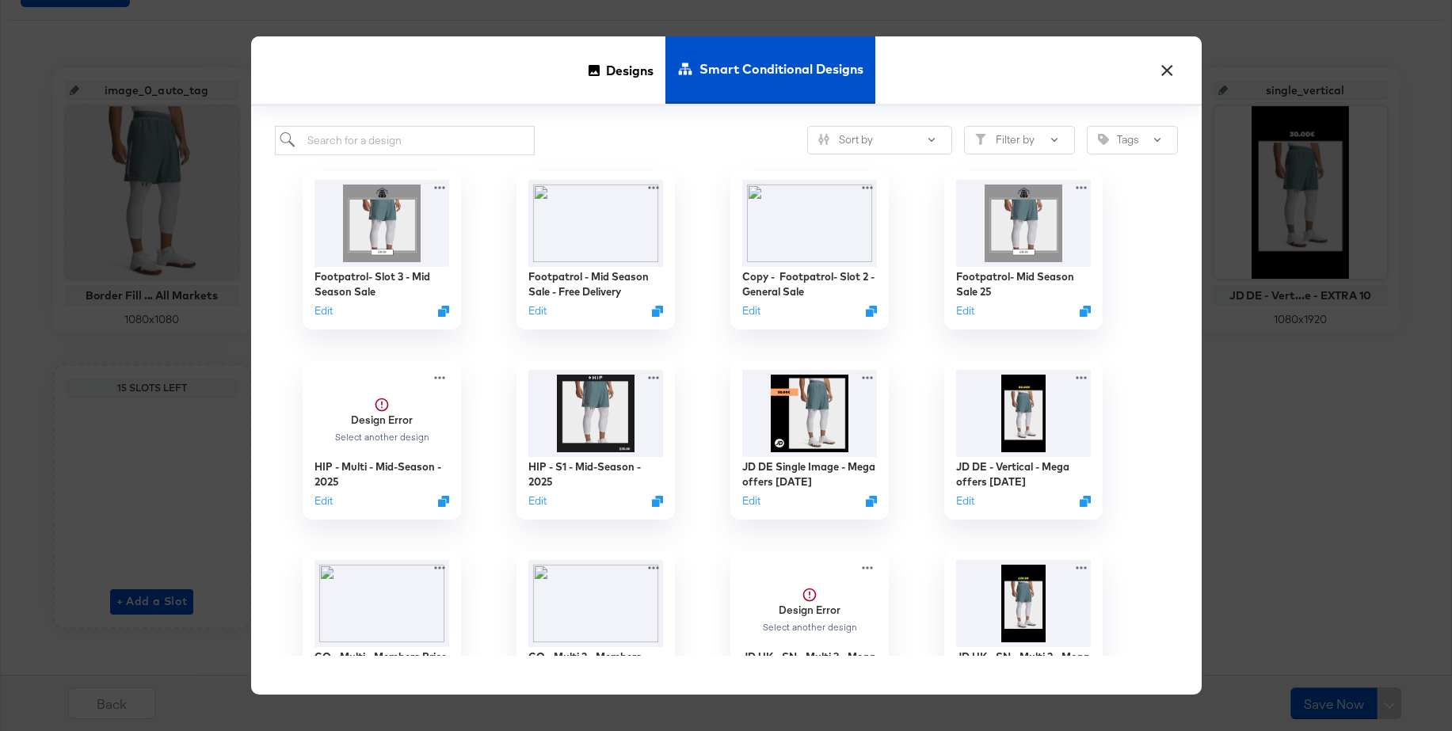
click at [1166, 67] on button "×" at bounding box center [1167, 66] width 29 height 29
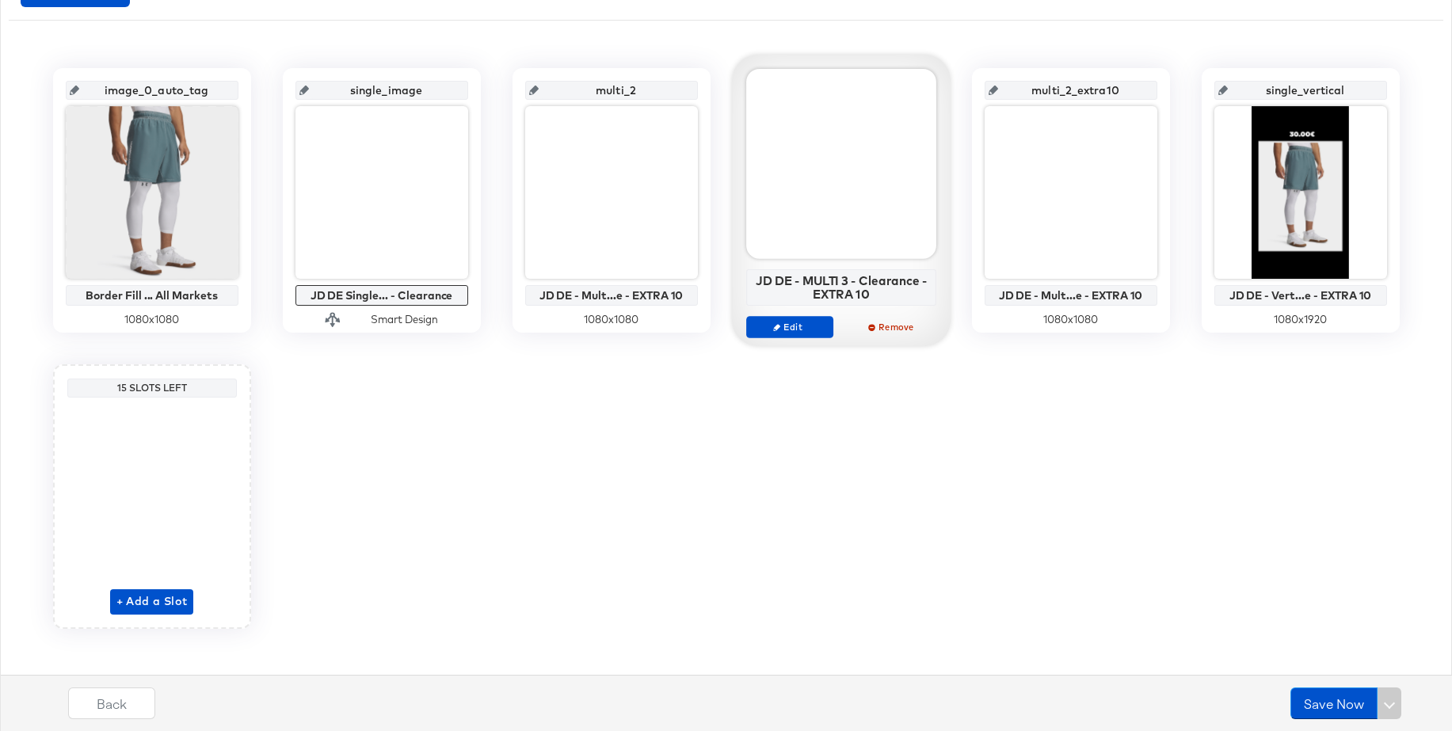
scroll to position [0, 0]
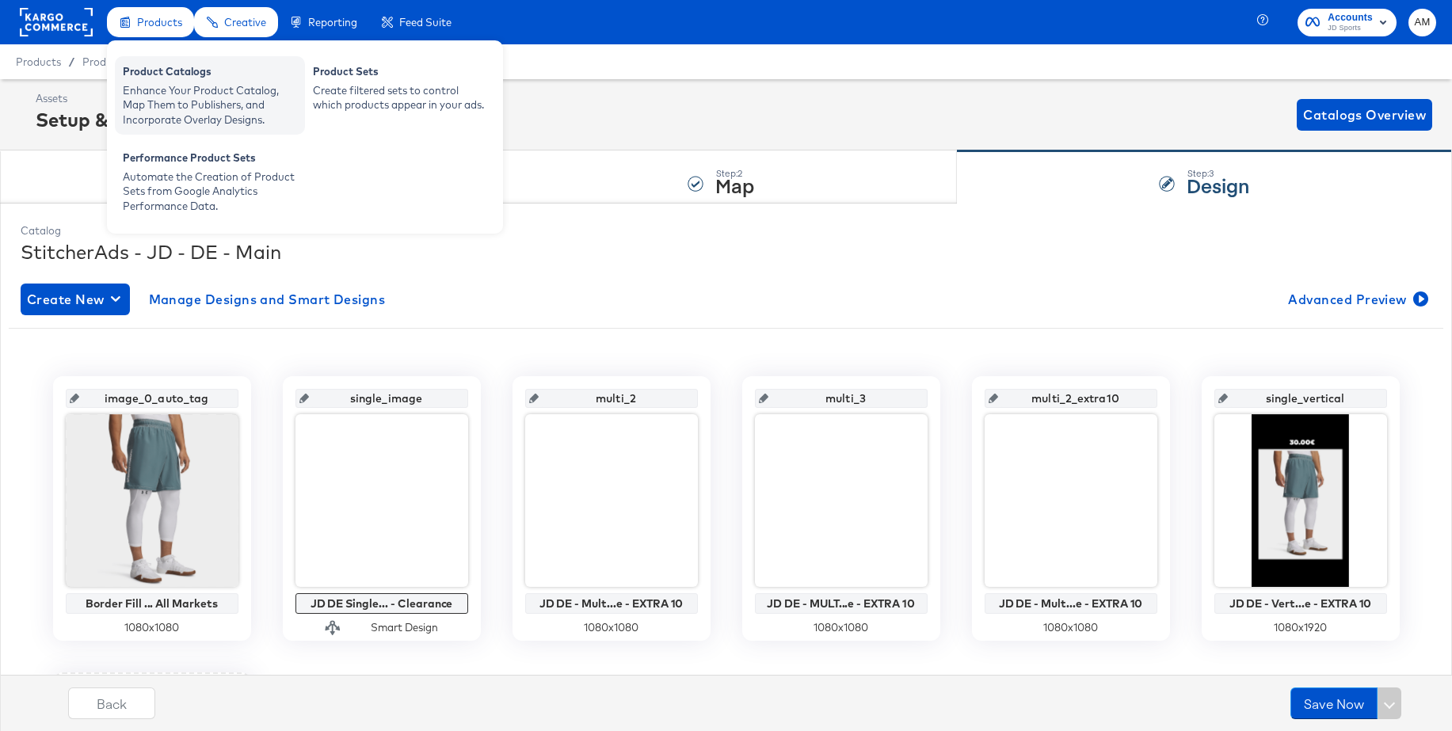
click at [163, 86] on div "Enhance Your Product Catalog, Map Them to Publishers, and Incorporate Overlay D…" at bounding box center [210, 105] width 174 height 44
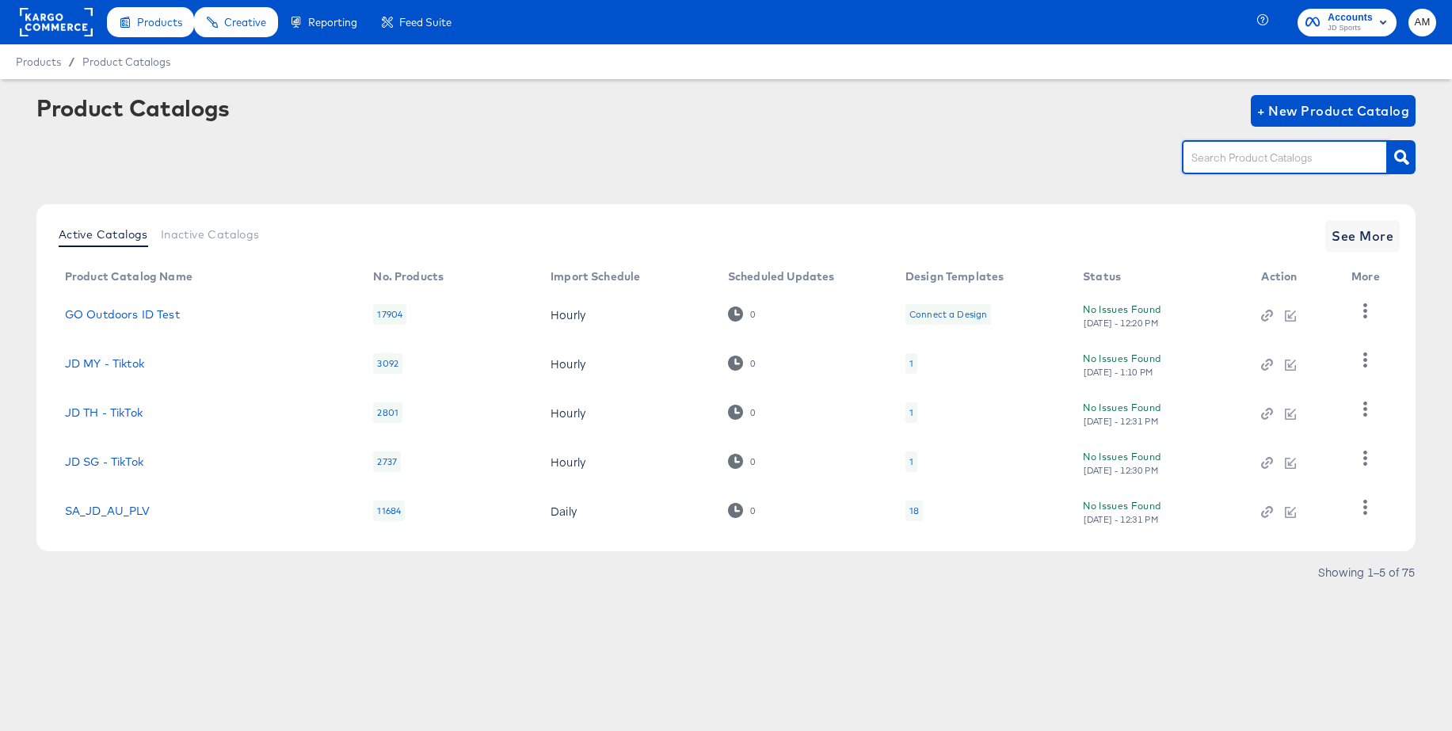
click at [1224, 158] on input "text" at bounding box center [1272, 158] width 169 height 18
type input "jd de"
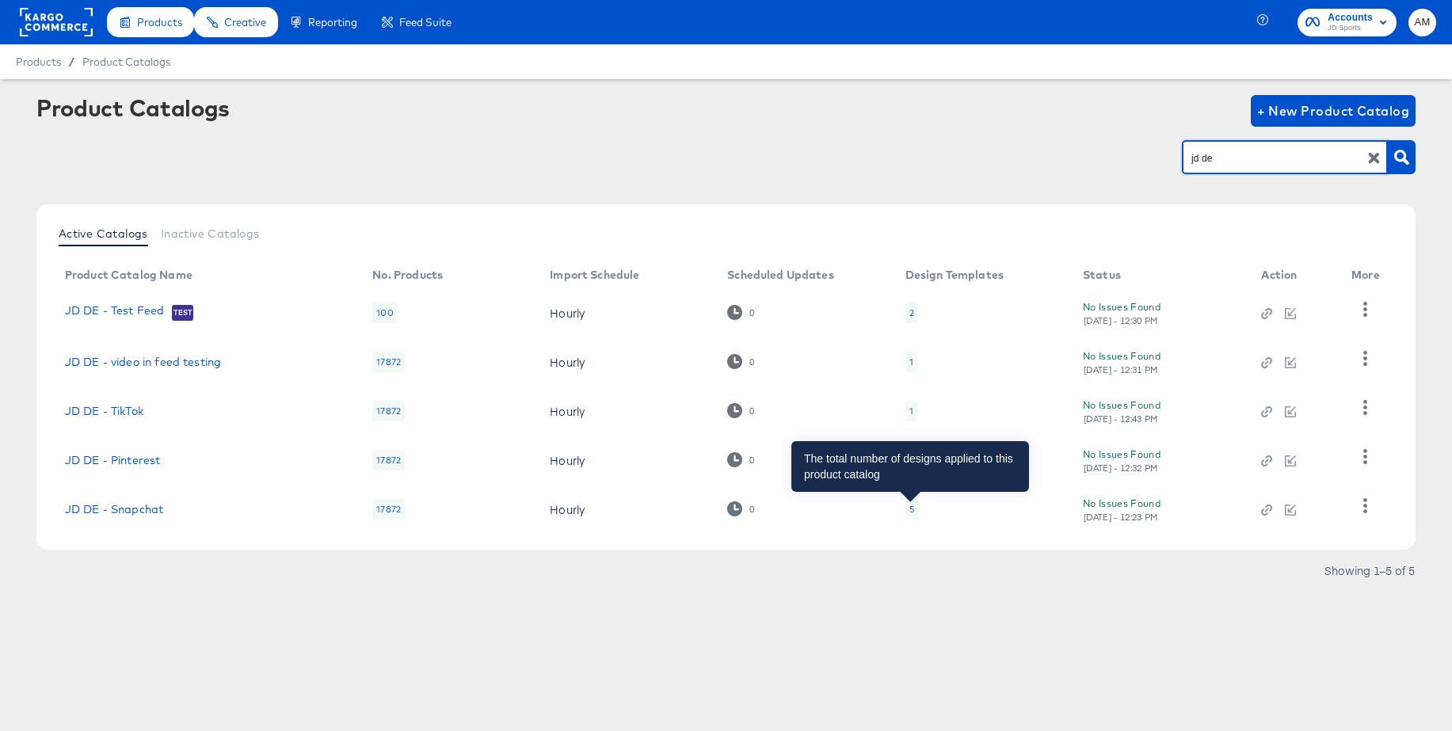
click at [909, 507] on div "5" at bounding box center [911, 509] width 5 height 13
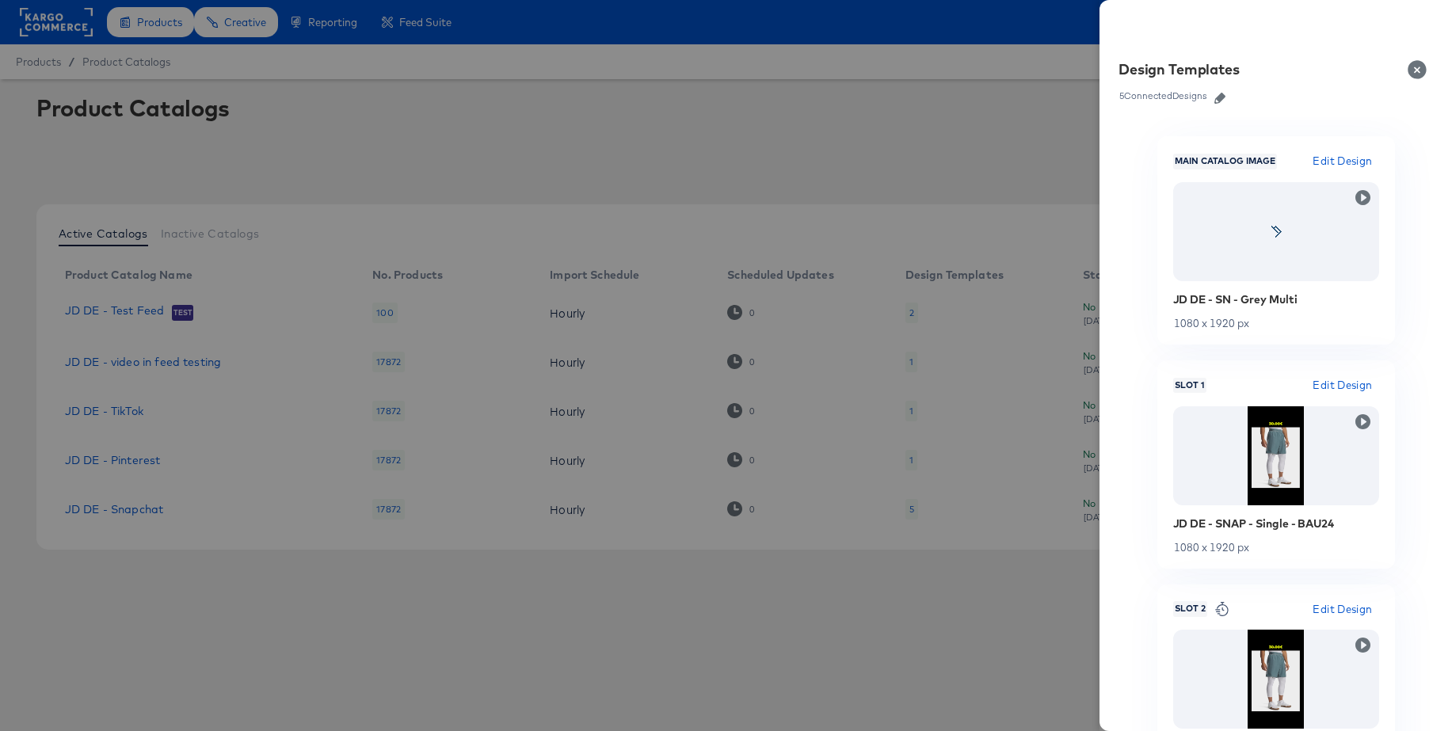
click at [1224, 99] on icon "button" at bounding box center [1219, 98] width 11 height 11
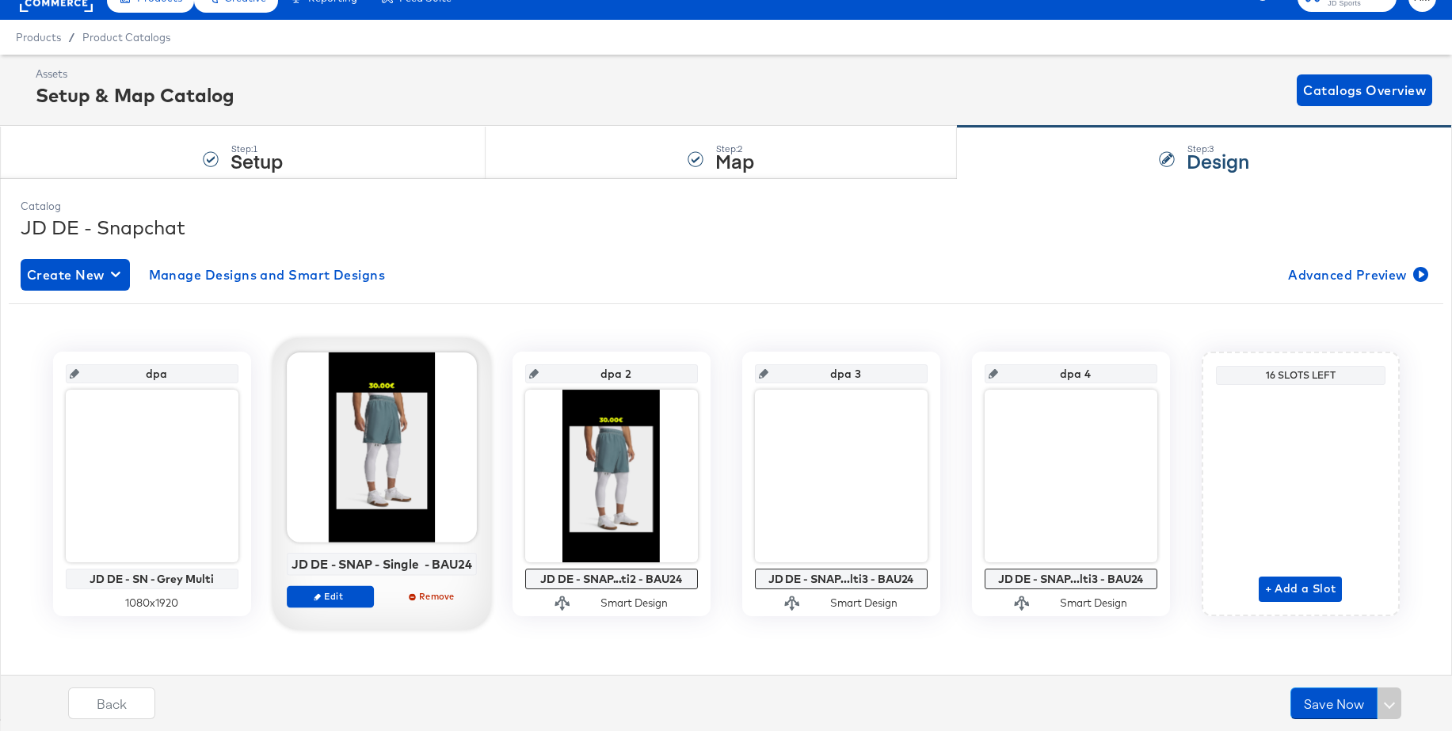
scroll to position [21, 0]
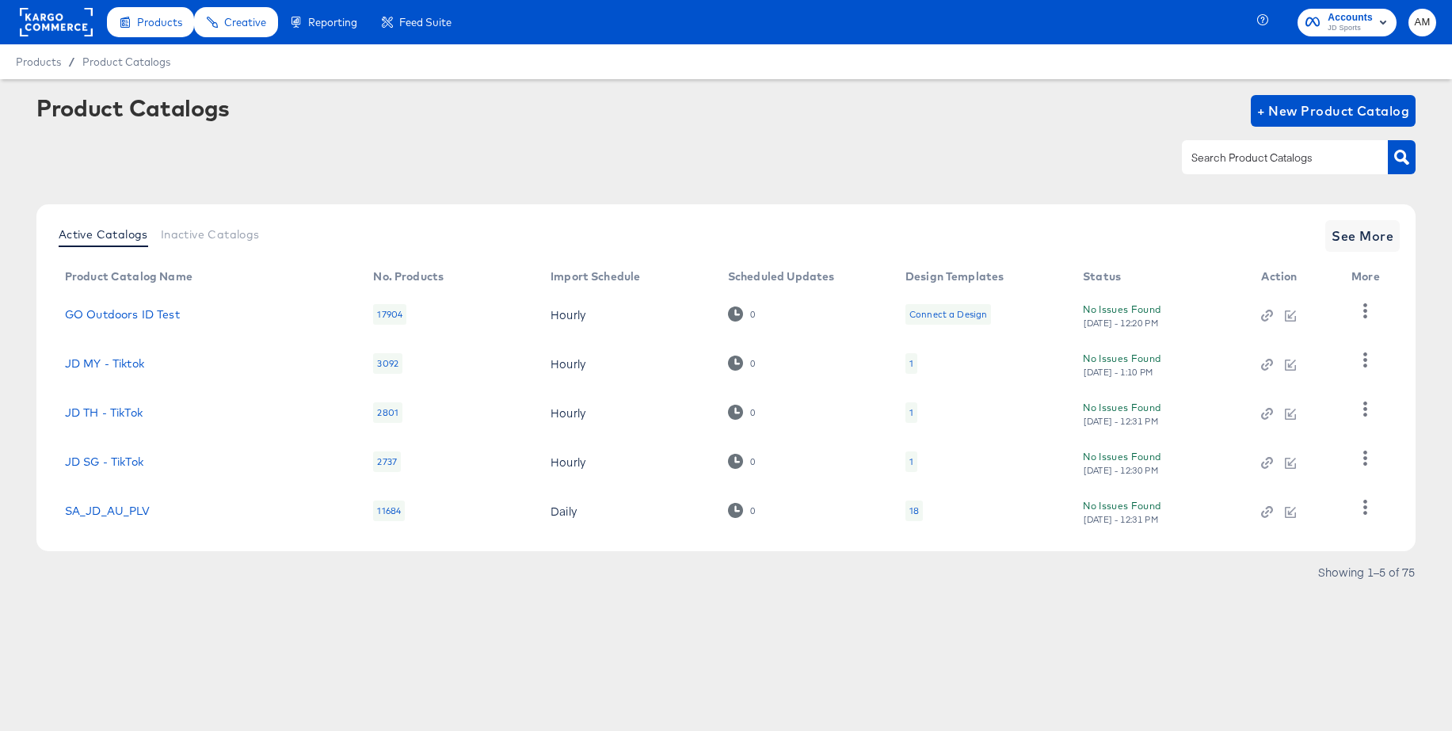
click at [1257, 165] on input "text" at bounding box center [1272, 158] width 169 height 18
type input "jd de - t"
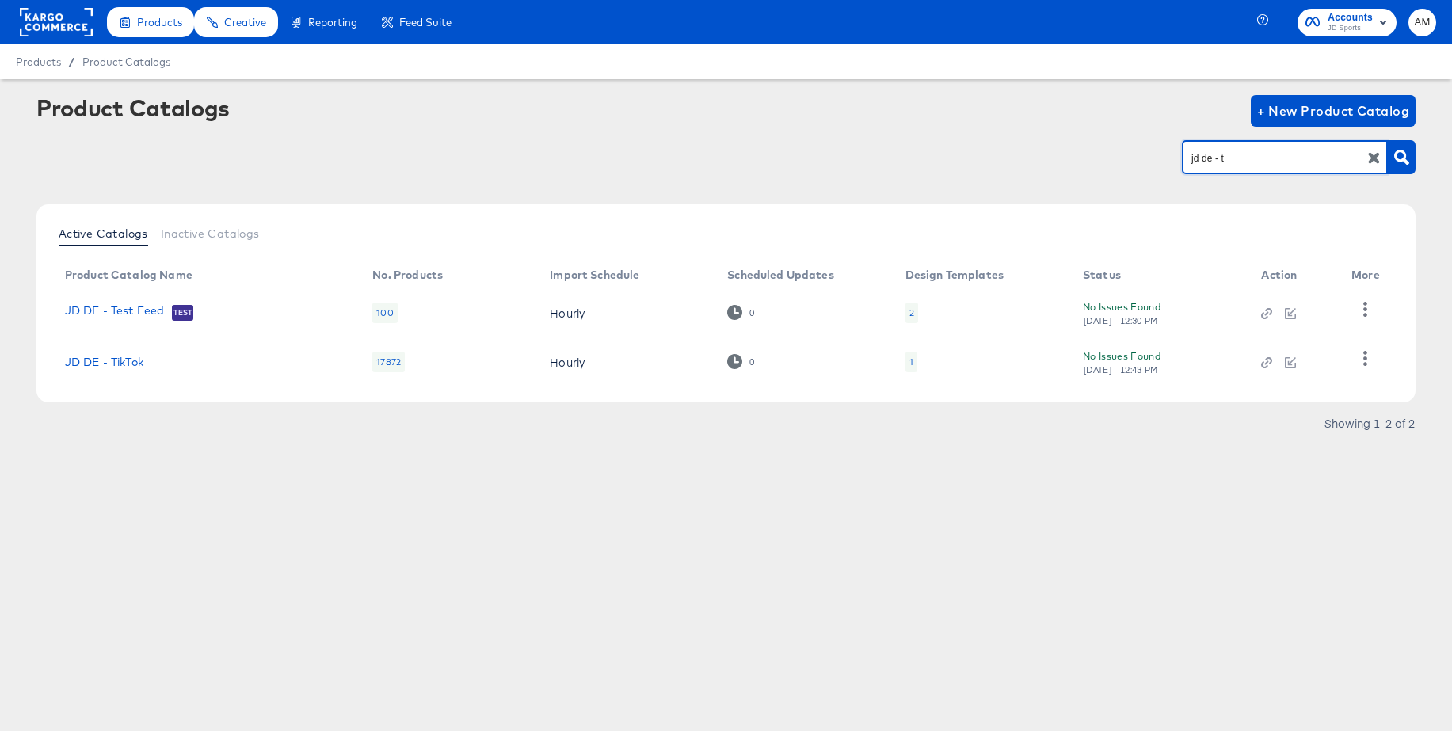
click at [911, 360] on div "1" at bounding box center [911, 362] width 4 height 13
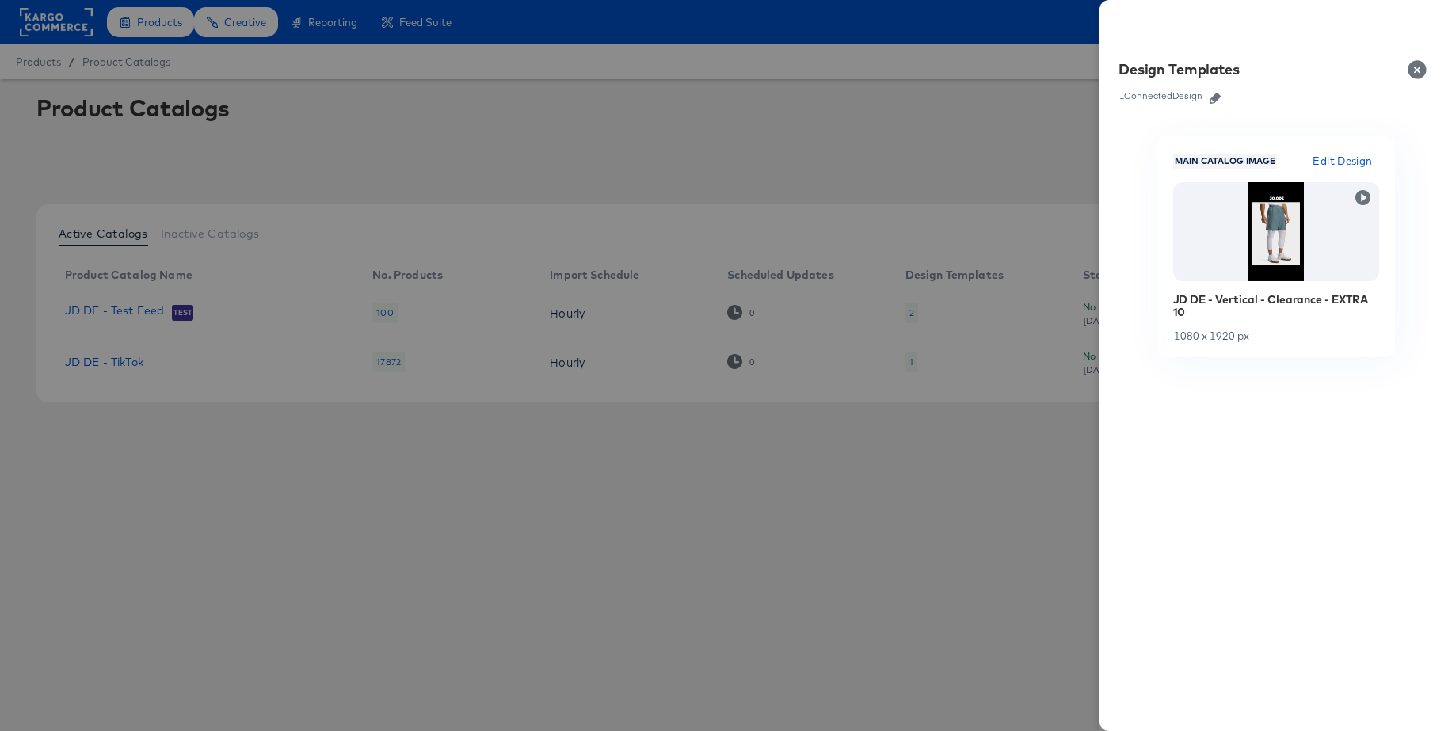
click at [1212, 97] on icon "button" at bounding box center [1214, 98] width 11 height 11
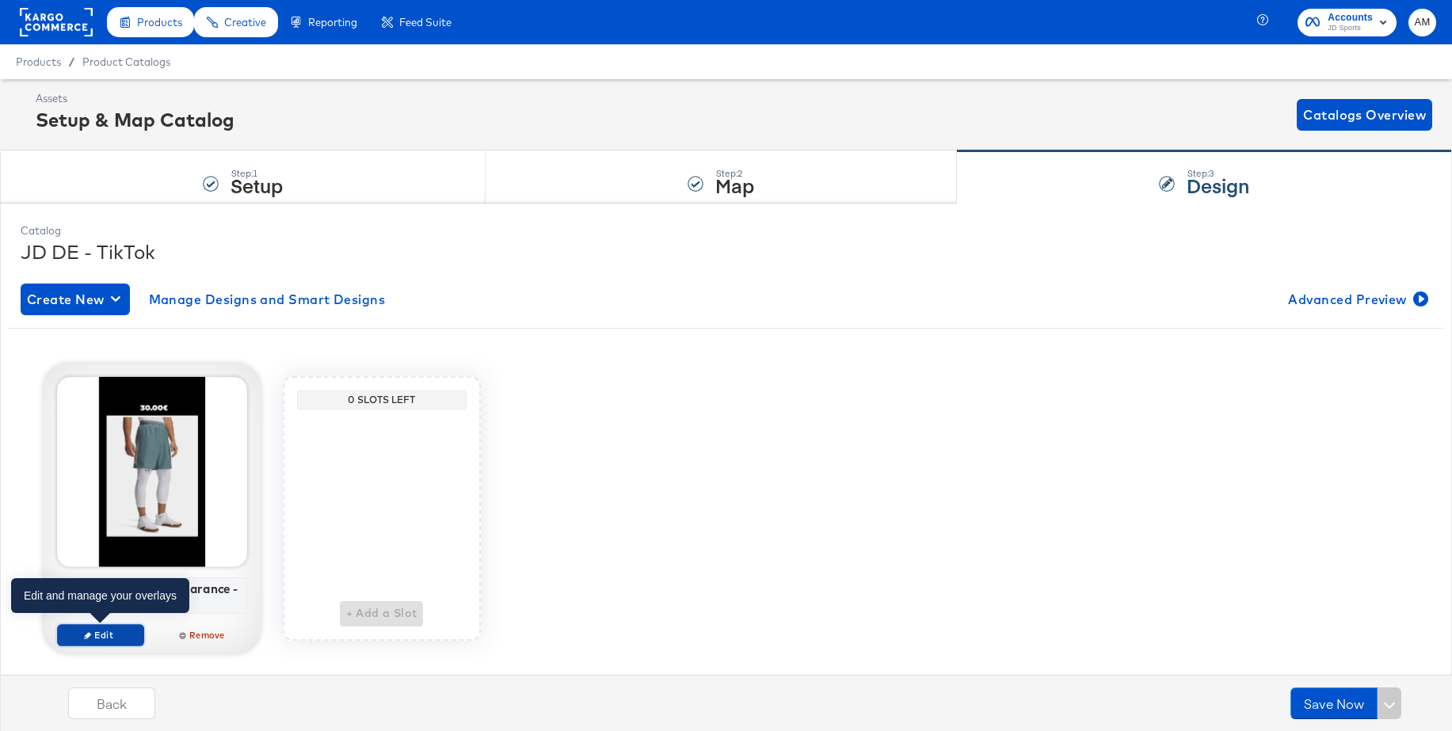
click at [82, 634] on span "Edit" at bounding box center [99, 635] width 73 height 12
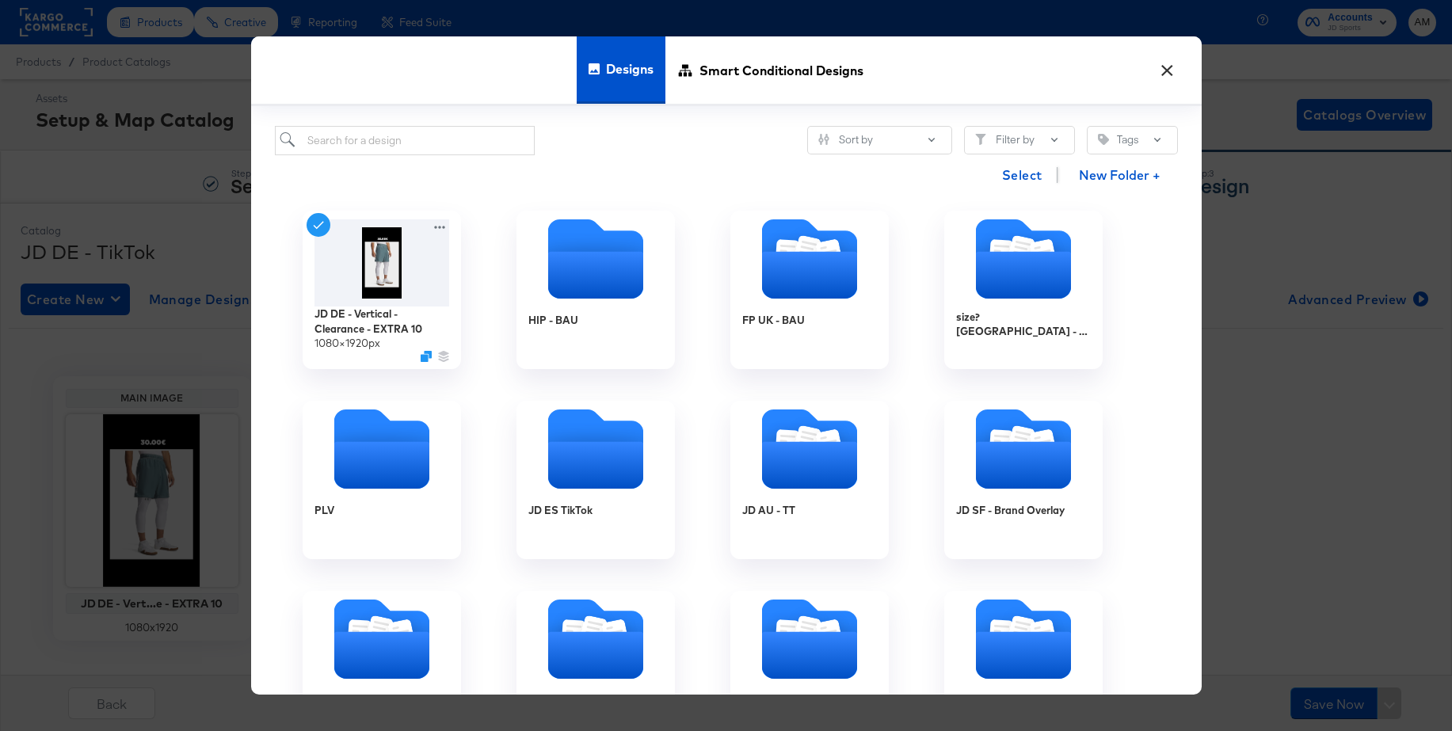
click at [1162, 71] on button "×" at bounding box center [1167, 66] width 29 height 29
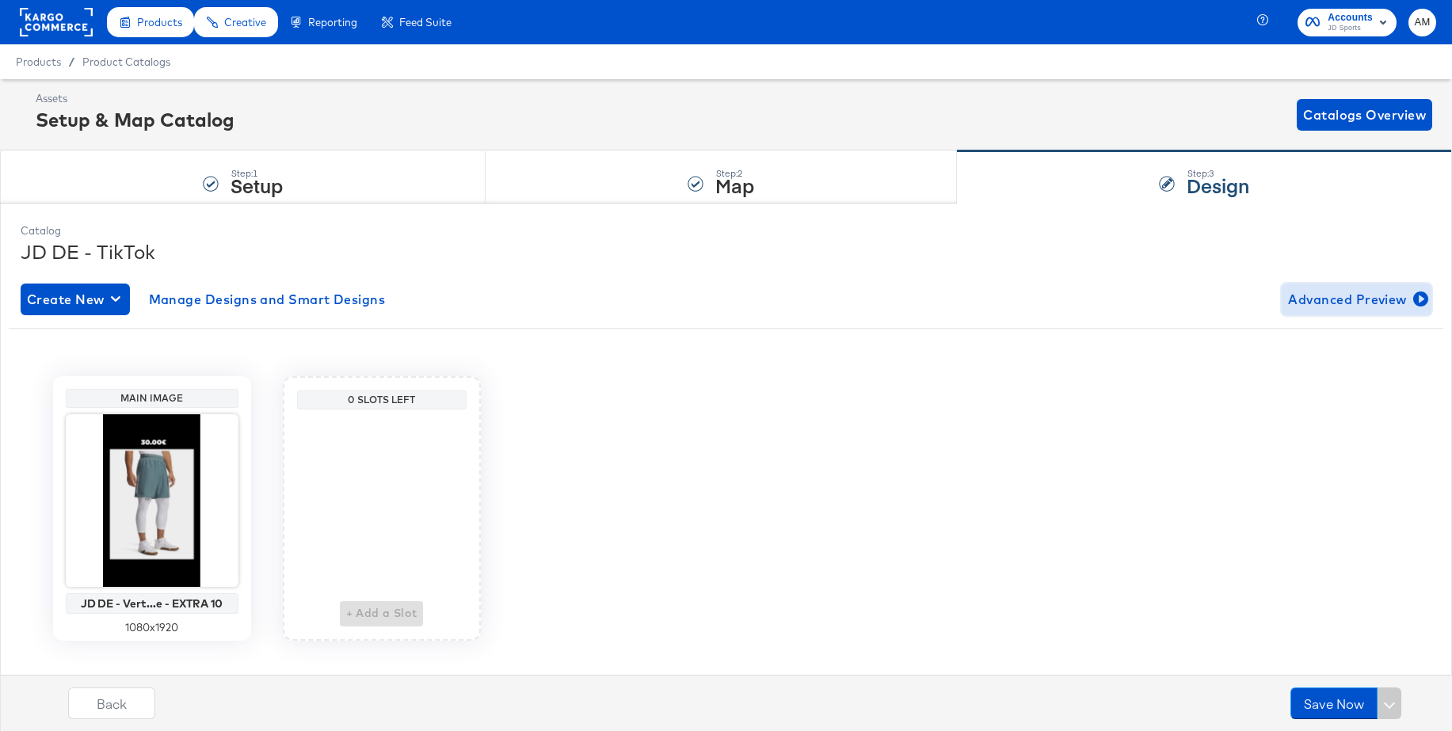
click at [1311, 295] on span "Advanced Preview" at bounding box center [1356, 299] width 137 height 22
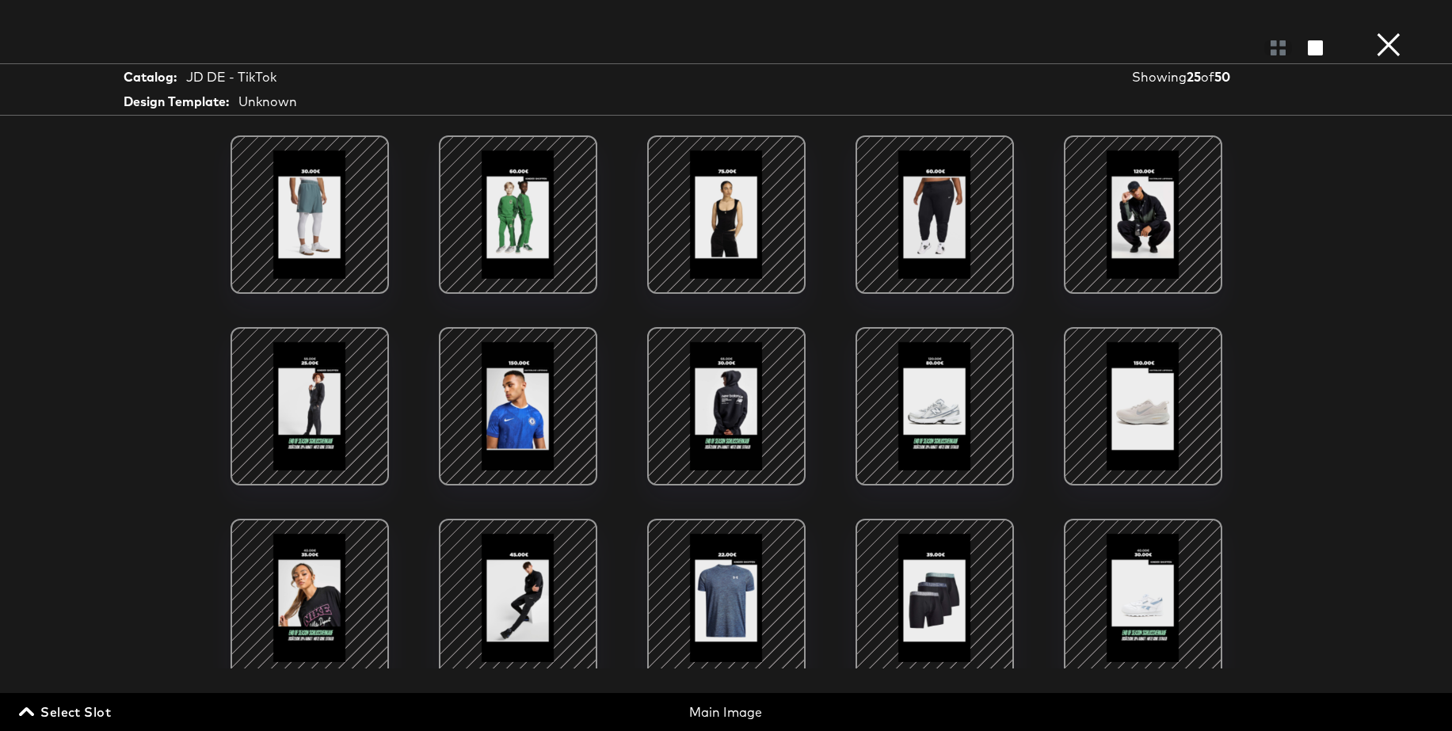
click at [1391, 32] on button "×" at bounding box center [1388, 16] width 32 height 32
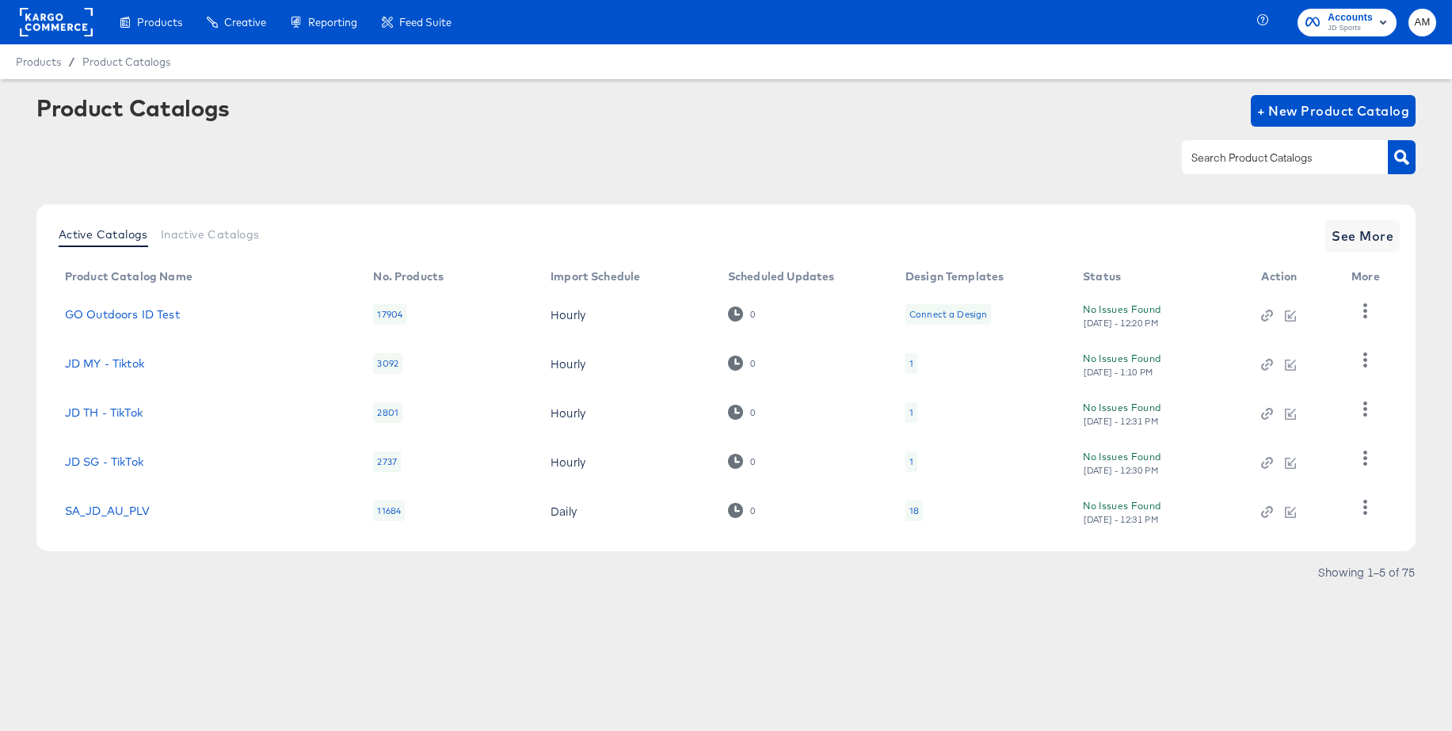
click at [1208, 146] on div at bounding box center [1285, 156] width 206 height 33
type input "de - sn"
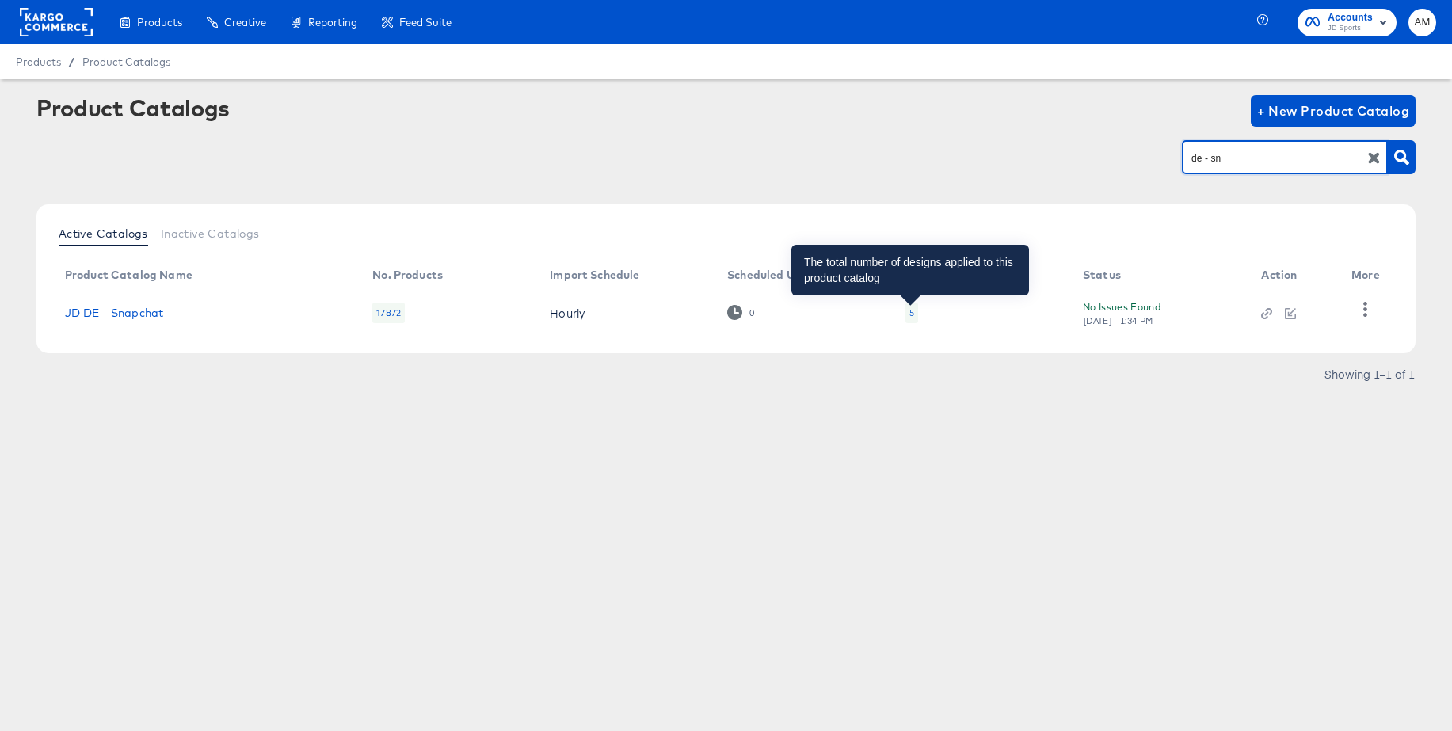
click at [910, 309] on div "5" at bounding box center [911, 312] width 5 height 13
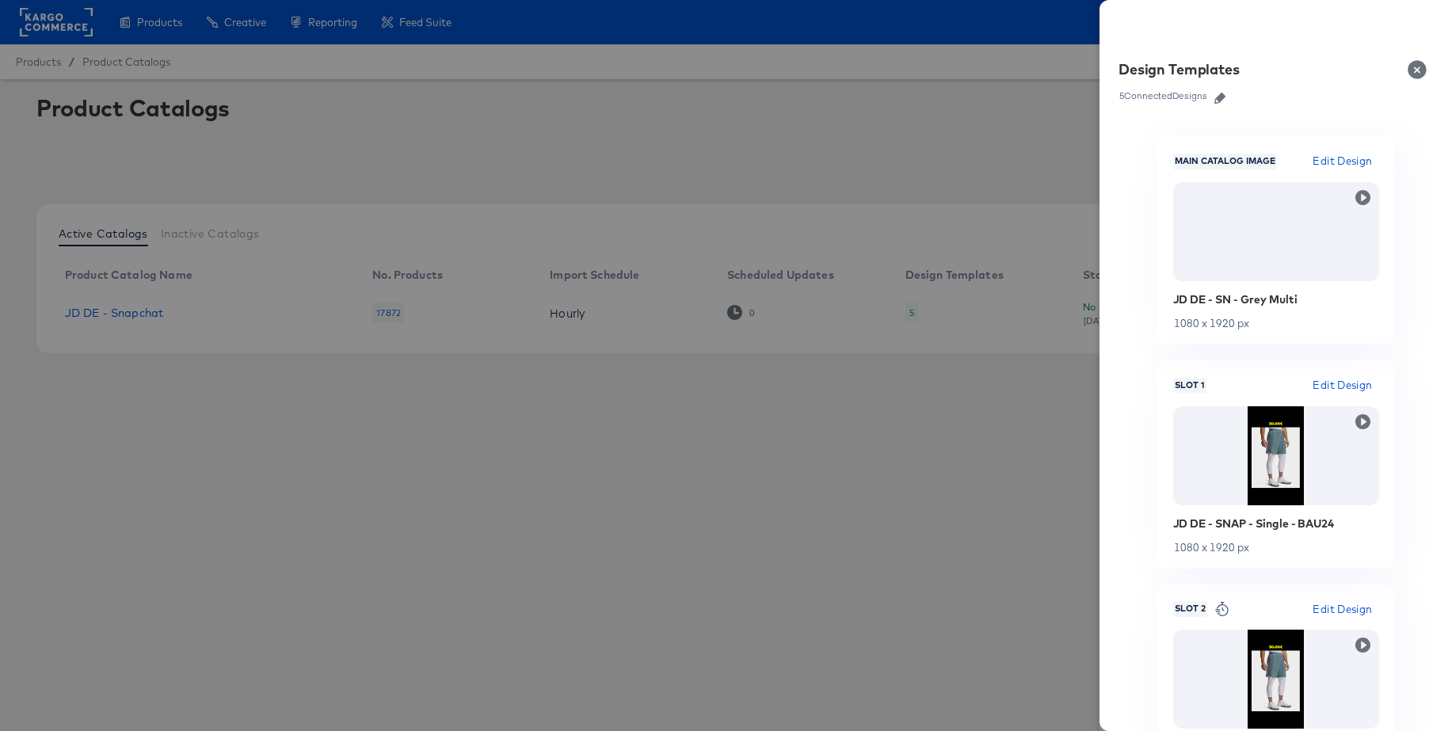
click at [1219, 101] on icon "button" at bounding box center [1219, 98] width 11 height 11
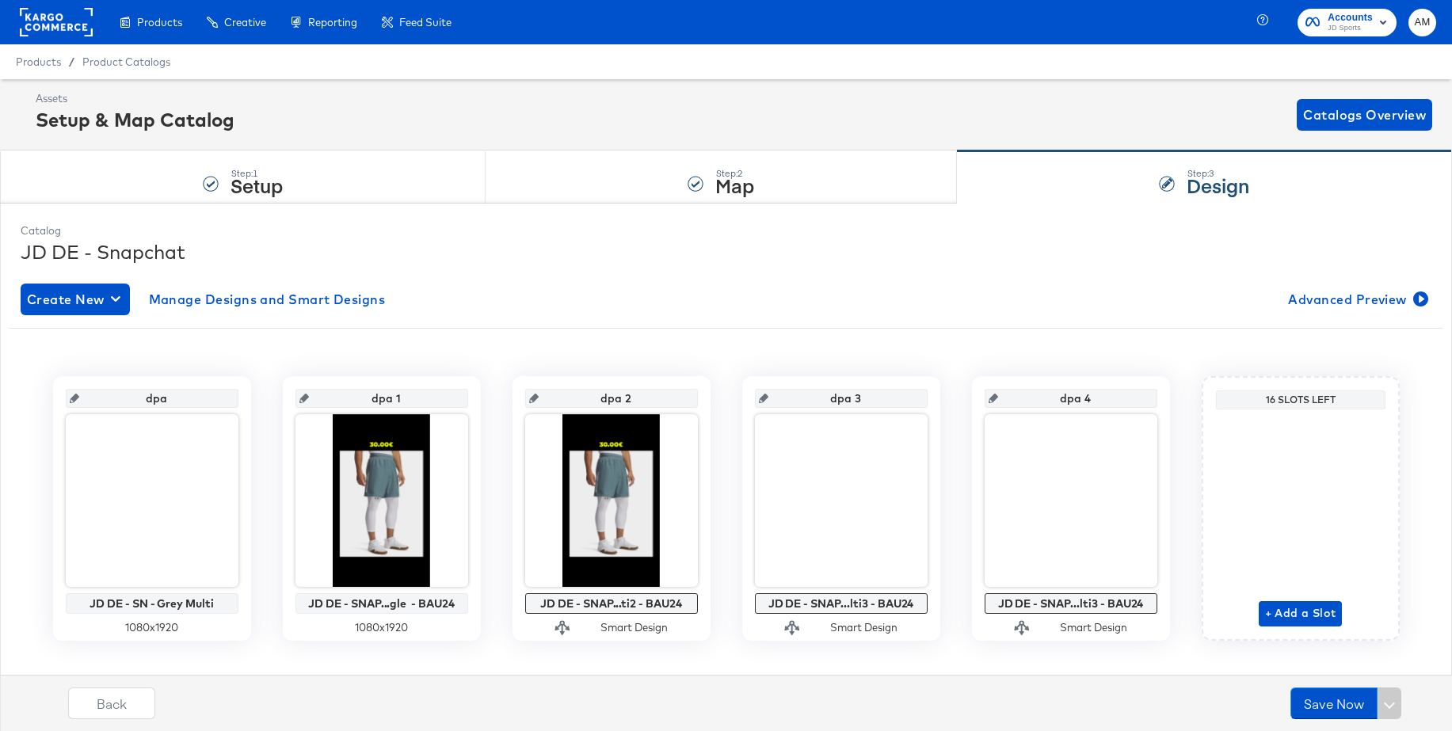
scroll to position [25, 0]
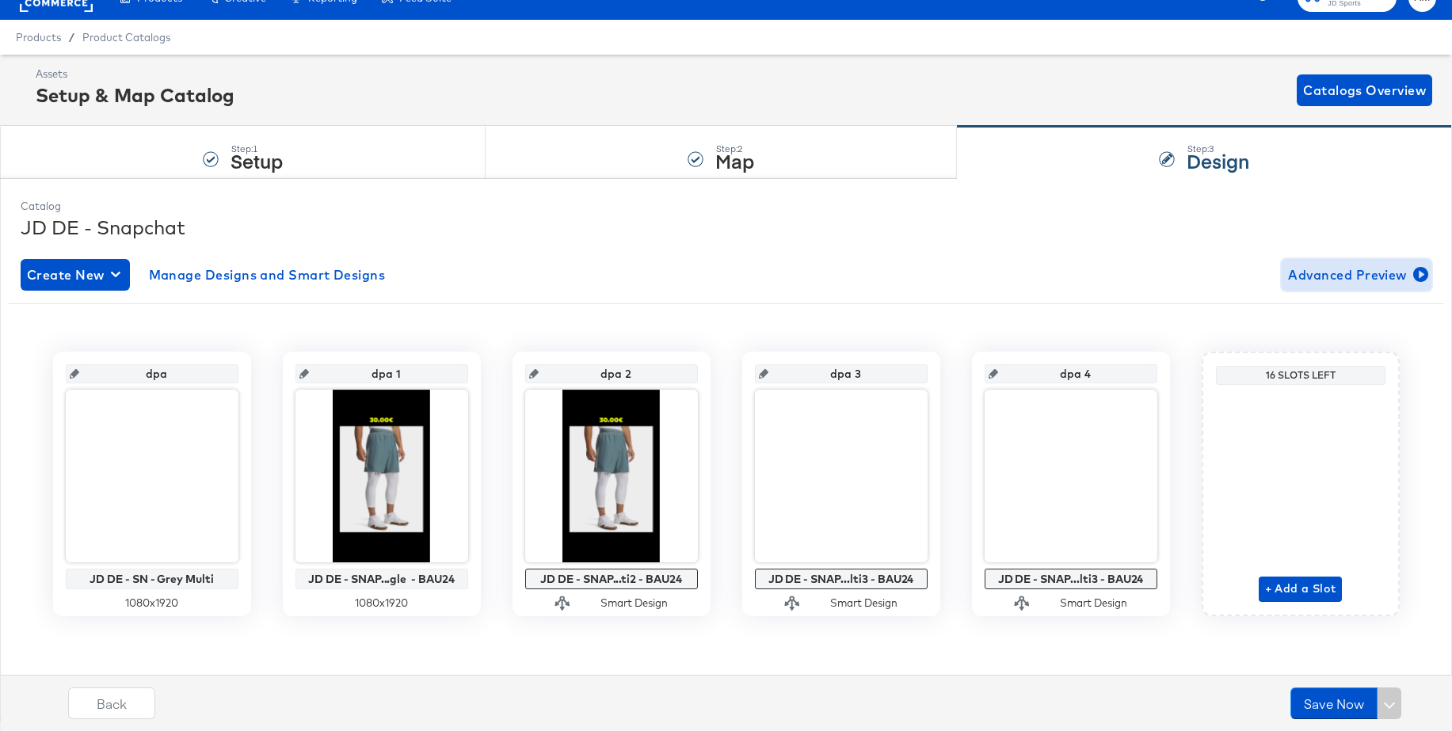
click at [1317, 282] on span "Advanced Preview" at bounding box center [1356, 275] width 137 height 22
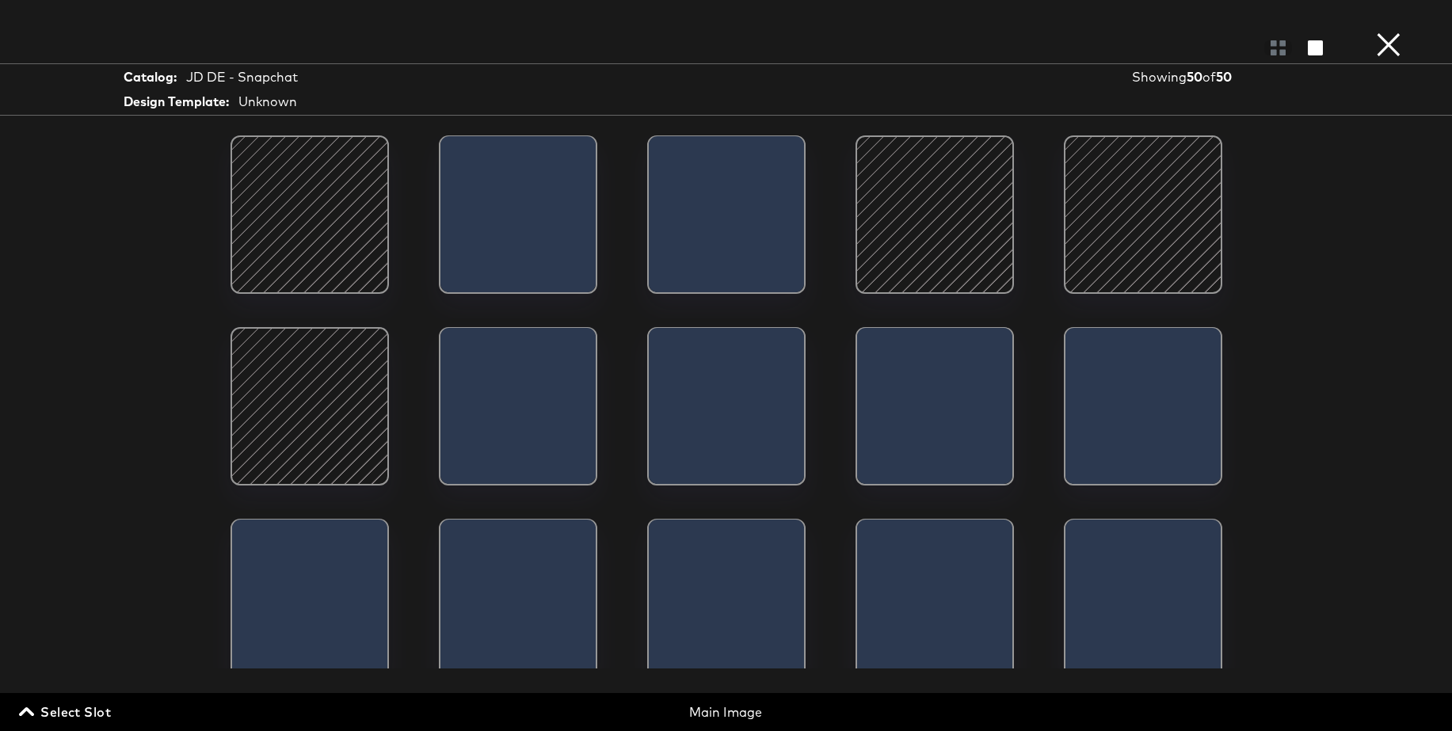
click at [63, 712] on span "Select Slot" at bounding box center [66, 712] width 89 height 22
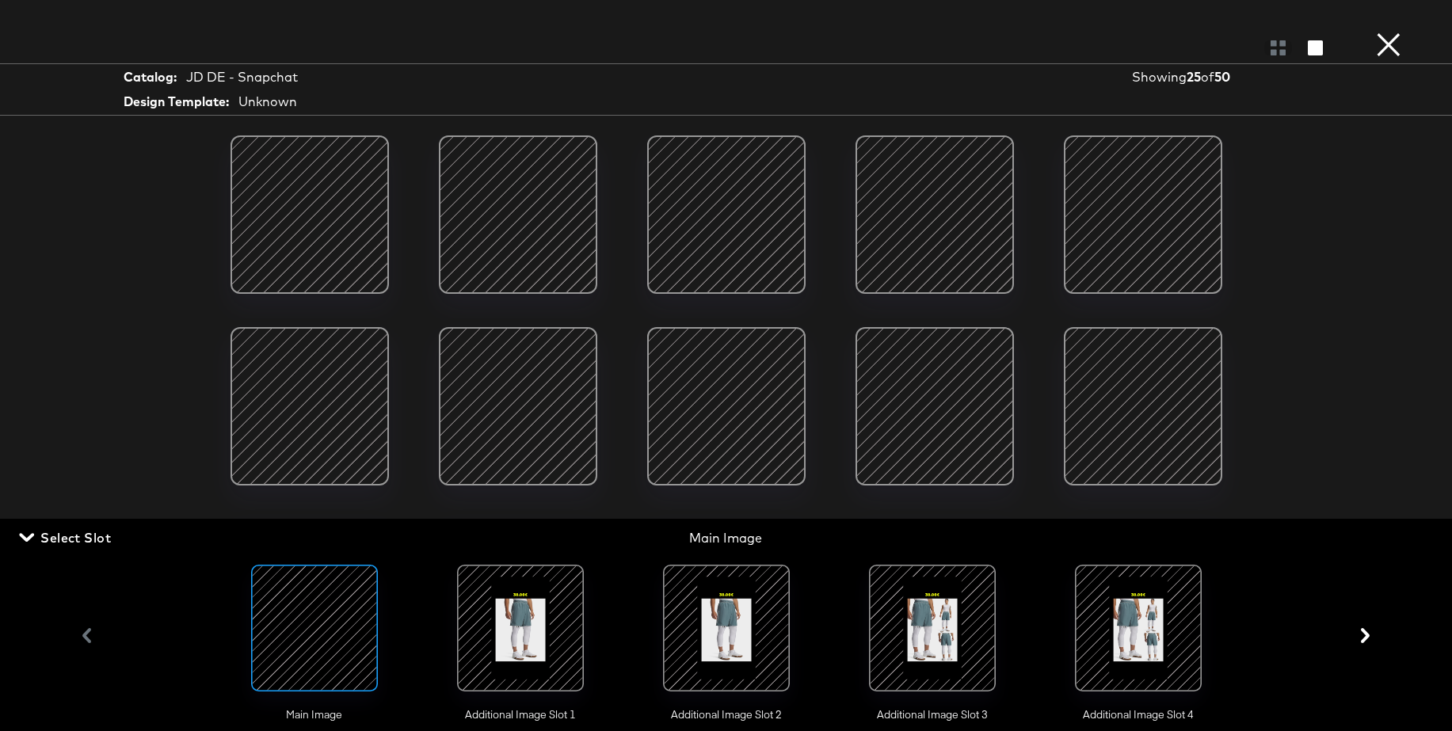
click at [529, 635] on div at bounding box center [520, 628] width 108 height 108
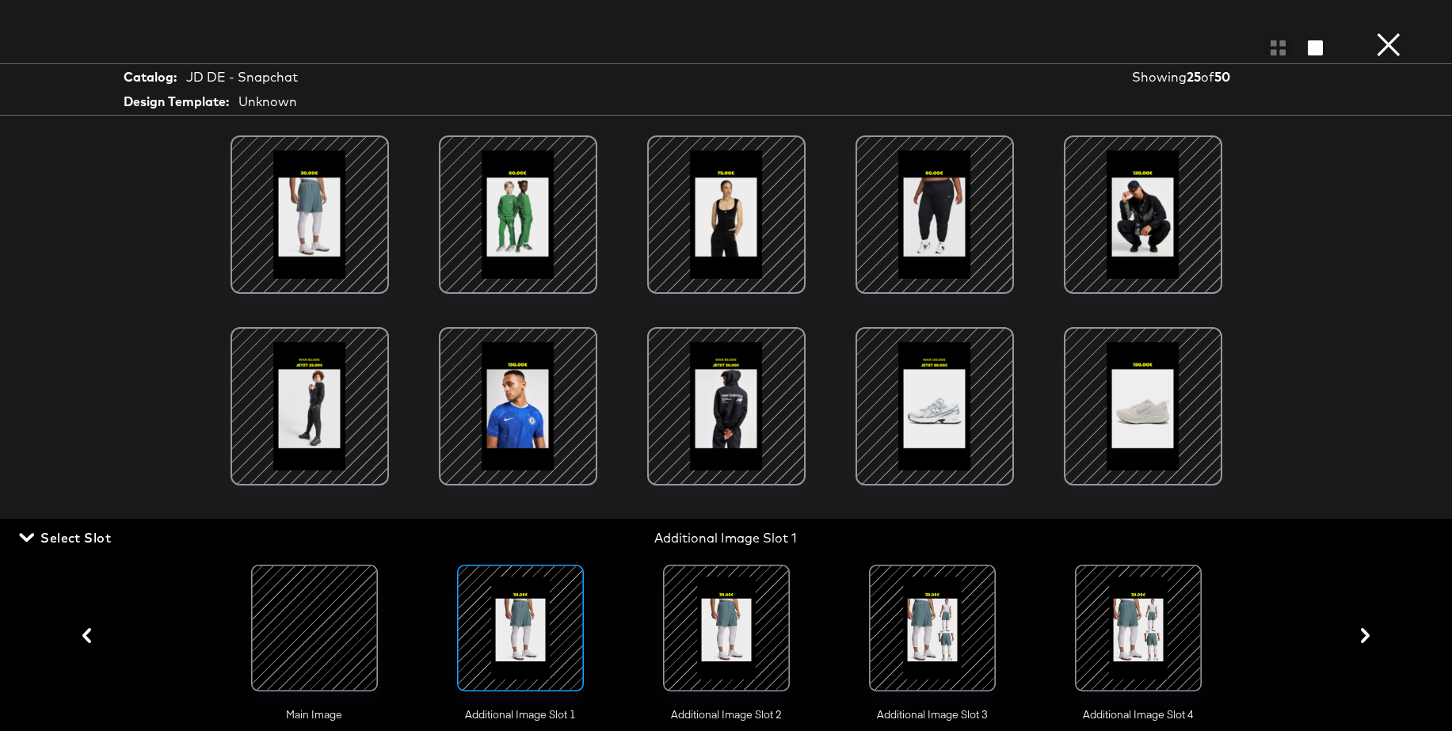
click at [1386, 32] on button "×" at bounding box center [1388, 16] width 32 height 32
